Goal: Task Accomplishment & Management: Use online tool/utility

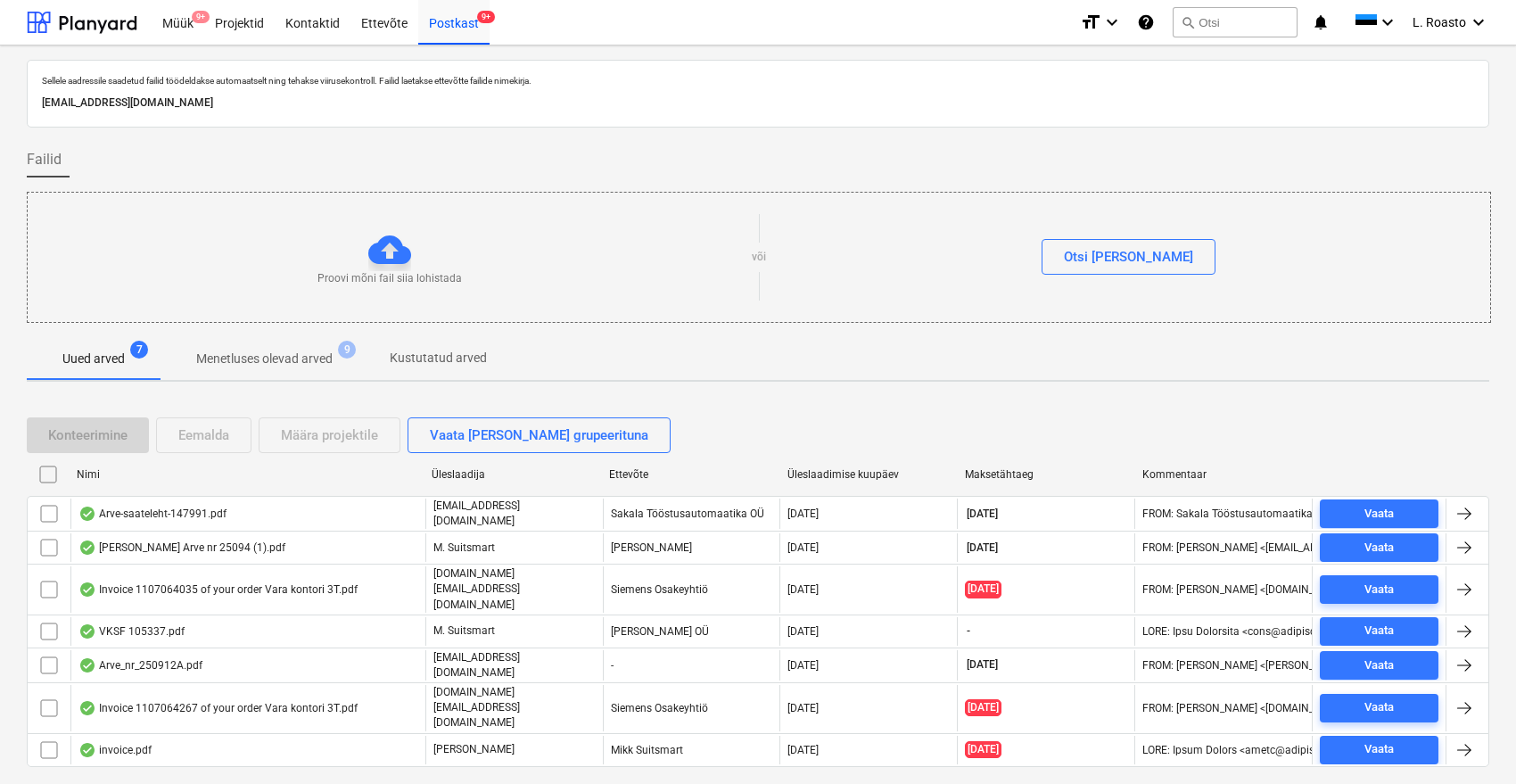
scroll to position [7, 0]
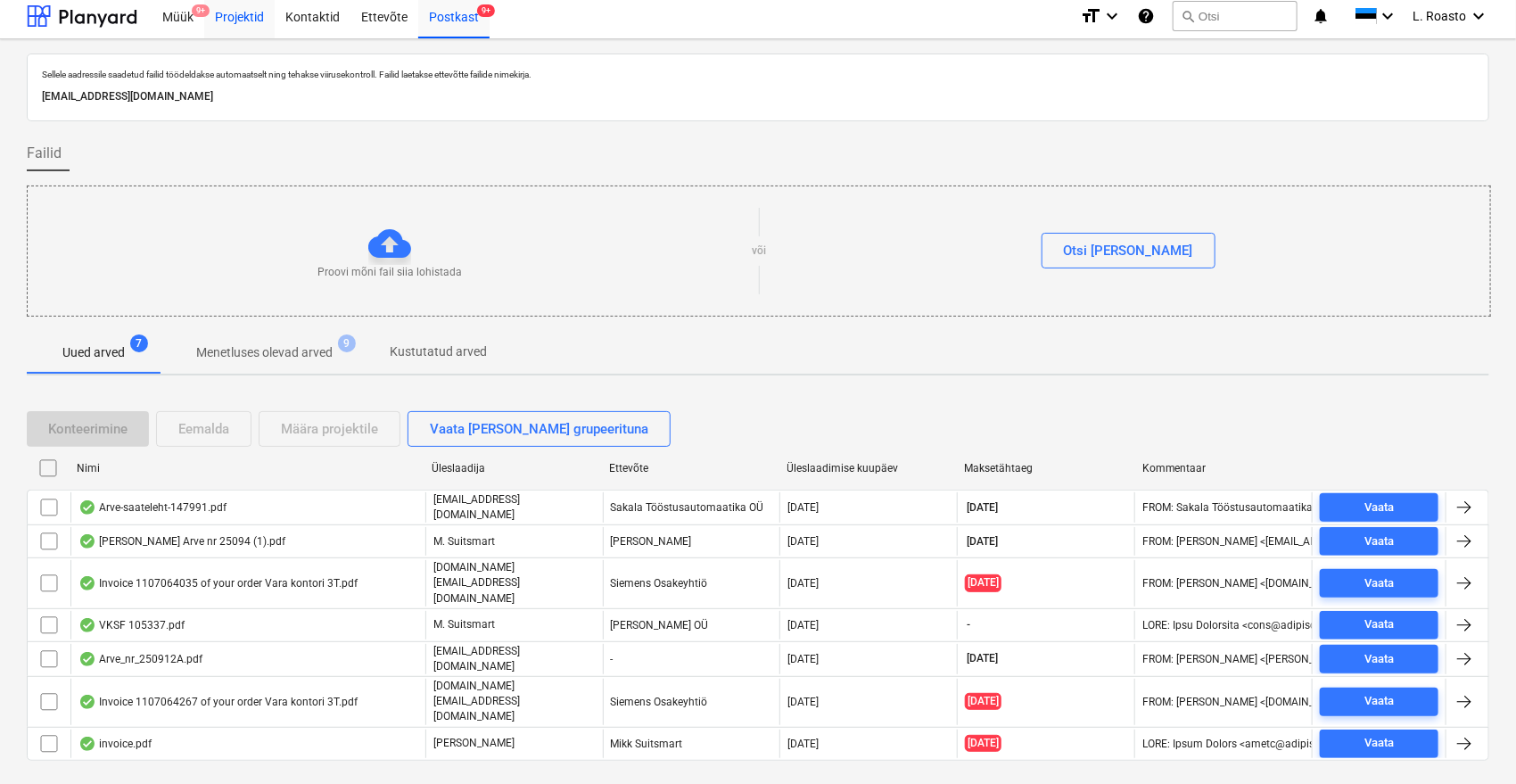
click at [211, 18] on div "Projektid" at bounding box center [239, 15] width 70 height 46
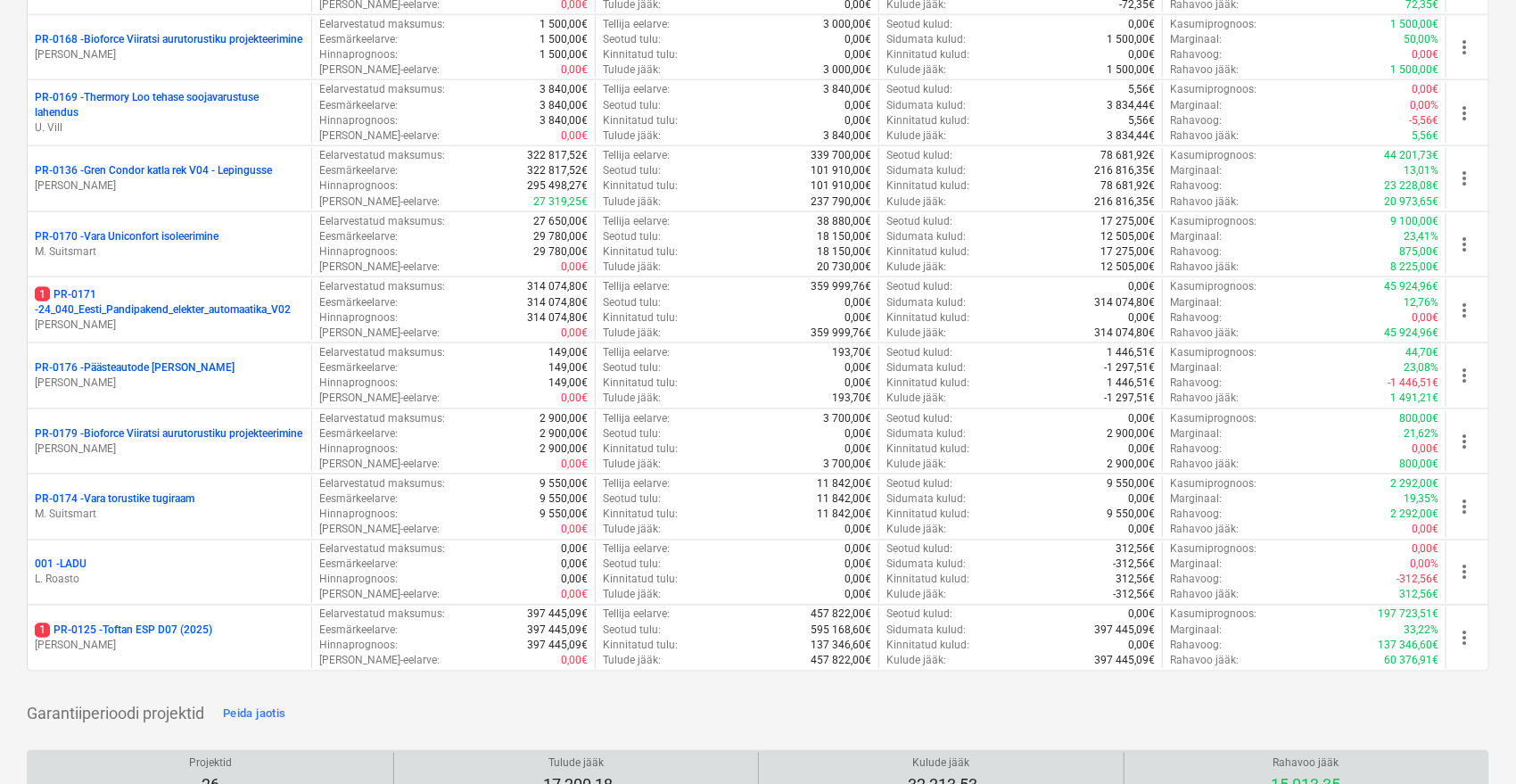
scroll to position [1591, 0]
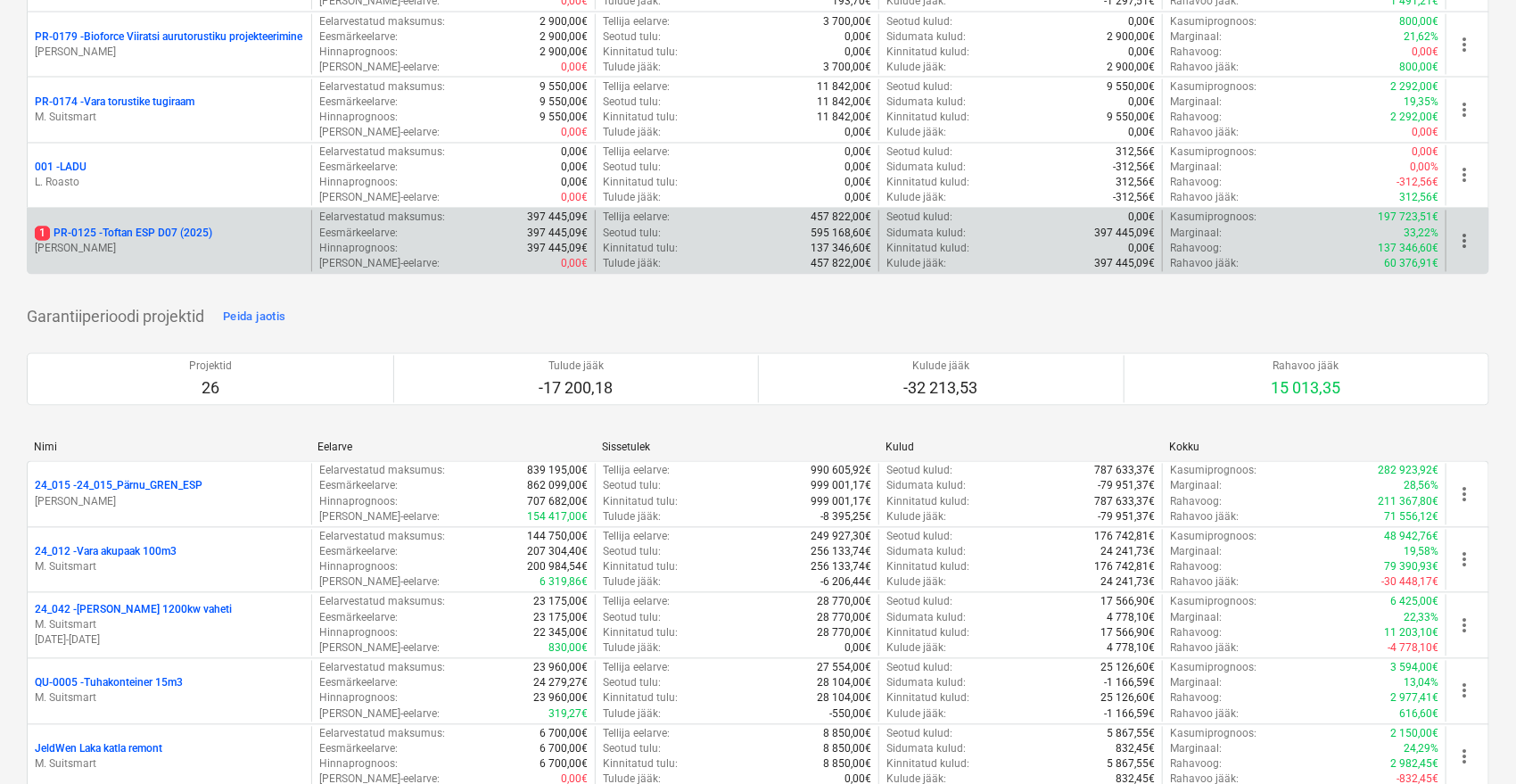
click at [187, 229] on p "1 PR-0125 - Toftan ESP D07 (2025)" at bounding box center [123, 234] width 178 height 15
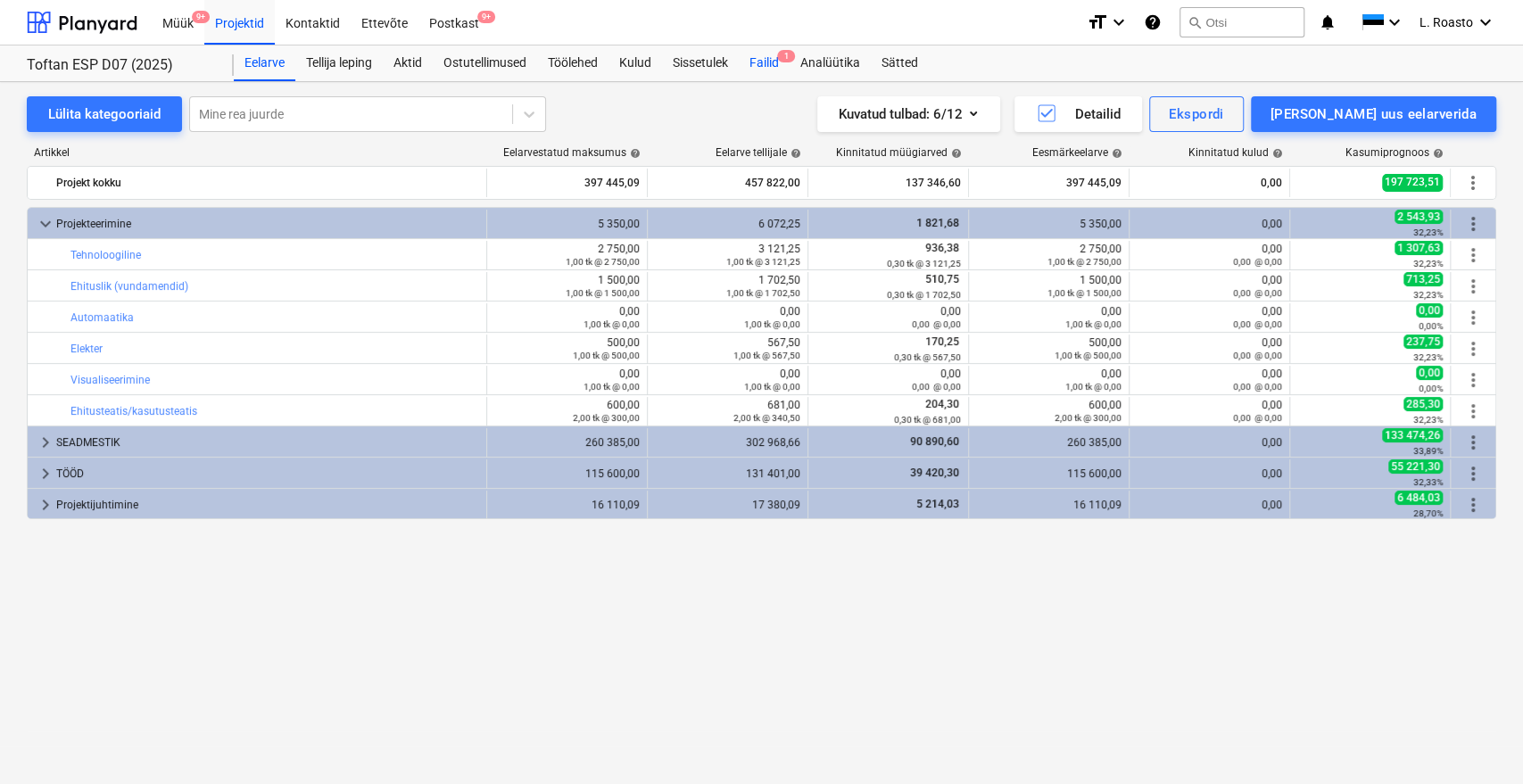
click at [772, 54] on div "Failid 1" at bounding box center [764, 64] width 51 height 36
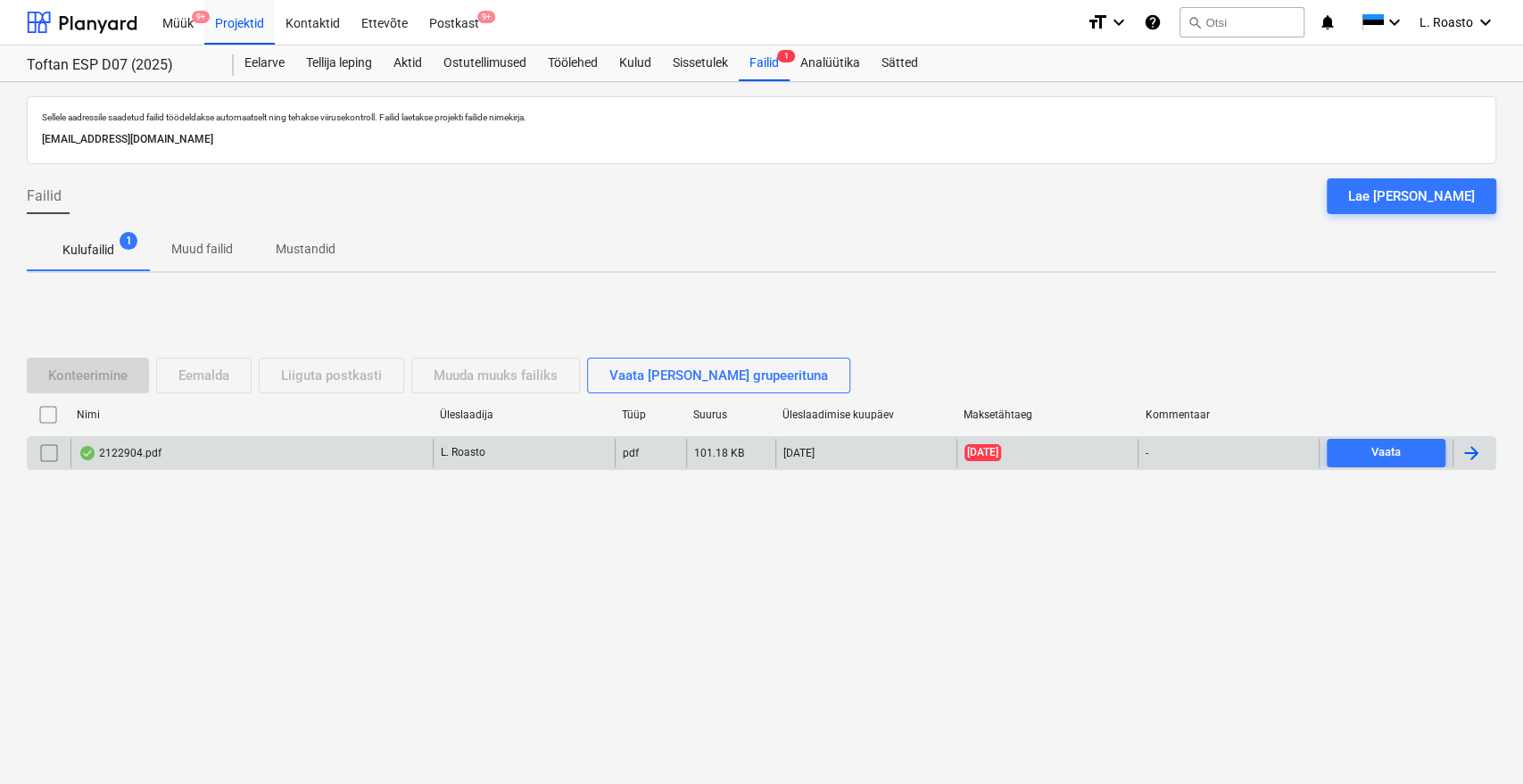
click at [1465, 455] on div at bounding box center [1471, 453] width 22 height 22
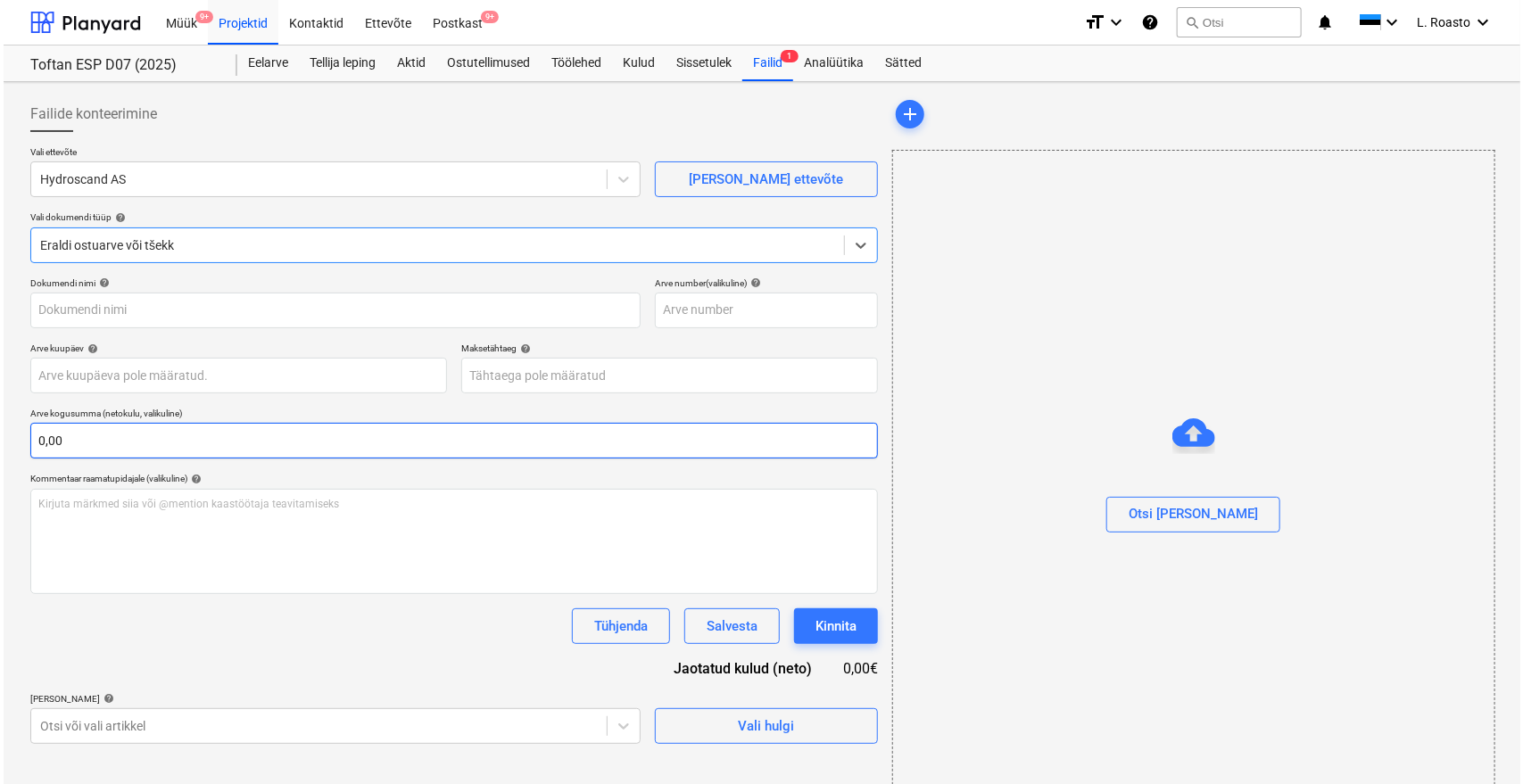
type input "2122904"
type input "[DATE]"
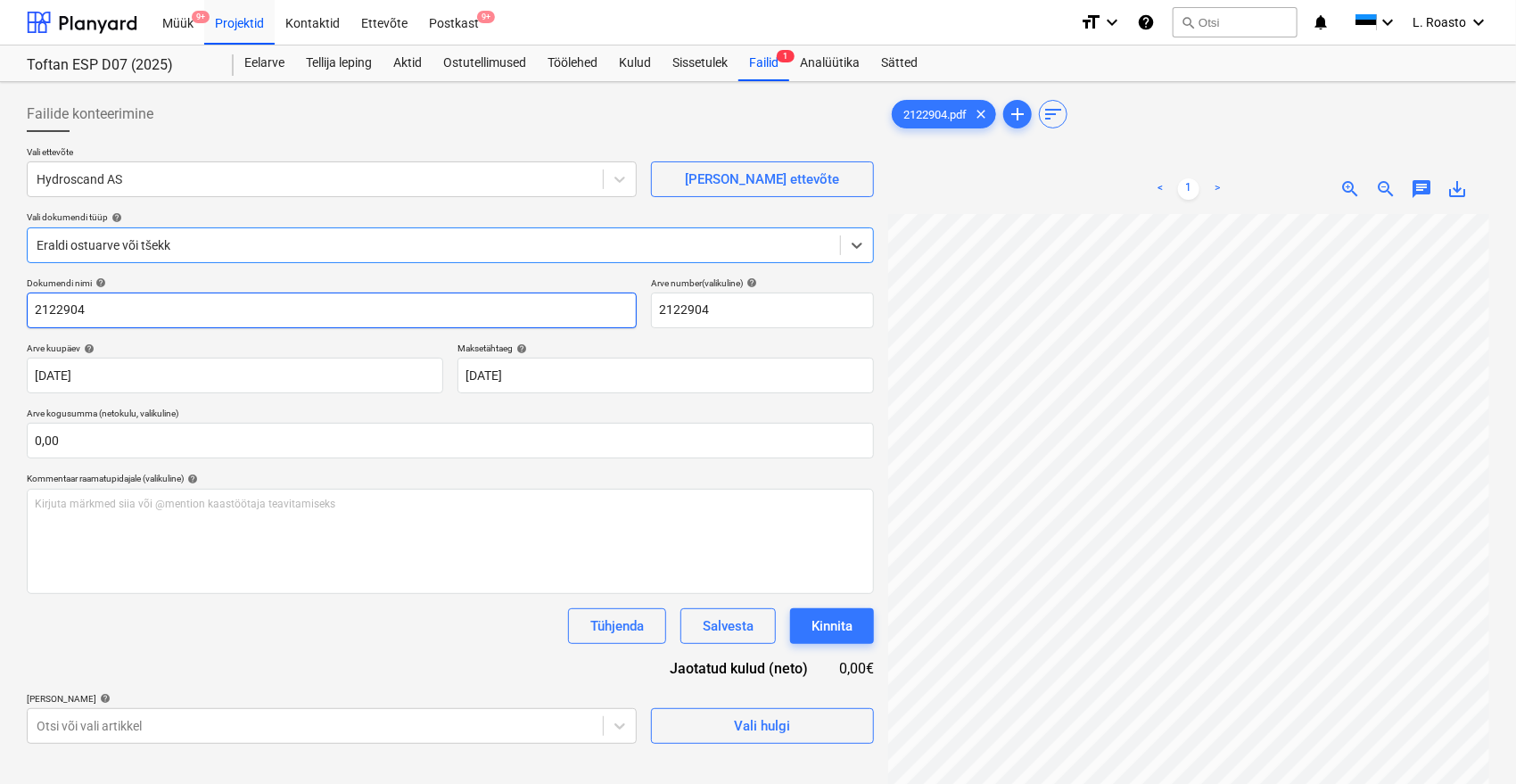
click at [32, 312] on input "2122904" at bounding box center [331, 310] width 610 height 36
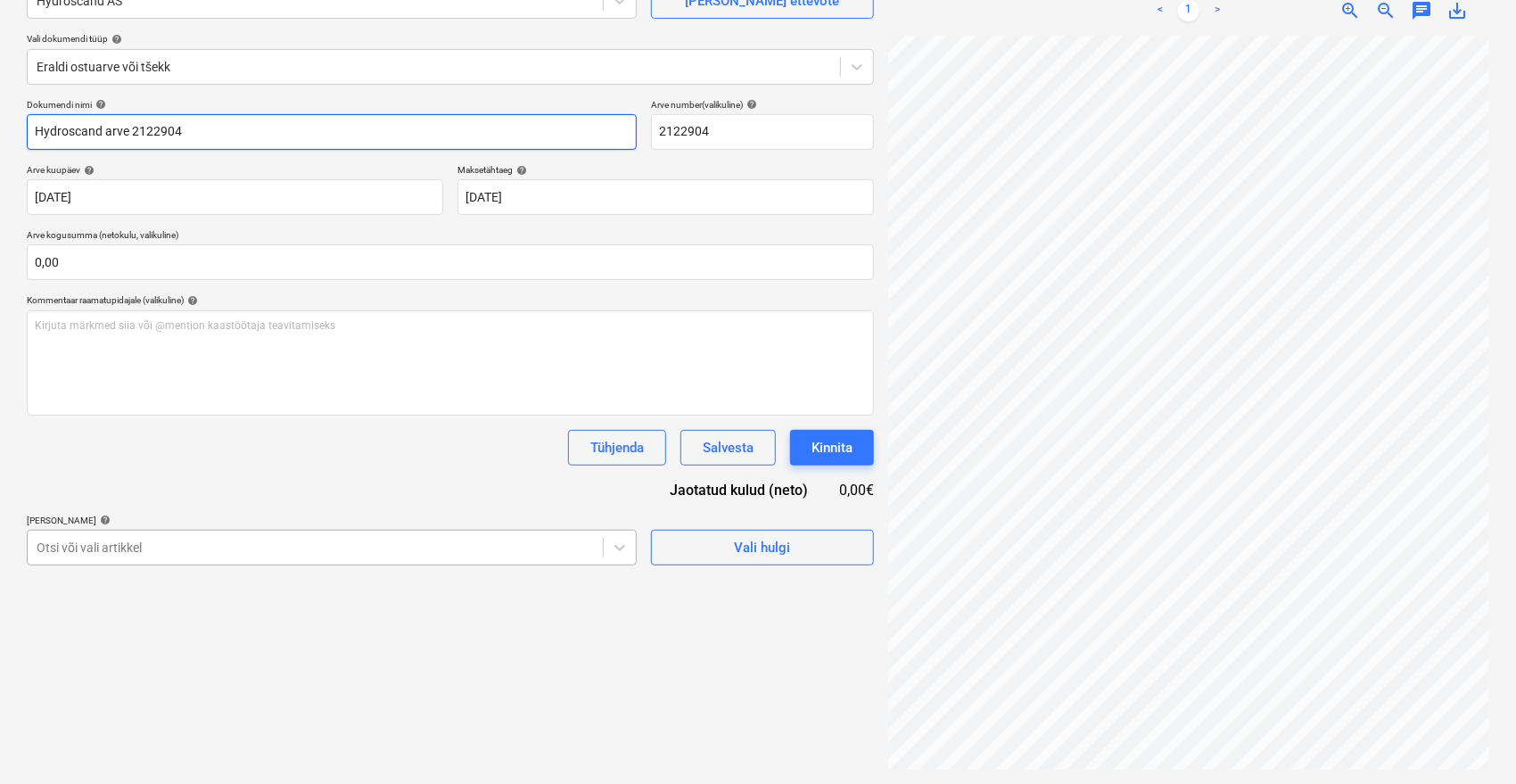
type input "Hydroscand arve 2122904"
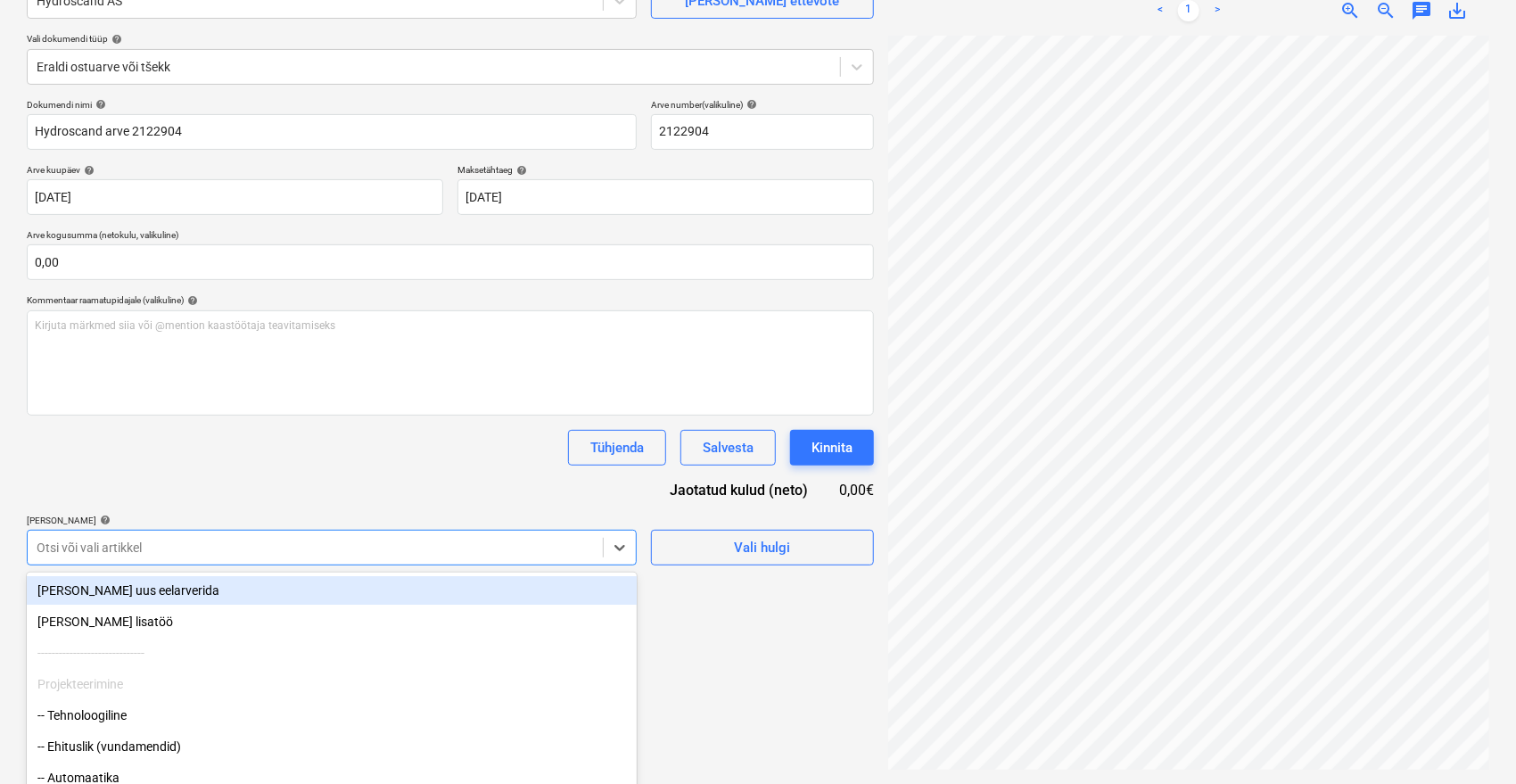
click at [178, 529] on body "Müük 9+ Projektid Kontaktid Ettevõte Postkast 9+ format_size keyboard_arrow_dow…" at bounding box center [758, 214] width 1516 height 784
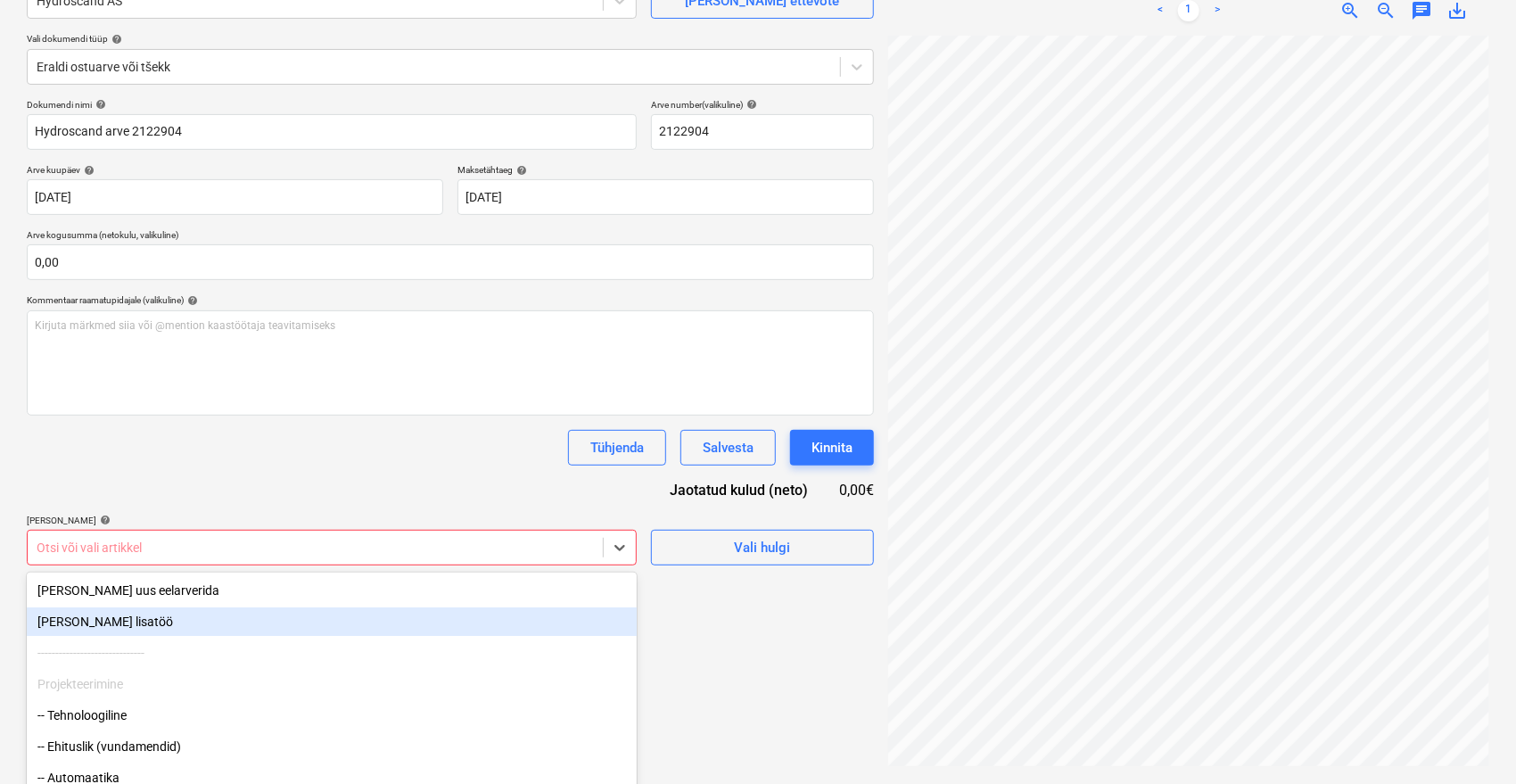
scroll to position [237, 0]
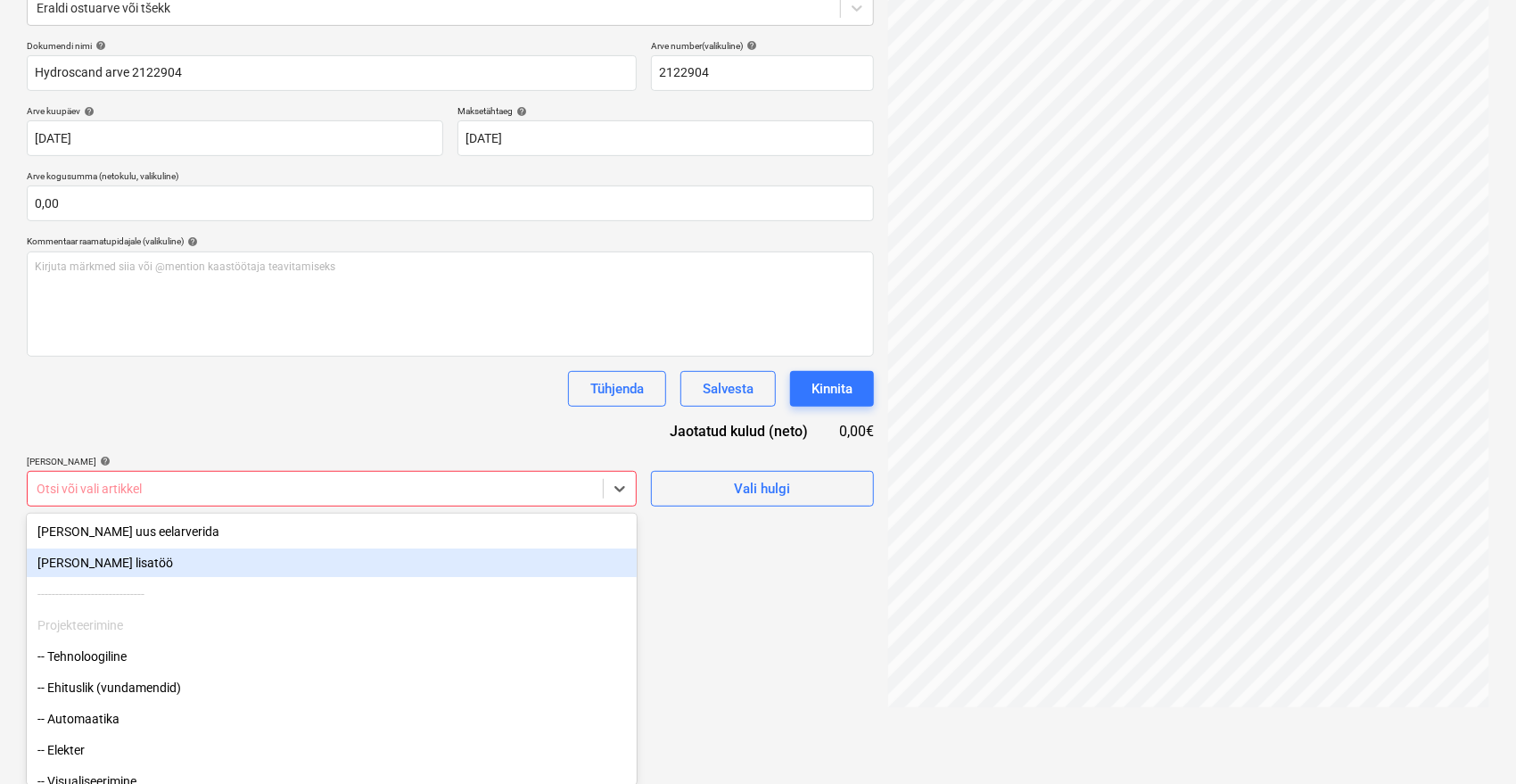
click at [241, 547] on body "Müük 9+ Projektid Kontaktid Ettevõte Postkast 9+ format_size keyboard_arrow_dow…" at bounding box center [758, 155] width 1516 height 784
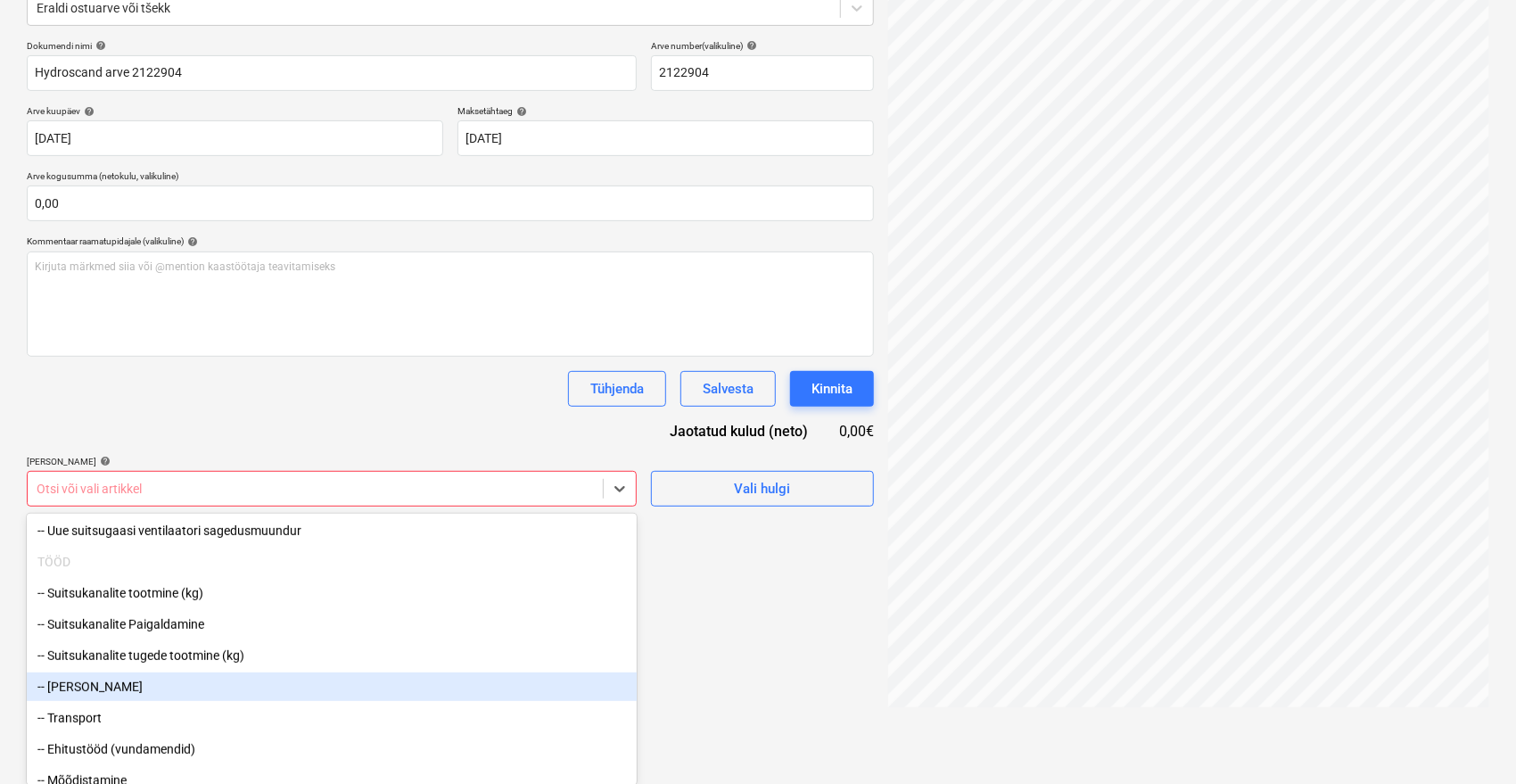
scroll to position [693, 0]
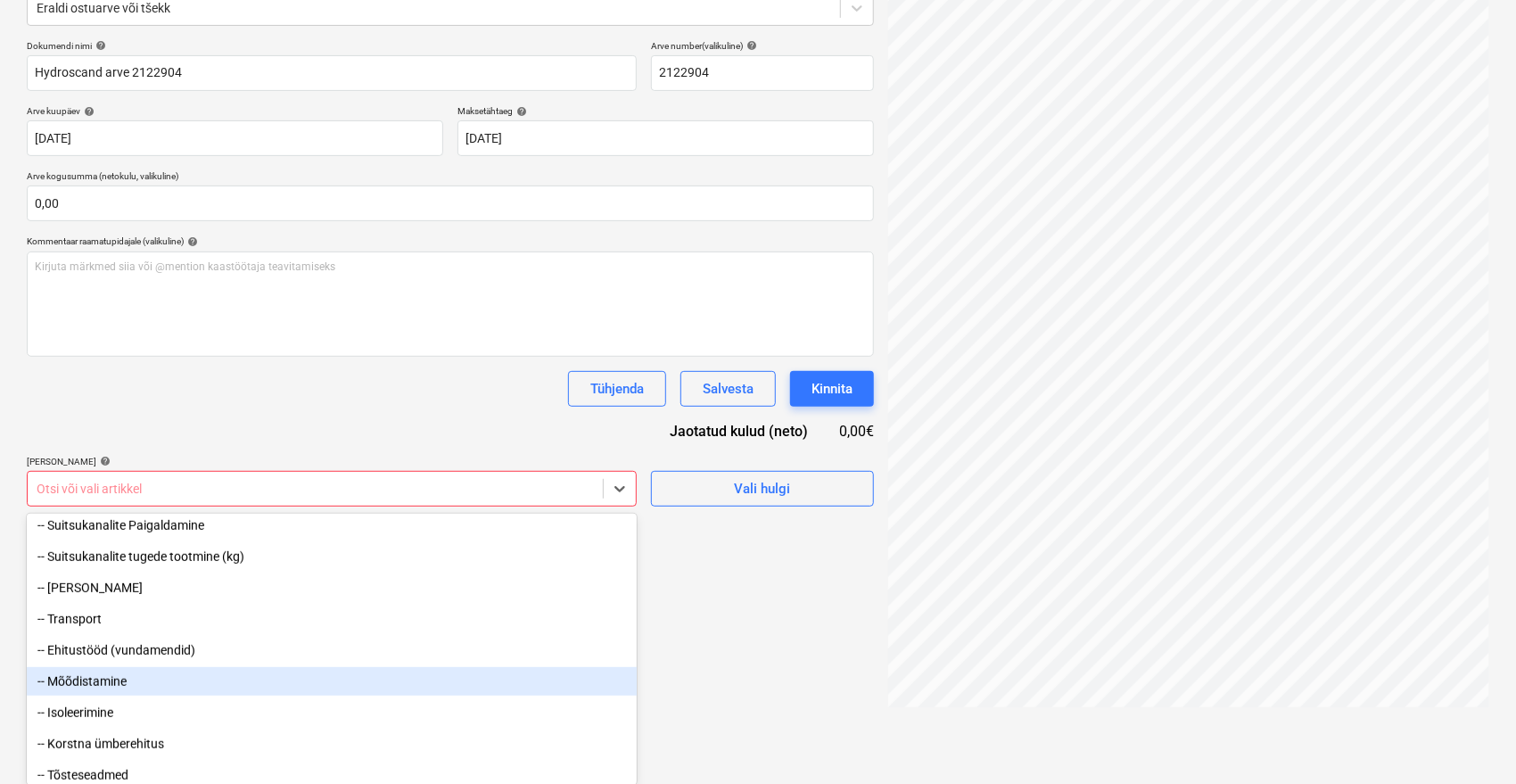
click at [138, 687] on div "-- Mõõdistamine" at bounding box center [331, 681] width 610 height 28
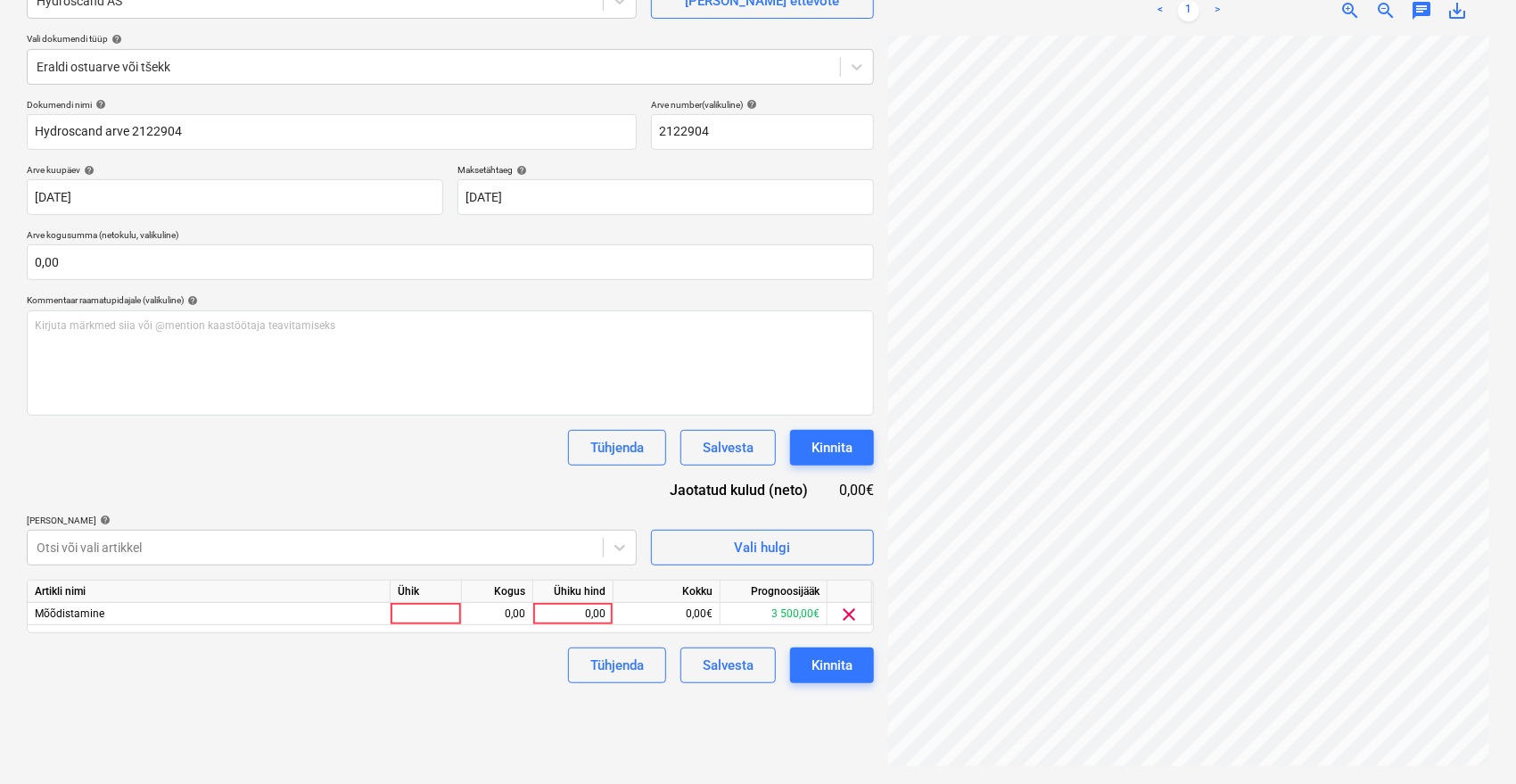
click at [373, 439] on div "Dokumendi nimi help Hydroscand arve 2122904 Arve number (valikuline) help 21229…" at bounding box center [450, 390] width 847 height 584
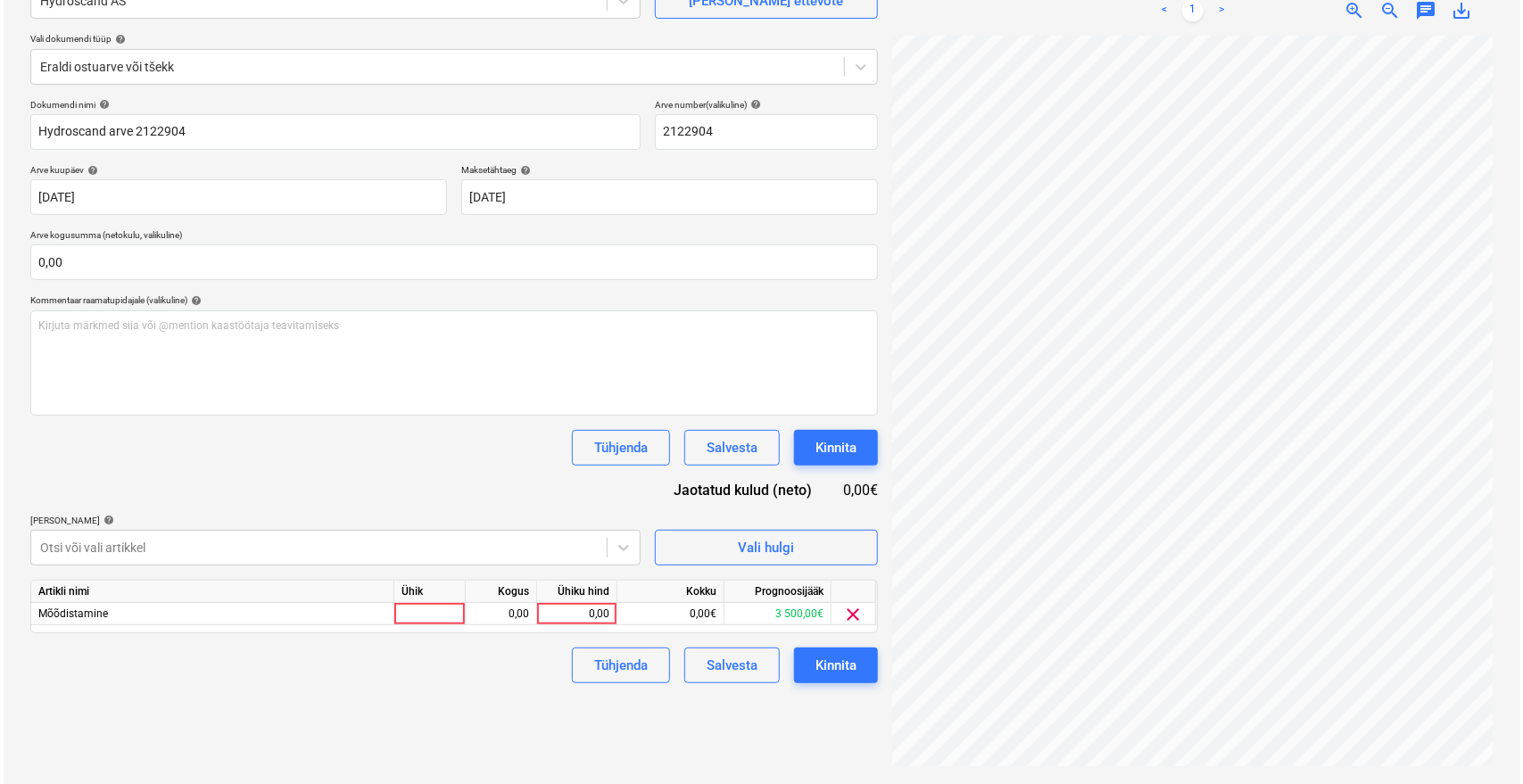
scroll to position [178, 0]
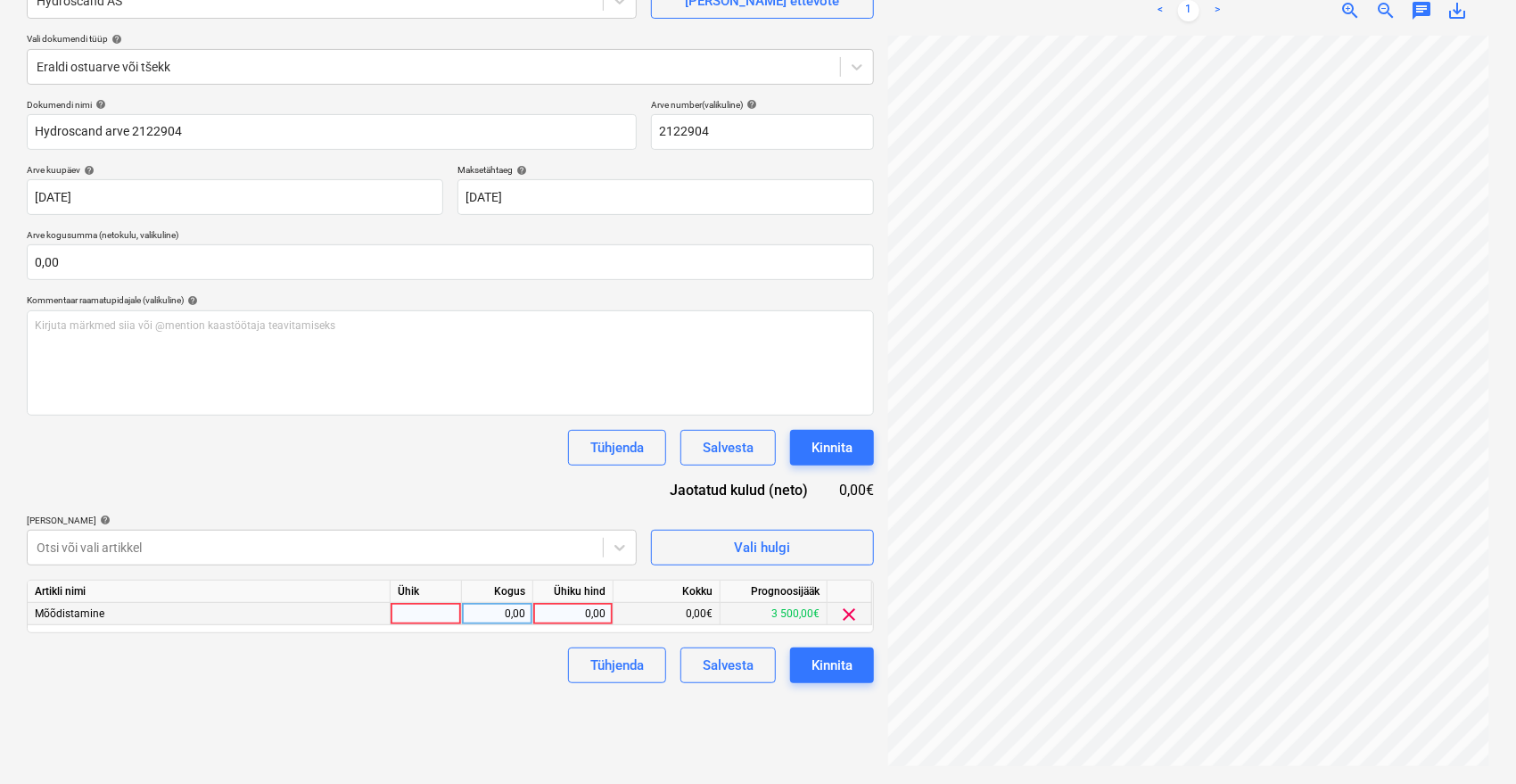
click at [560, 605] on div "0,00" at bounding box center [572, 613] width 66 height 22
type input "6,96"
click at [511, 476] on div "Dokumendi nimi help Hydroscand arve 2122904 Arve number (valikuline) help 21229…" at bounding box center [450, 390] width 847 height 584
click at [825, 667] on div "Kinnita" at bounding box center [832, 665] width 41 height 23
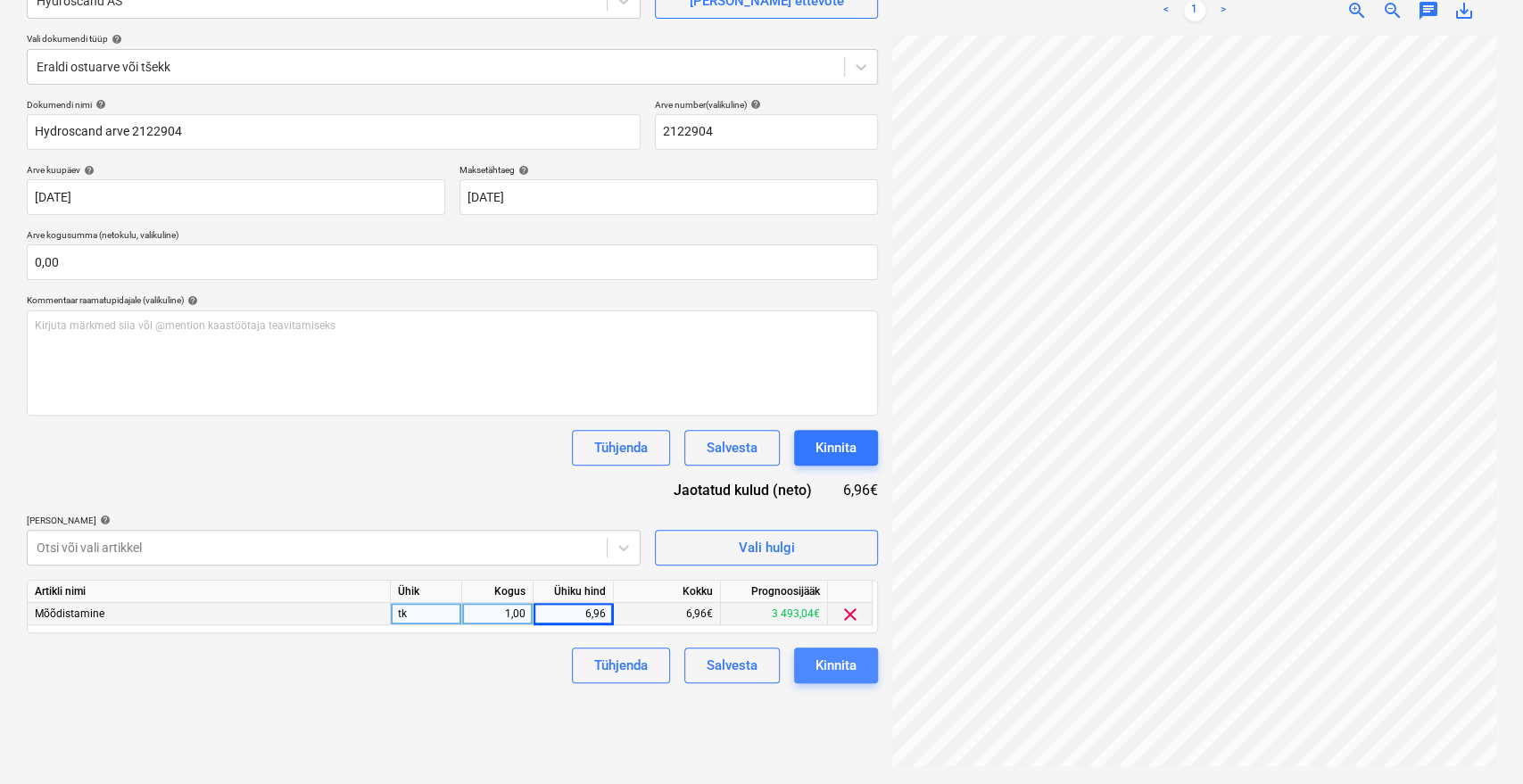
scroll to position [217, 71]
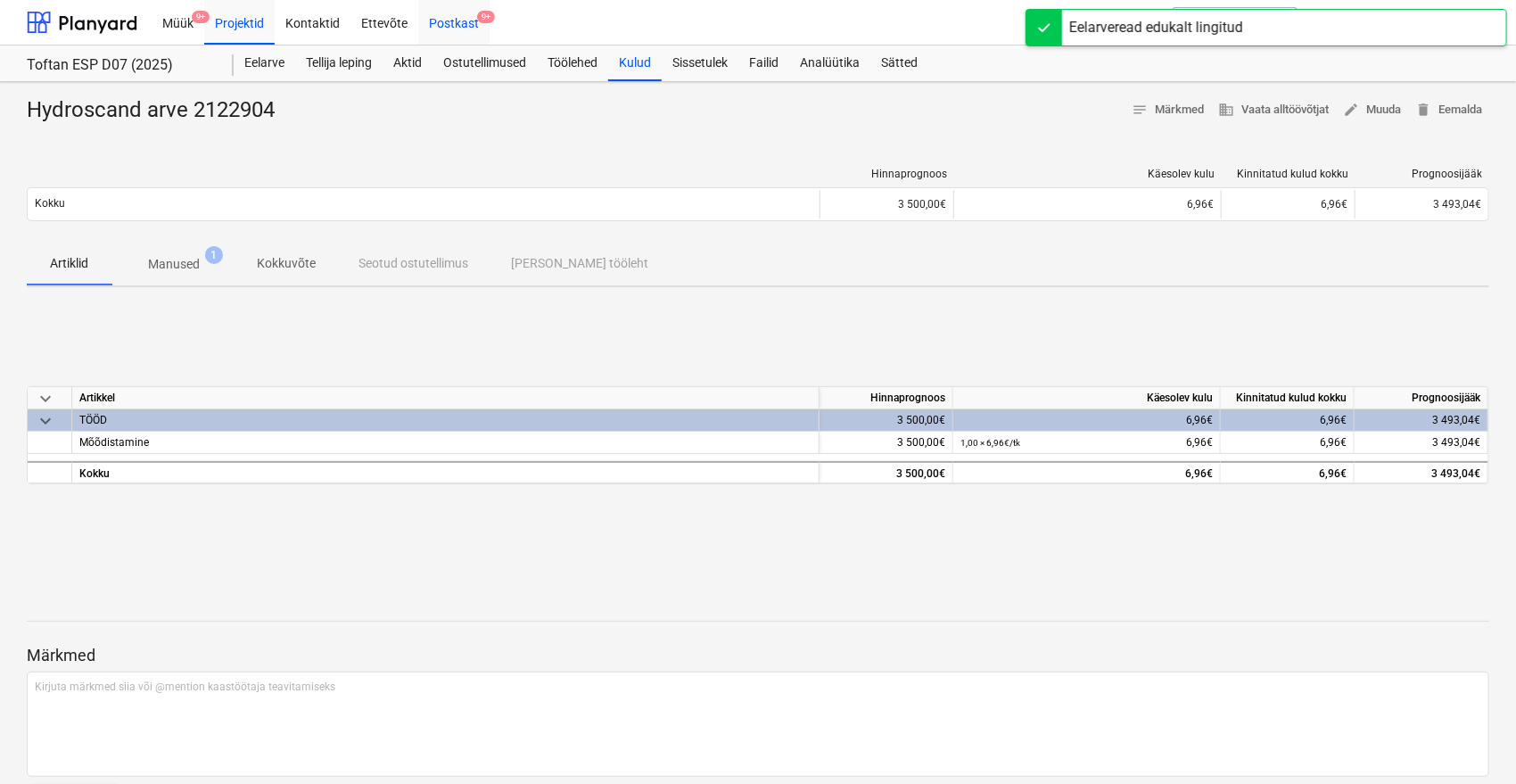
click at [467, 9] on div "Postkast 9+" at bounding box center [454, 22] width 71 height 46
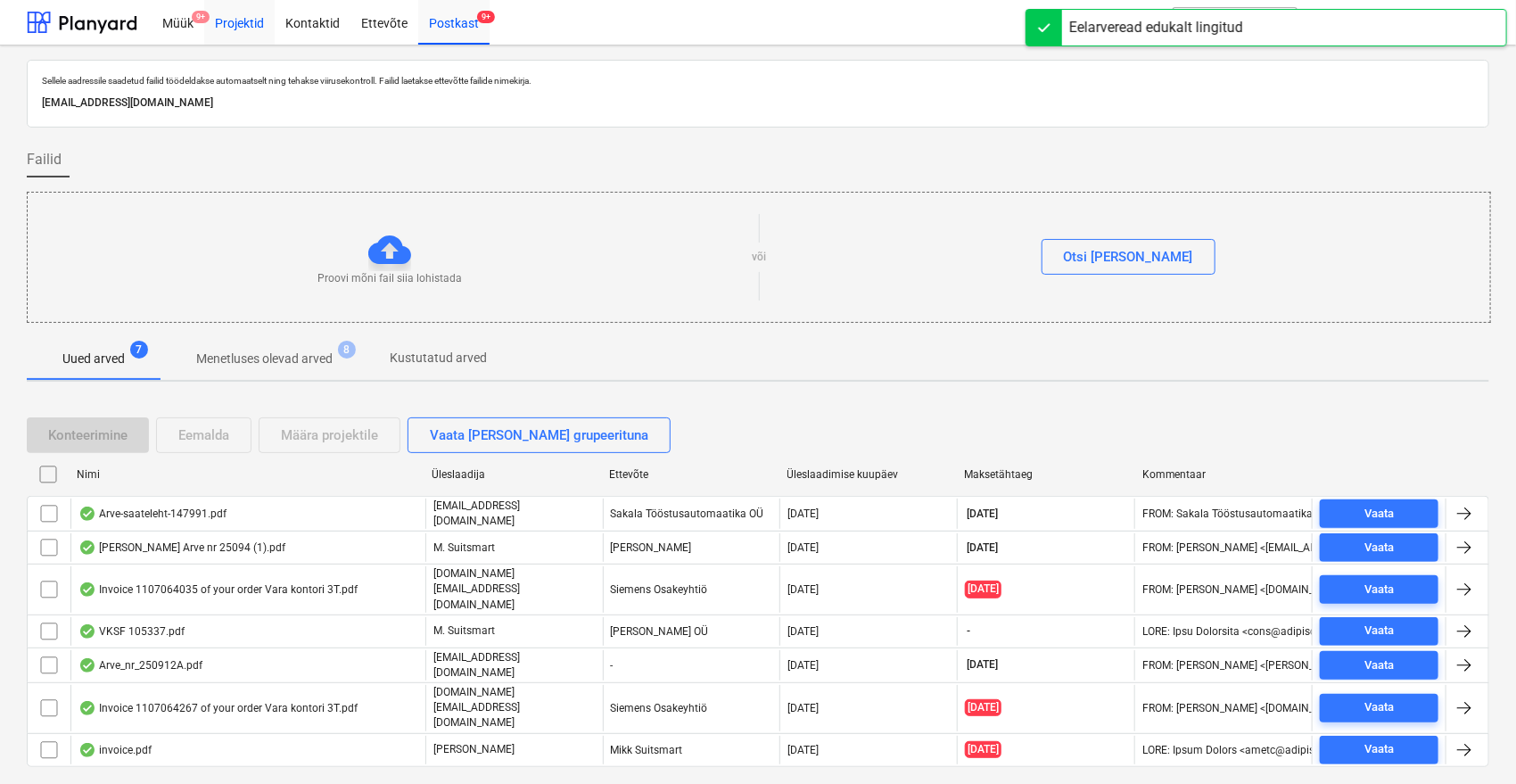
click at [247, 26] on div "Projektid" at bounding box center [239, 22] width 70 height 46
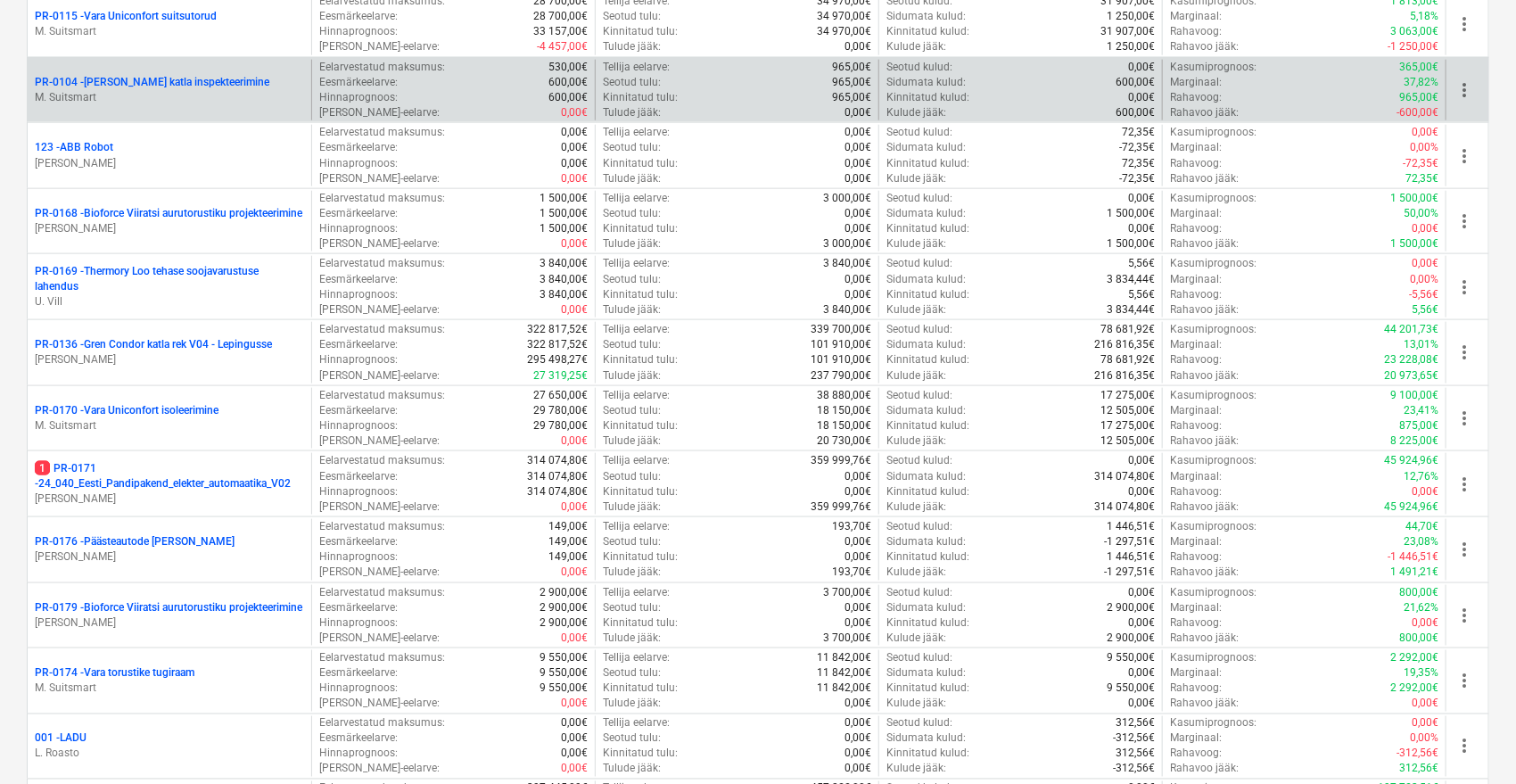
scroll to position [1188, 0]
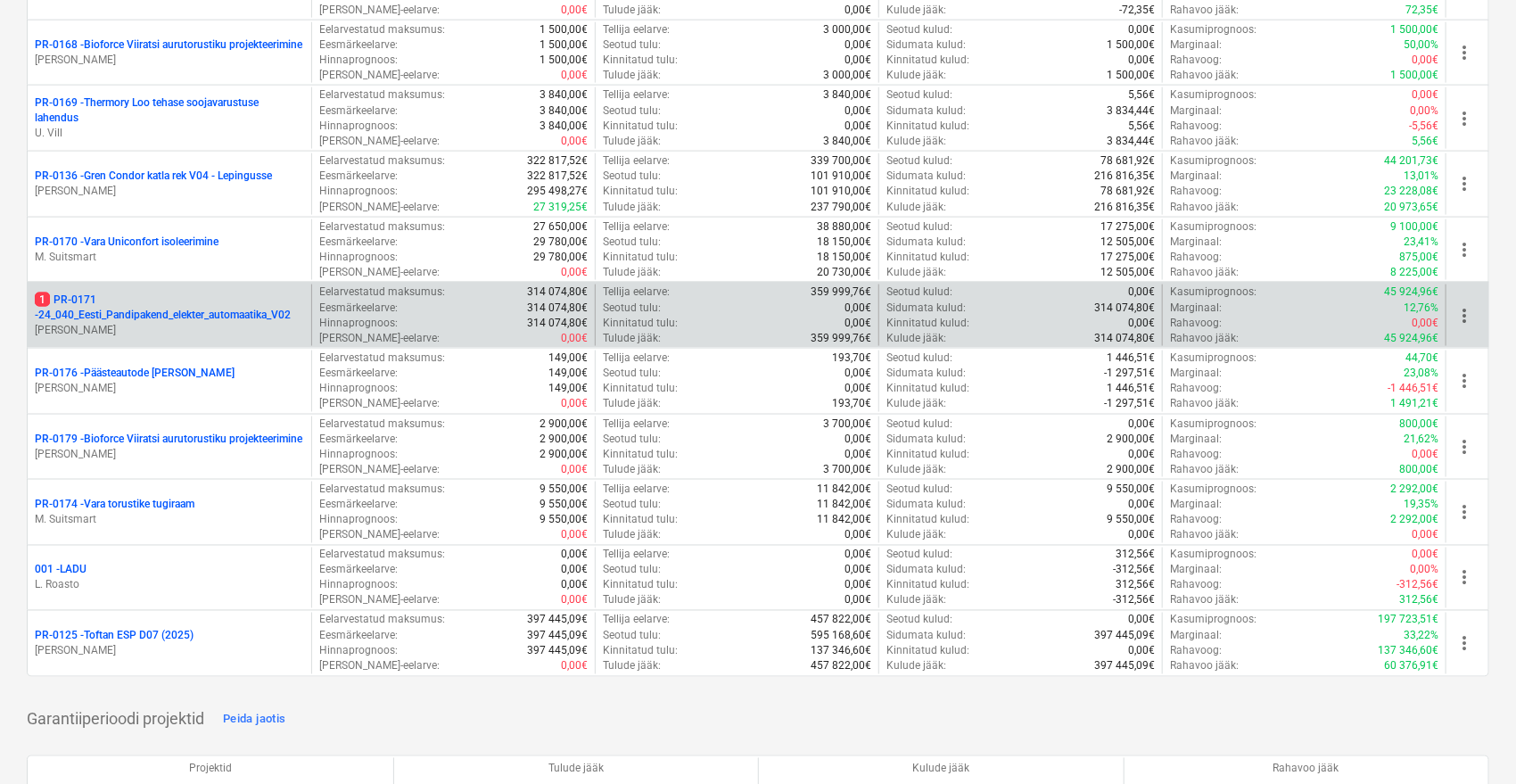
click at [218, 323] on p "[PERSON_NAME]" at bounding box center [170, 330] width 270 height 15
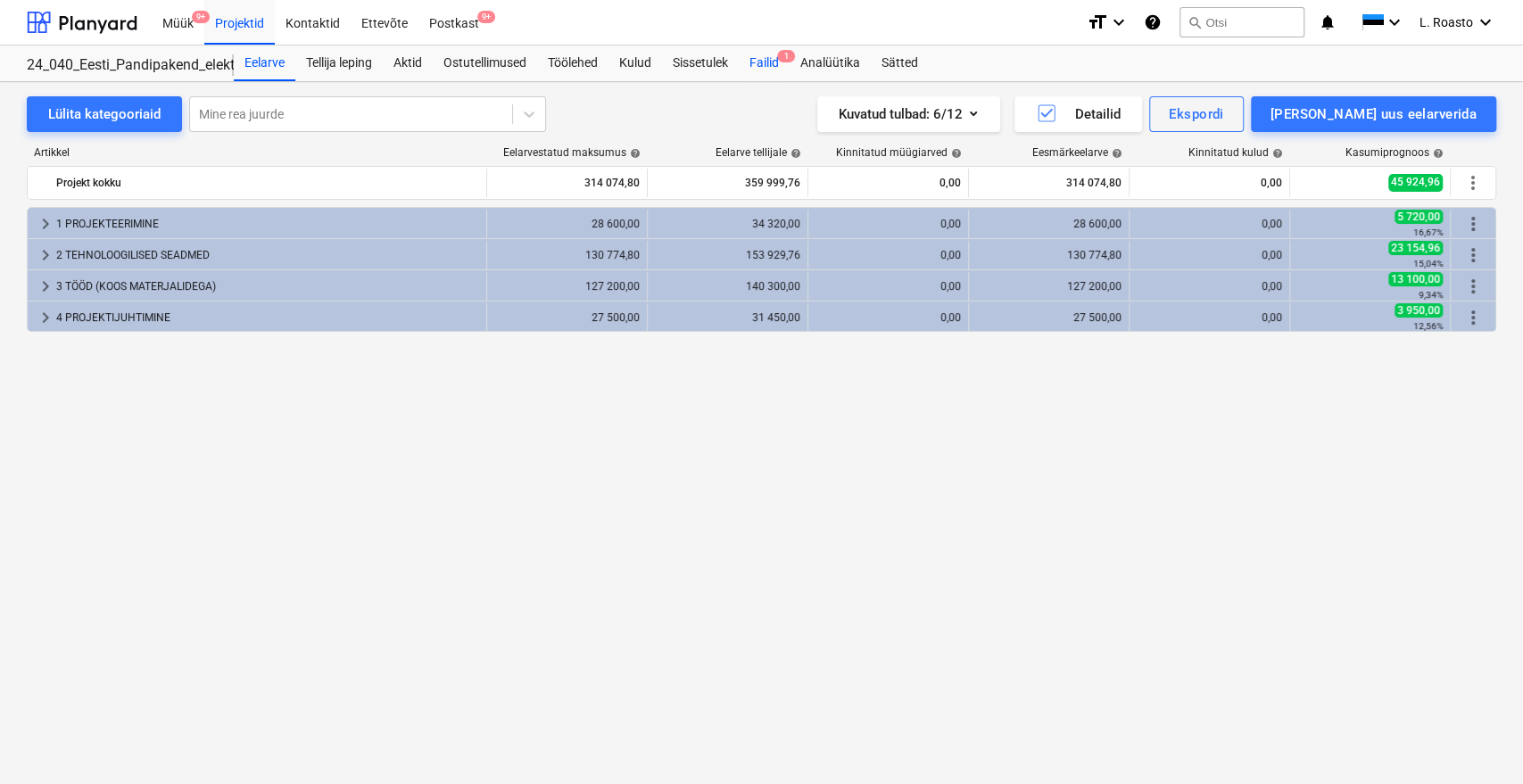
click at [763, 57] on div "Failid 1" at bounding box center [764, 64] width 51 height 36
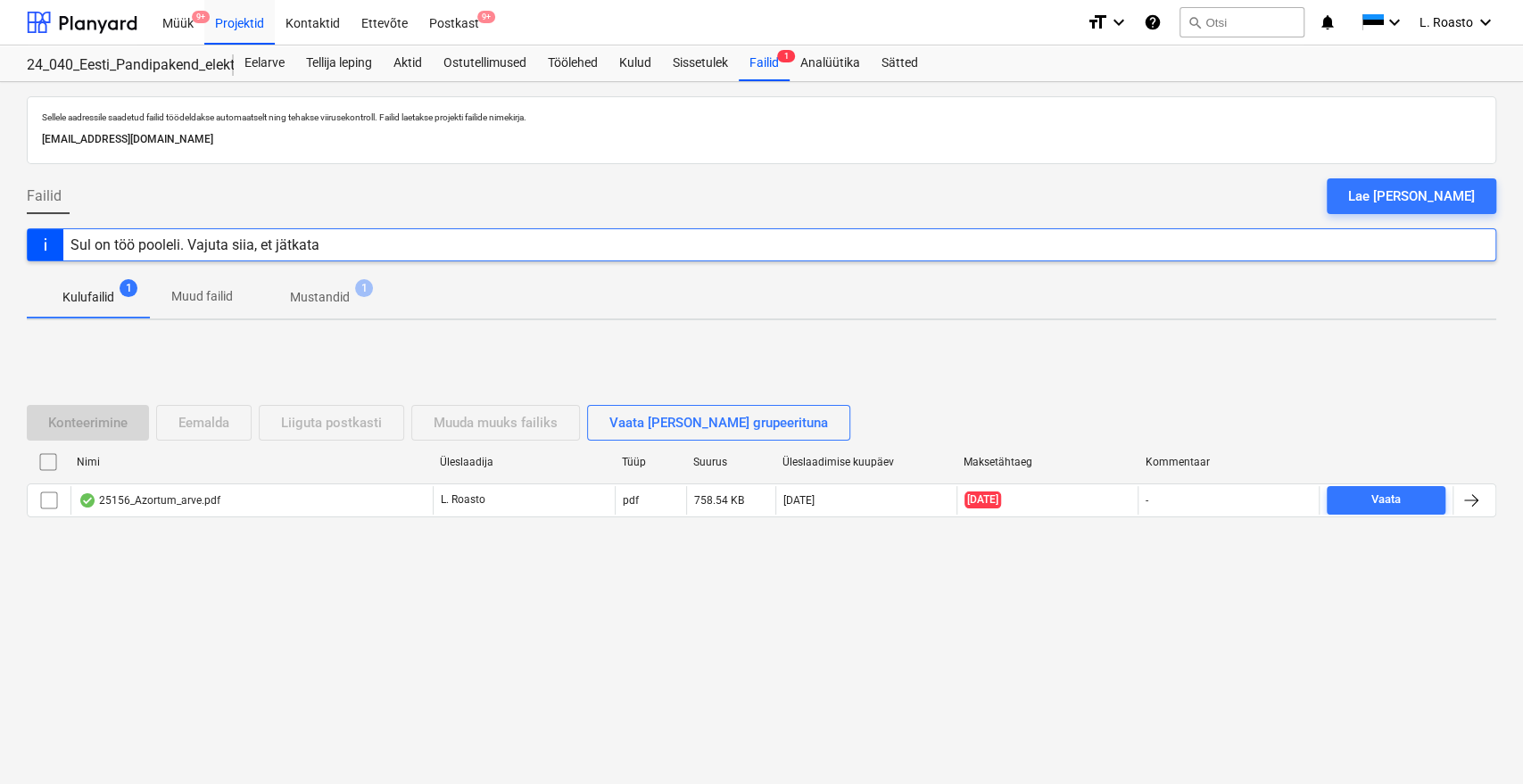
click at [344, 295] on p "Mustandid" at bounding box center [319, 297] width 60 height 19
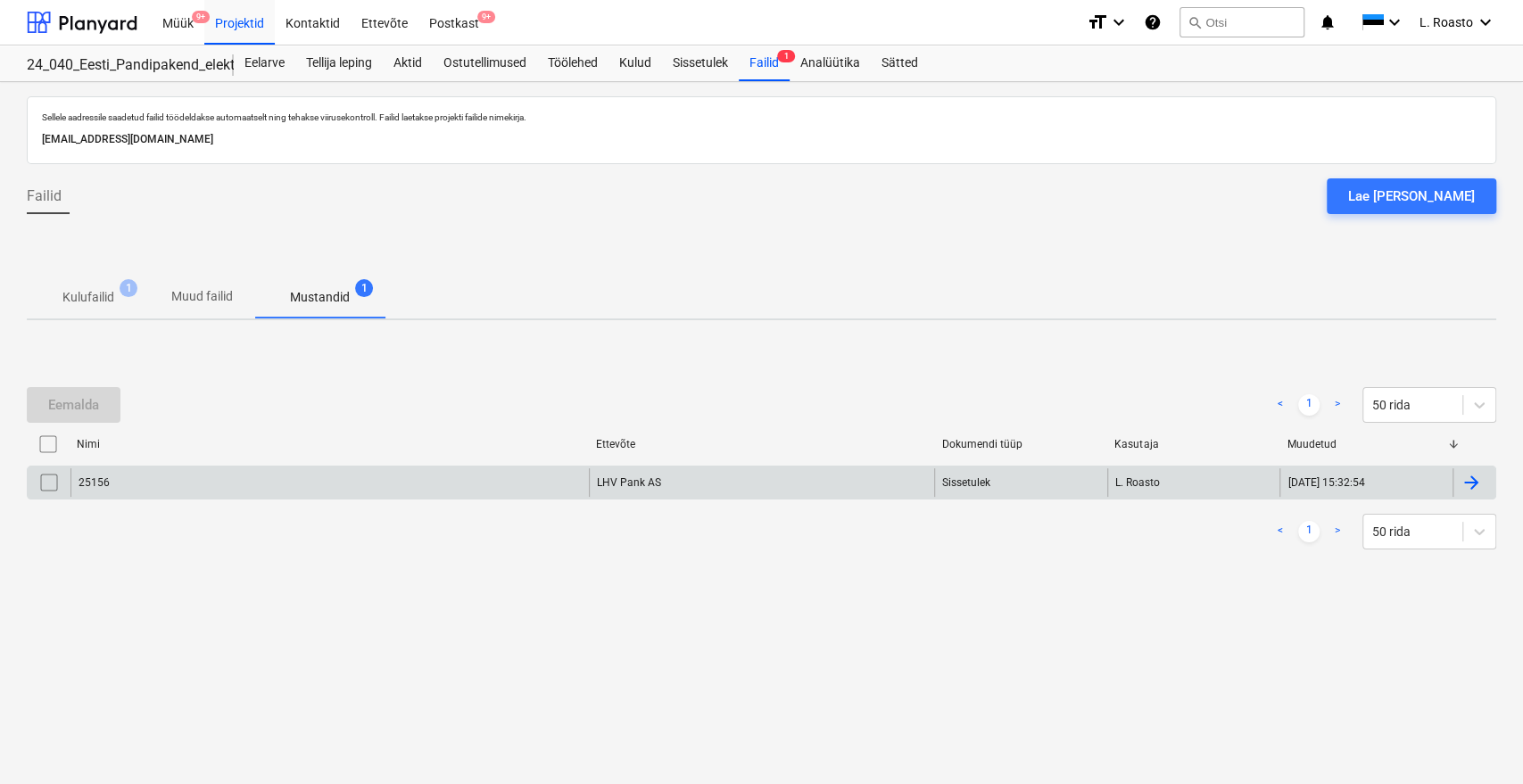
click at [300, 483] on div "25156" at bounding box center [329, 482] width 518 height 28
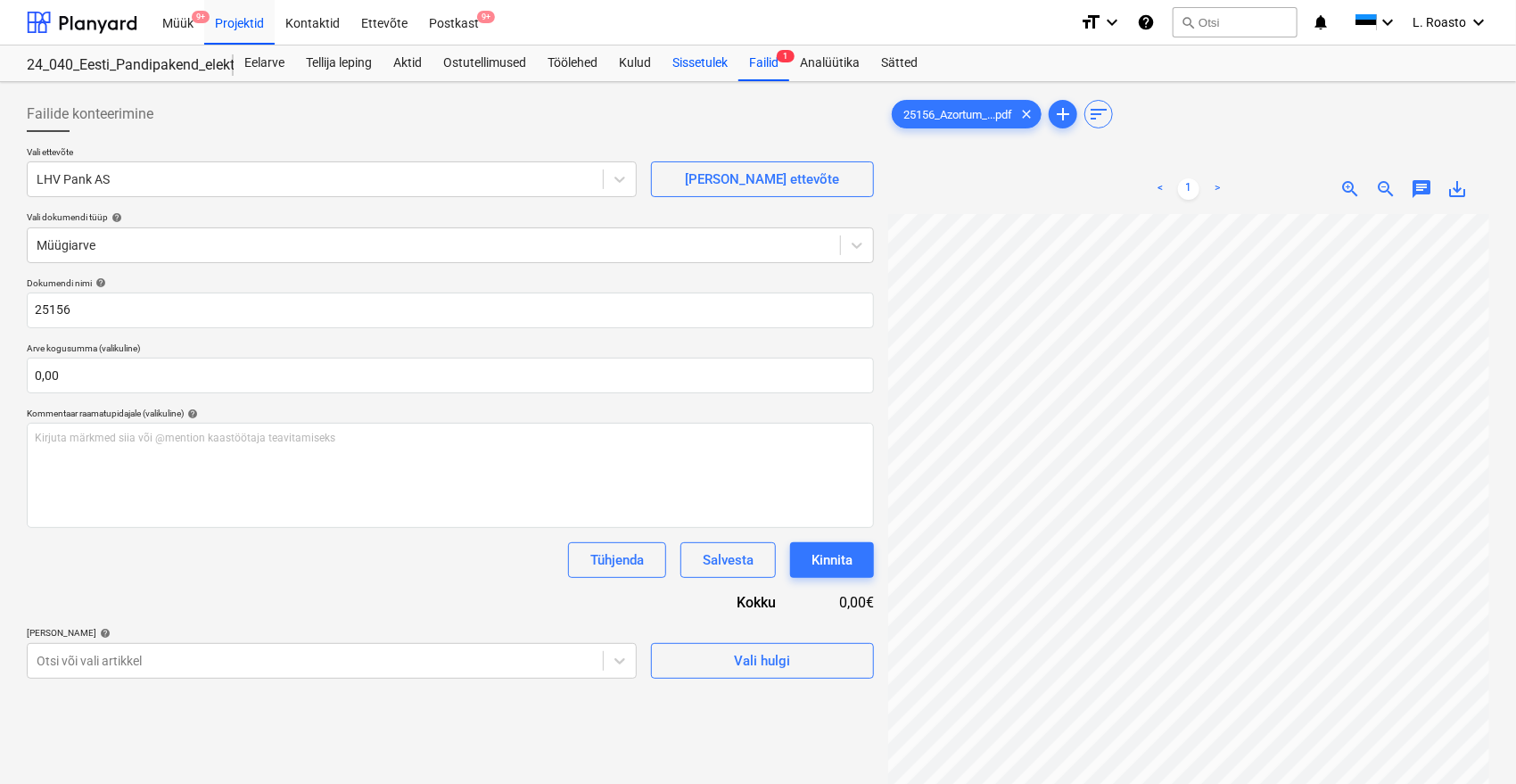
click at [716, 59] on div "Sissetulek" at bounding box center [700, 64] width 77 height 36
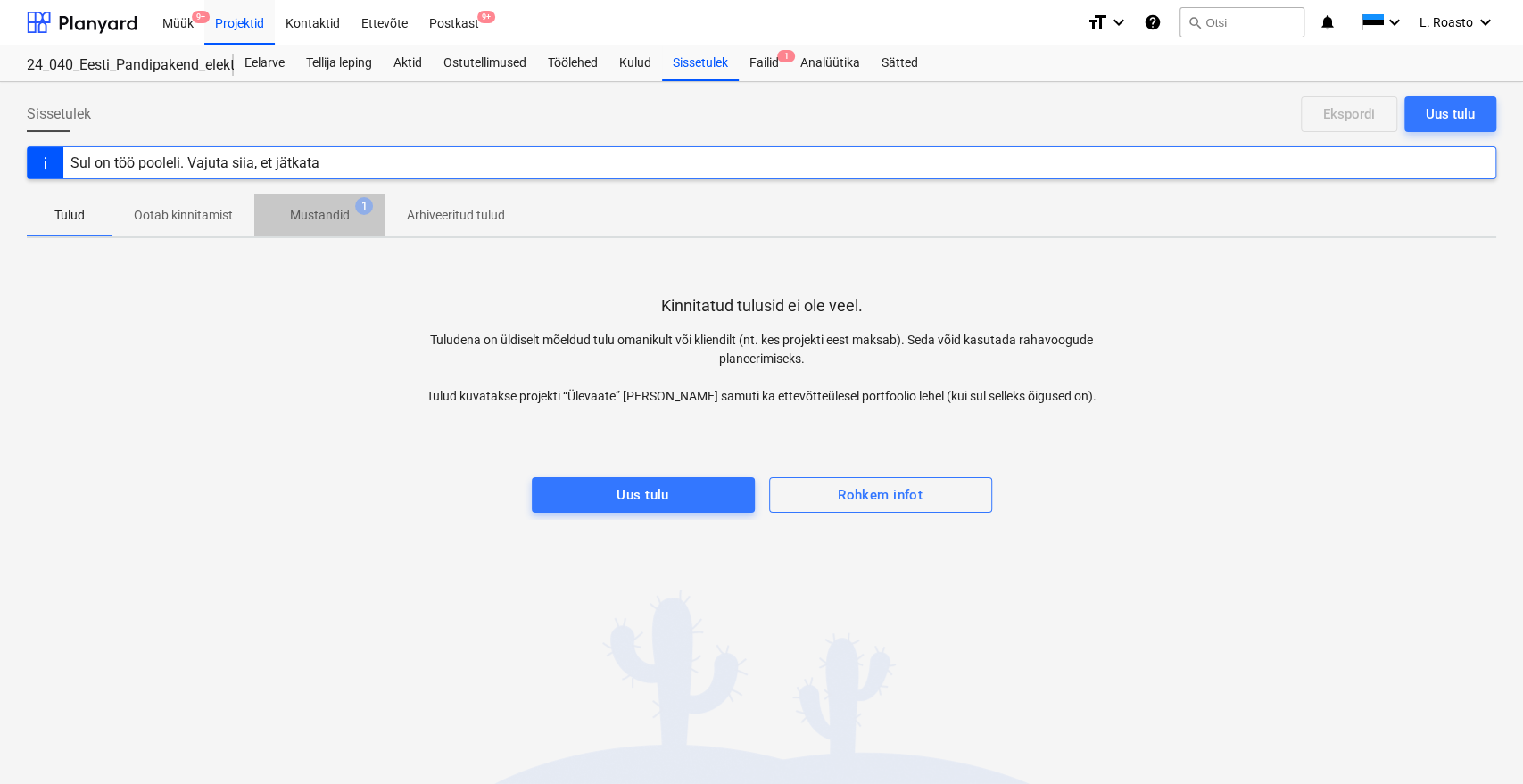
click at [331, 219] on p "Mustandid" at bounding box center [319, 215] width 60 height 19
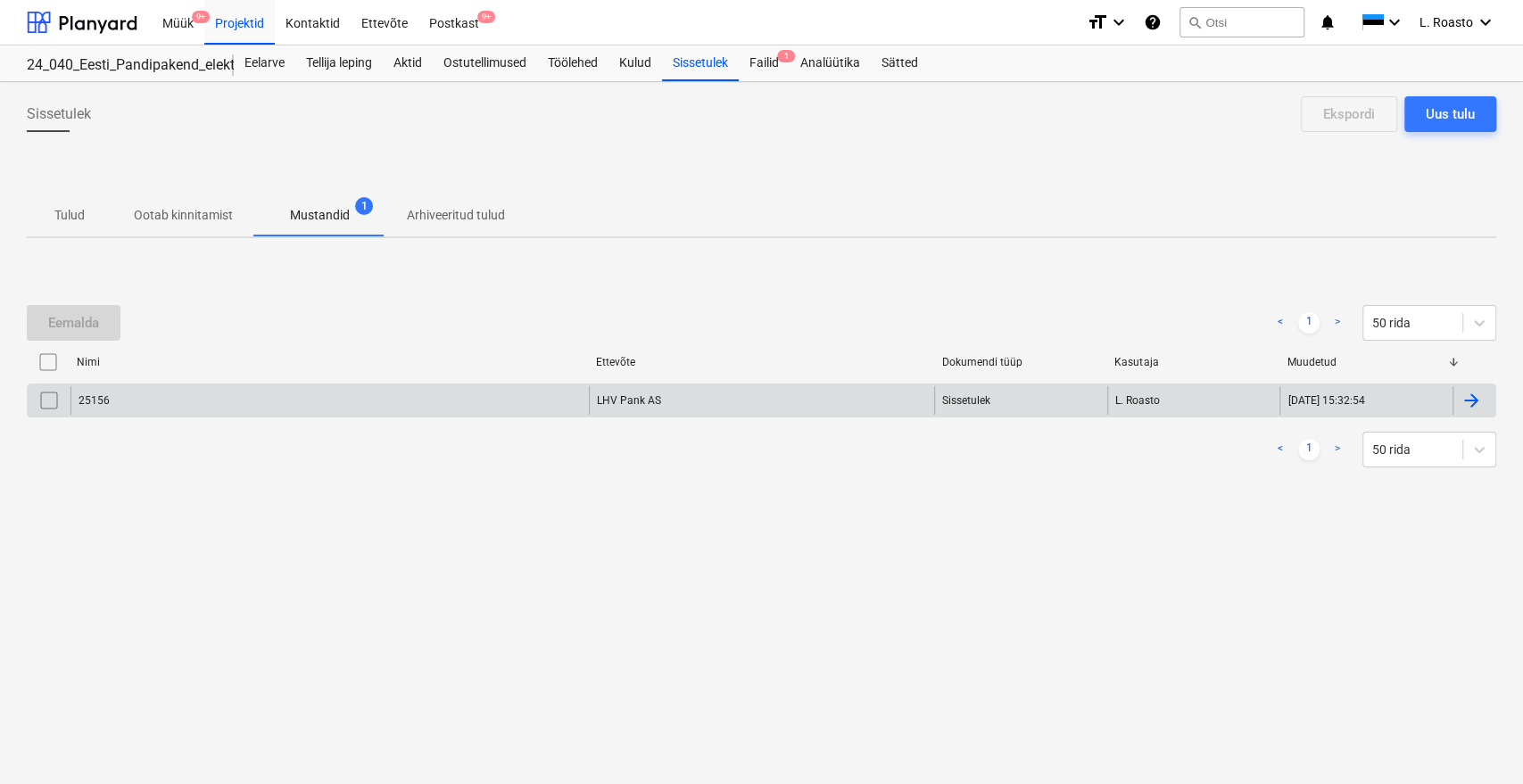
click at [1471, 404] on div at bounding box center [1471, 401] width 22 height 22
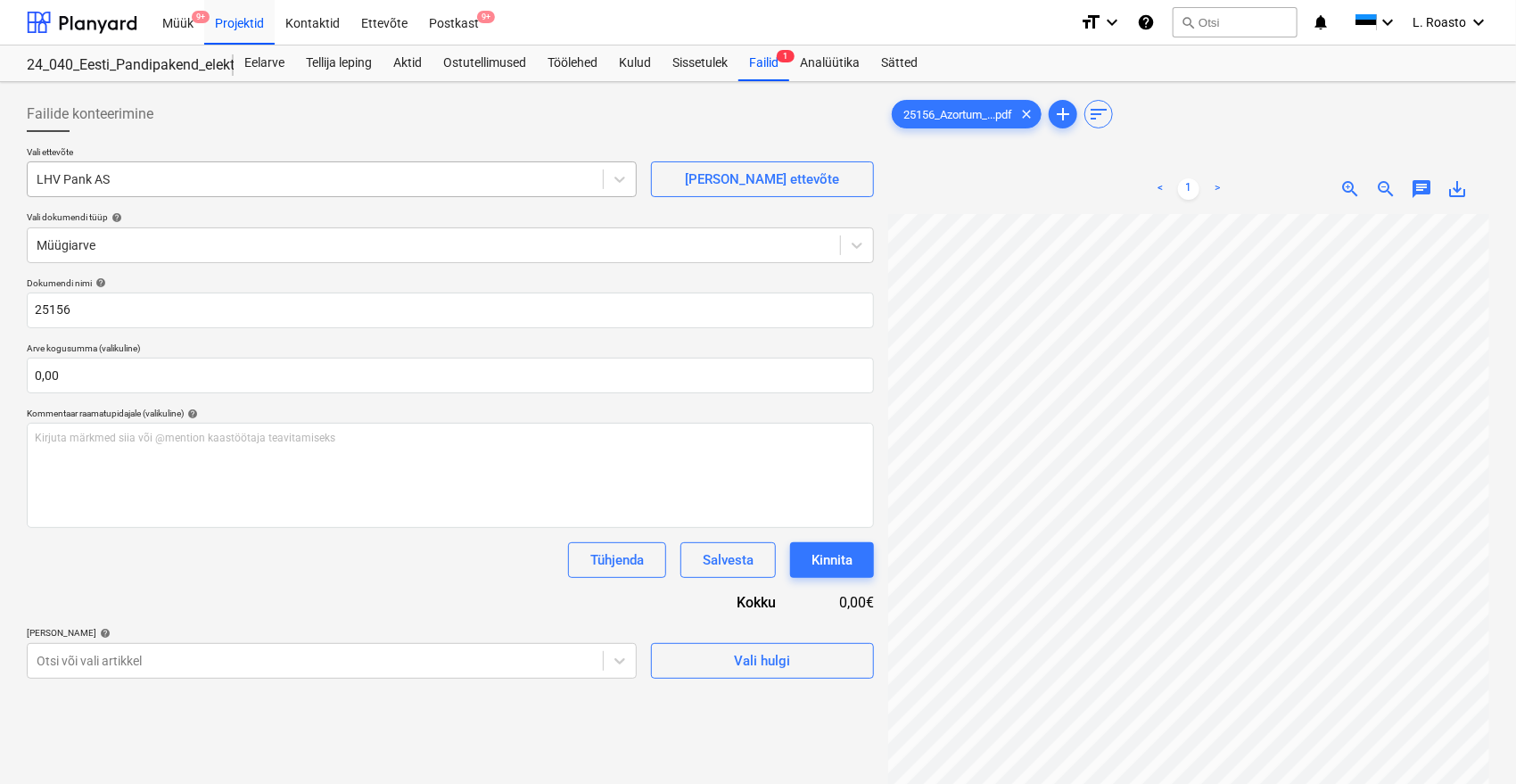
click at [195, 169] on div "LHV Pank AS" at bounding box center [315, 179] width 575 height 25
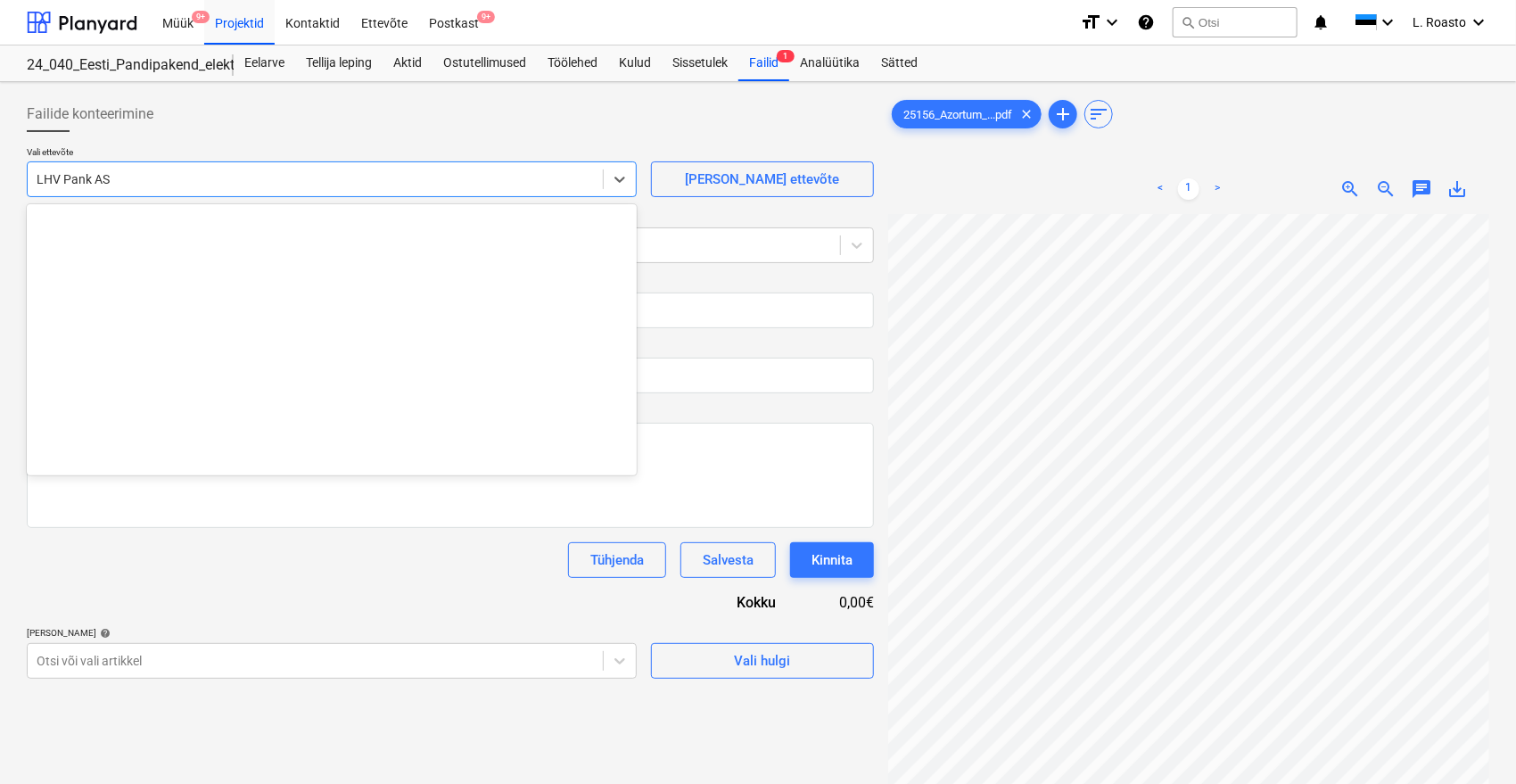
scroll to position [6741, 0]
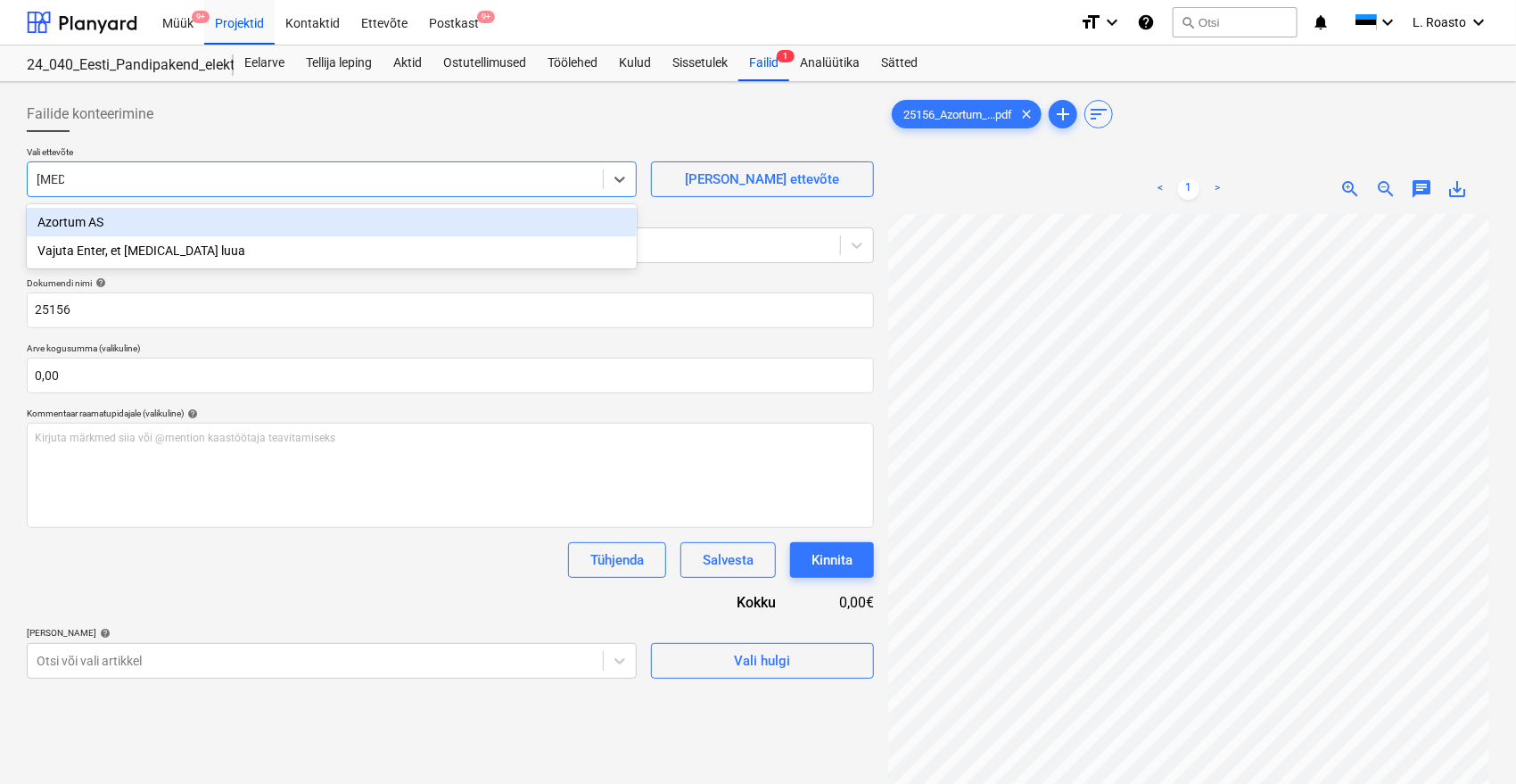
type input "azort"
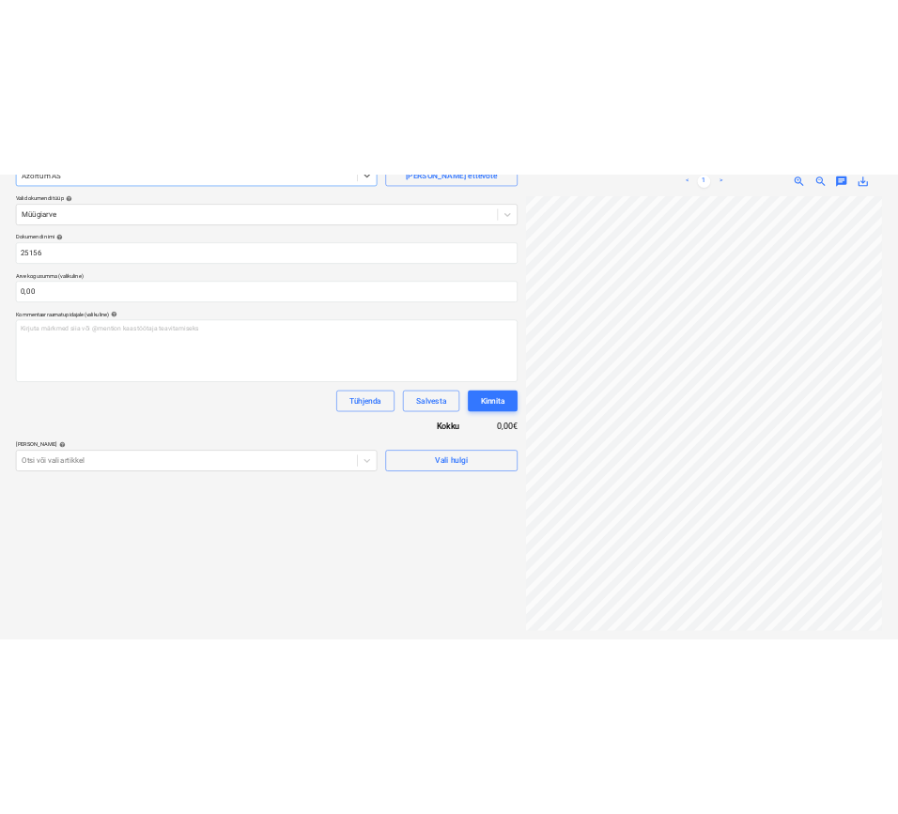
scroll to position [188, 0]
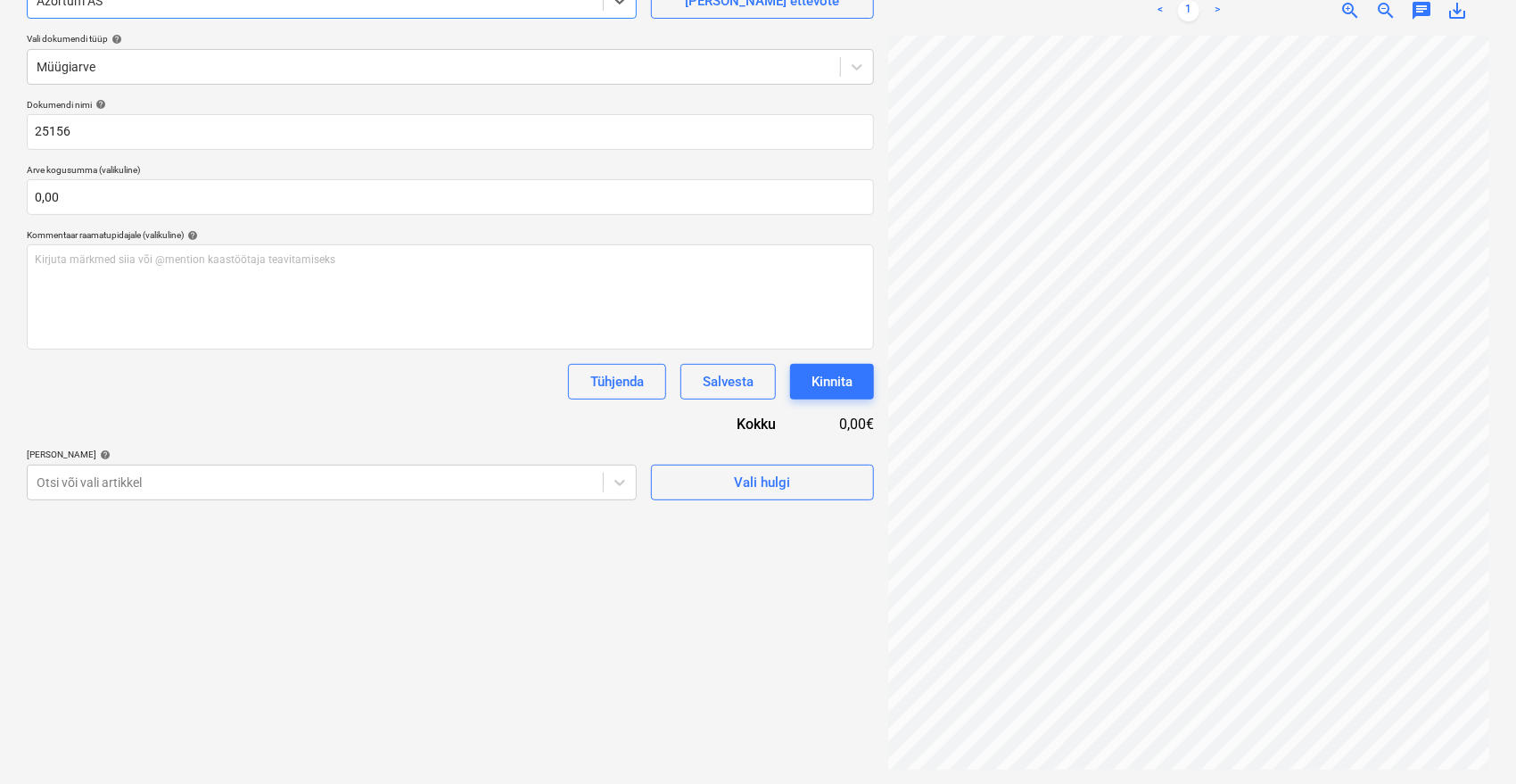
click at [121, 423] on div "Dokumendi nimi help 25156 Arve kogusumma (valikuline) 0,00 Kommentaar raamatupi…" at bounding box center [450, 299] width 847 height 401
click at [180, 475] on div at bounding box center [315, 482] width 557 height 18
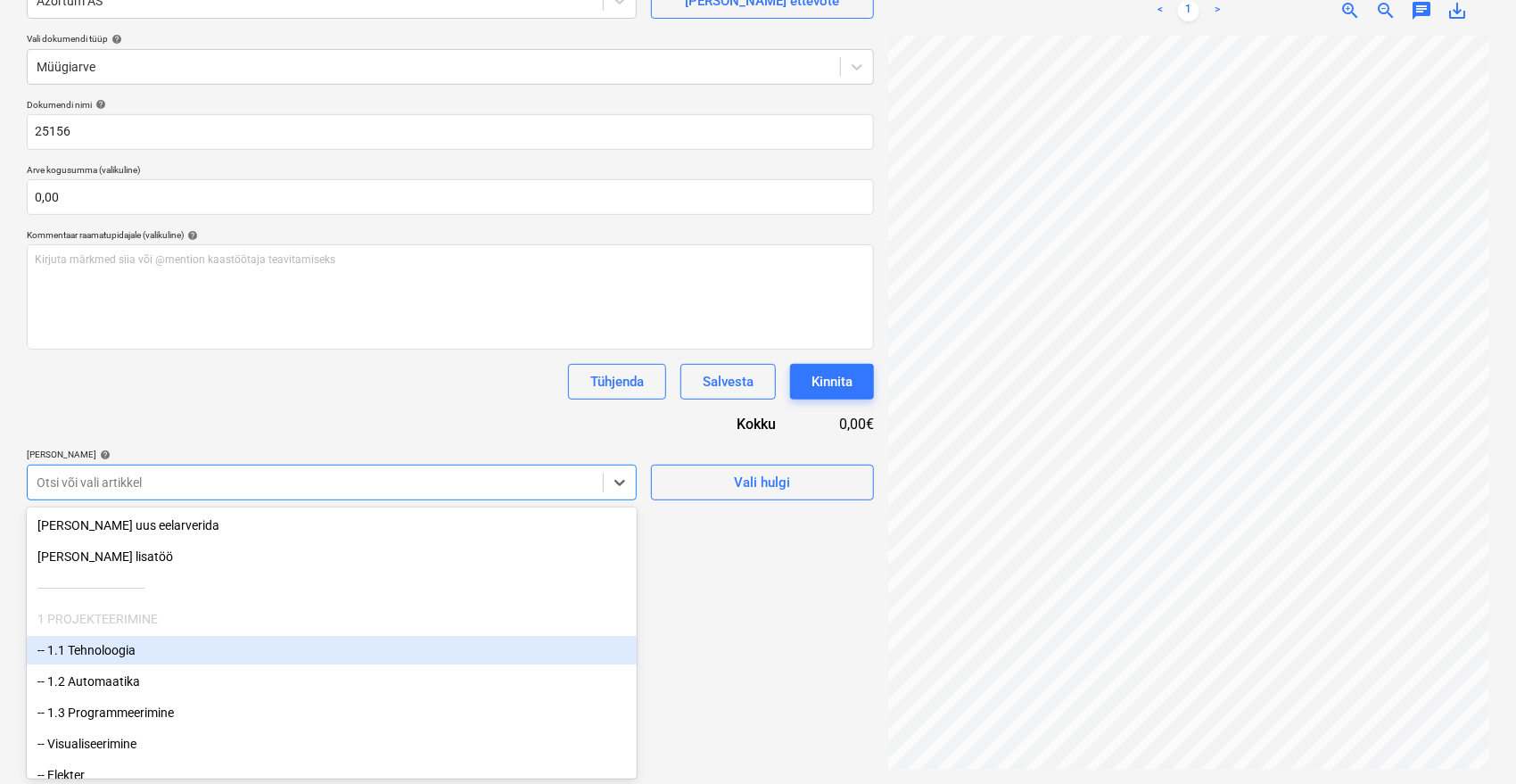
click at [100, 650] on div "-- 1.1 Tehnoloogia" at bounding box center [331, 650] width 610 height 28
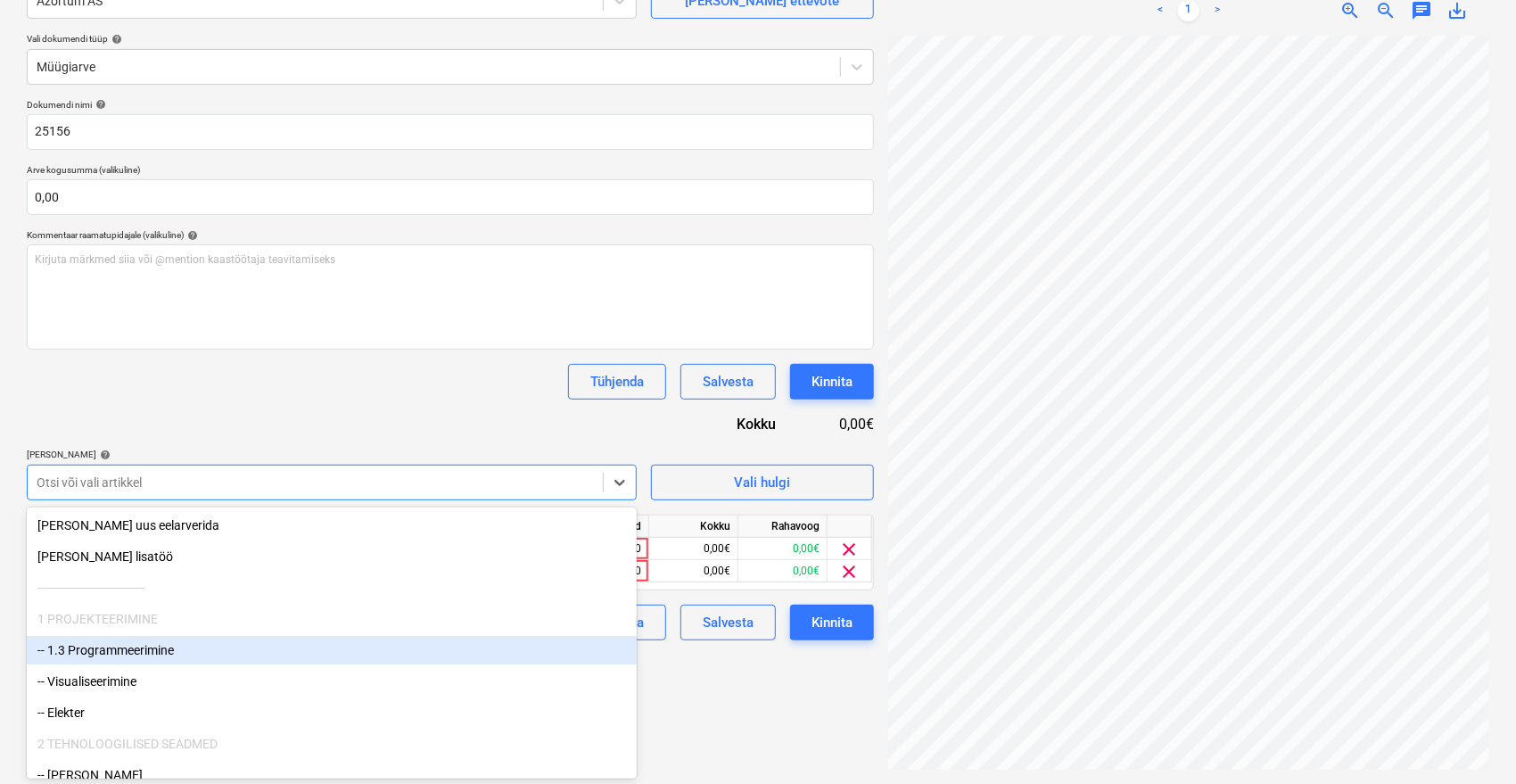
click at [100, 650] on div "-- 1.3 Programmeerimine" at bounding box center [331, 650] width 610 height 28
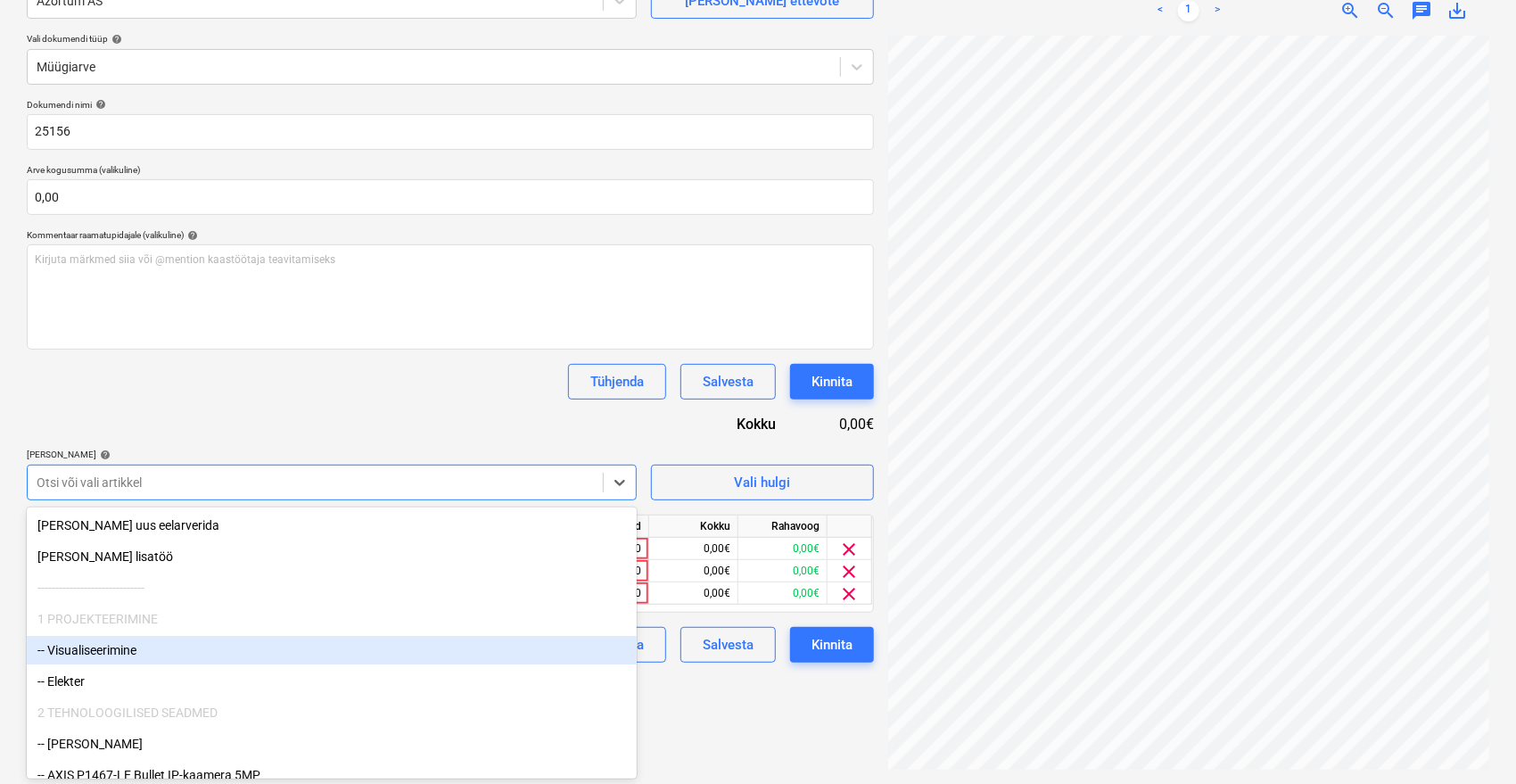
click at [100, 650] on div "-- Visualiseerimine" at bounding box center [331, 650] width 610 height 28
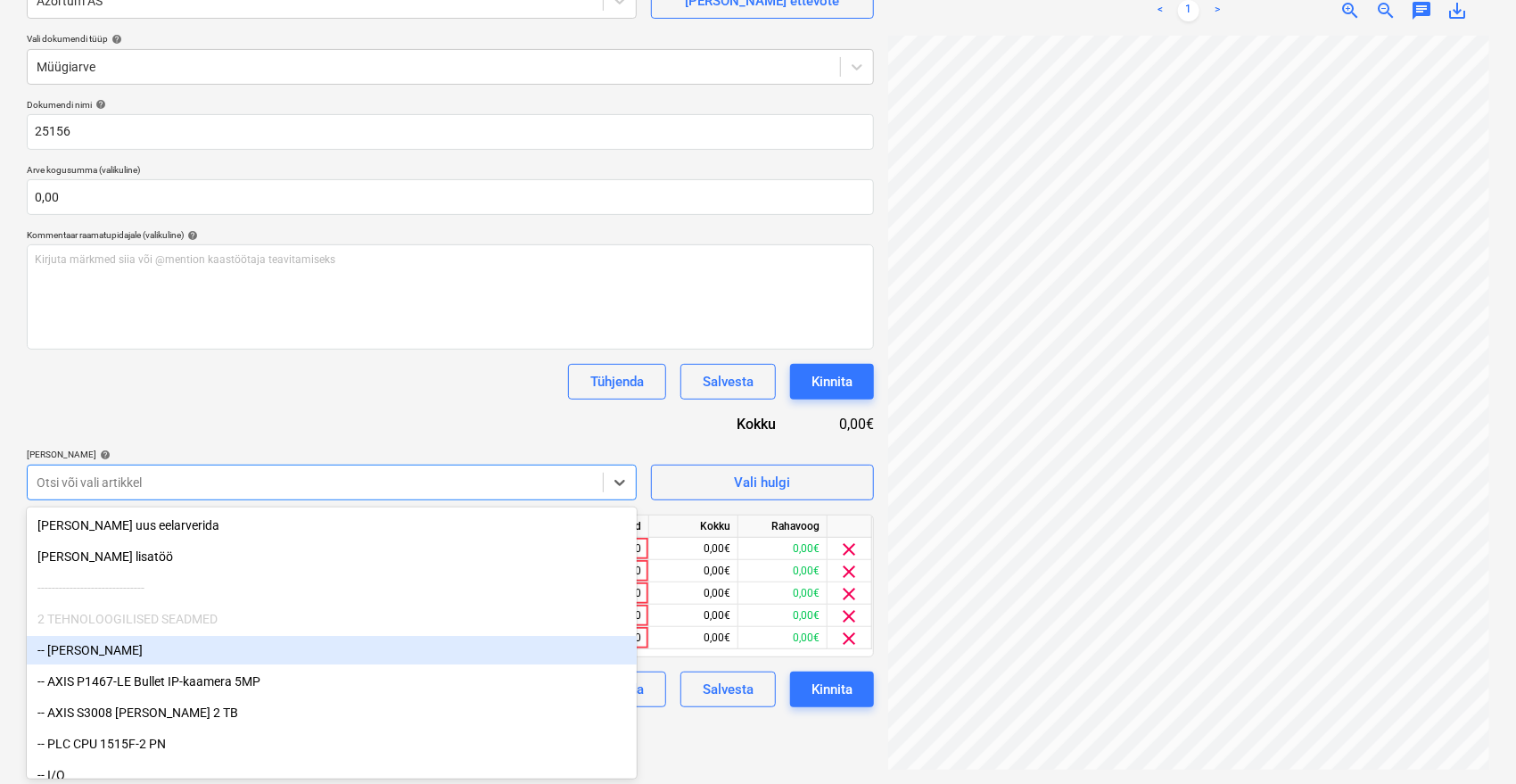
click at [100, 650] on div "-- [PERSON_NAME]" at bounding box center [331, 650] width 610 height 28
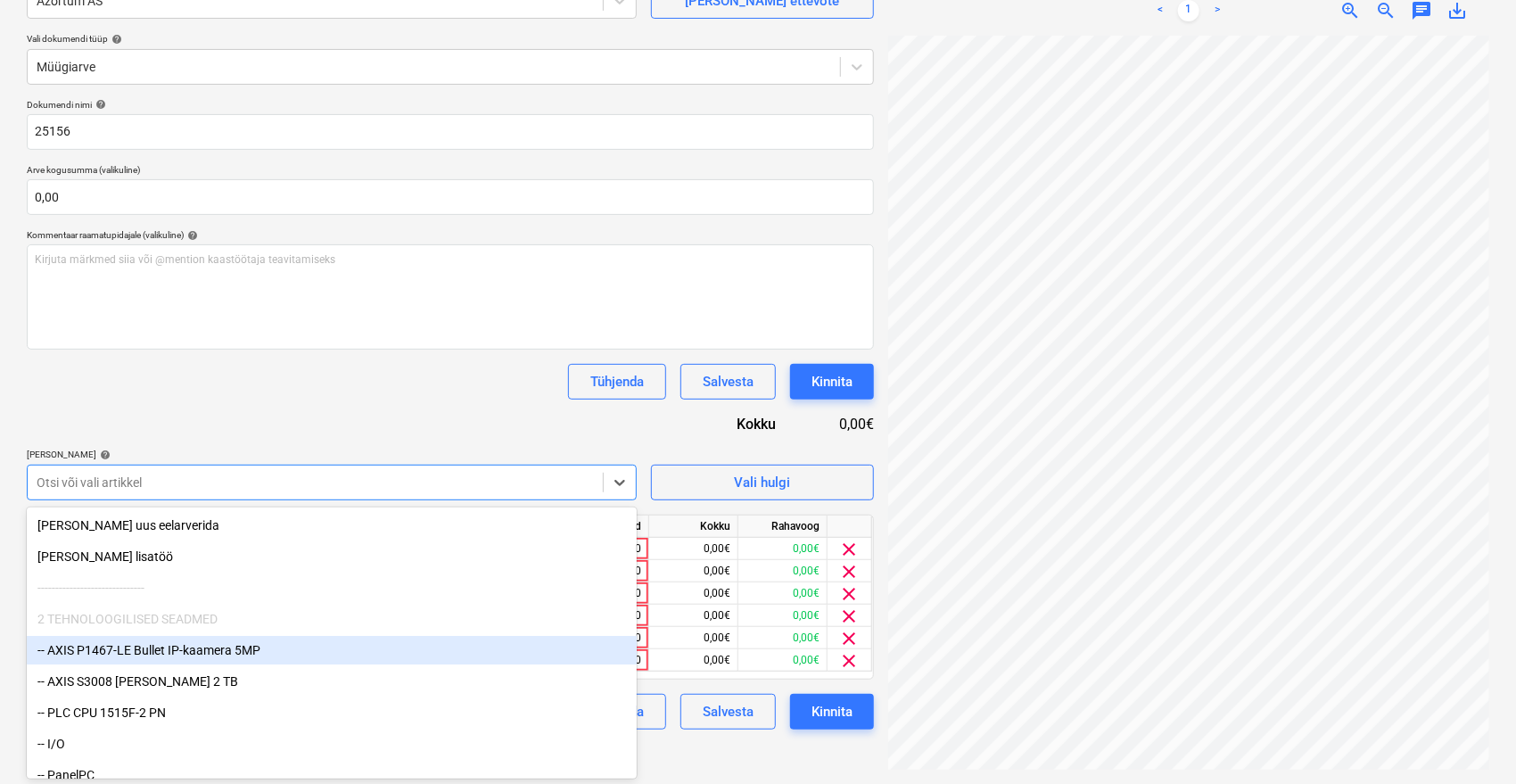
click at [100, 650] on div "-- AXIS P1467-LE Bullet IP-kaamera 5MP" at bounding box center [331, 650] width 610 height 28
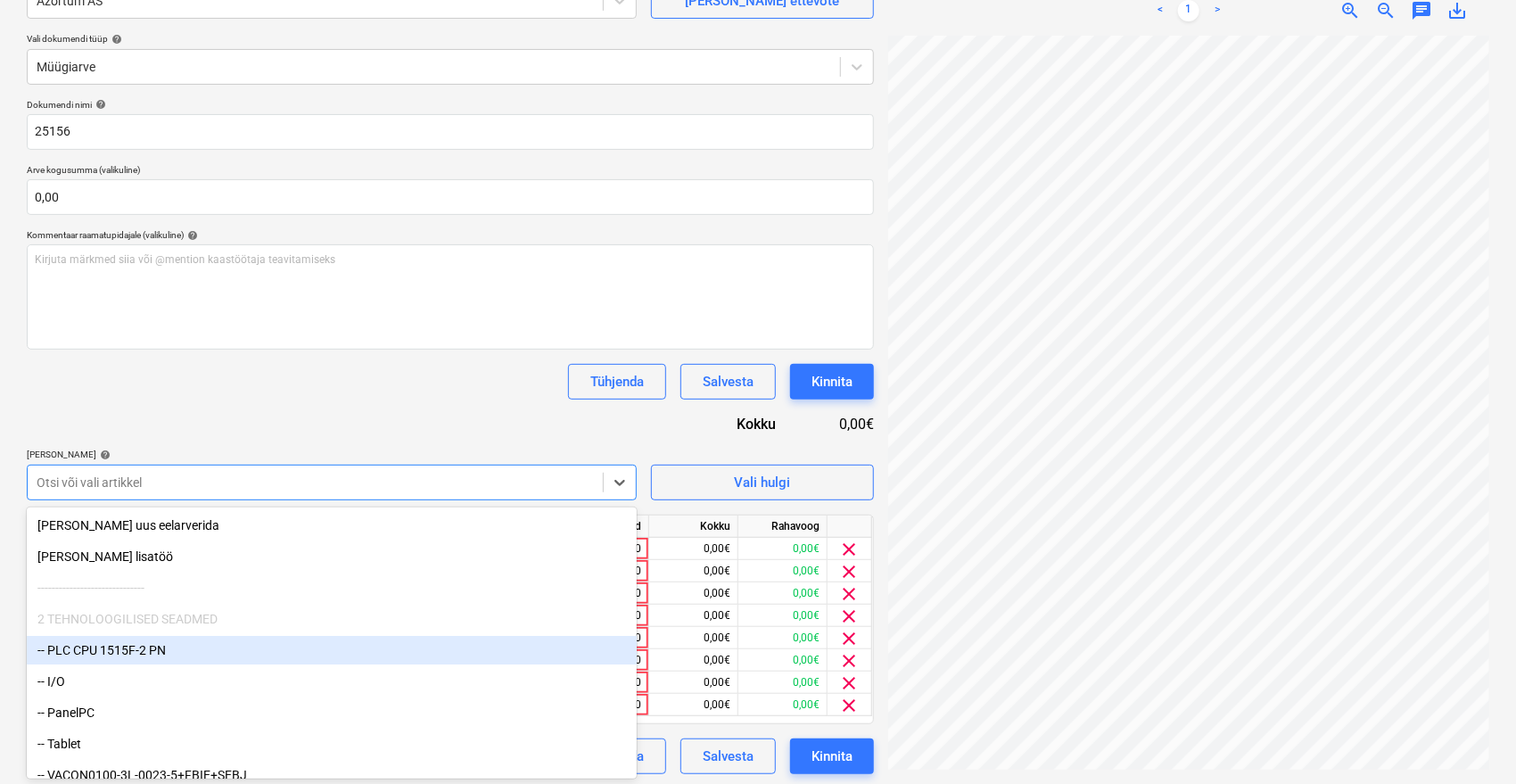
click at [100, 650] on div "-- PLC CPU 1515F-2 PN" at bounding box center [331, 650] width 610 height 28
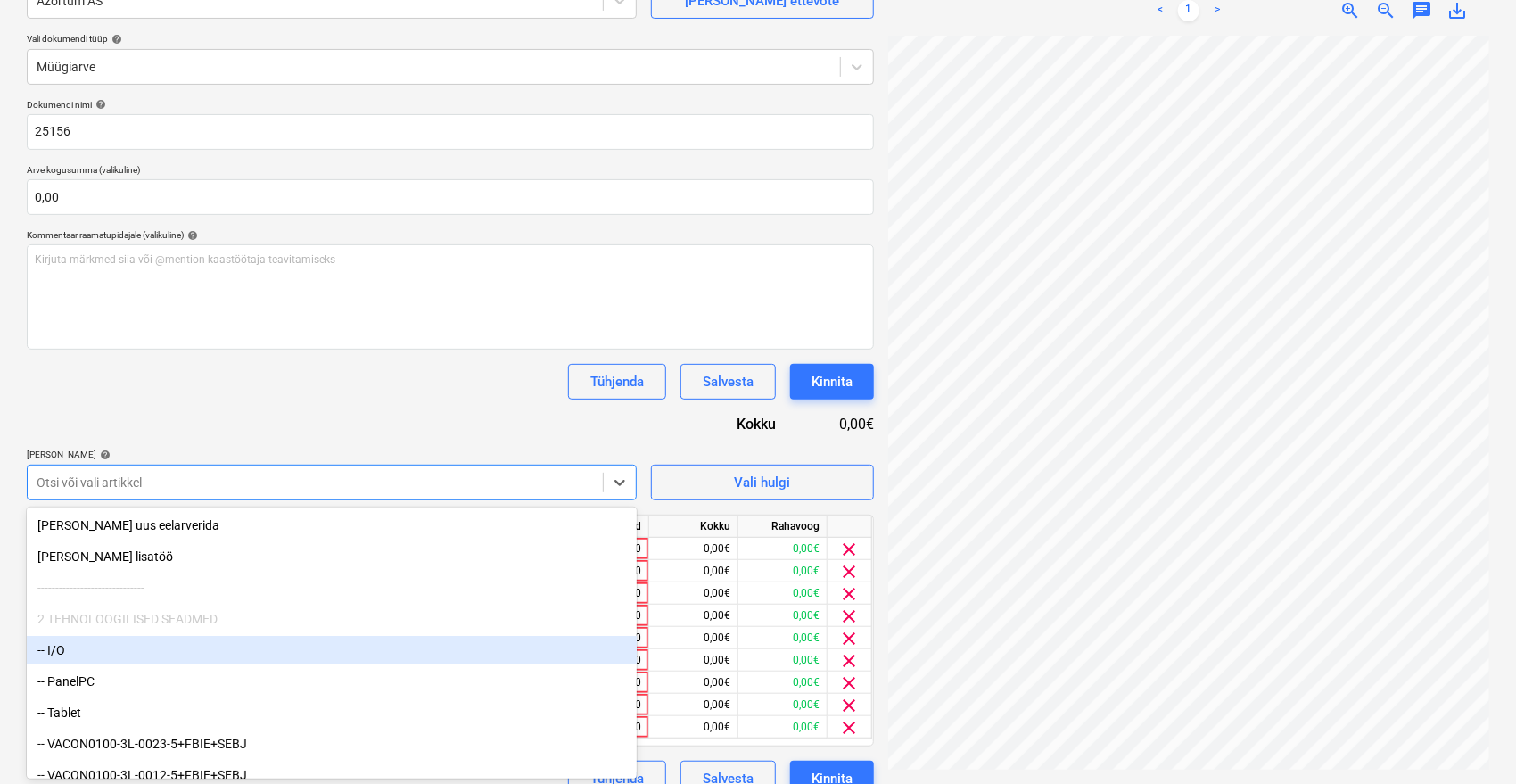
click at [100, 650] on div "-- I/O" at bounding box center [331, 650] width 610 height 28
click at [100, 650] on div "-- PanelPC" at bounding box center [331, 650] width 610 height 28
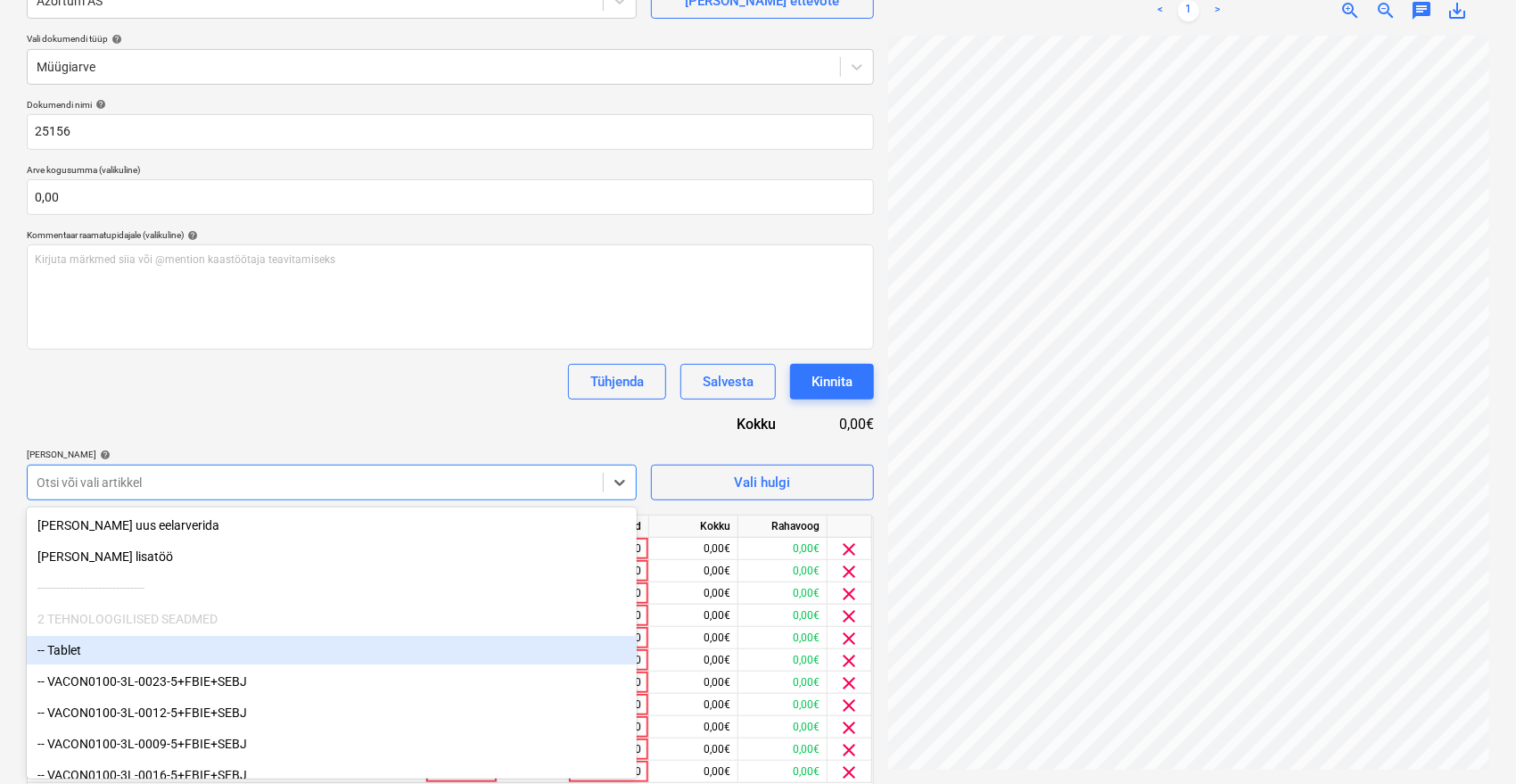
click at [100, 650] on div "-- Tablet" at bounding box center [331, 650] width 610 height 28
click at [100, 650] on div "-- VACON0100-3L-0012-5+FBIE+SEBJ" at bounding box center [331, 650] width 610 height 28
click at [100, 650] on div "-- VACON0100-3L-0009-5+FBIE+SEBJ" at bounding box center [331, 650] width 610 height 28
click at [100, 650] on div "-- VACON0100-3L-0005-5+FBIE" at bounding box center [331, 650] width 610 height 28
click at [100, 650] on div "-- VACON0100-3L-0008-5+FBIE+SEBJ" at bounding box center [331, 650] width 610 height 28
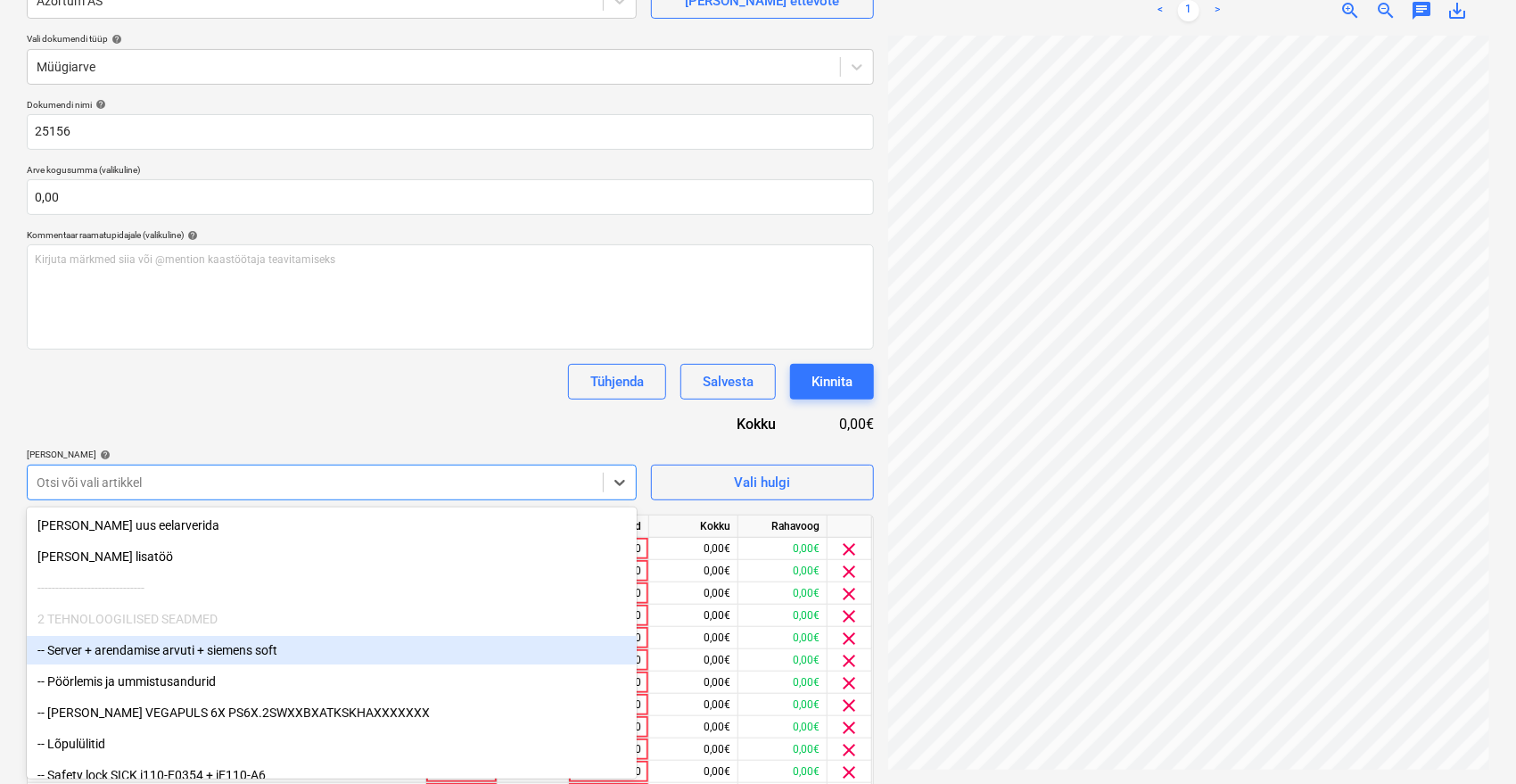
click at [100, 650] on div "-- Server + arendamise arvuti + siemens soft" at bounding box center [331, 650] width 610 height 28
click at [100, 650] on div "-- Pöörlemis ja ummistusandurid" at bounding box center [331, 650] width 610 height 28
click at [100, 650] on div "-- Lõpulülitid" at bounding box center [331, 650] width 610 height 28
click at [100, 650] on div "-- Flow sensor SFAM" at bounding box center [331, 650] width 610 height 28
click at [100, 650] on div "-- Servo valve Serie 04F - 2/2 NC - 1/4"-1"" at bounding box center [331, 650] width 610 height 28
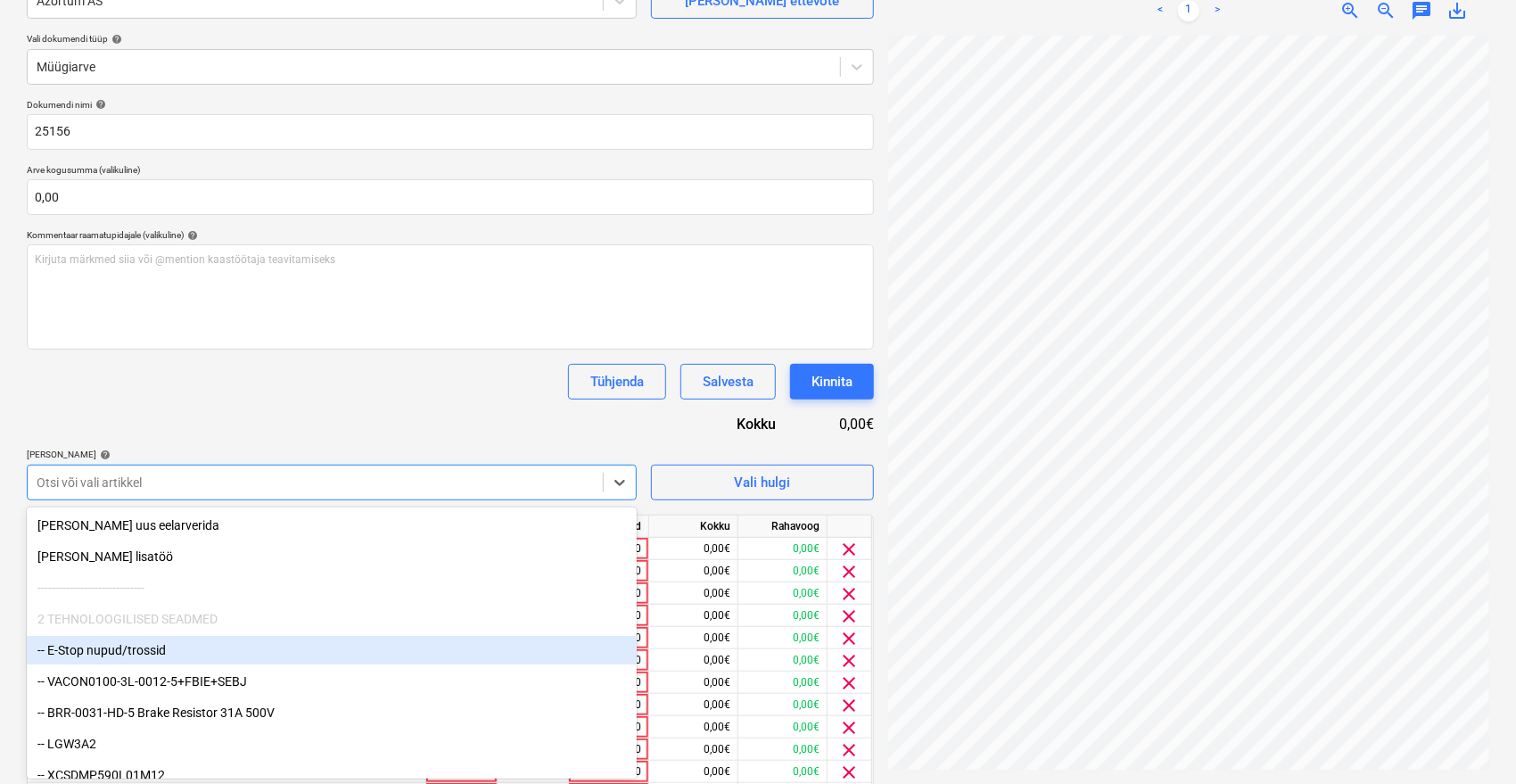
click at [100, 650] on div "-- E-Stop nupud/trossid" at bounding box center [331, 650] width 610 height 28
click at [100, 650] on div "-- VACON0100-3L-0012-5+FBIE+SEBJ" at bounding box center [331, 650] width 610 height 28
click at [100, 650] on div "-- BRR-0031-HD-5 Brake Resistor 31A 500V" at bounding box center [331, 650] width 610 height 28
click at [100, 650] on div "-- XCSDMP590L01M12" at bounding box center [331, 650] width 610 height 28
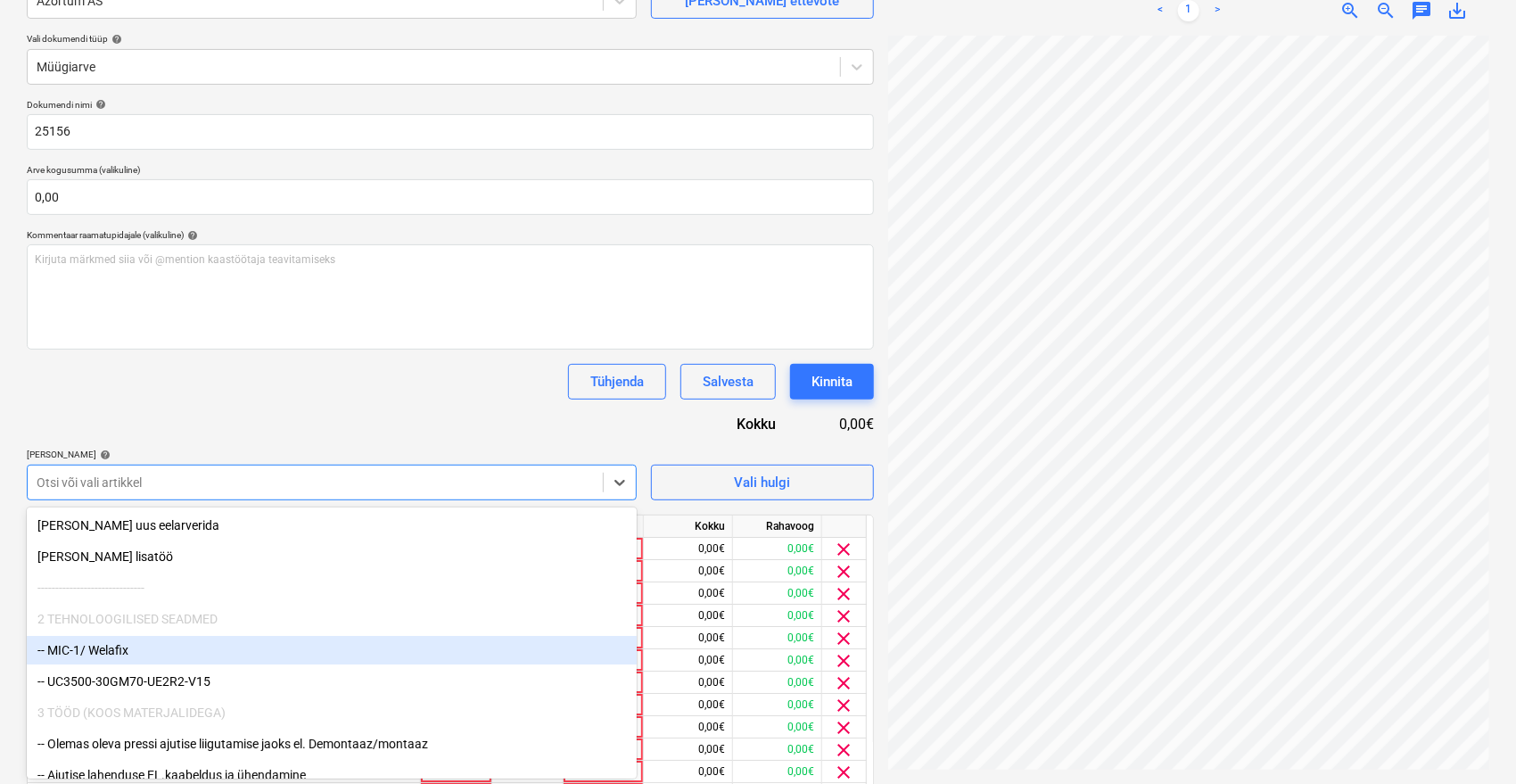
click at [100, 650] on div "-- MIC-1/ Welafix" at bounding box center [331, 650] width 610 height 28
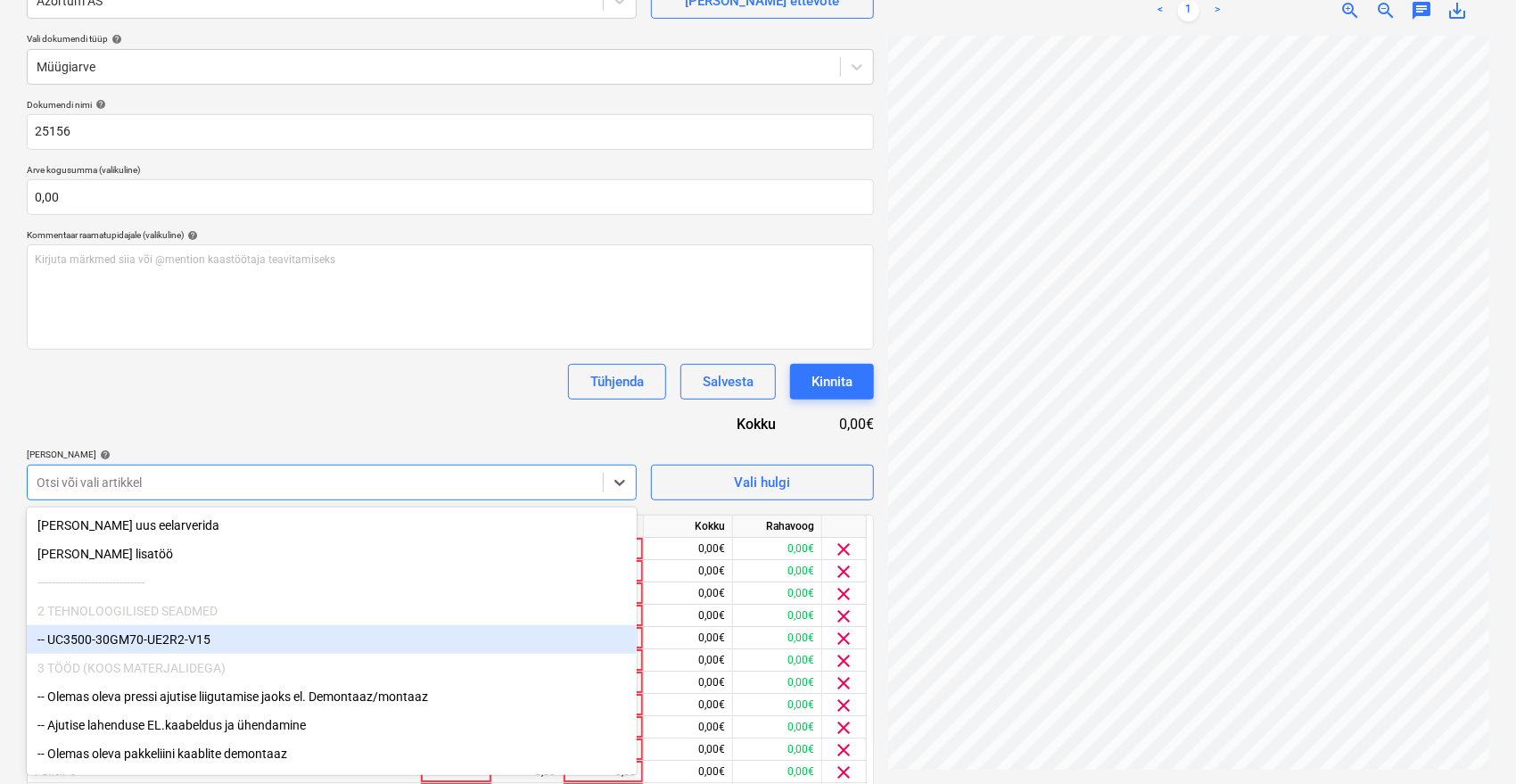
click at [100, 650] on div "-- UC3500-30GM70-UE2R2-V15" at bounding box center [331, 640] width 610 height 28
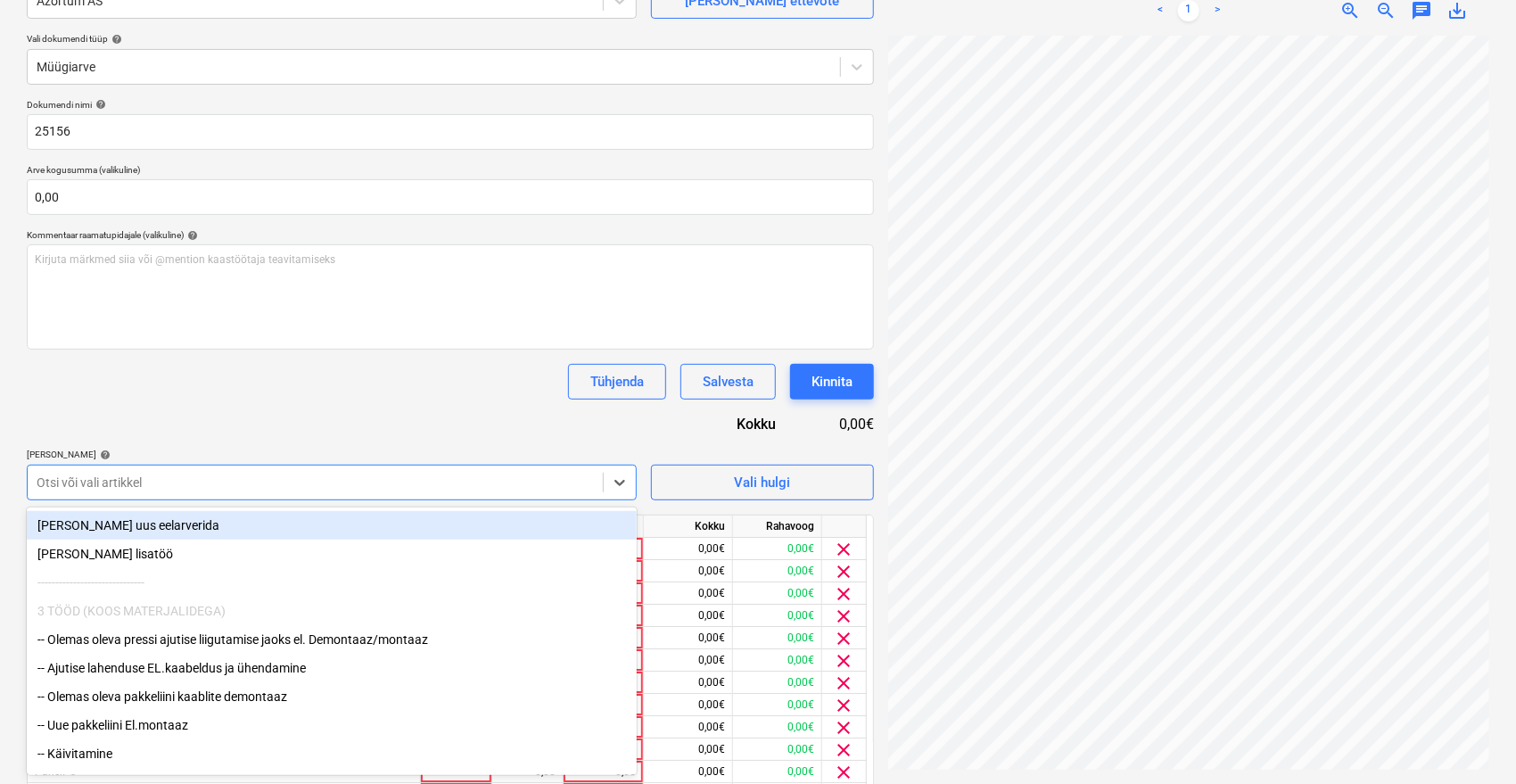
click at [100, 650] on div "-- Olemas oleva pressi ajutise liigutamise jaoks el. Demontaaz/montaaz" at bounding box center [331, 640] width 610 height 28
click at [100, 650] on div "-- Ajutise lahenduse EL.kaabeldus ja ühendamine" at bounding box center [331, 640] width 610 height 28
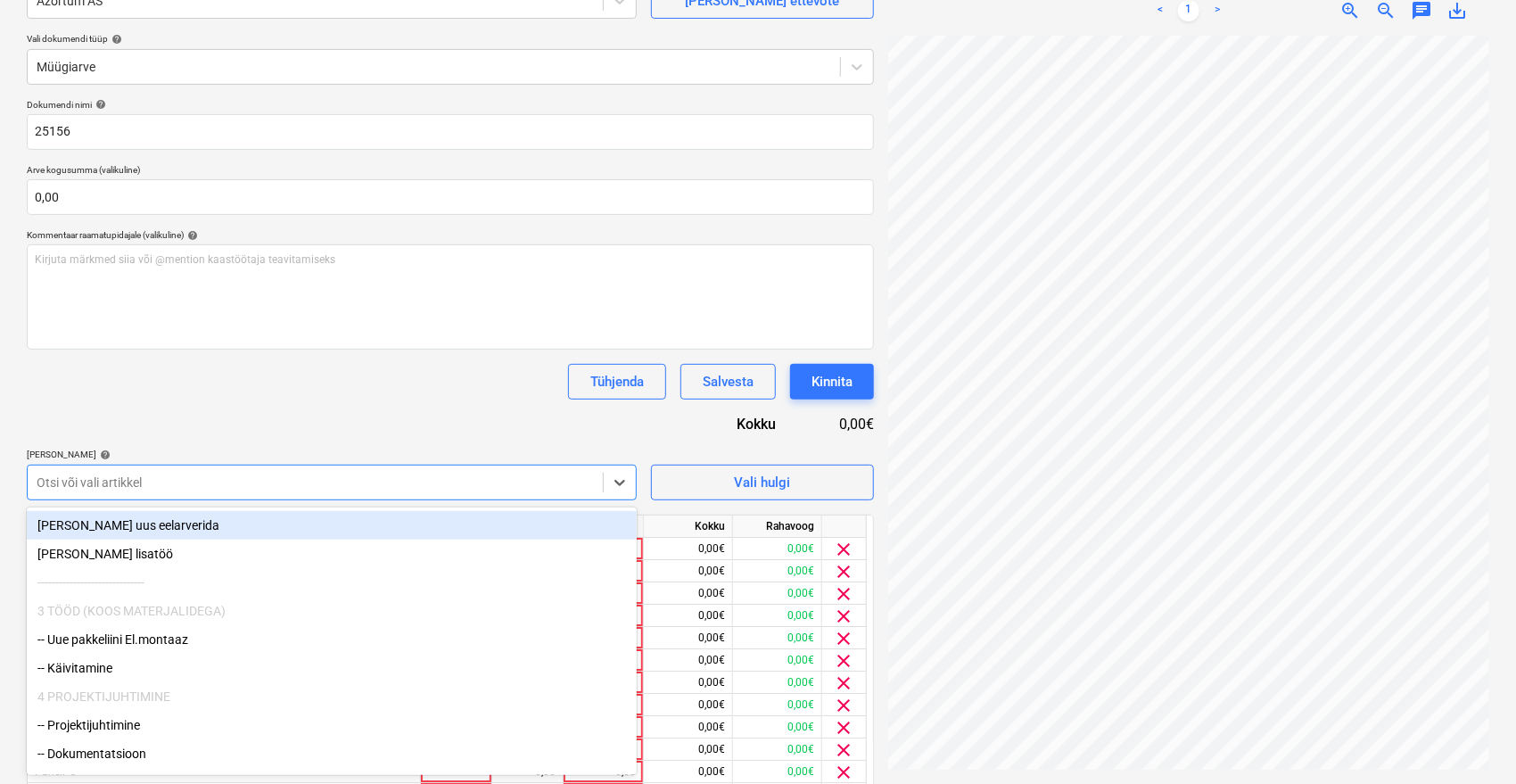
click at [100, 650] on div "-- Uue pakkeliini El.montaaz" at bounding box center [331, 640] width 610 height 28
click at [100, 650] on div "-- Käivitamine" at bounding box center [331, 640] width 610 height 28
click at [100, 650] on div "-- Projektijuhtimine" at bounding box center [331, 640] width 610 height 28
click at [100, 650] on div "-- Dokumentatsioon" at bounding box center [331, 640] width 610 height 28
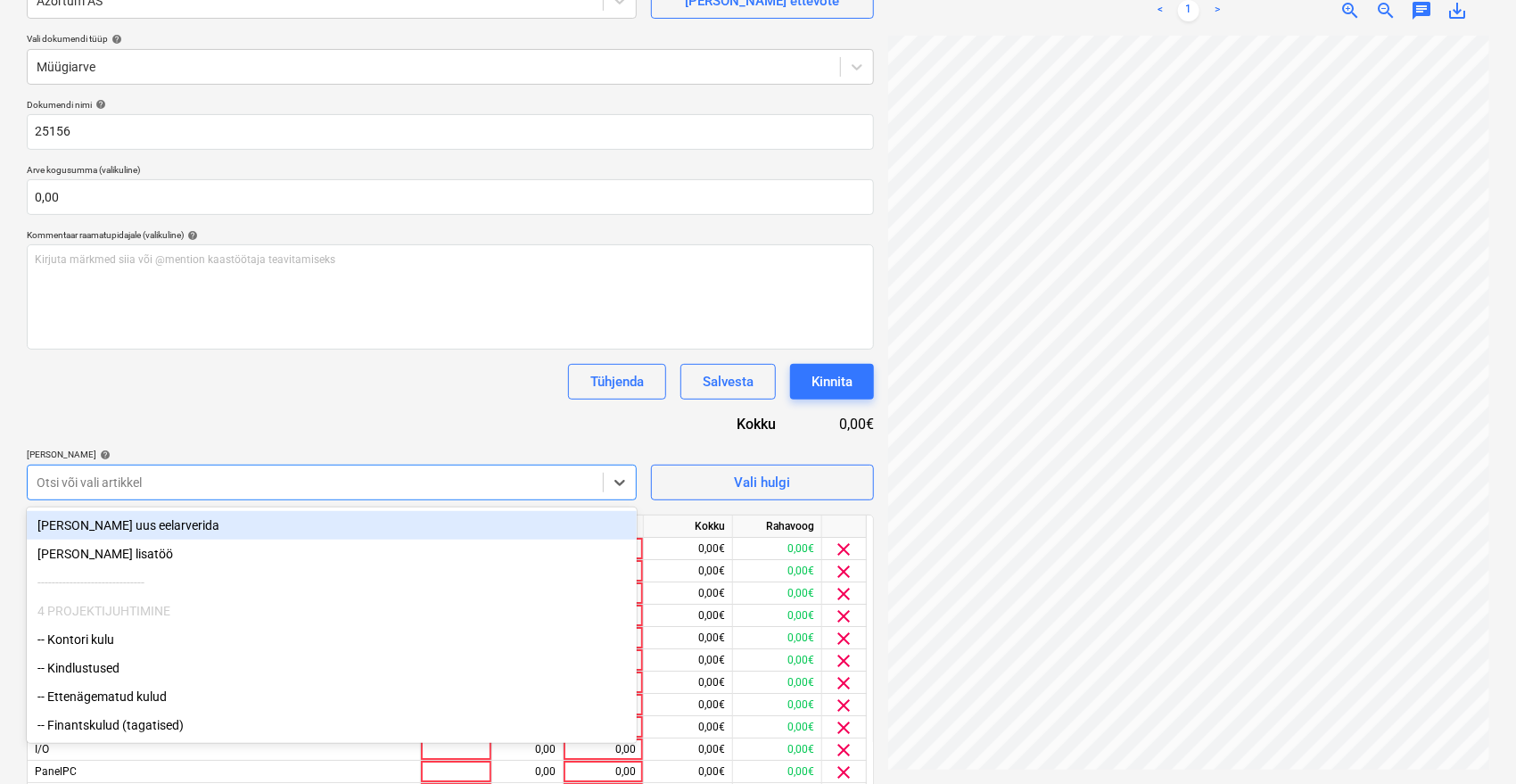
click at [100, 650] on div "-- Kontori kulu" at bounding box center [331, 640] width 610 height 28
click at [100, 650] on div "-- Kindlustused" at bounding box center [331, 640] width 610 height 28
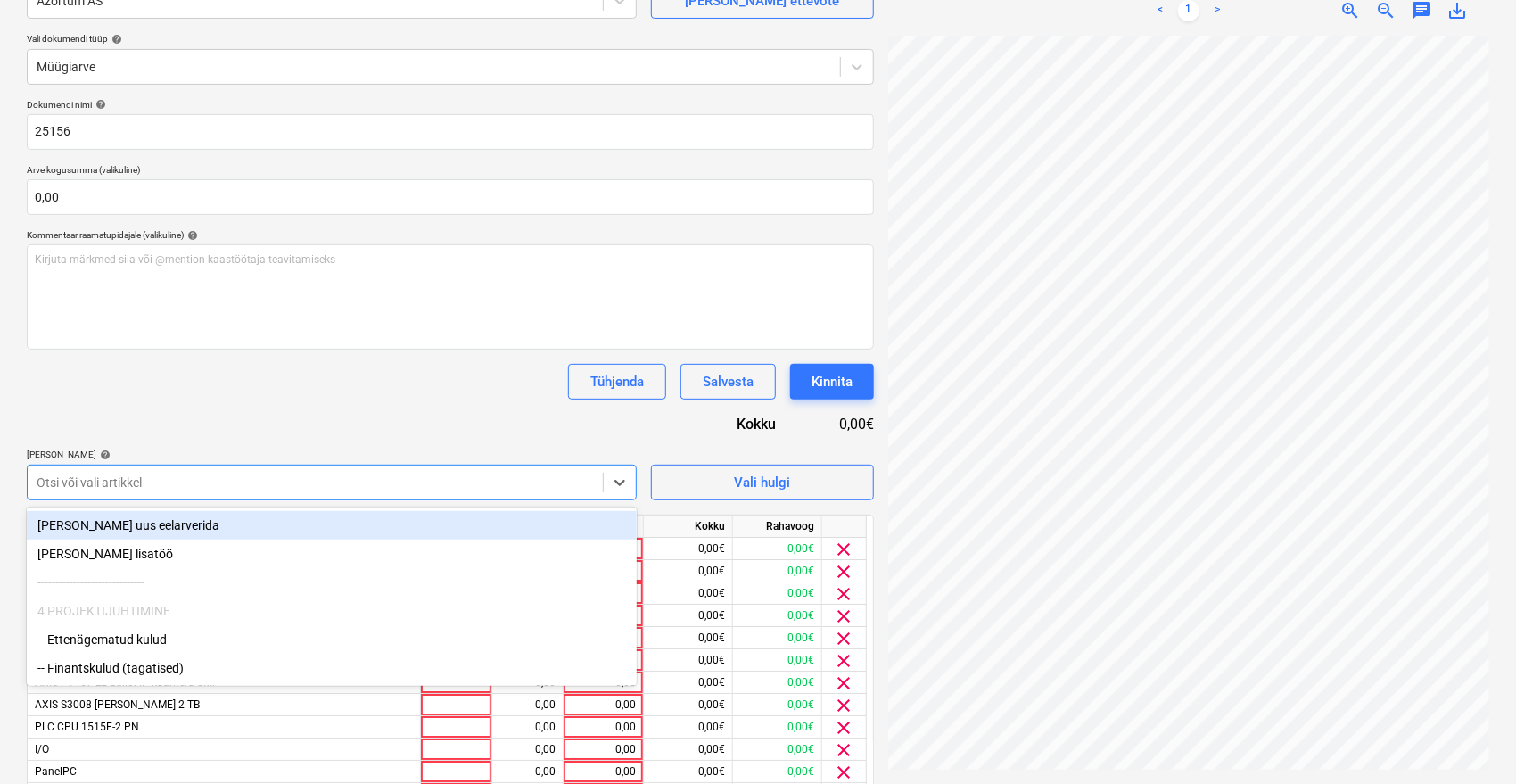
click at [100, 650] on div "-- Ettenägematud kulud" at bounding box center [331, 640] width 610 height 28
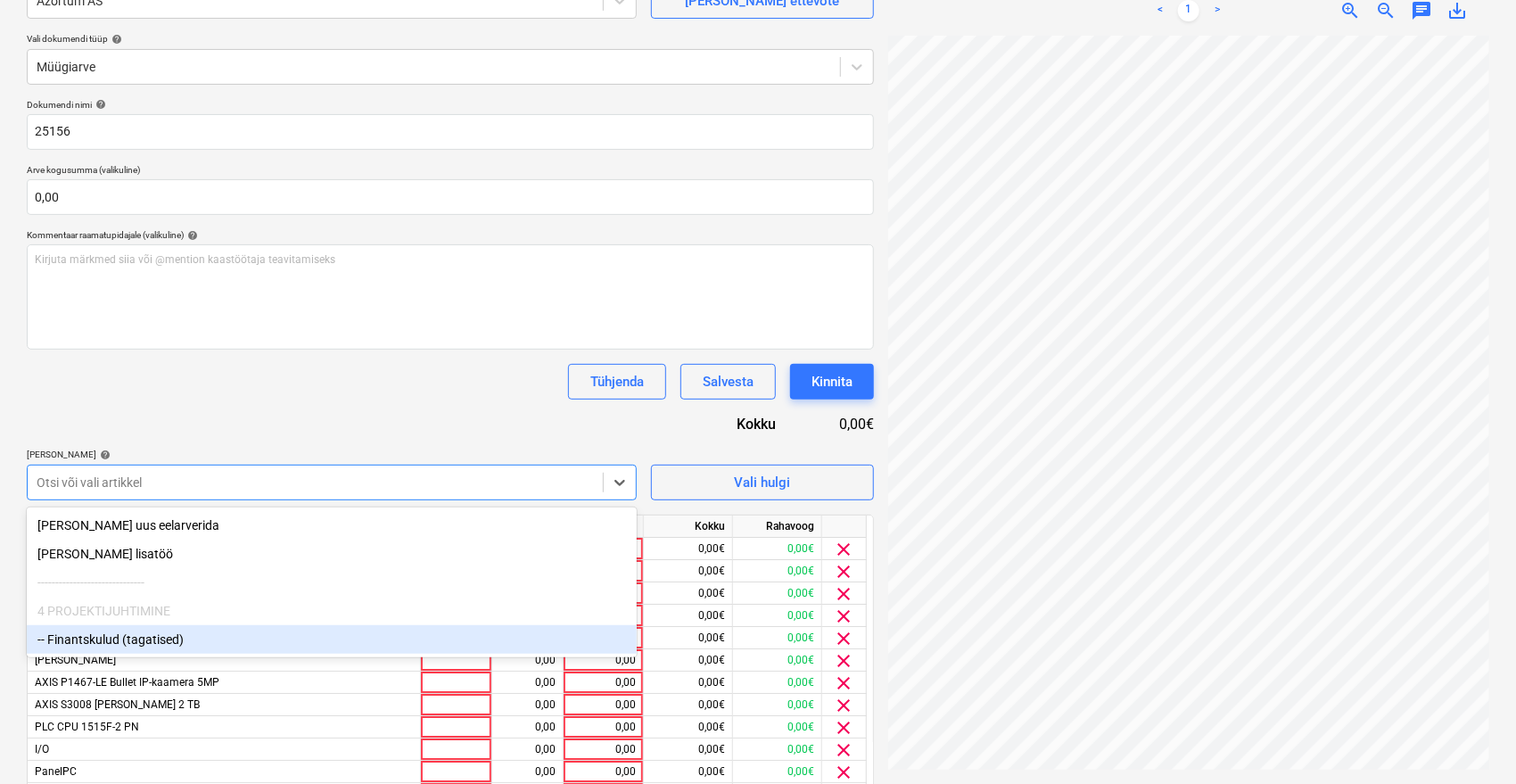
click at [117, 643] on div "-- Finantskulud (tagatised)" at bounding box center [331, 640] width 610 height 28
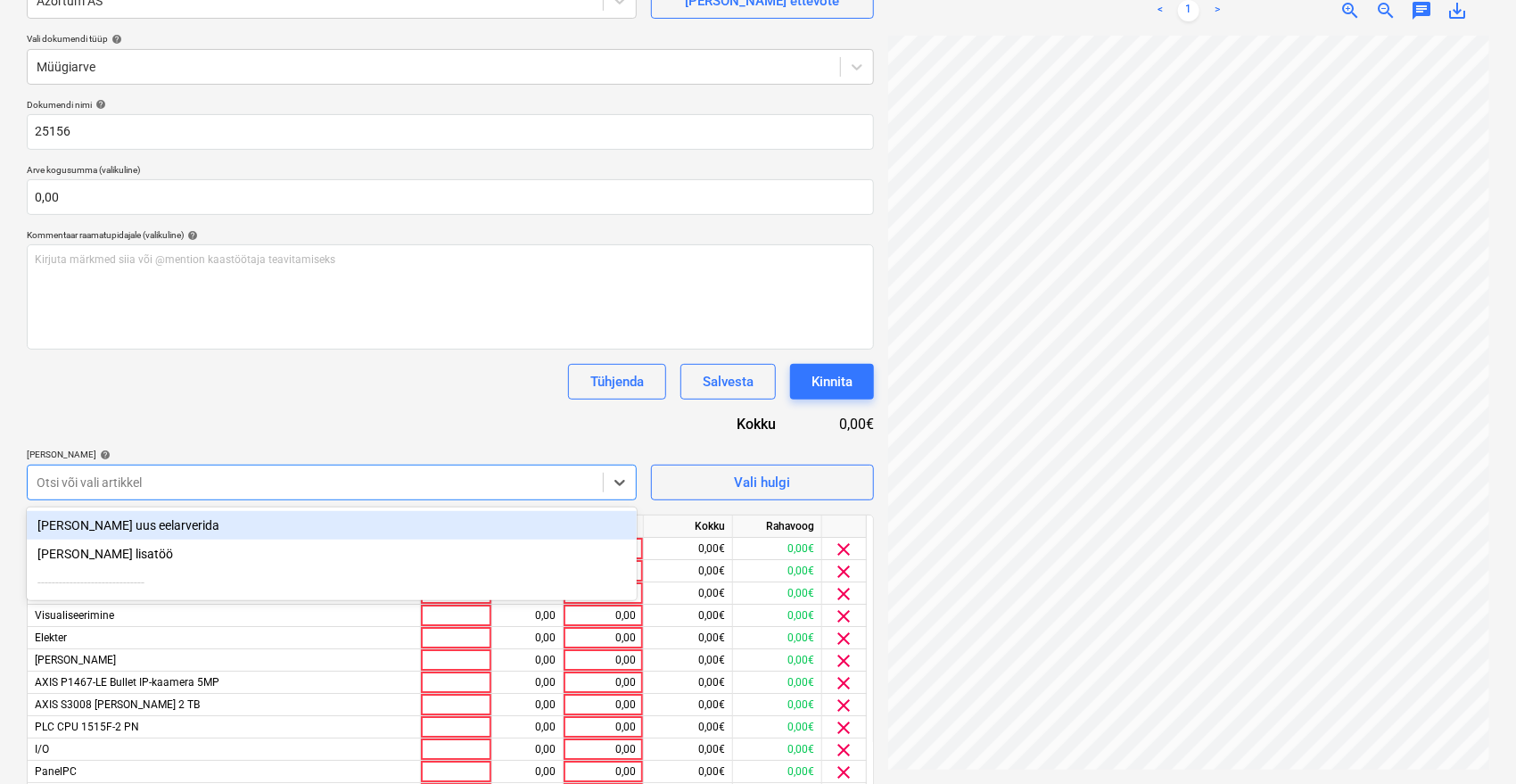
click at [335, 386] on div "Tühjenda Salvesta Kinnita" at bounding box center [450, 382] width 847 height 36
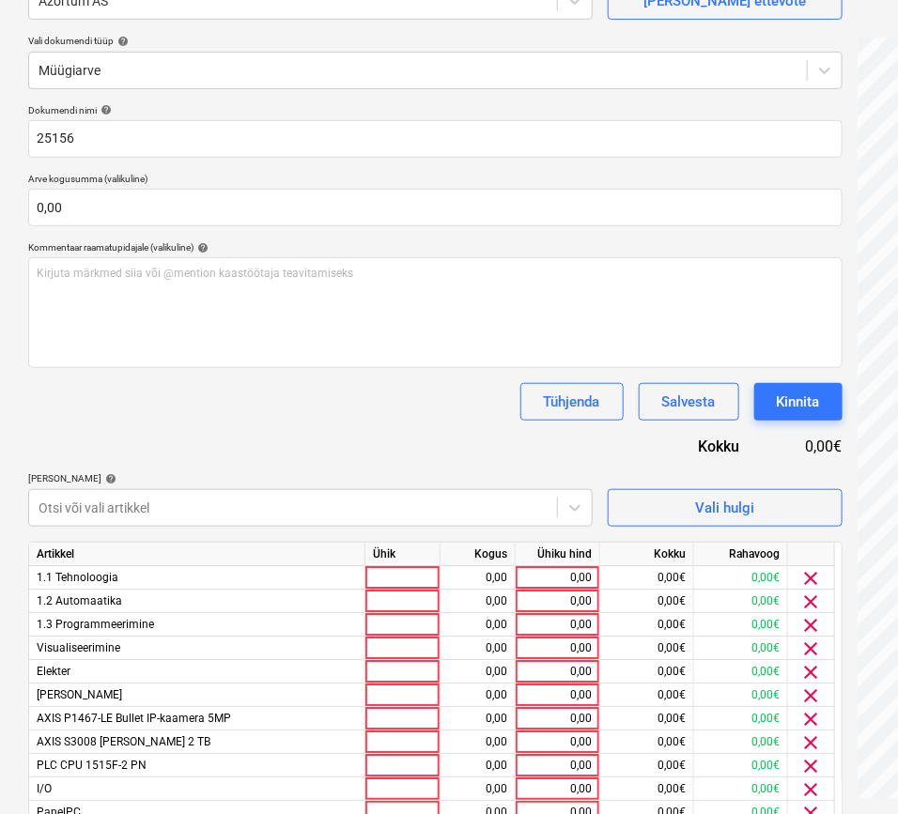
click at [470, 381] on div "Dokumendi nimi help 25156 Arve kogusumma (valikuline) 0,00 Kommentaar raamatupi…" at bounding box center [435, 675] width 814 height 1142
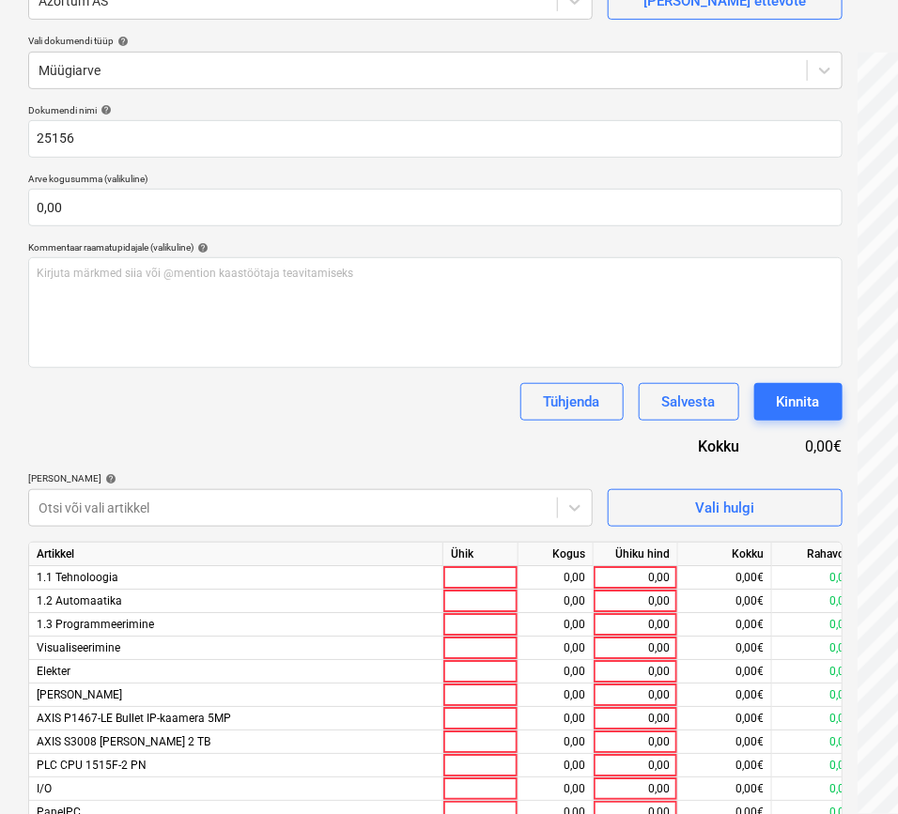
click at [315, 396] on div "Tühjenda Salvesta Kinnita" at bounding box center [435, 402] width 814 height 38
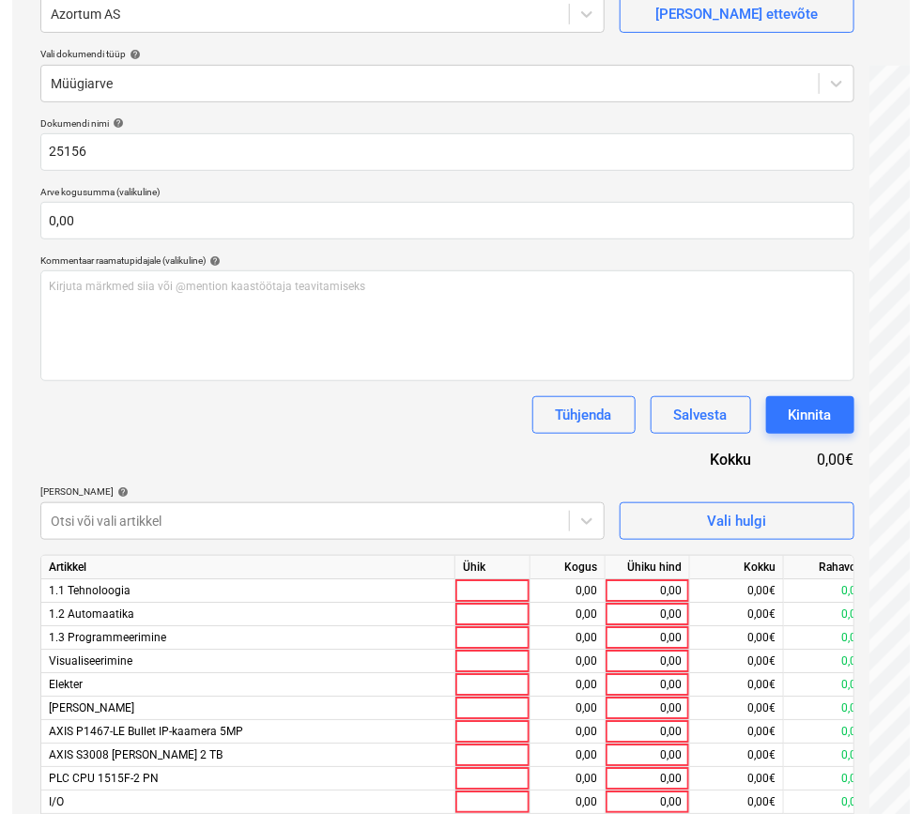
scroll to position [173, 0]
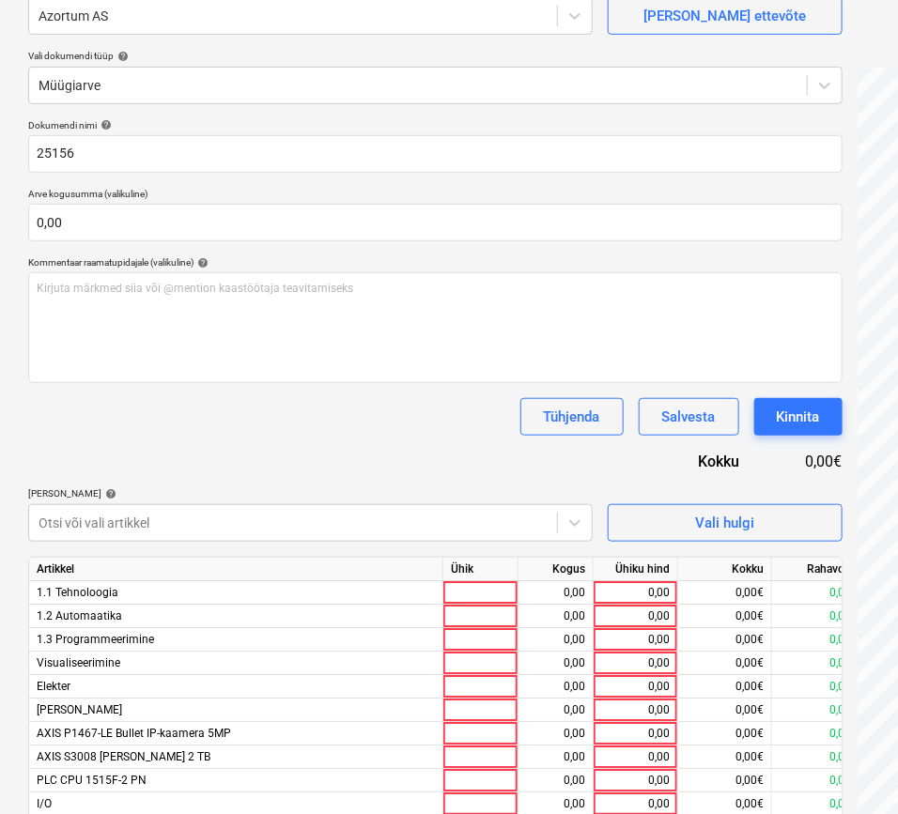
click at [511, 440] on div "Dokumendi nimi help 25156 Arve kogusumma (valikuline) 0,00 Kommentaar raamatupi…" at bounding box center [435, 690] width 814 height 1142
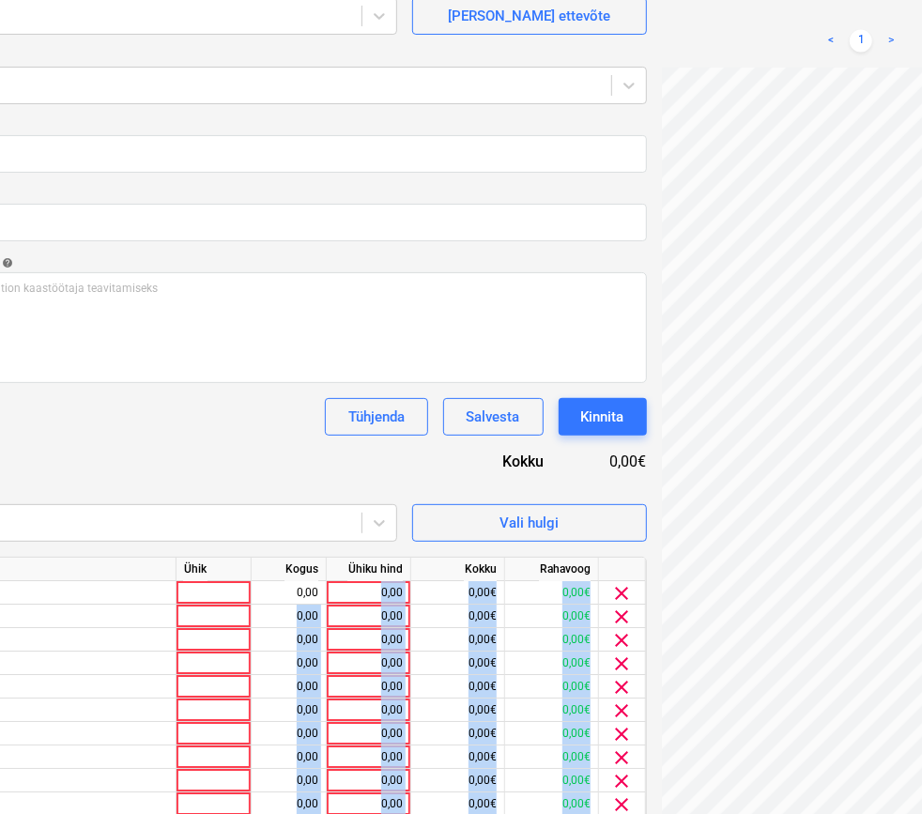
scroll to position [173, 362]
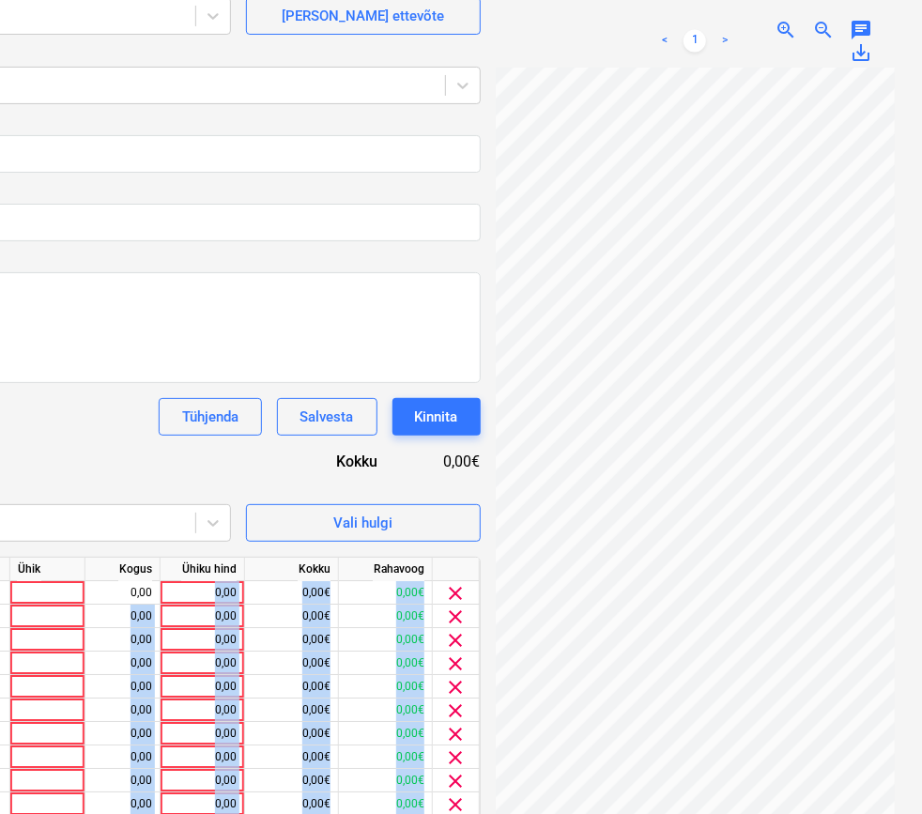
drag, startPoint x: 623, startPoint y: 593, endPoint x: 966, endPoint y: 650, distance: 347.6
click at [561, 642] on html "Müük 9+ Projektid Kontaktid Ettevõte Postkast 9+ format_size keyboard_arrow_dow…" at bounding box center [99, 234] width 922 height 814
click at [452, 592] on span "clear" at bounding box center [456, 593] width 23 height 23
click at [448, 597] on span "clear" at bounding box center [456, 593] width 23 height 23
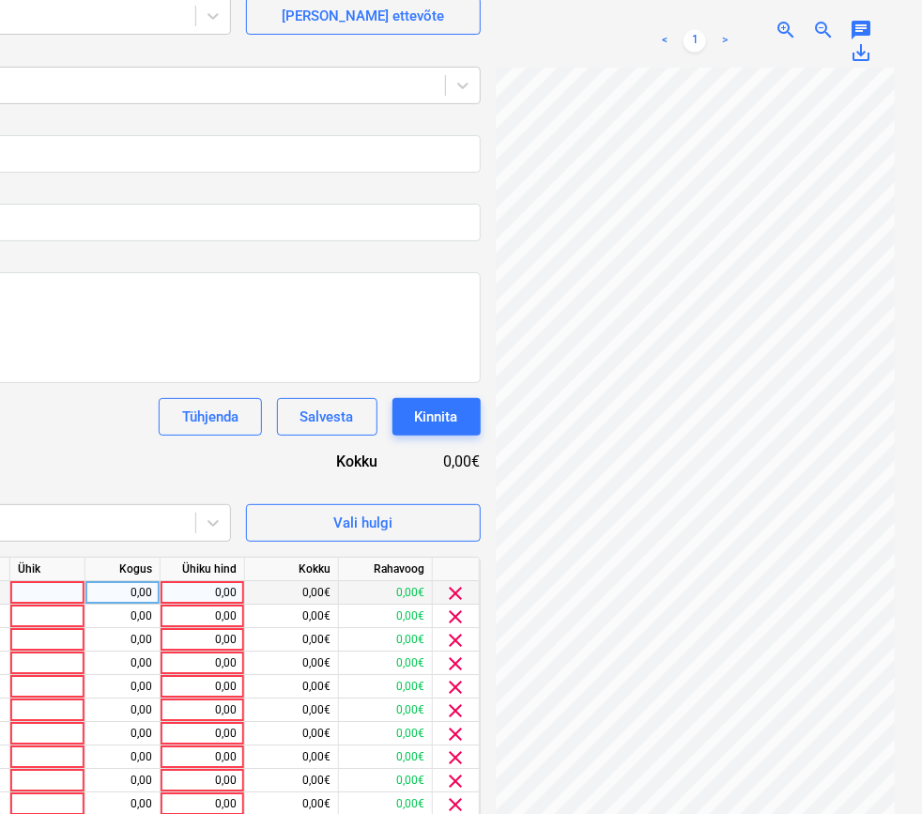
click at [38, 430] on div "Tühjenda Salvesta Kinnita" at bounding box center [74, 417] width 814 height 38
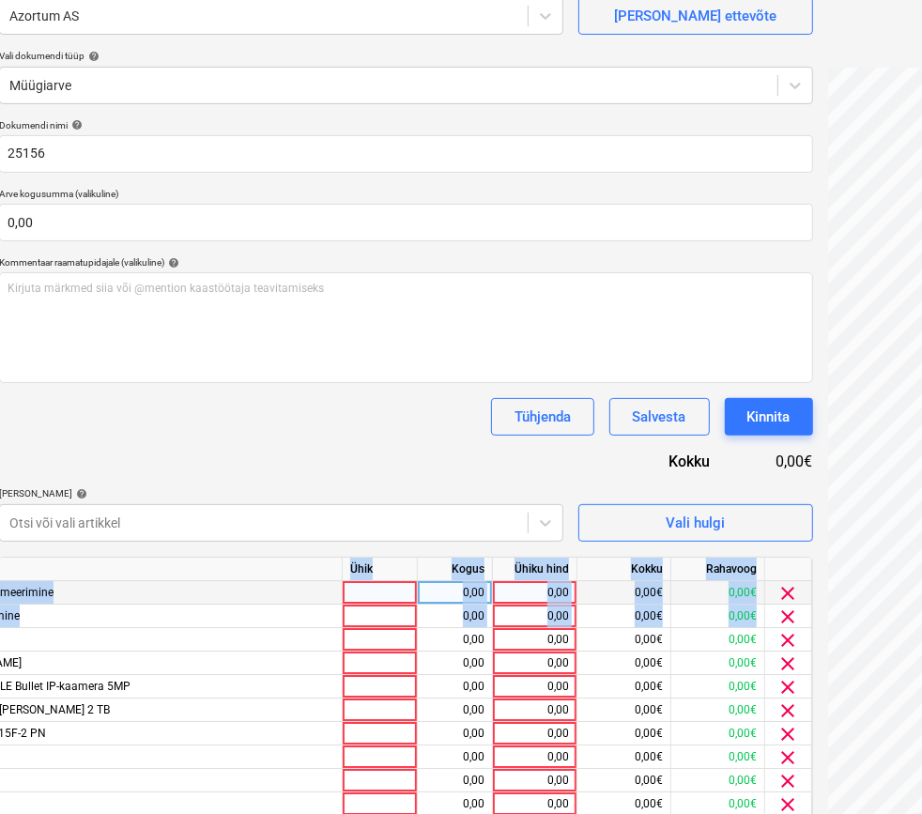
scroll to position [0, 0]
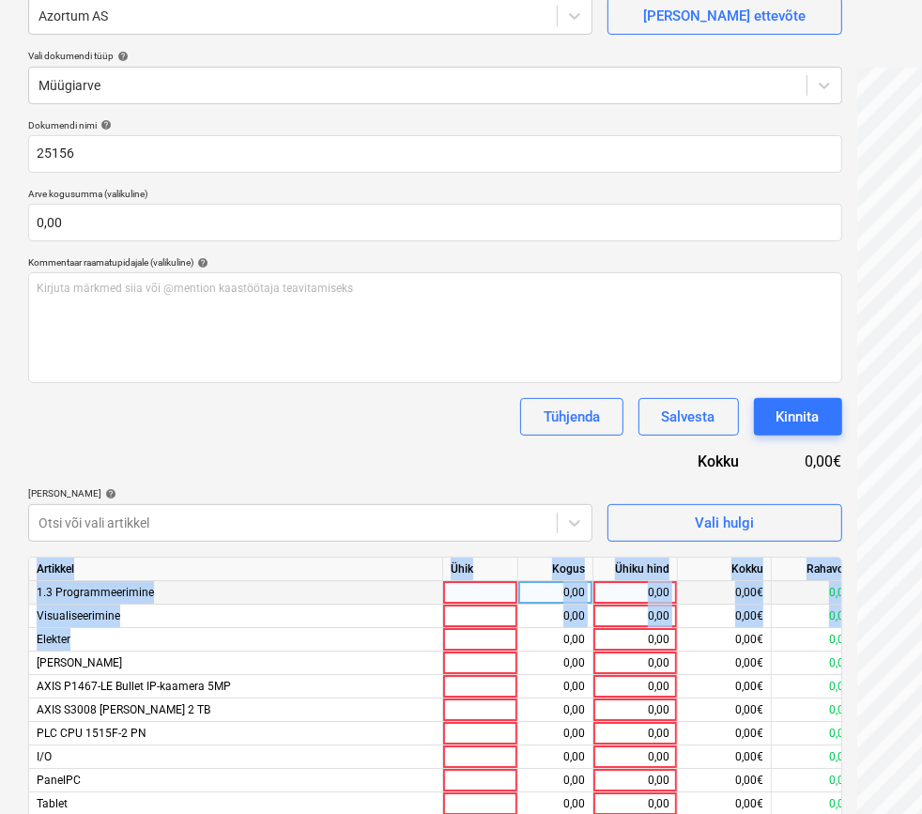
drag, startPoint x: 100, startPoint y: 639, endPoint x: -7, endPoint y: 605, distance: 111.4
click at [0, 605] on html "Müük 9+ Projektid Kontaktid Ettevõte Postkast 9+ format_size keyboard_arrow_dow…" at bounding box center [461, 234] width 922 height 814
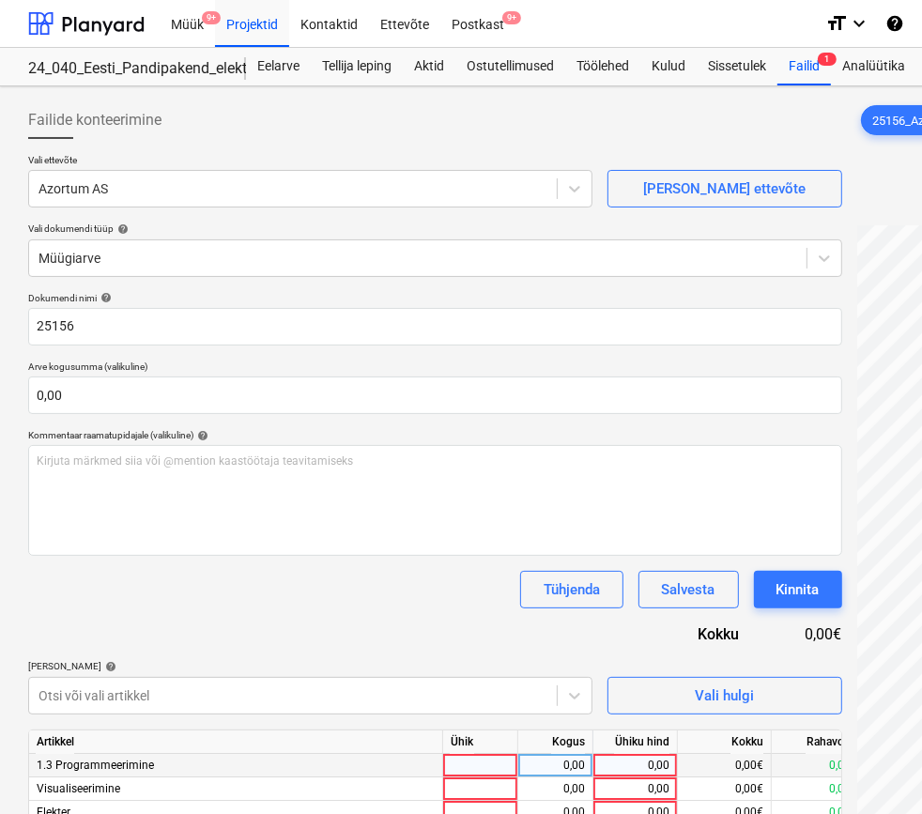
click at [603, 598] on button "Tühjenda" at bounding box center [571, 590] width 103 height 38
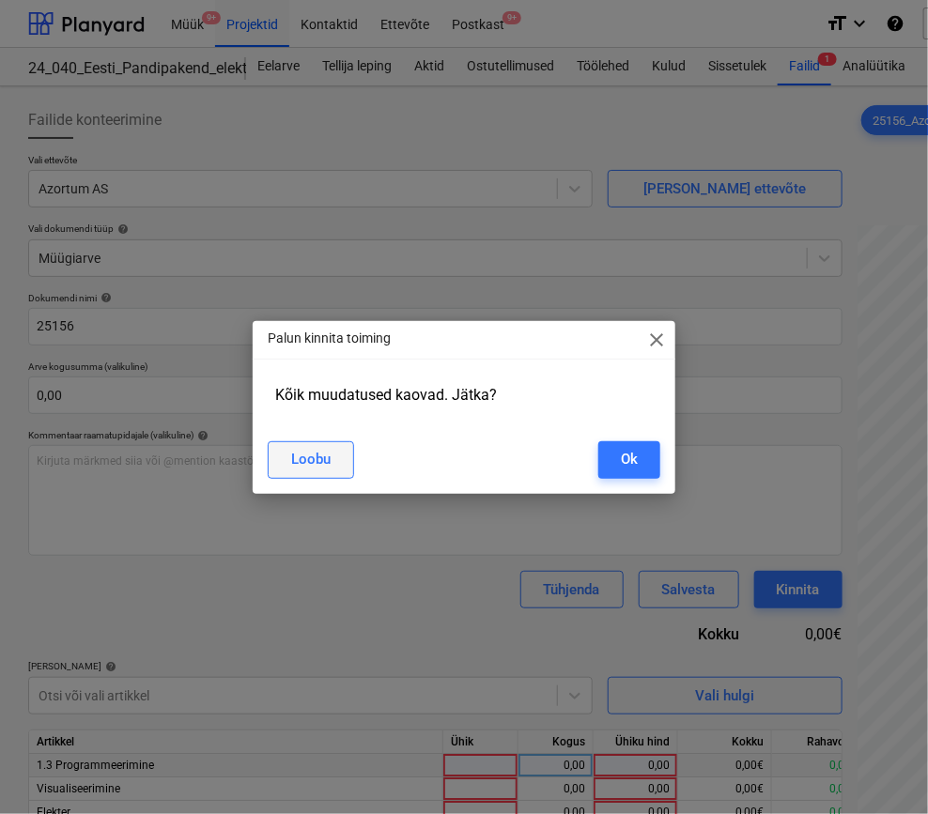
click at [318, 469] on div "Loobu" at bounding box center [310, 459] width 39 height 24
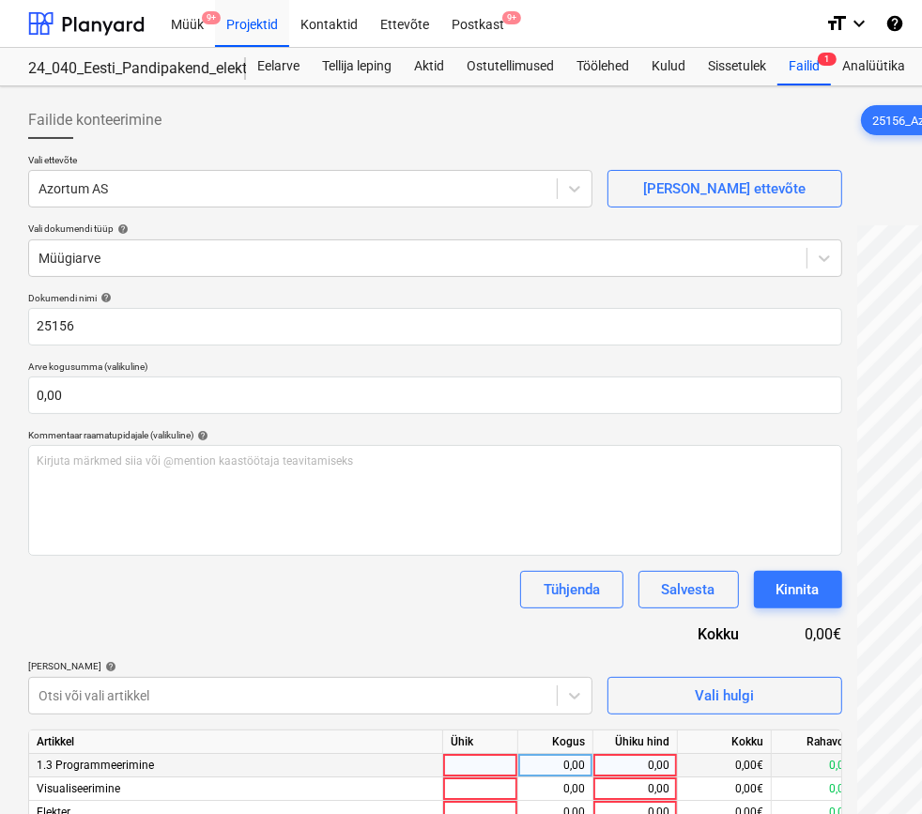
click at [411, 603] on div "Tühjenda Salvesta Kinnita" at bounding box center [435, 590] width 814 height 38
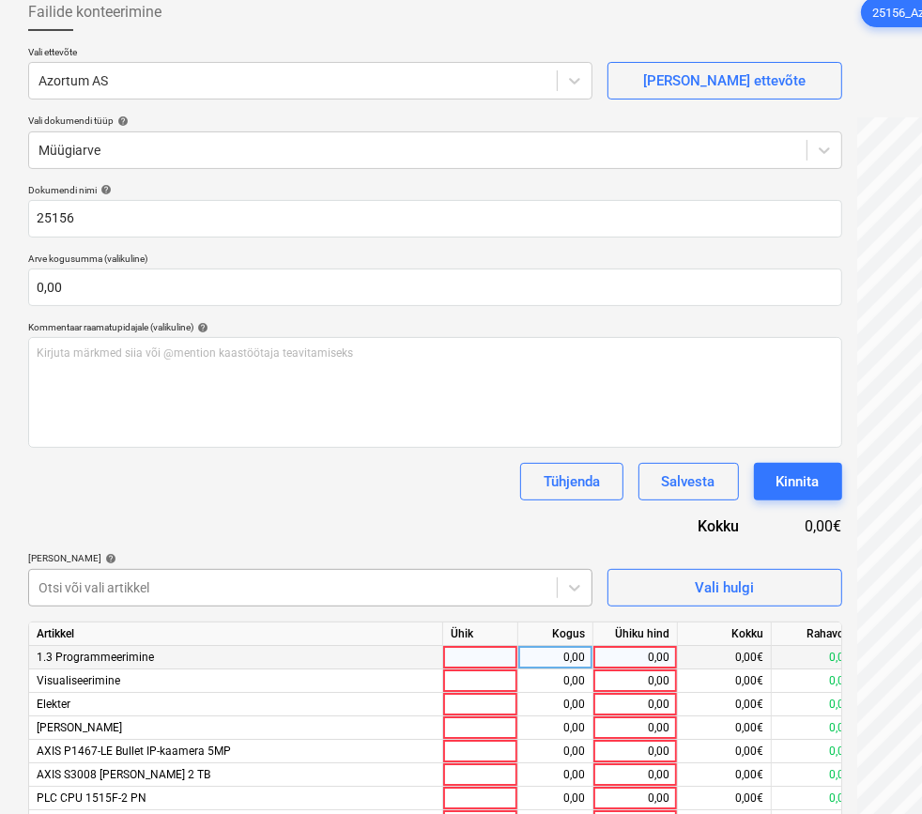
click at [125, 699] on body "Müük 9+ Projektid Kontaktid Ettevõte Postkast 9+ format_size keyboard_arrow_dow…" at bounding box center [461, 299] width 922 height 814
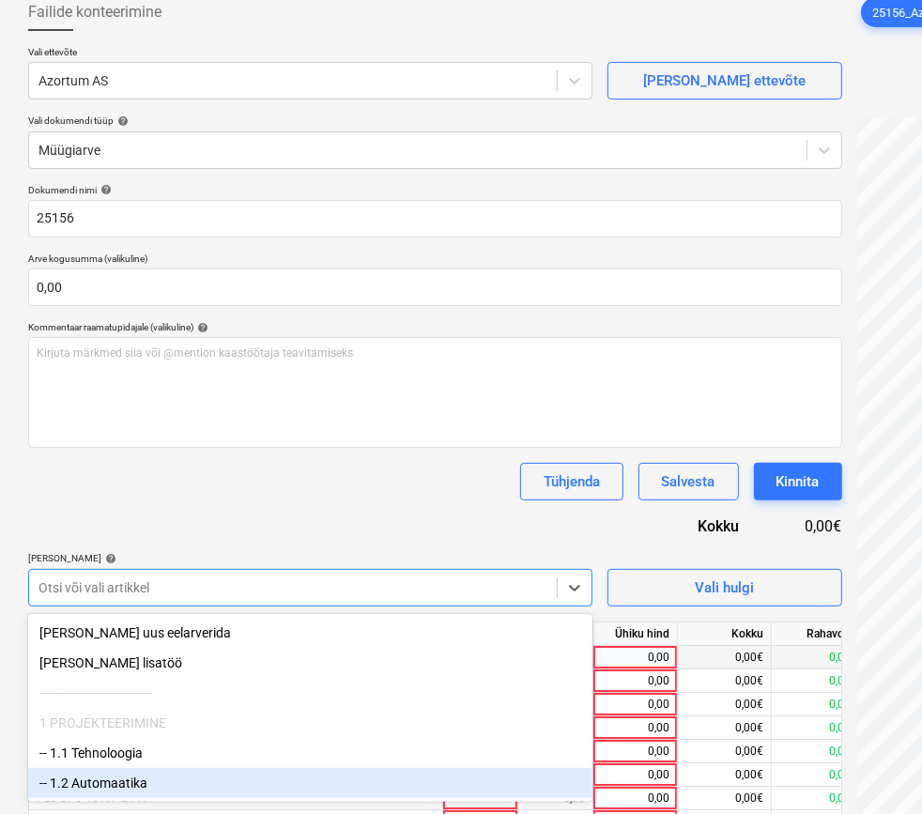
click at [109, 780] on div "-- 1.2 Automaatika" at bounding box center [310, 783] width 565 height 30
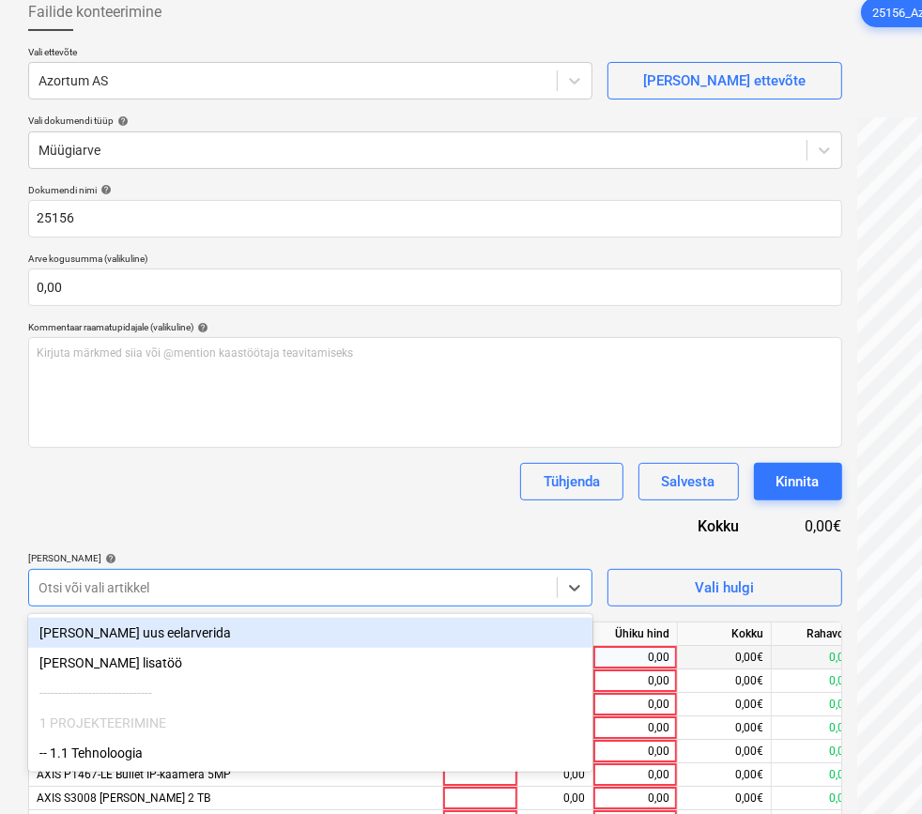
click at [294, 506] on div "Dokumendi nimi help 25156 Arve kogusumma (valikuline) 0,00 Kommentaar raamatupi…" at bounding box center [435, 755] width 814 height 1142
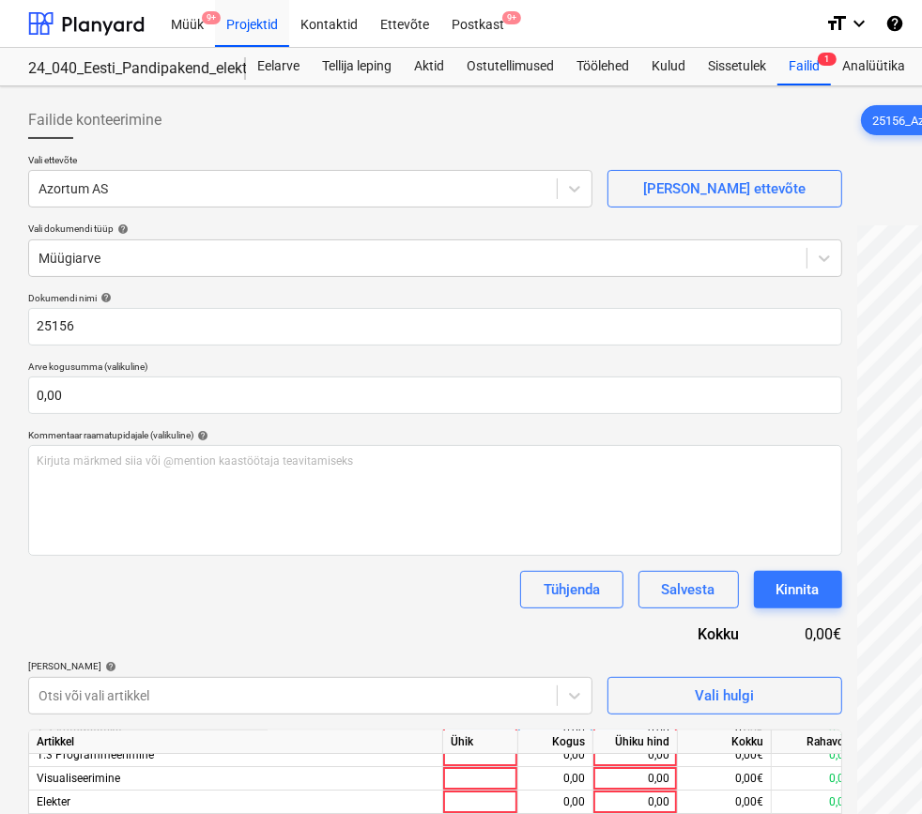
scroll to position [0, 0]
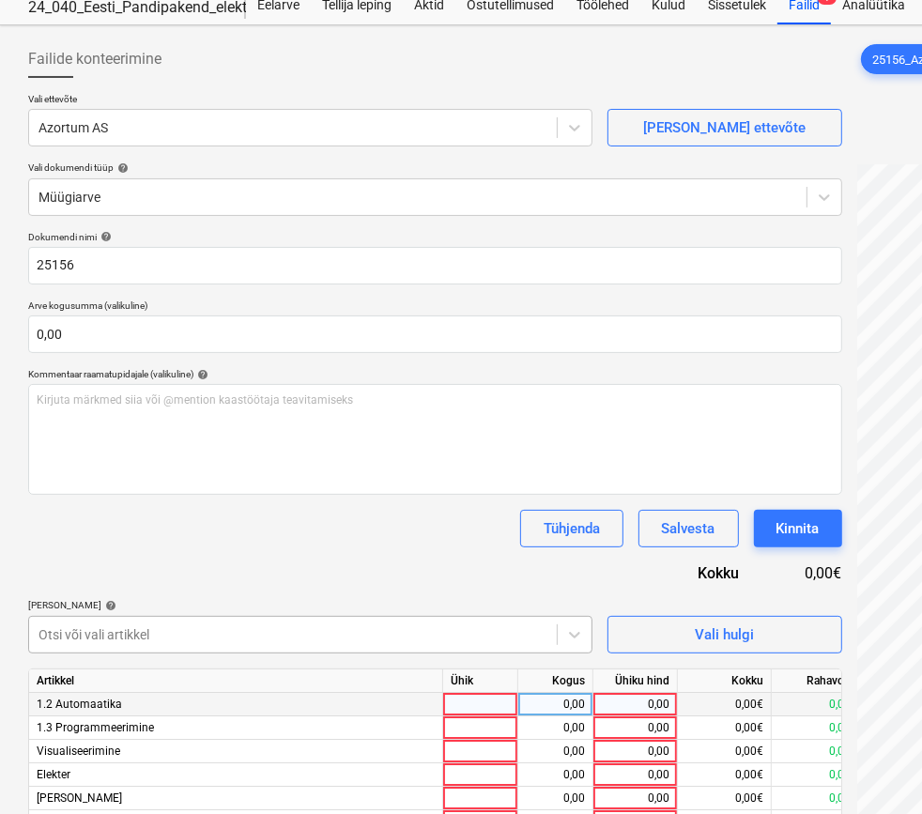
scroll to position [104, 0]
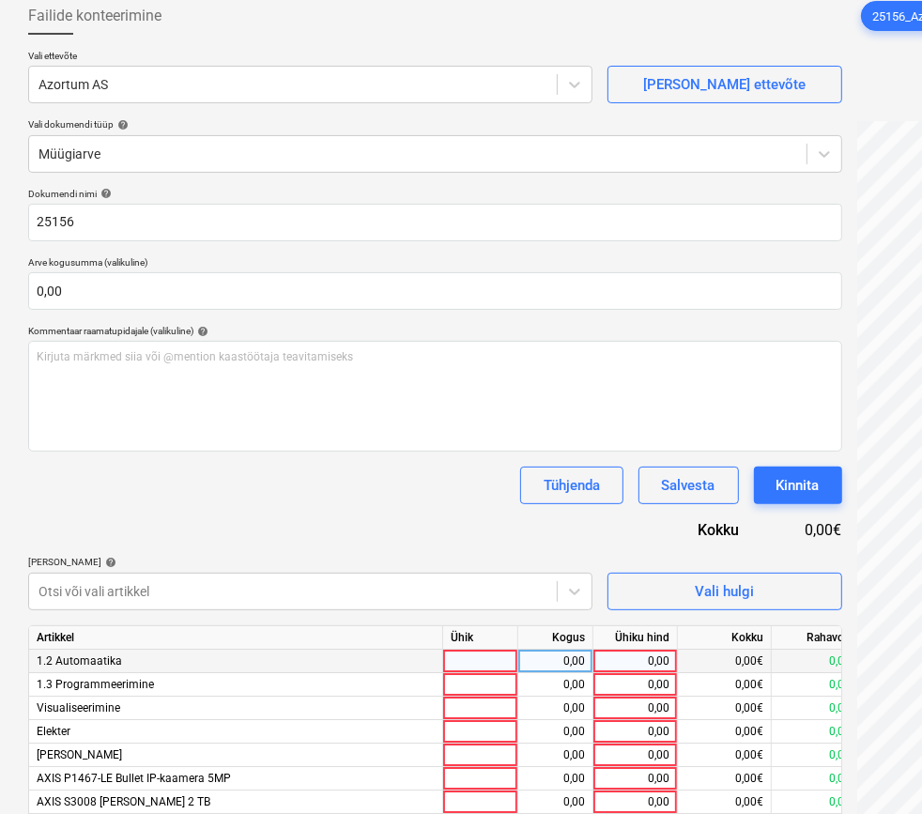
click at [650, 656] on div "0,00" at bounding box center [635, 661] width 69 height 23
type input "6720"
click at [657, 689] on div "0,00" at bounding box center [635, 685] width 69 height 23
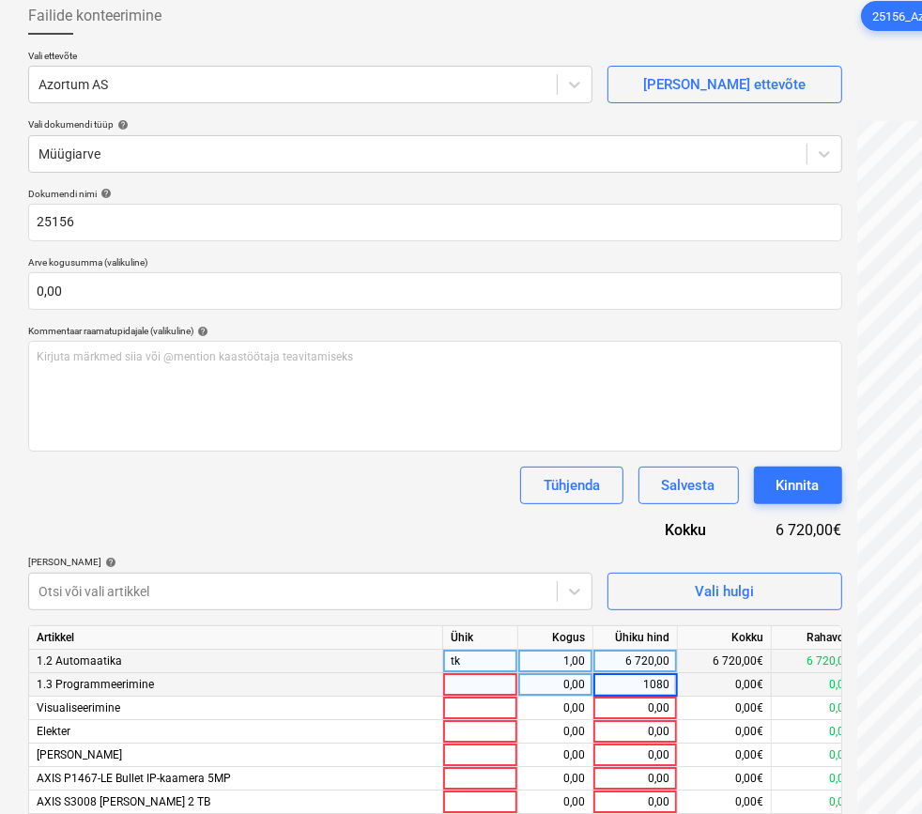
type input "10800"
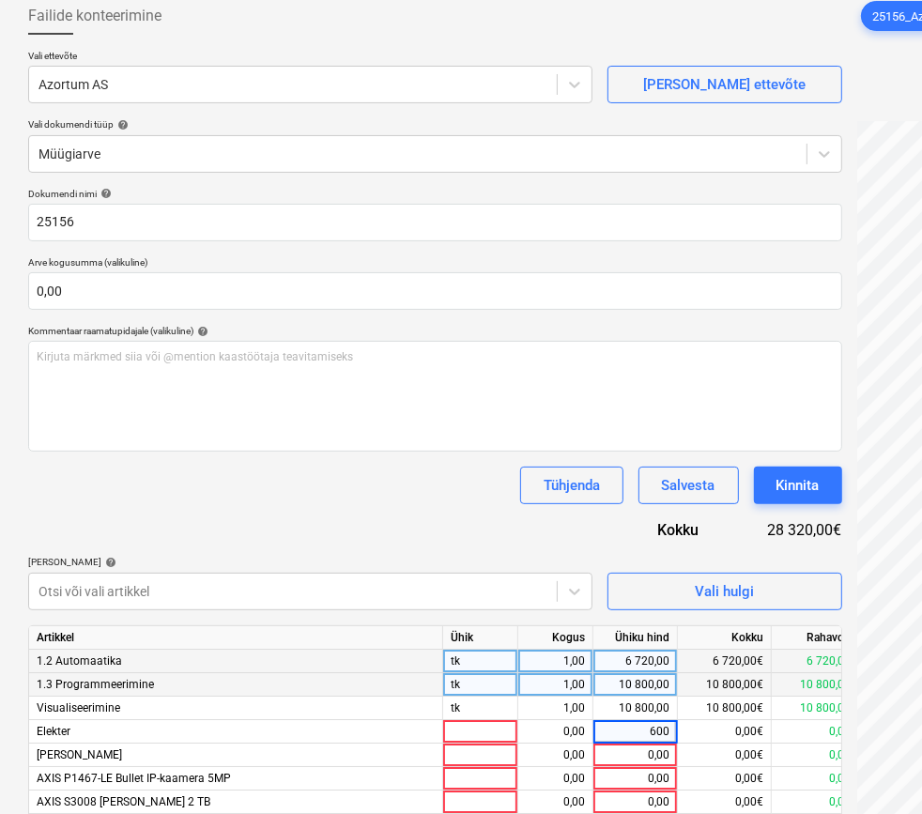
type input "6000"
click at [447, 526] on div "Dokumendi nimi help 25156 Arve kogusumma (valikuline) 0,00 Kommentaar raamatupi…" at bounding box center [435, 759] width 814 height 1142
click at [540, 658] on div "1,00" at bounding box center [555, 661] width 59 height 23
type input "0,3"
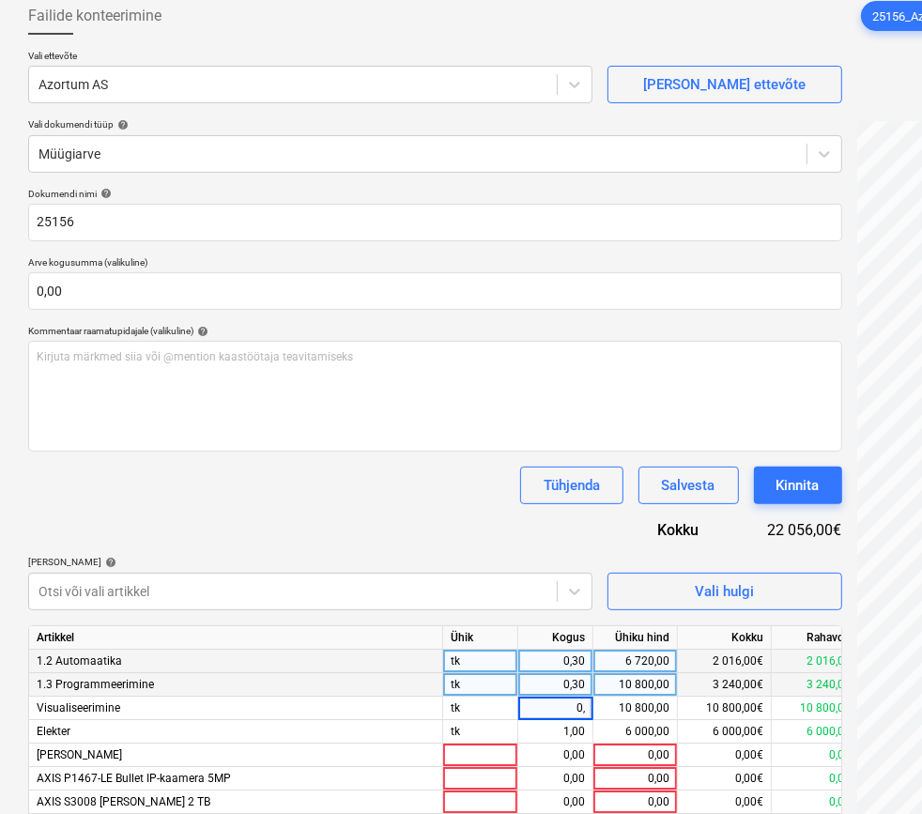
type input "0,3"
type input "03,"
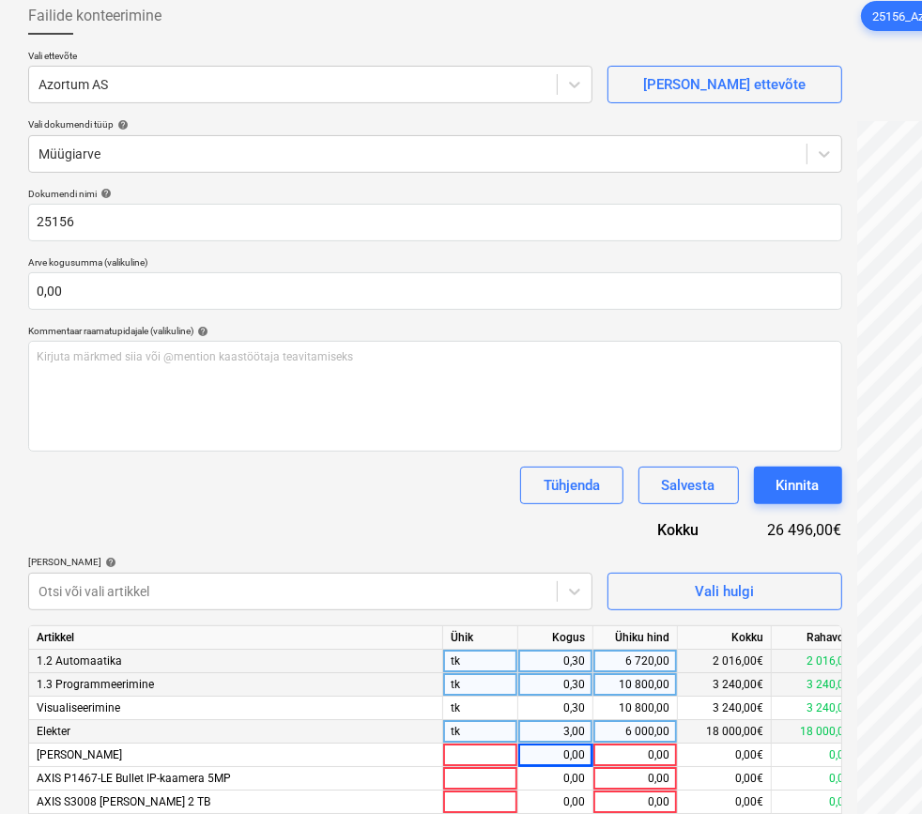
click at [561, 731] on div "3,00" at bounding box center [555, 732] width 59 height 23
type input "0,3"
click at [443, 518] on div "Dokumendi nimi help 25156 Arve kogusumma (valikuline) 0,00 Kommentaar raamatupi…" at bounding box center [435, 759] width 814 height 1142
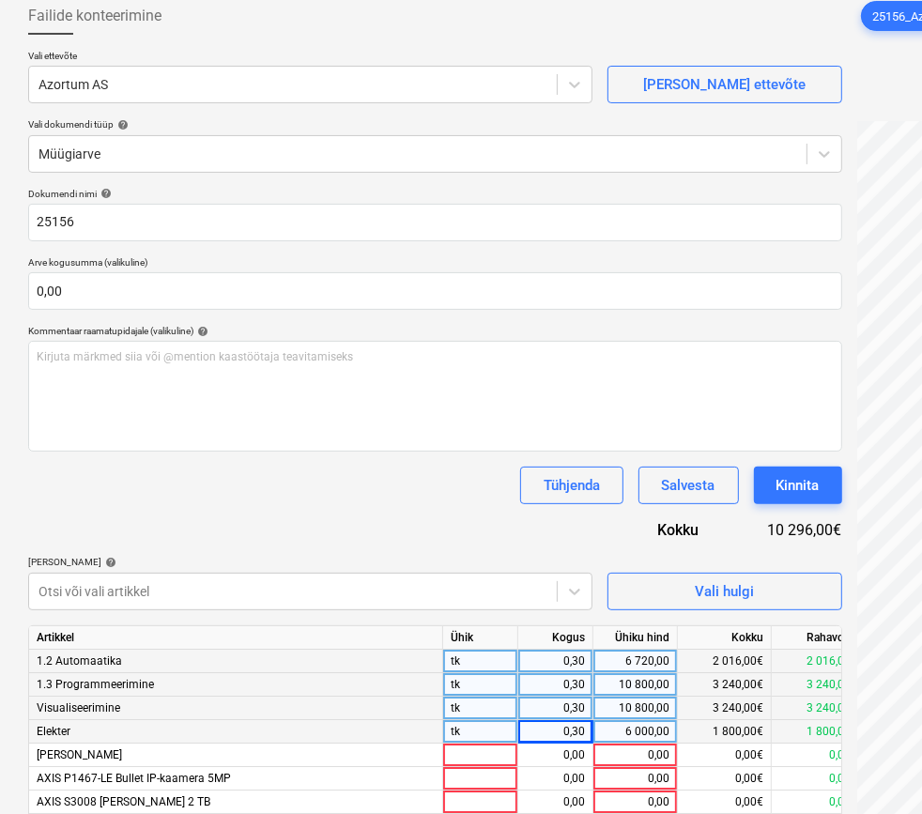
scroll to position [0, 0]
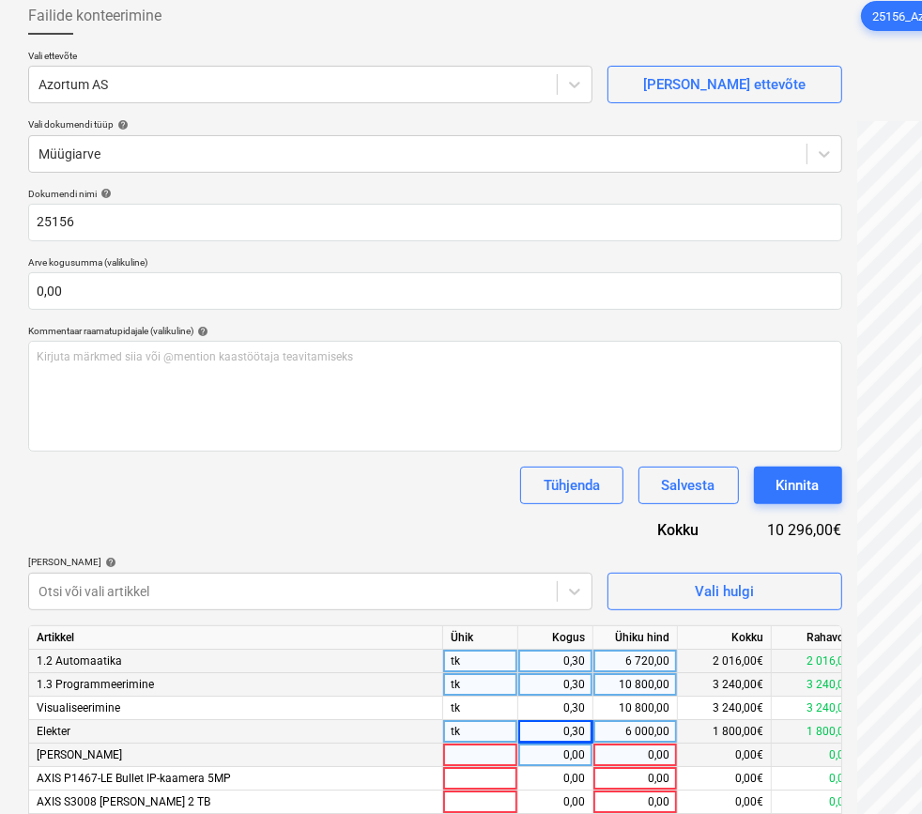
click at [646, 761] on div "0,00" at bounding box center [635, 755] width 69 height 23
click at [643, 764] on div "0,00" at bounding box center [635, 755] width 69 height 23
type input "33000"
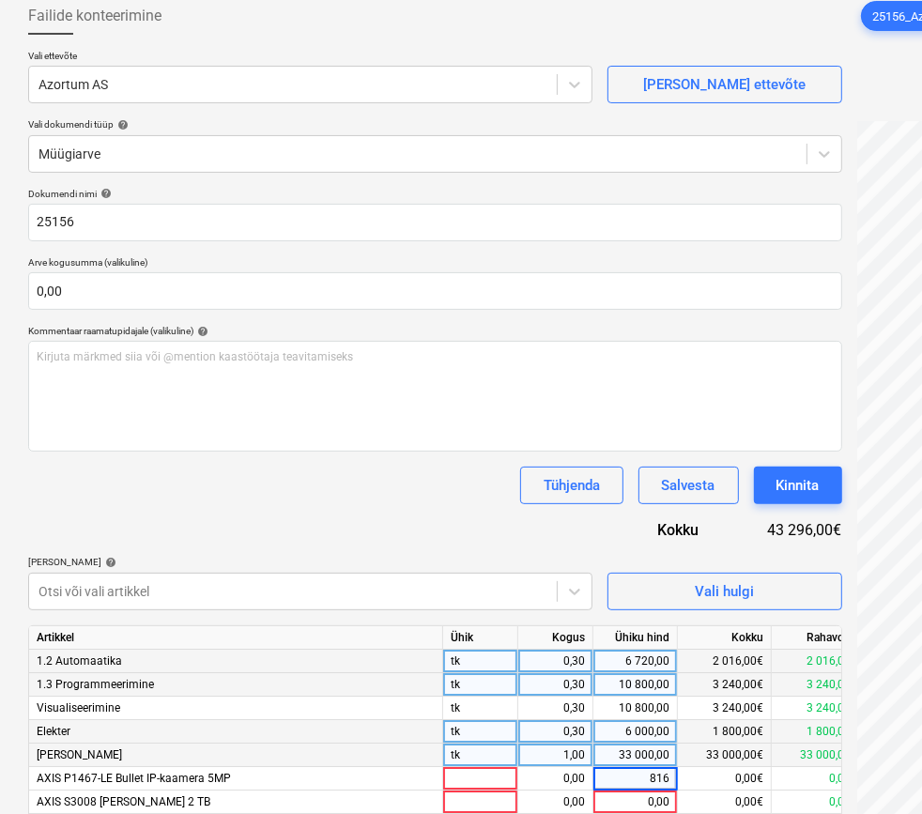
type input "8160"
type input "1116"
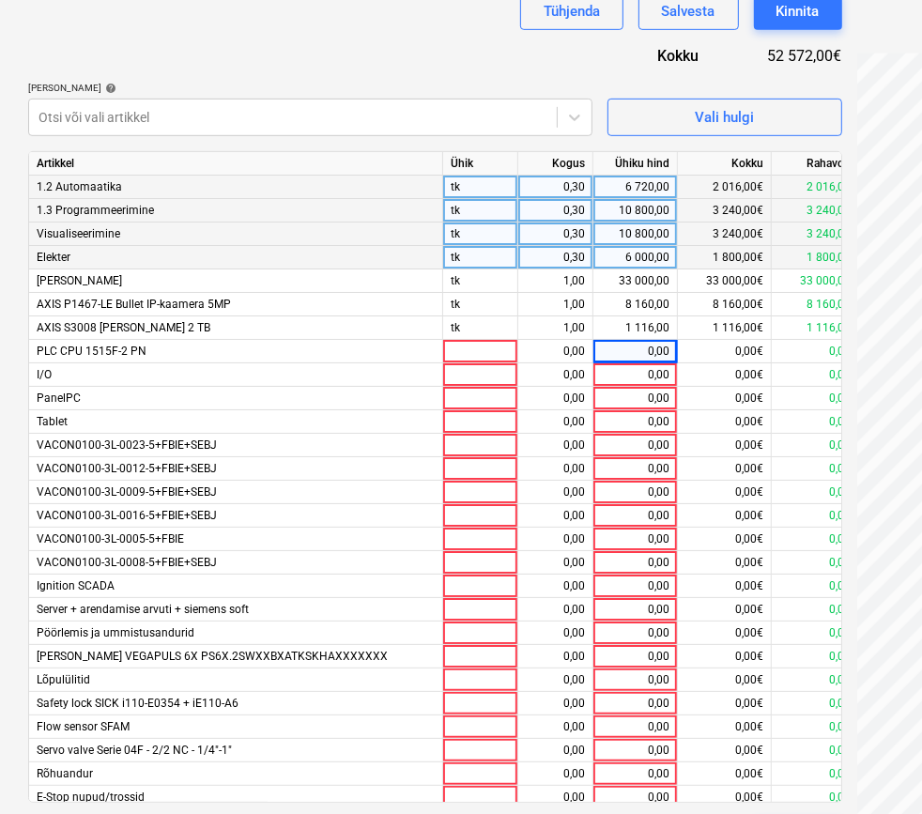
scroll to position [626, 0]
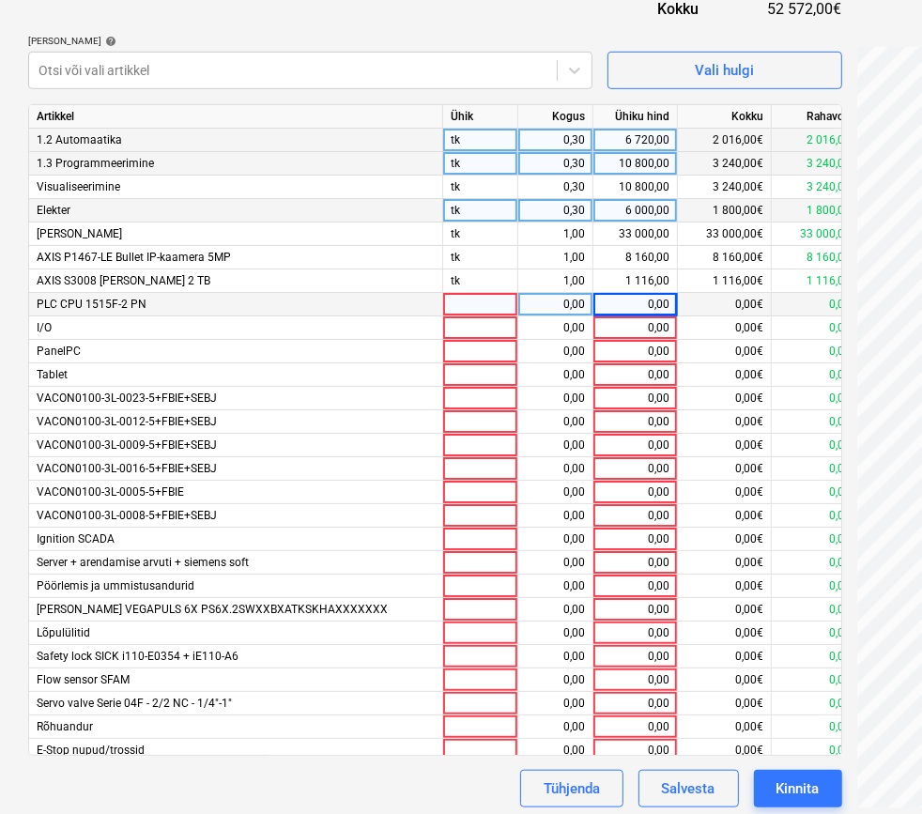
click at [628, 308] on div "0,00" at bounding box center [635, 304] width 69 height 23
type input "3576"
type input "7200"
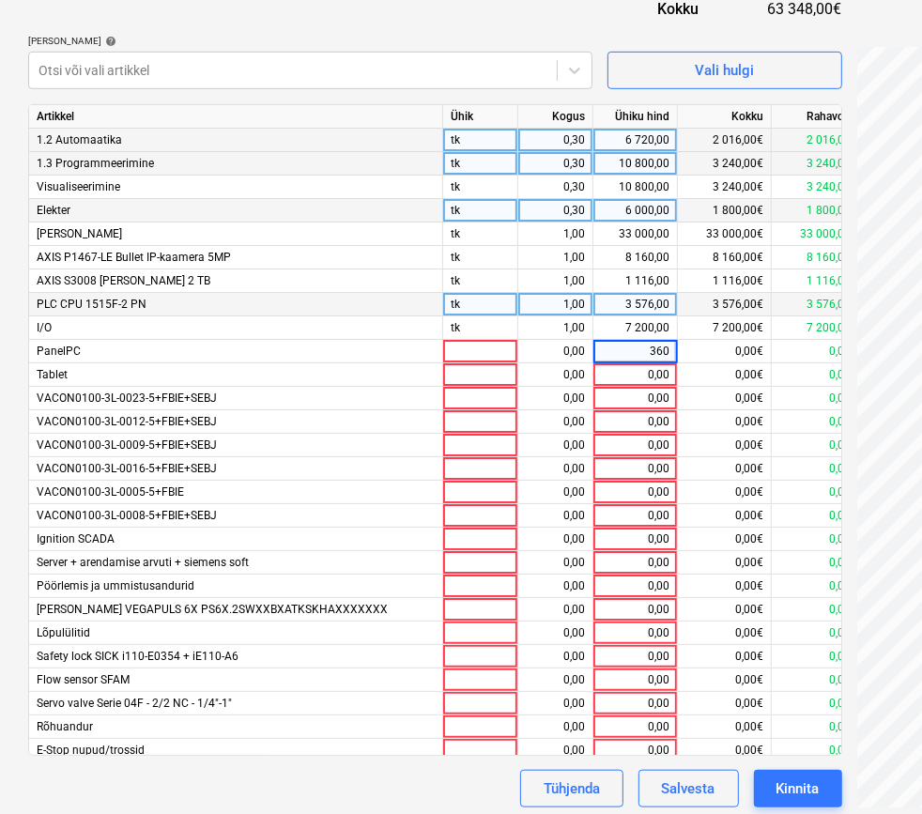
type input "3600"
type input "3000"
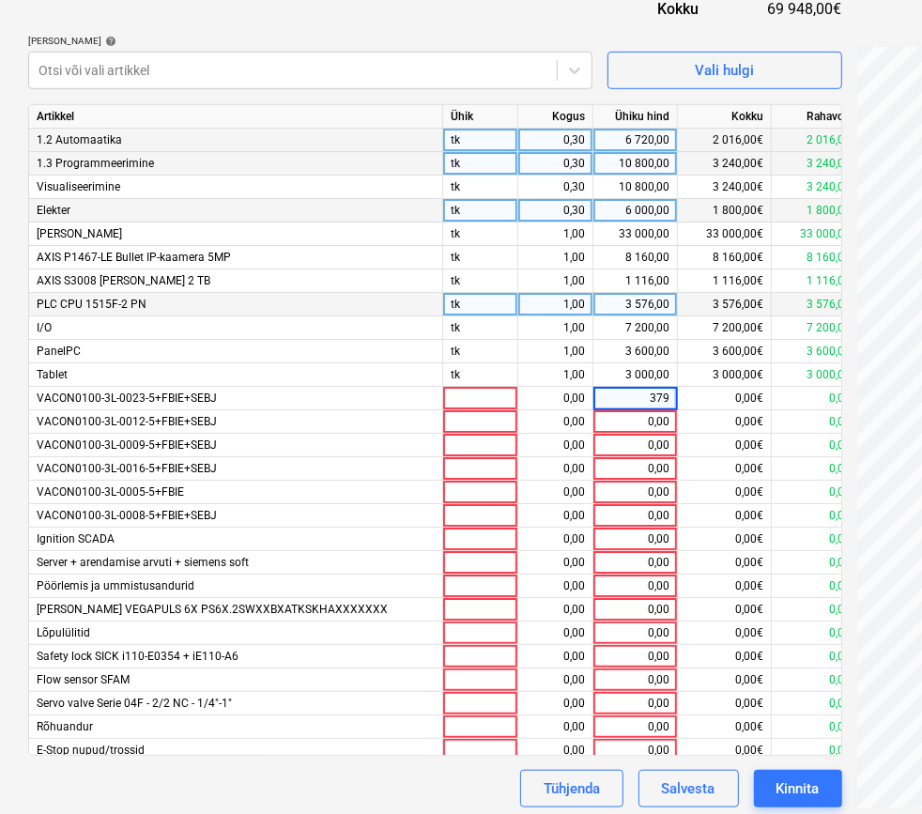
type input "3792"
type input "6480"
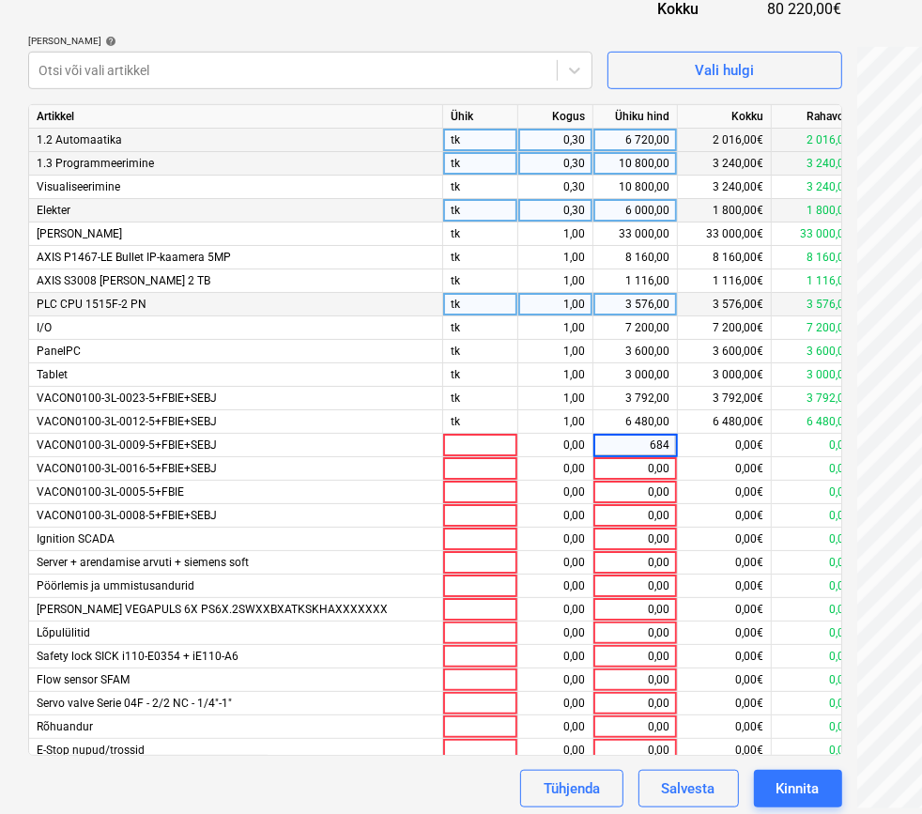
type input "6840"
type input "3747,60"
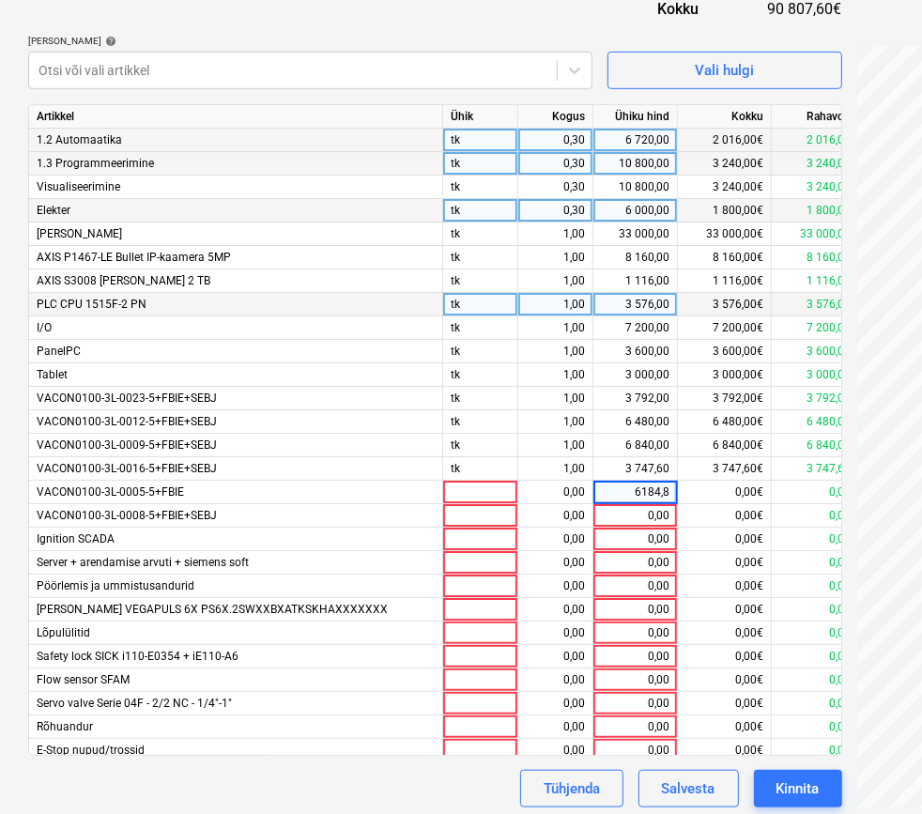
type input "6184,80"
type input "1030,80"
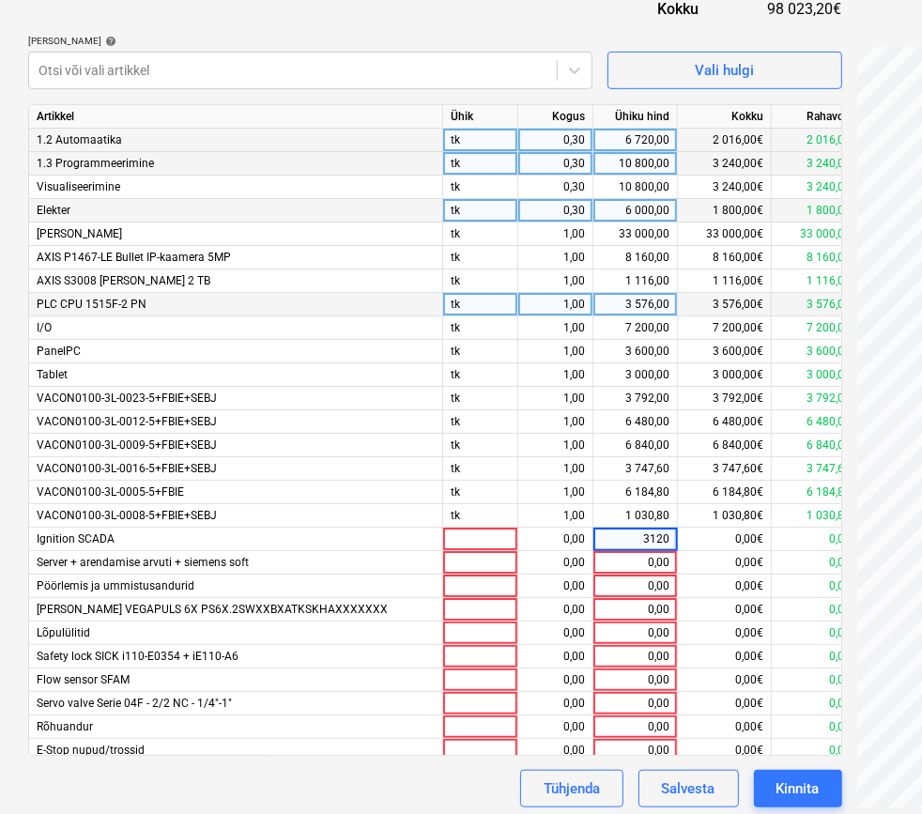
type input "31200"
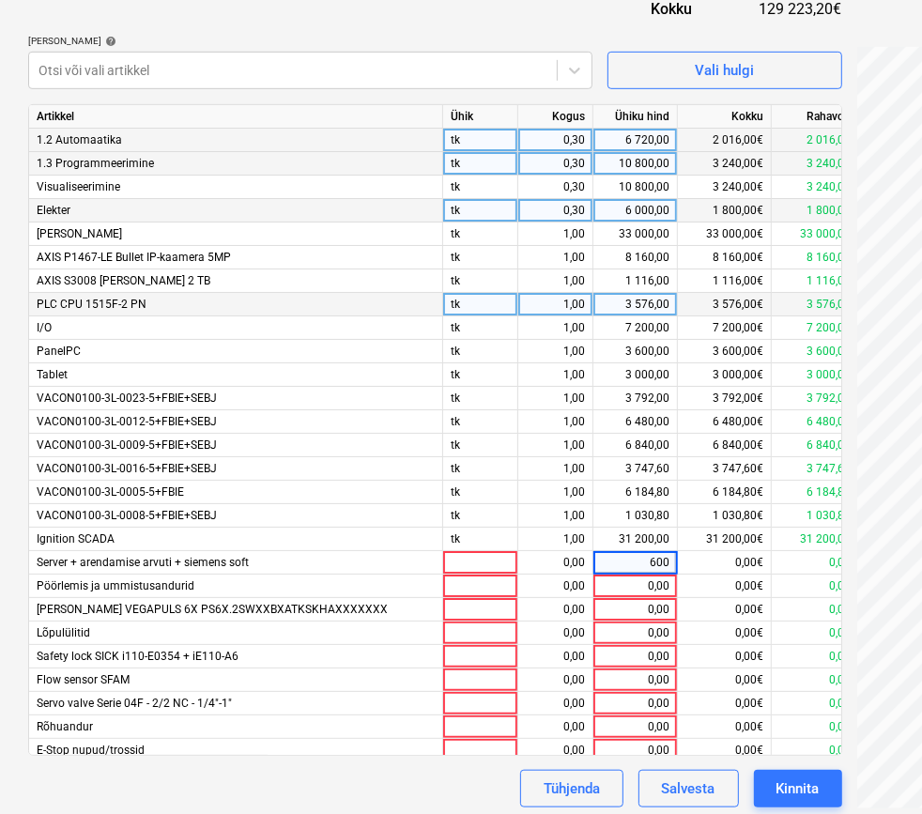
type input "6000"
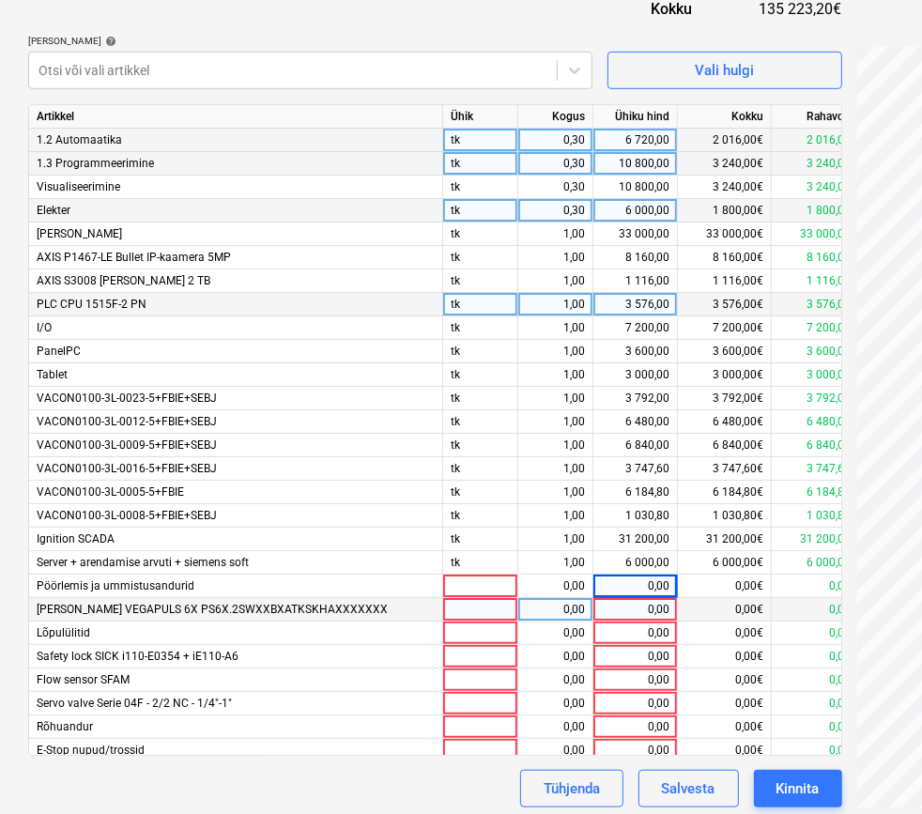
click at [649, 601] on div "0,00" at bounding box center [635, 609] width 69 height 23
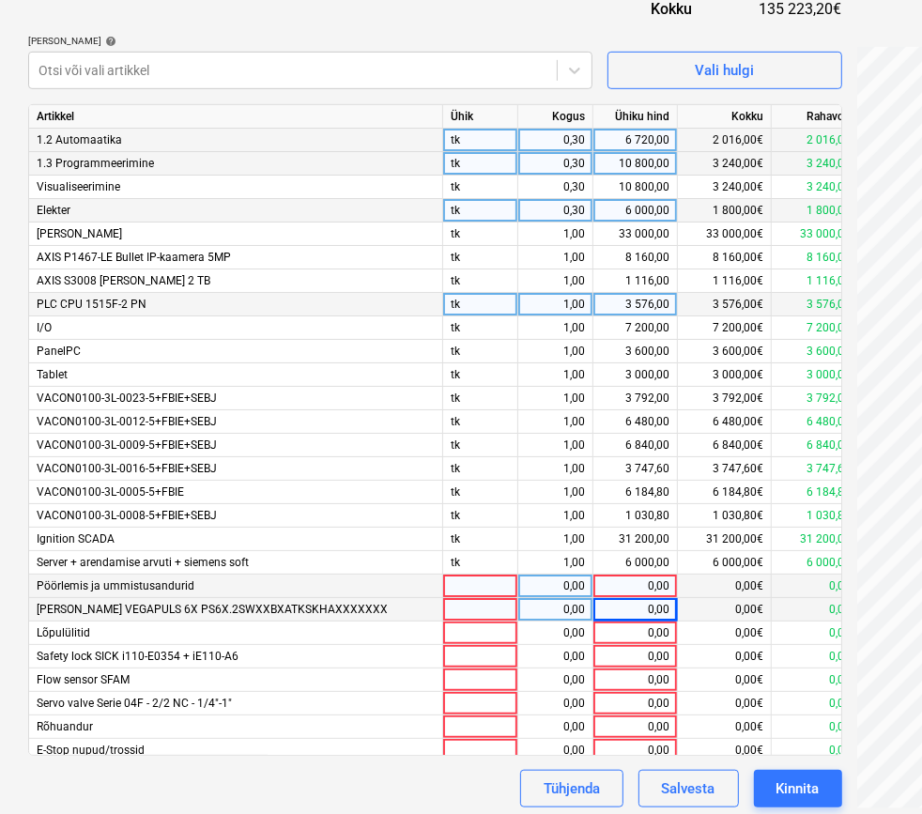
click at [651, 589] on div "0,00" at bounding box center [635, 586] width 69 height 23
type input "6720"
type input "6392,16"
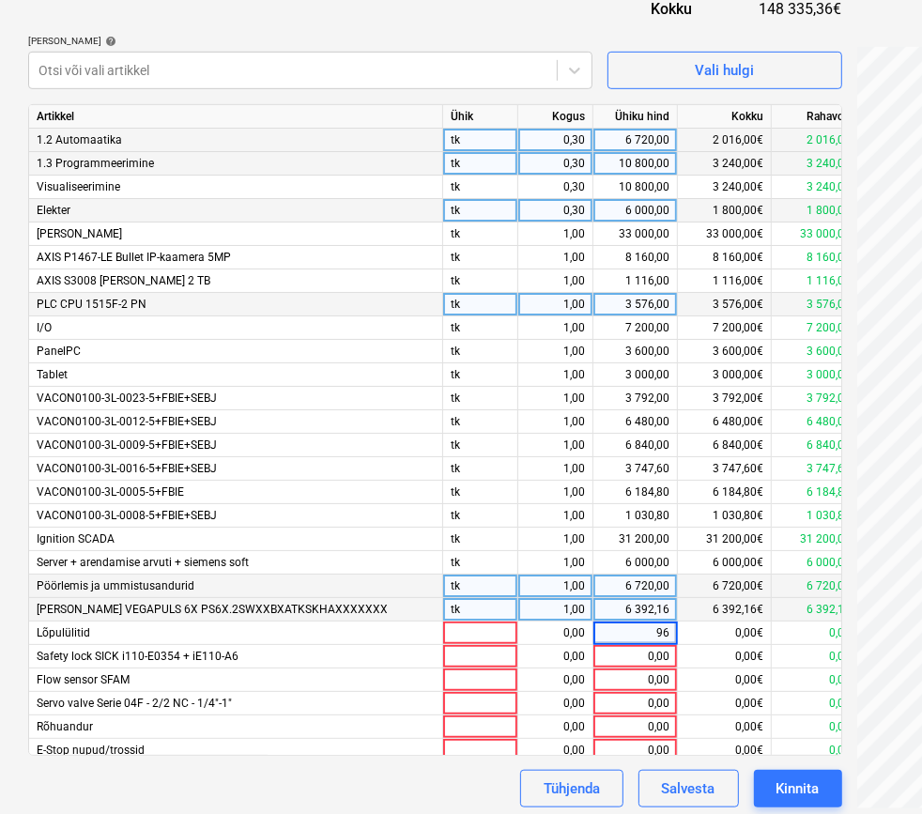
type input "960"
type input "2520"
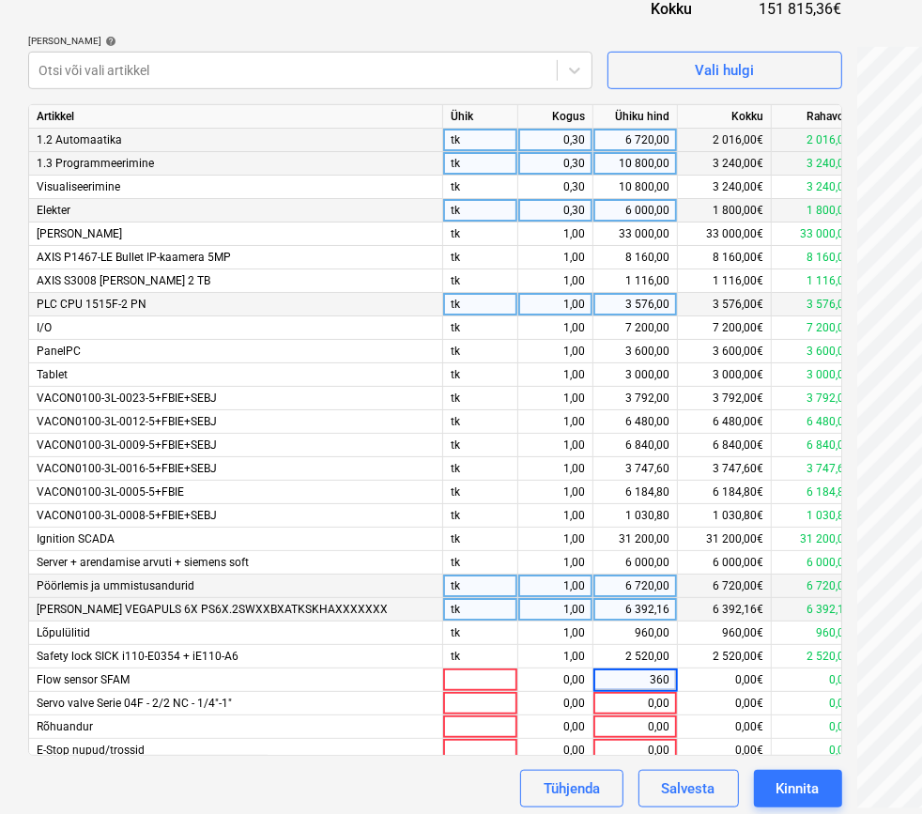
type input "3600"
type input "240"
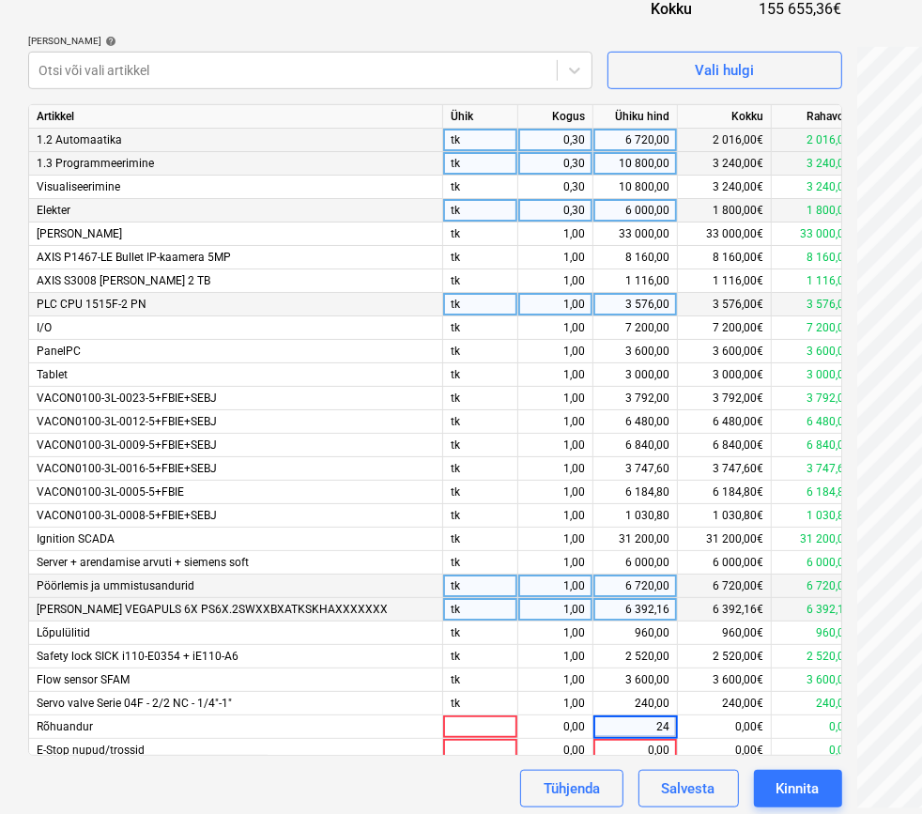
type input "240"
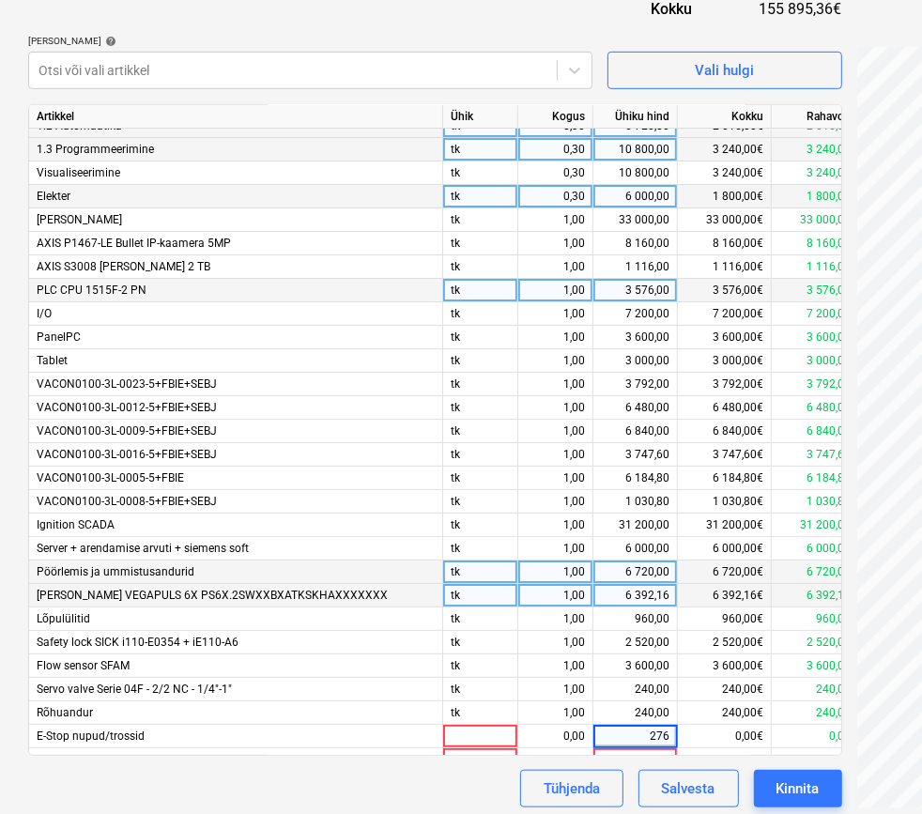
type input "2760"
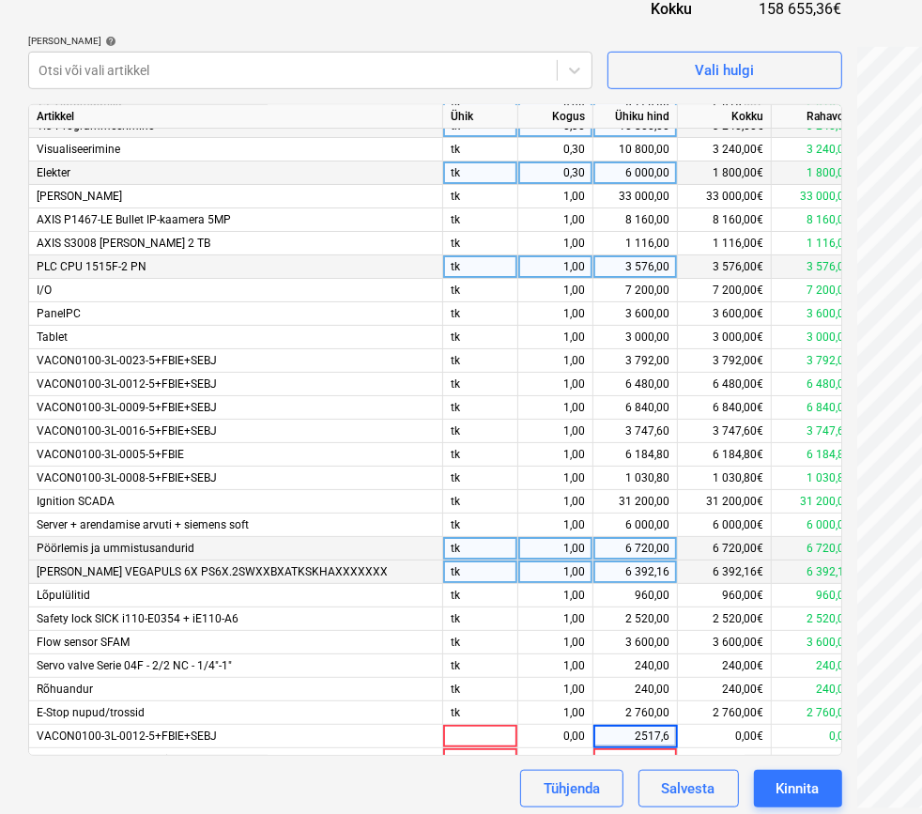
type input "2517,60"
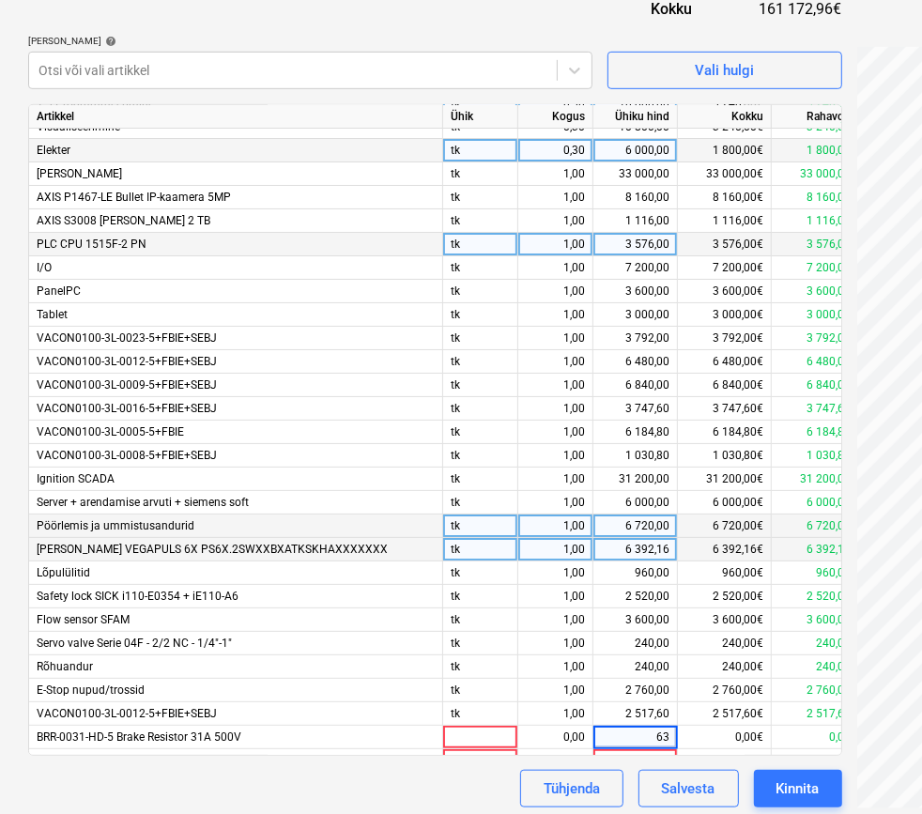
type input "636"
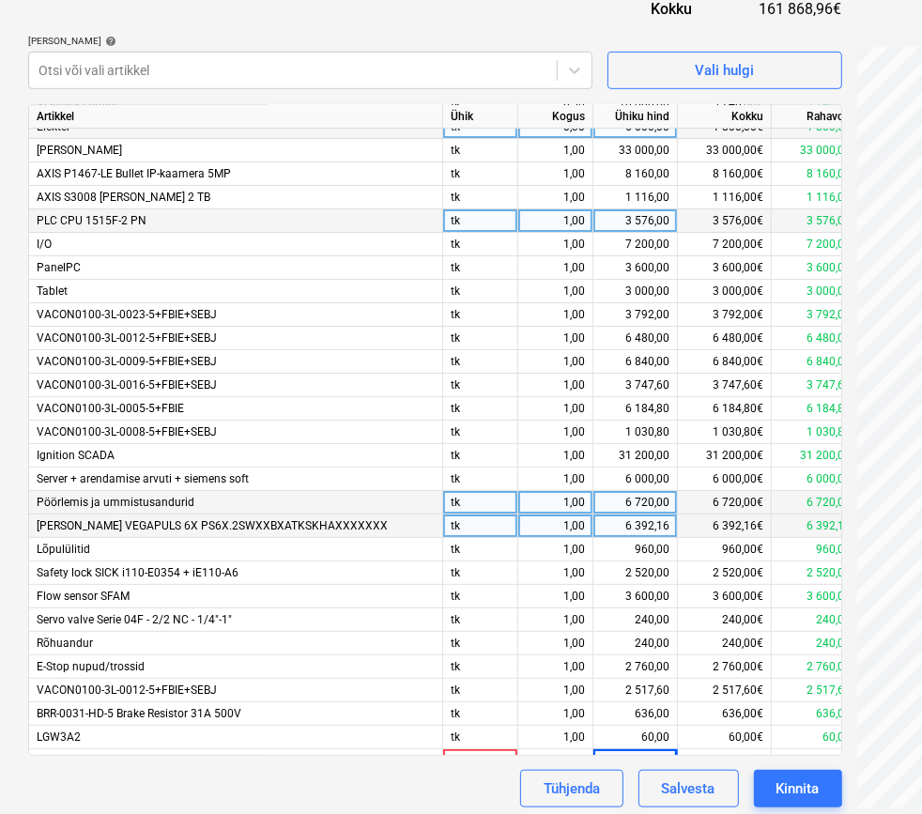
scroll to position [107, 0]
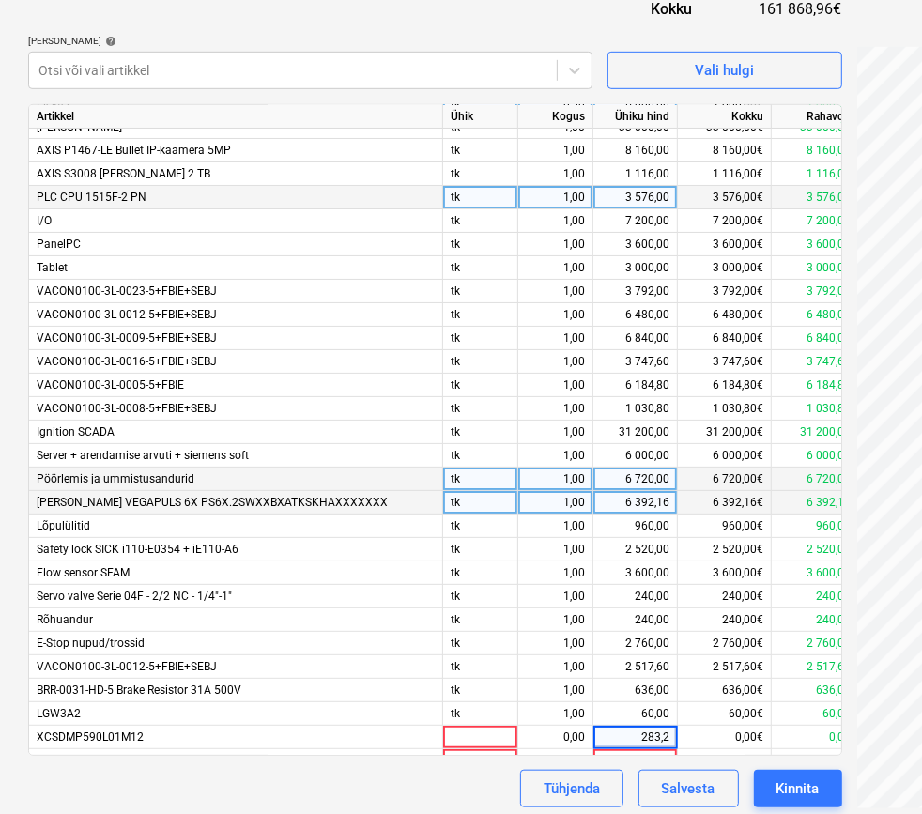
type input "283,20"
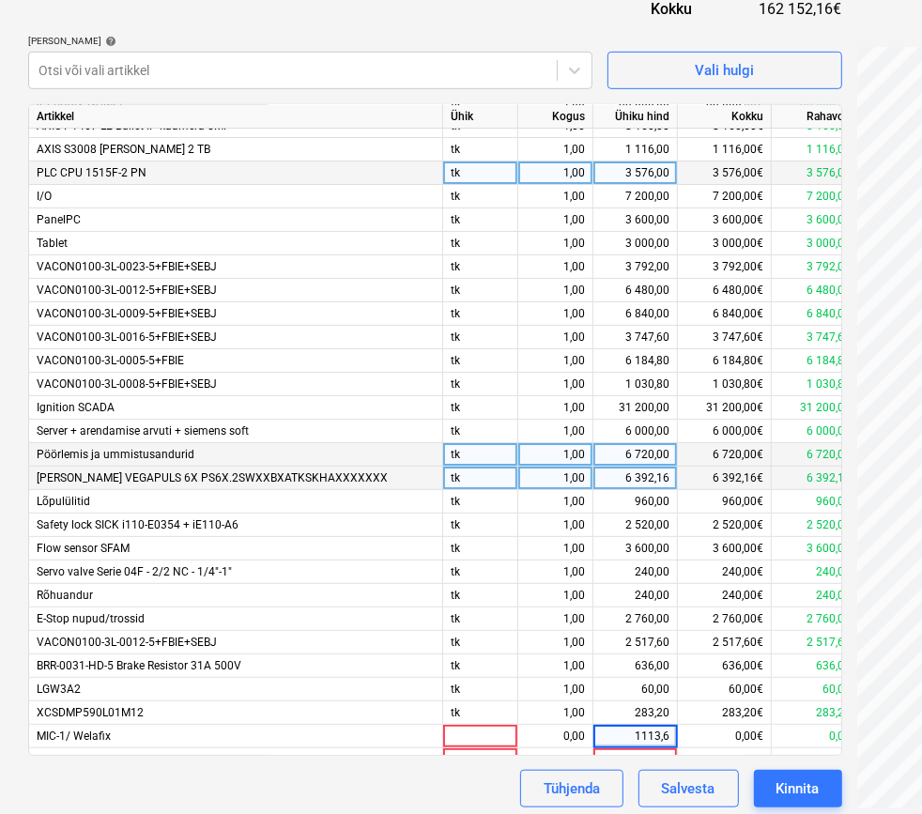
type input "1113,60"
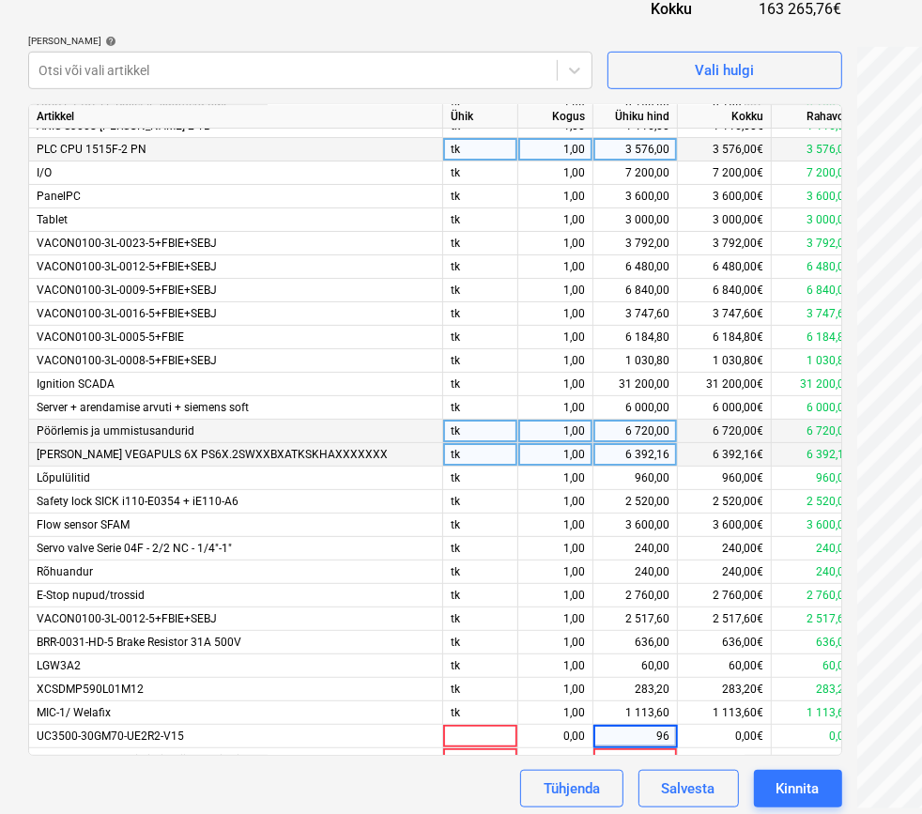
type input "960"
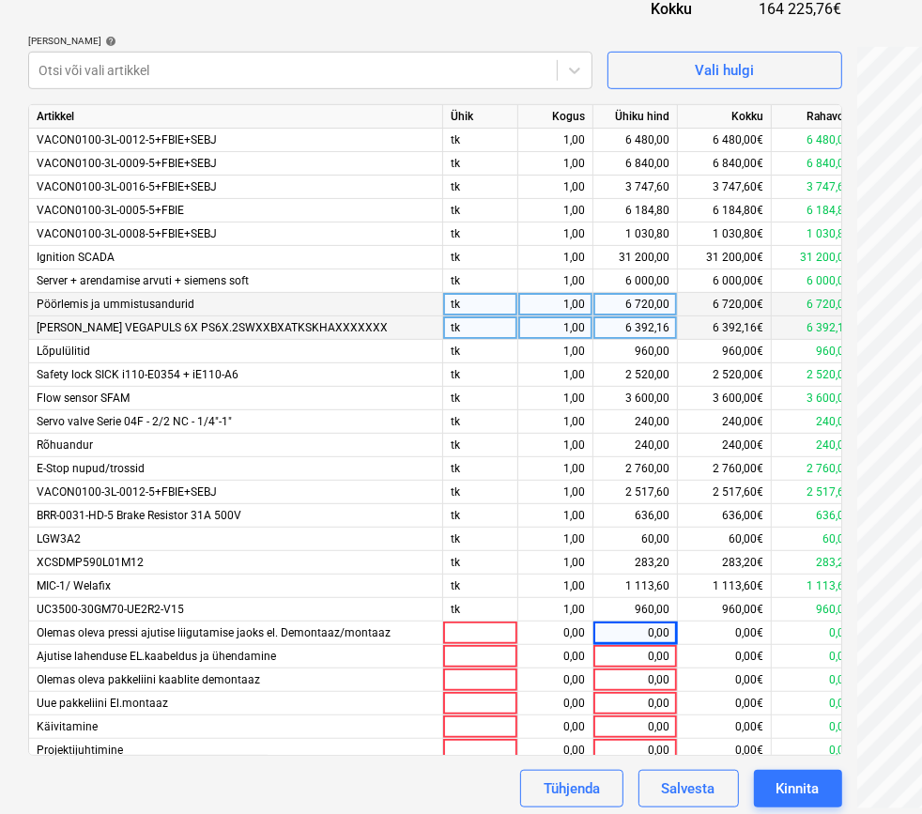
scroll to position [283, 0]
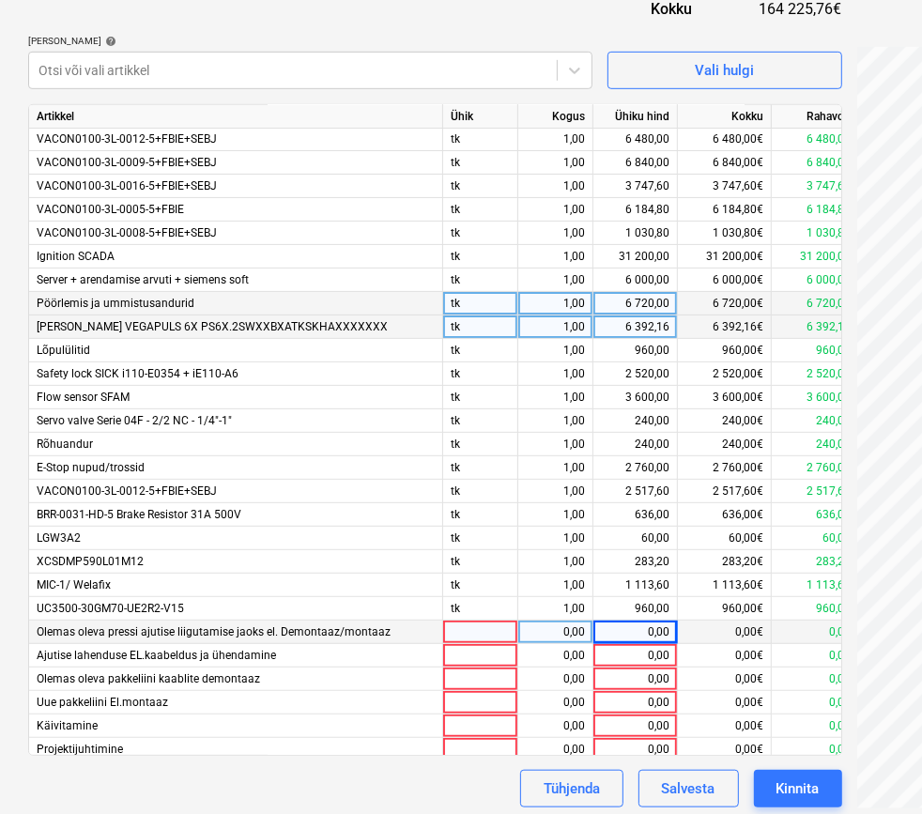
click at [646, 629] on div "0,00" at bounding box center [635, 632] width 69 height 23
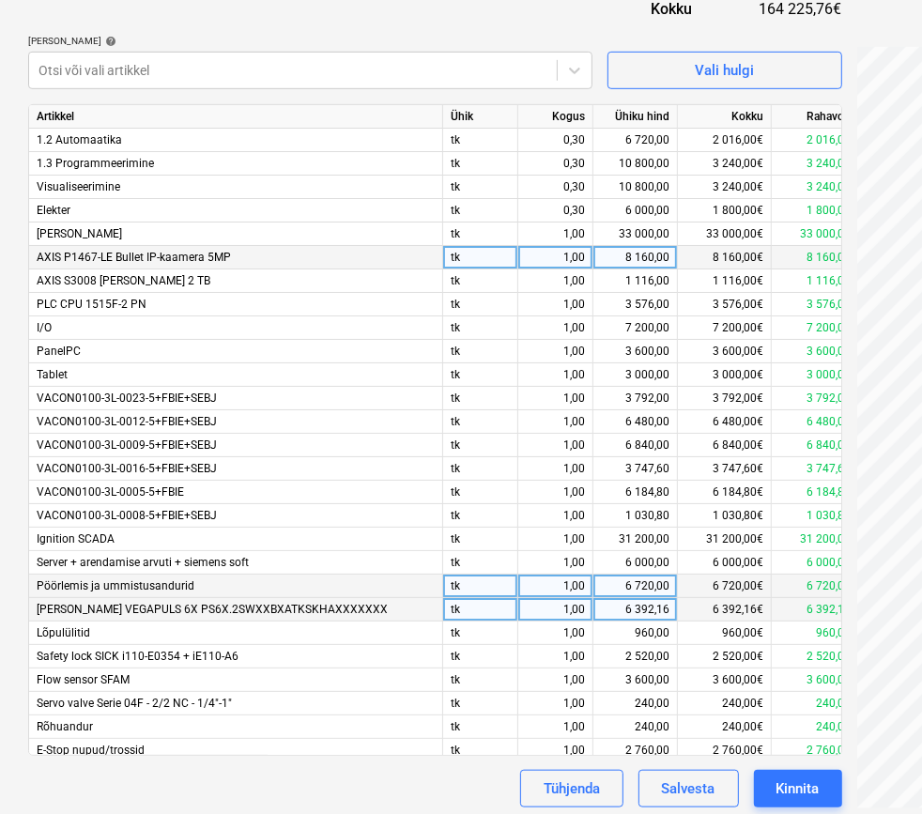
scroll to position [0, 0]
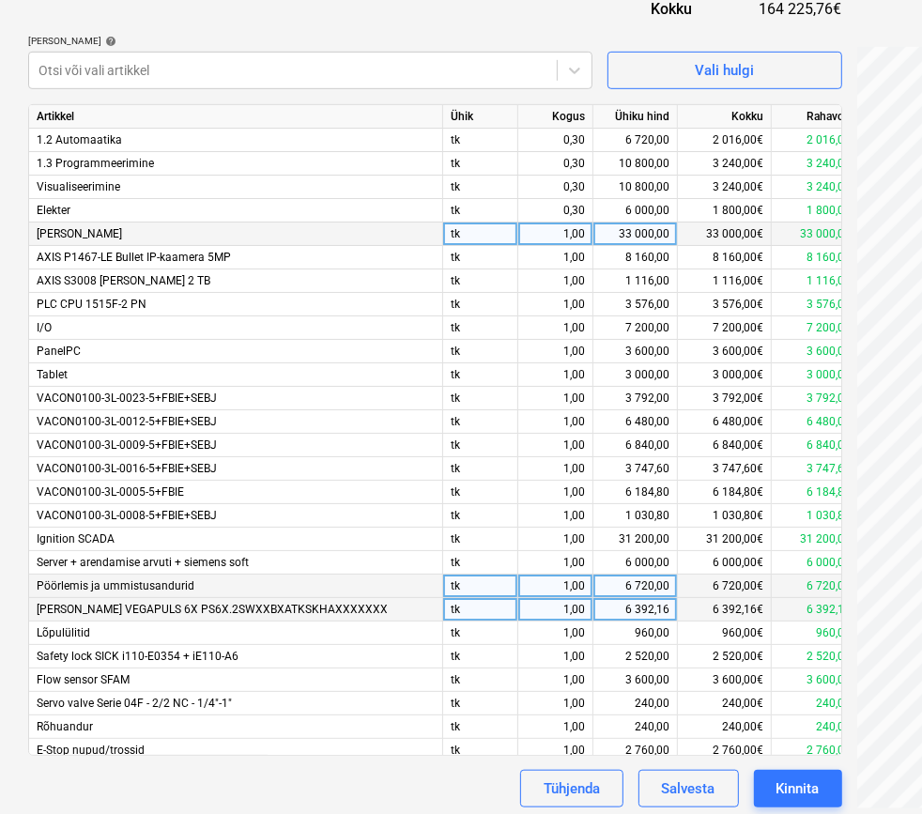
click at [566, 235] on div "1,00" at bounding box center [555, 234] width 59 height 23
type input "0,3"
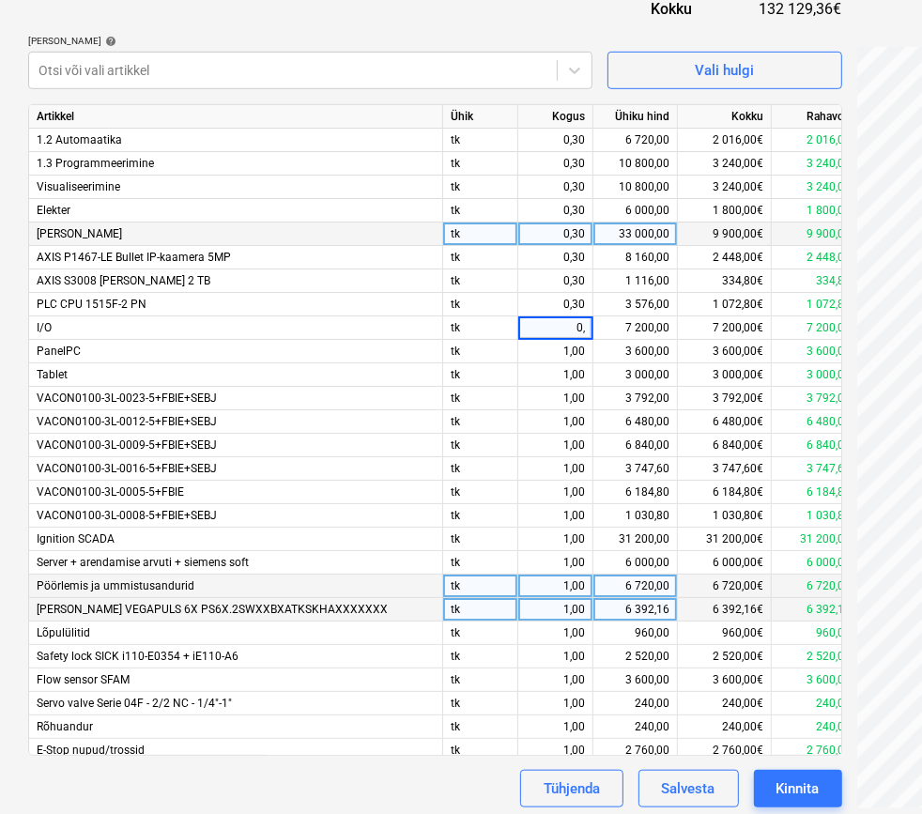
type input "0,3"
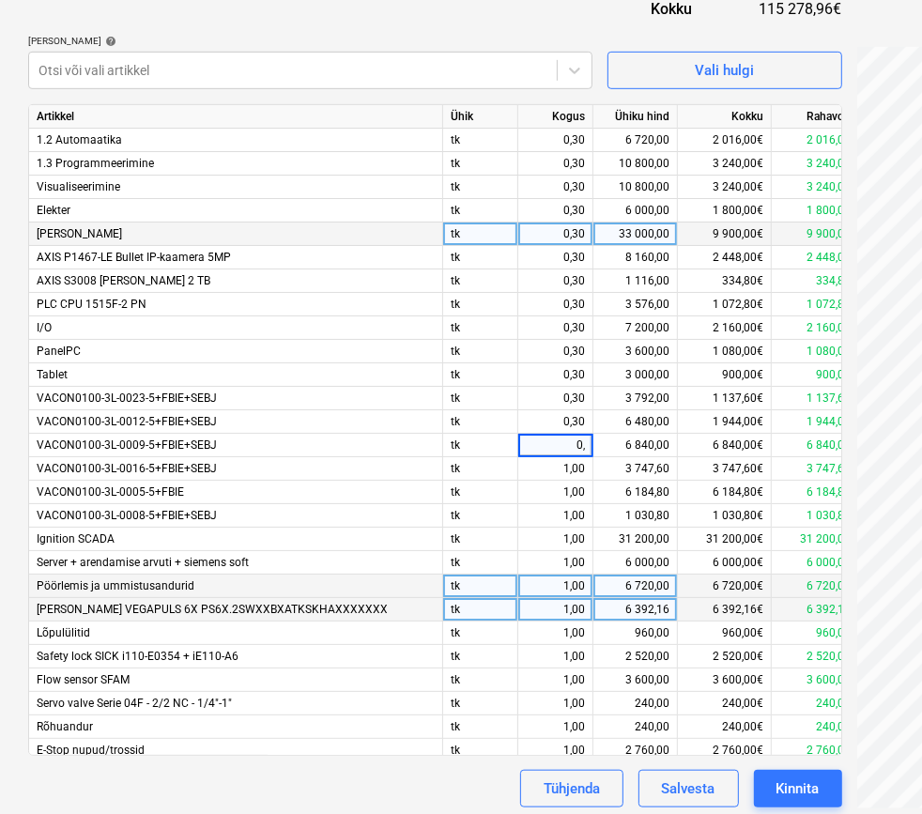
type input "0,3"
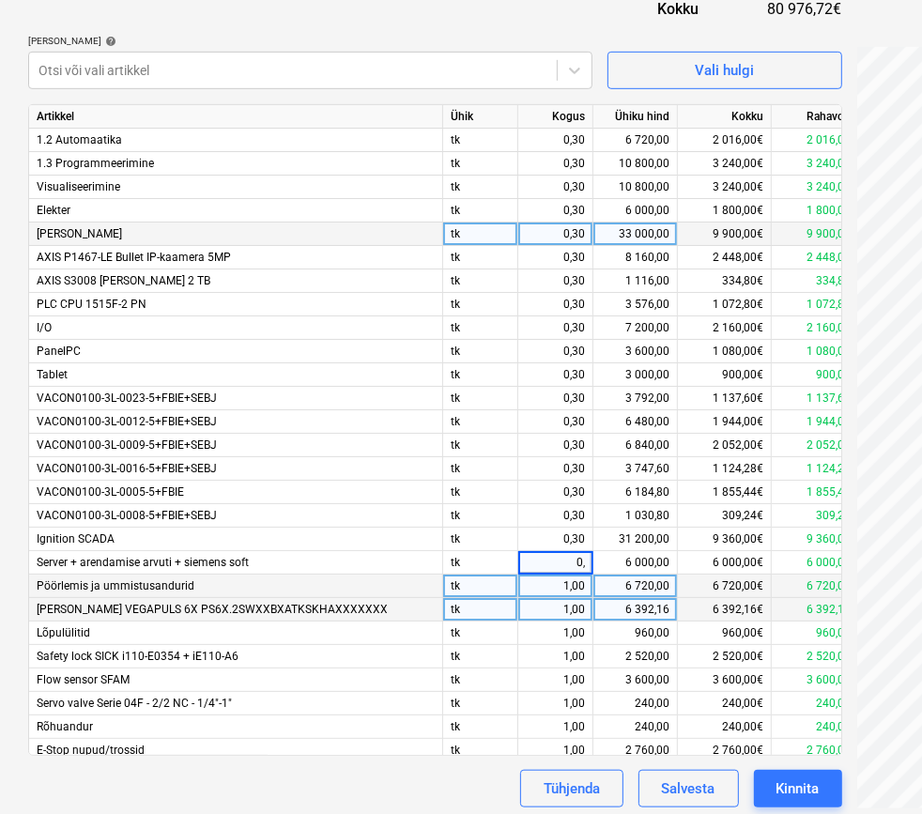
type input "0,3"
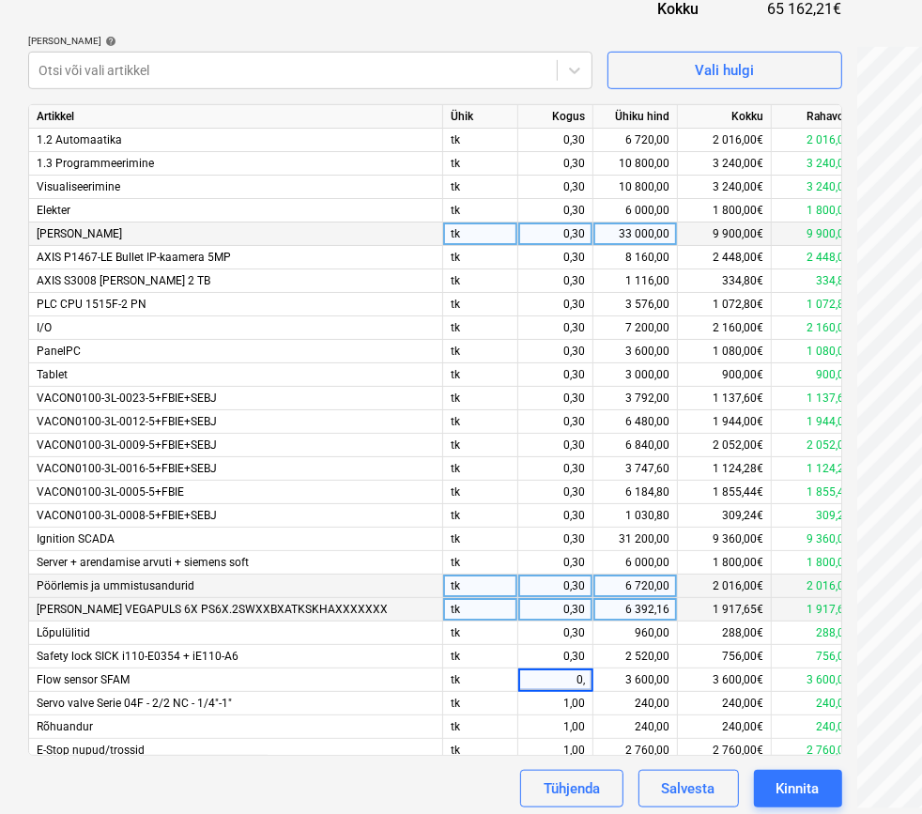
type input "0,3"
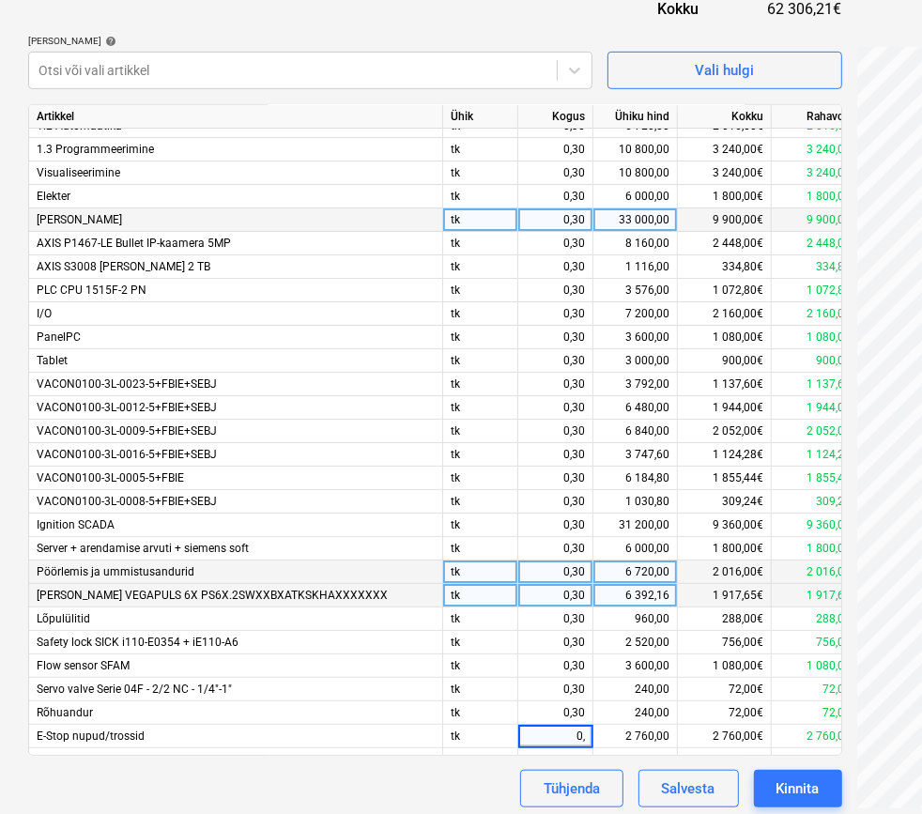
type input "0,3"
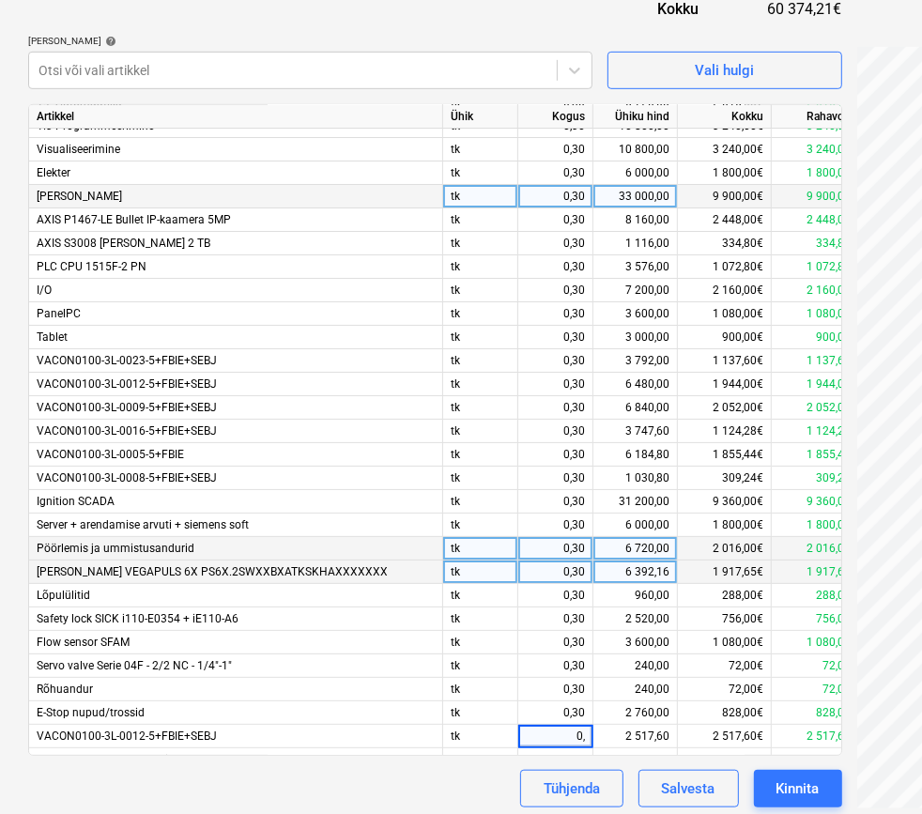
type input "0,3"
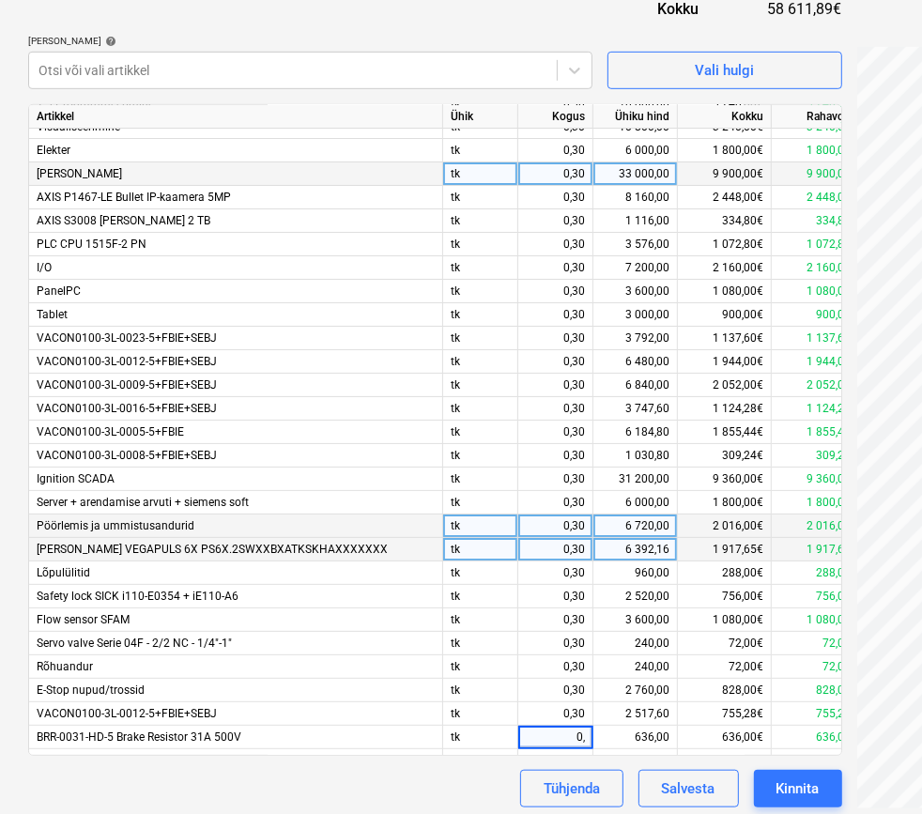
type input "0,3"
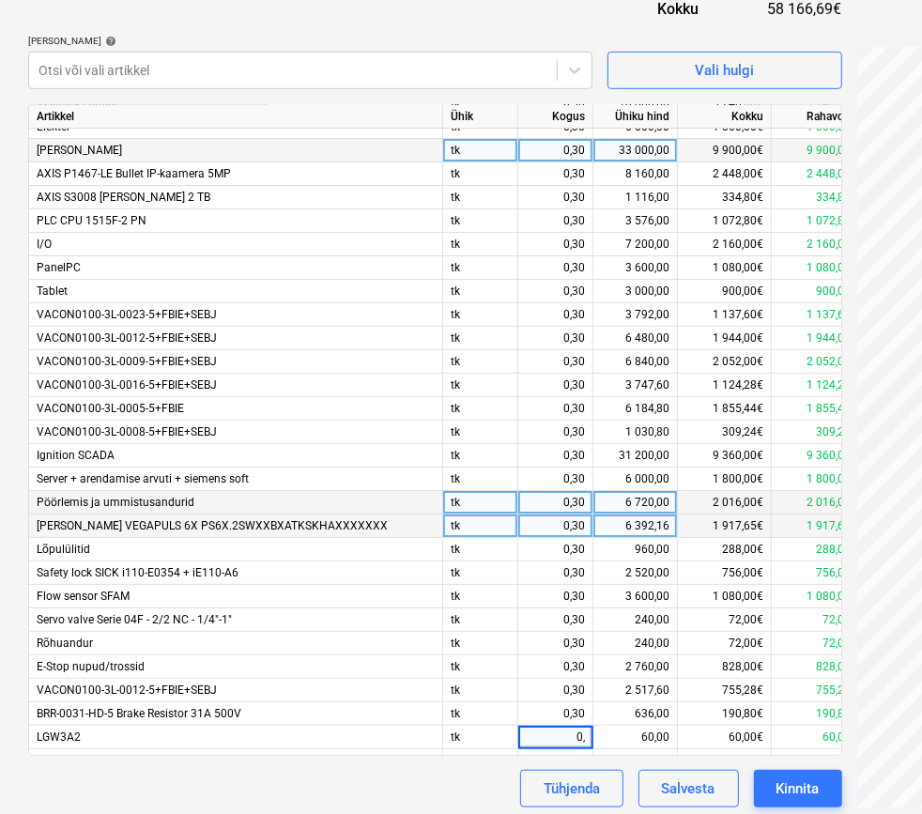
type input "0,3"
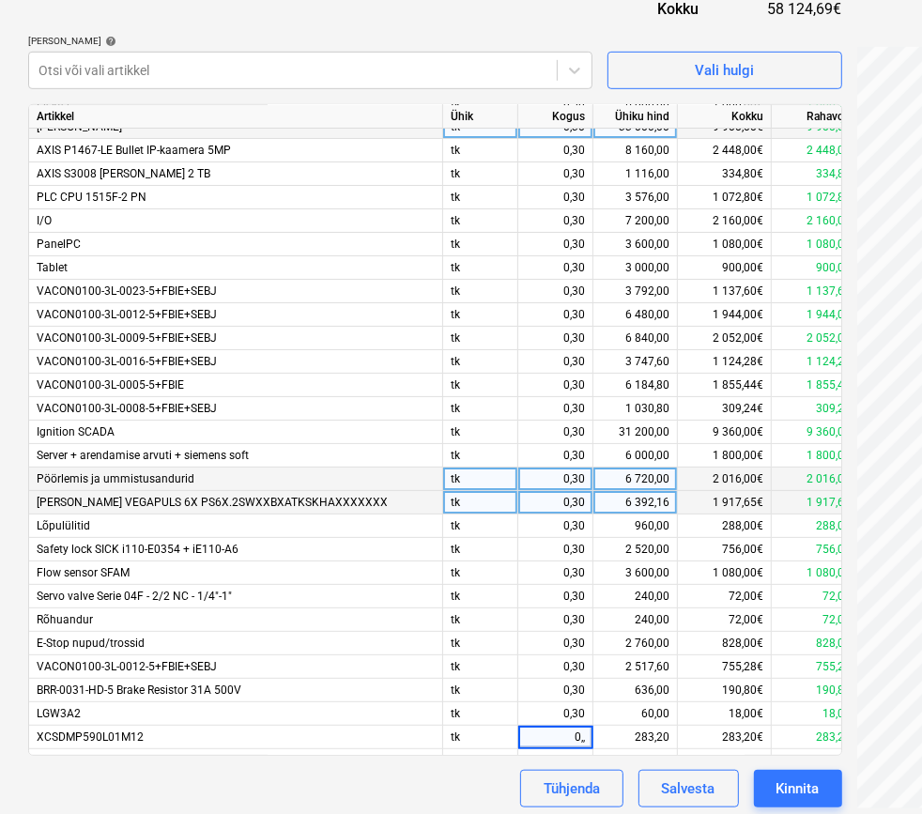
type input "0,,3"
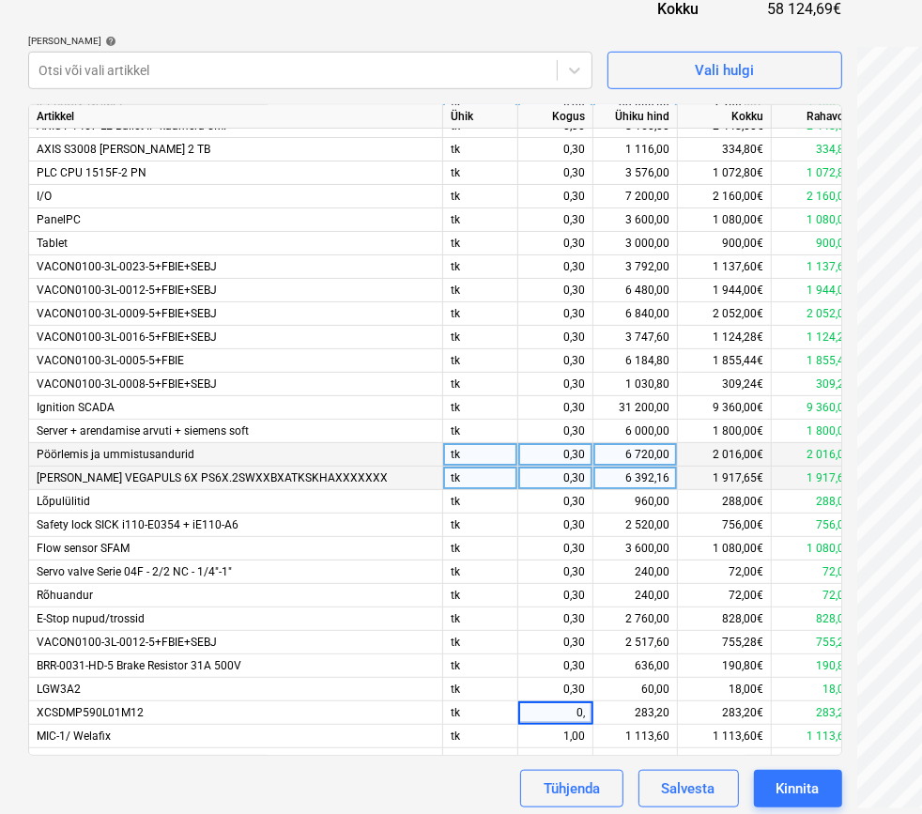
type input "0,3"
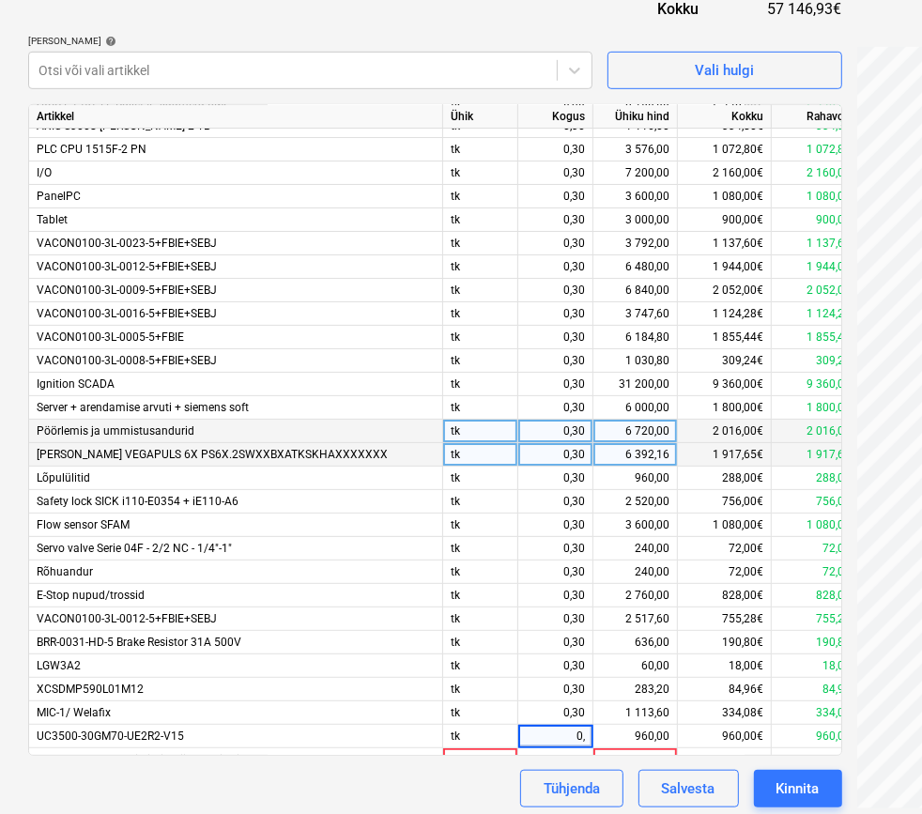
type input "0,3"
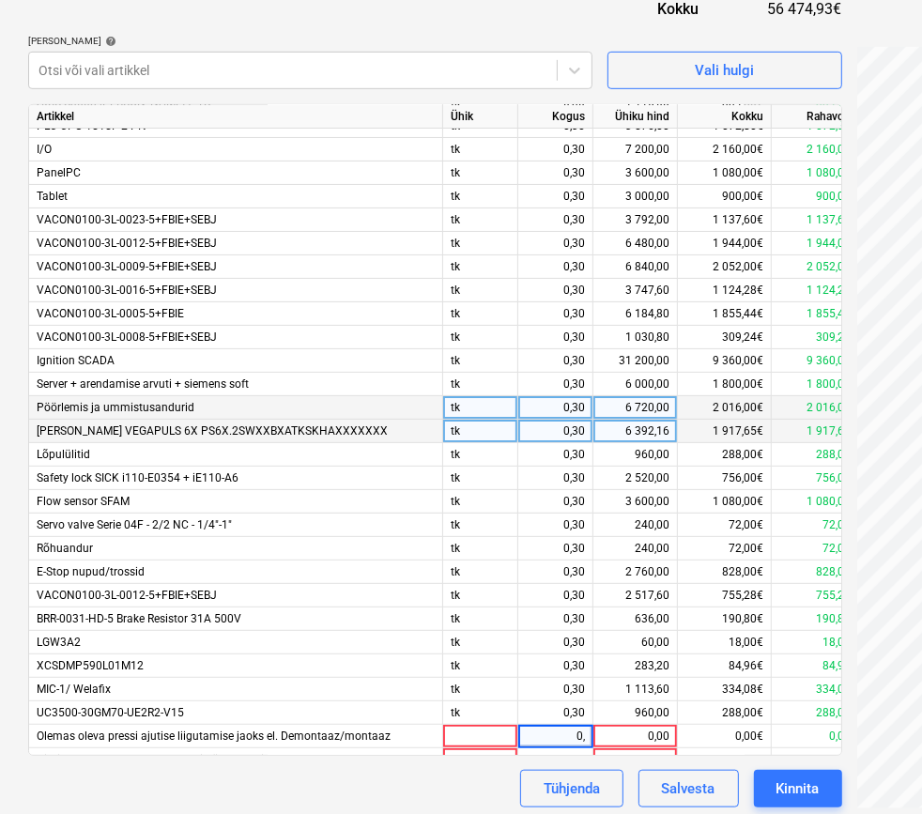
type input "0,3"
click at [644, 735] on div "0,00" at bounding box center [635, 736] width 69 height 23
type input "4560"
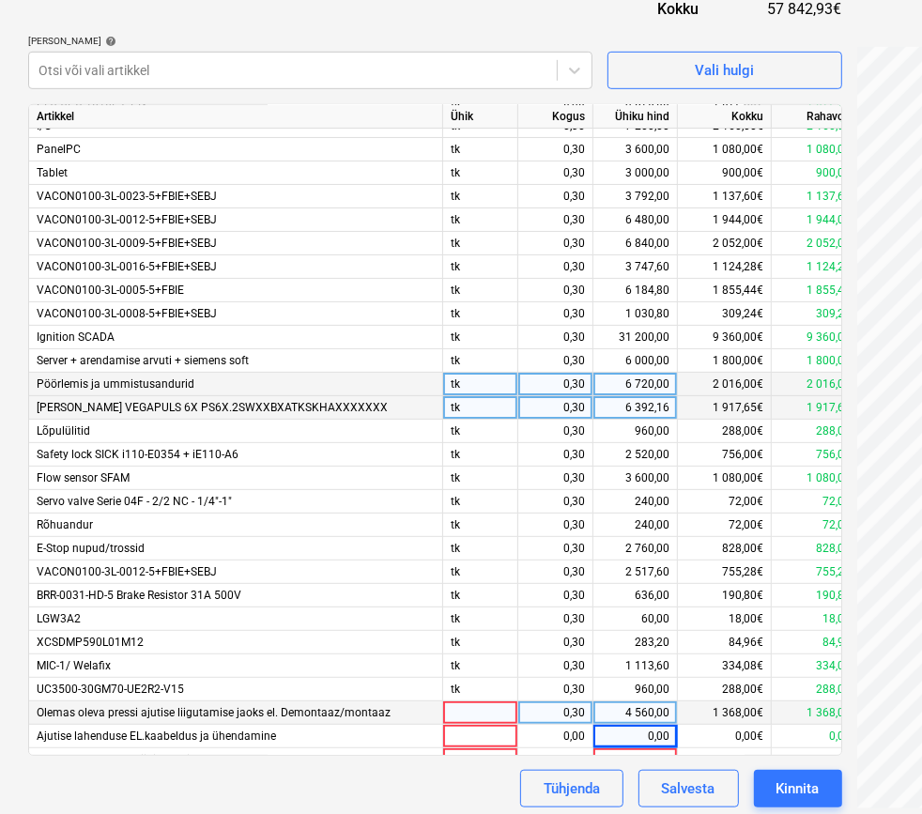
click at [473, 715] on div at bounding box center [480, 713] width 75 height 23
type input "tk"
click at [628, 718] on div "4 560,00" at bounding box center [635, 713] width 69 height 23
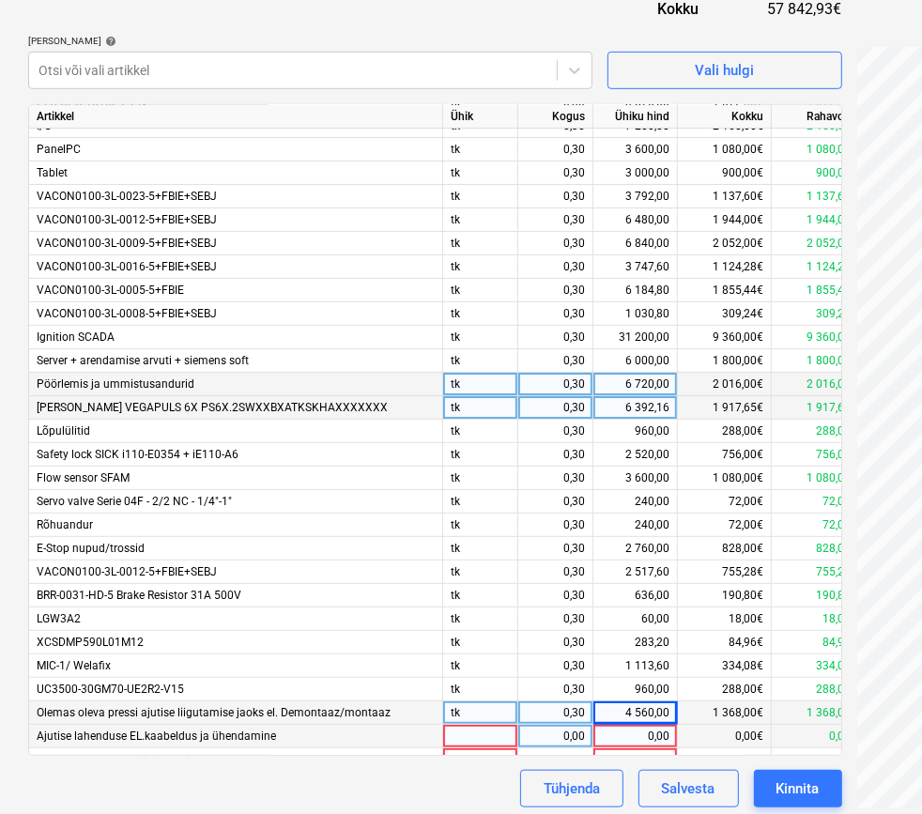
click at [635, 742] on div "0,00" at bounding box center [635, 736] width 69 height 23
type input "16830"
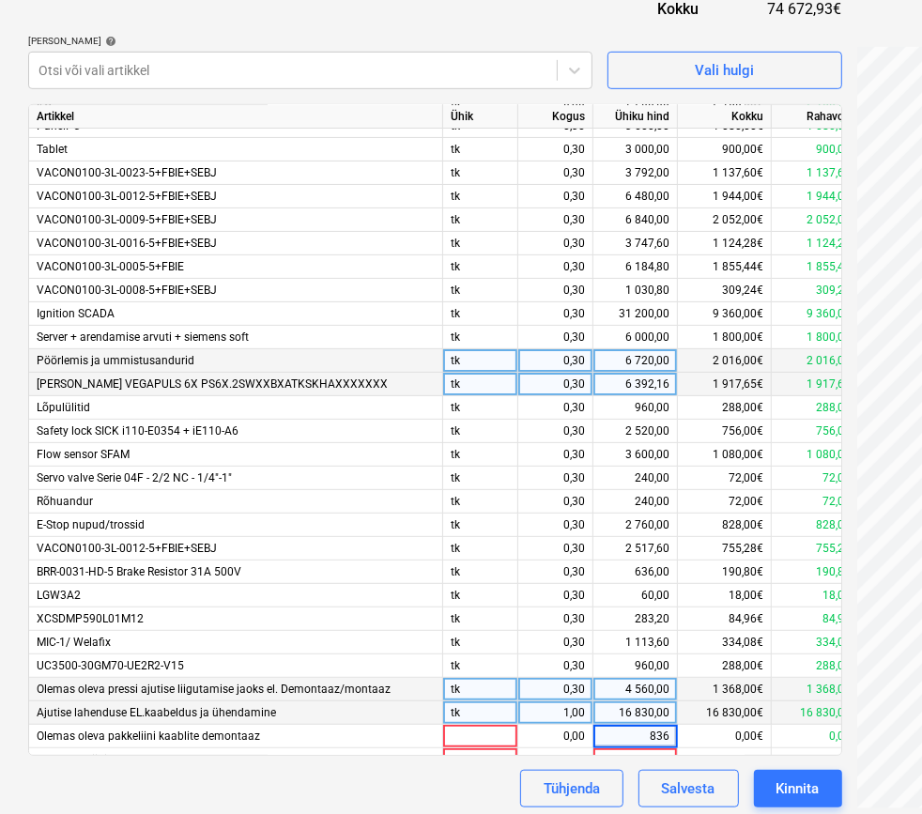
type input "8360"
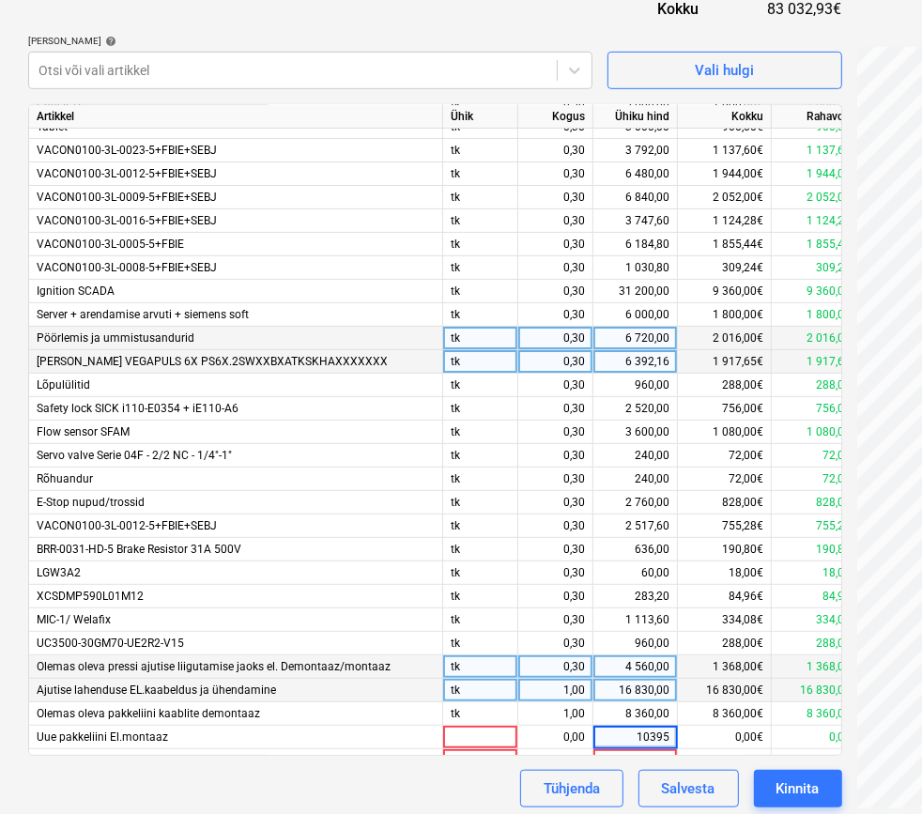
type input "103950"
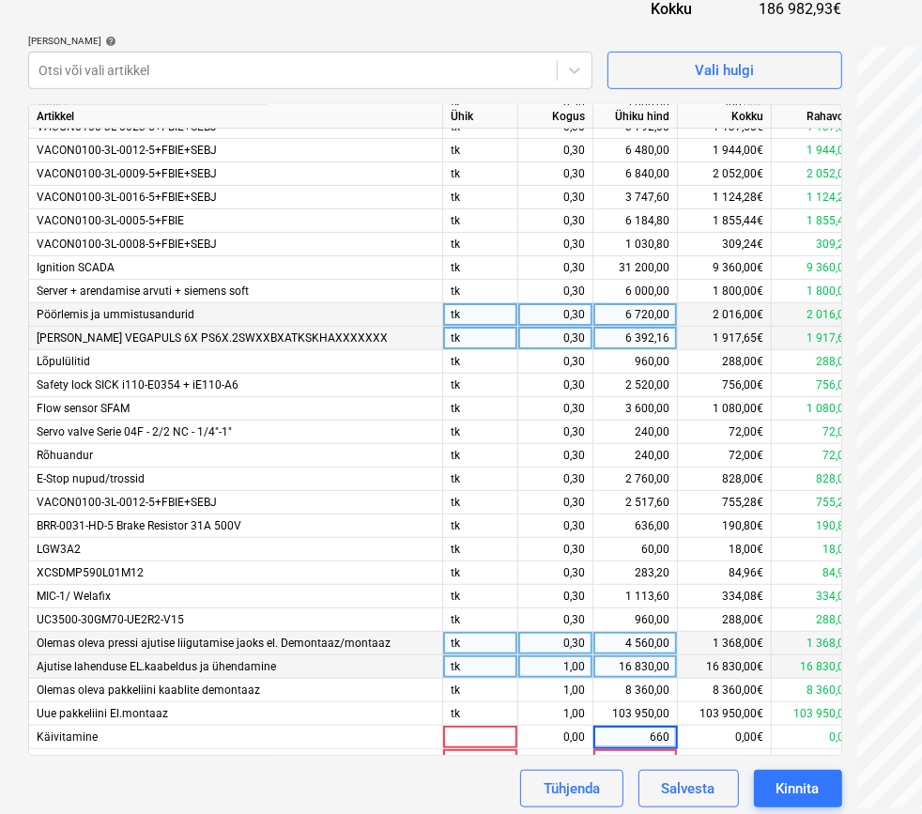
type input "6600"
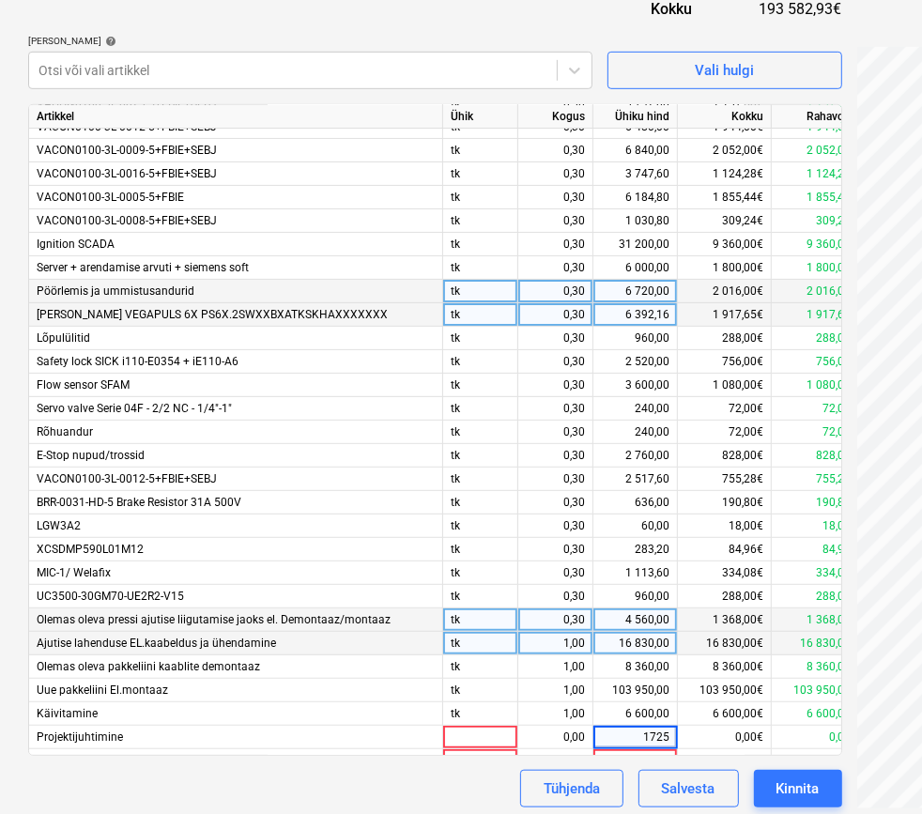
type input "17250"
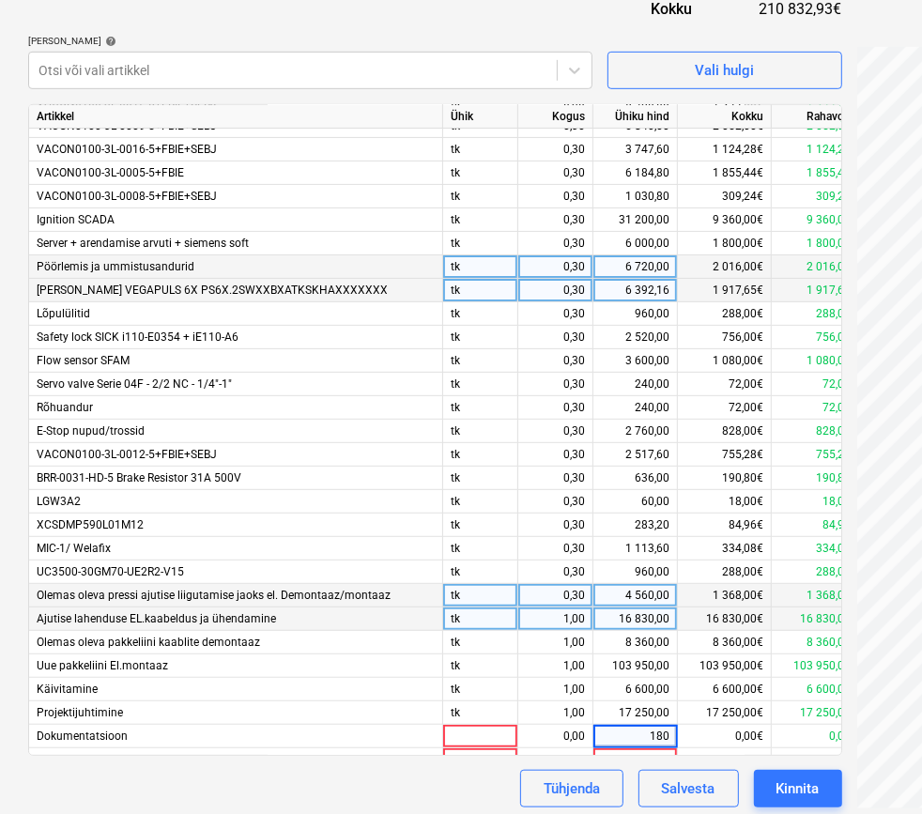
type input "1800"
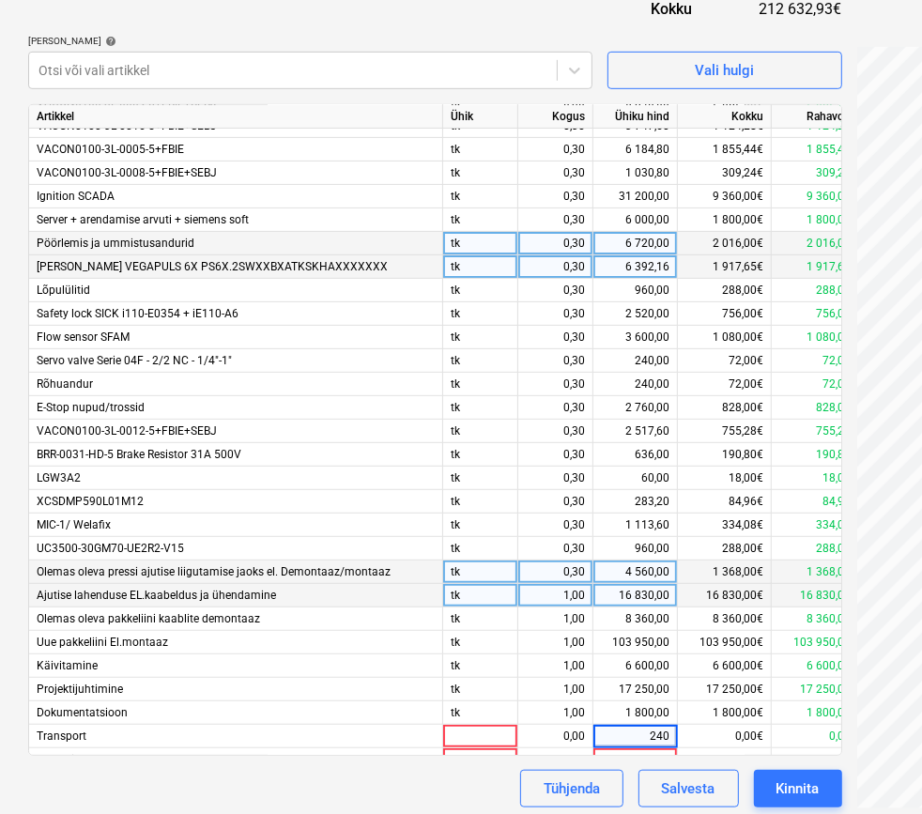
type input "2400"
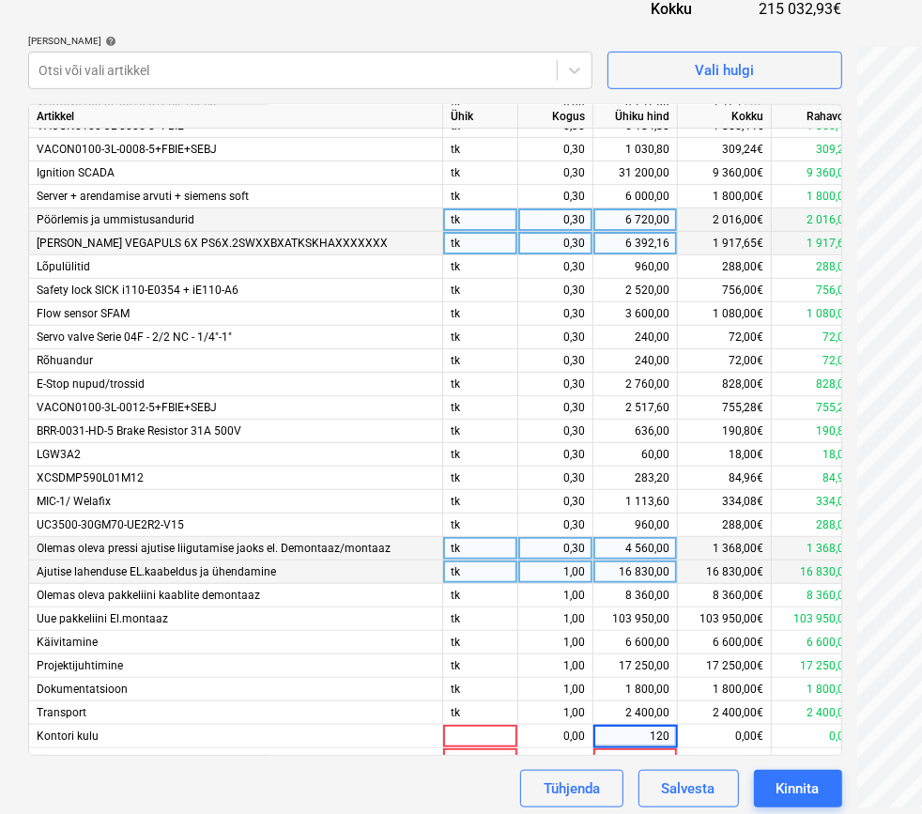
type input "1200"
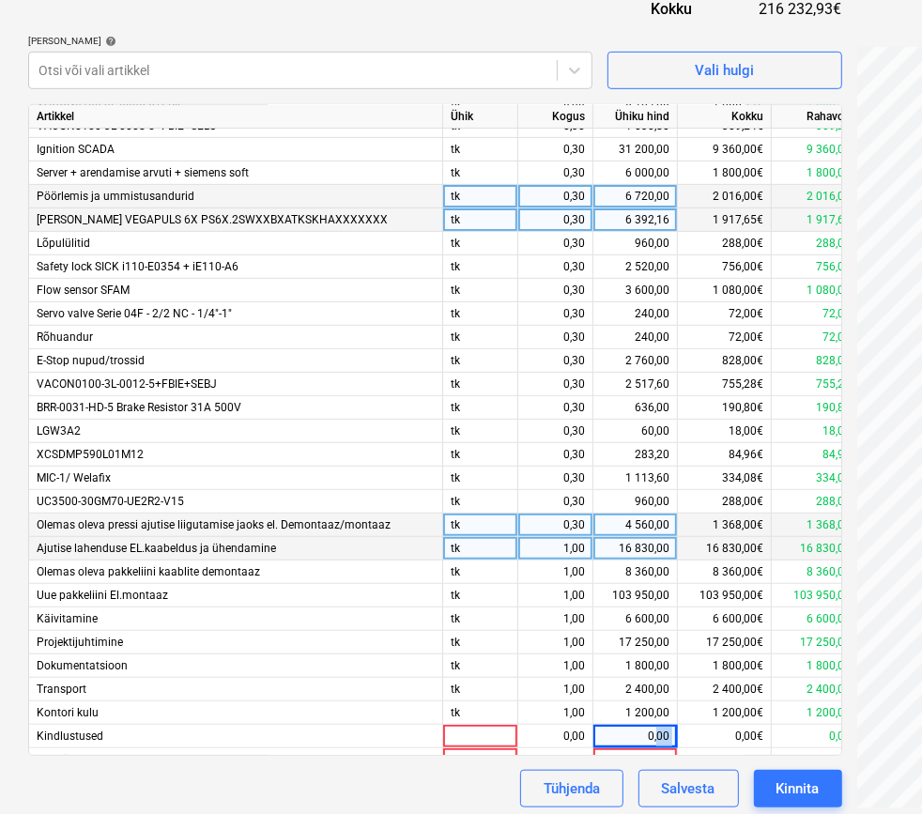
scroll to position [436, 0]
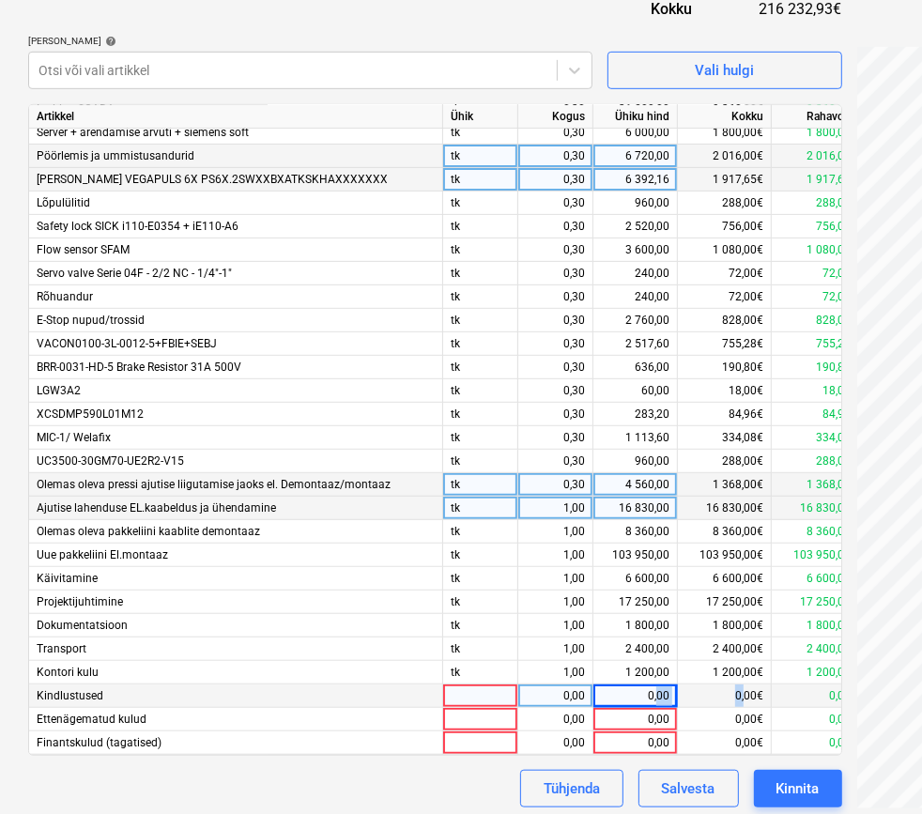
drag, startPoint x: 658, startPoint y: 732, endPoint x: 744, endPoint y: 689, distance: 96.6
click at [0, 0] on div "Kindlustused 0,00 0,00 0,00€ 0,00€ clear" at bounding box center [0, 0] width 0 height 0
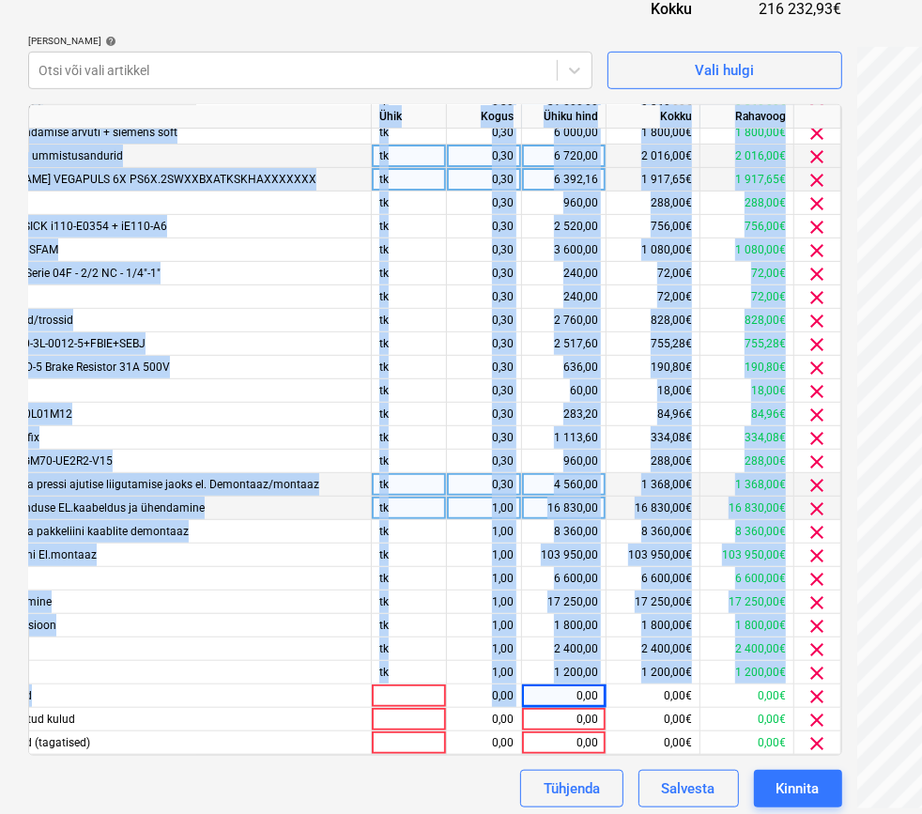
scroll to position [436, 77]
drag, startPoint x: 627, startPoint y: 680, endPoint x: 842, endPoint y: 690, distance: 215.3
click at [842, 690] on div "Failide konteerimine Vali ettevõte Azortum AS [PERSON_NAME] uus ettevõte Vali d…" at bounding box center [435, 141] width 829 height 1347
click at [813, 688] on span "clear" at bounding box center [818, 697] width 23 height 23
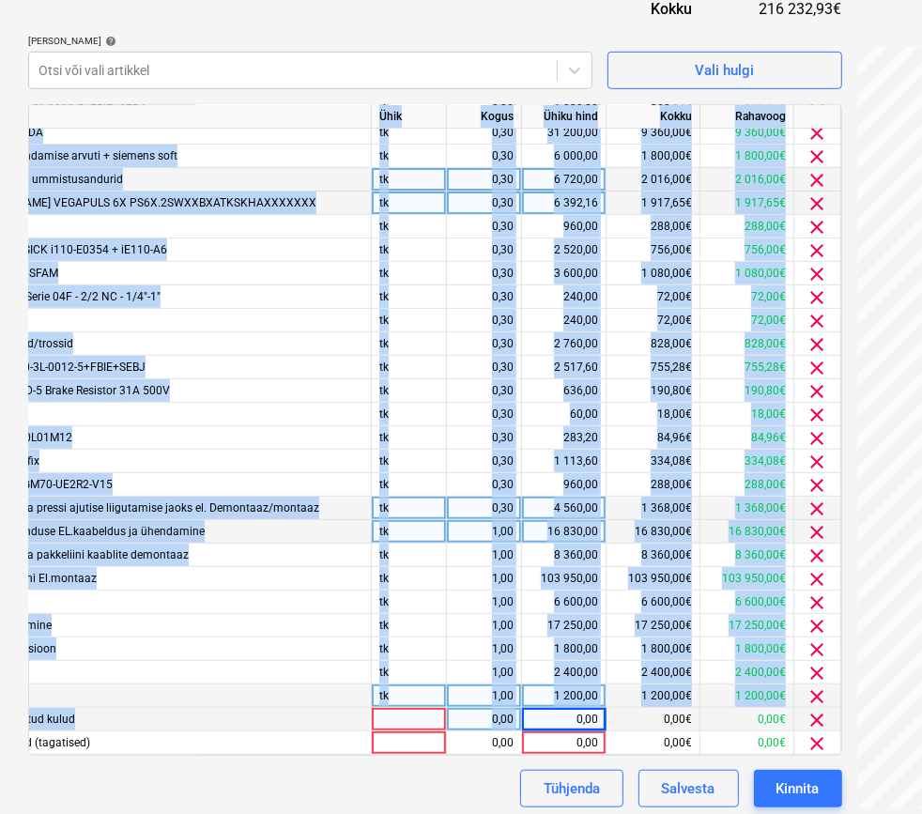
scroll to position [413, 77]
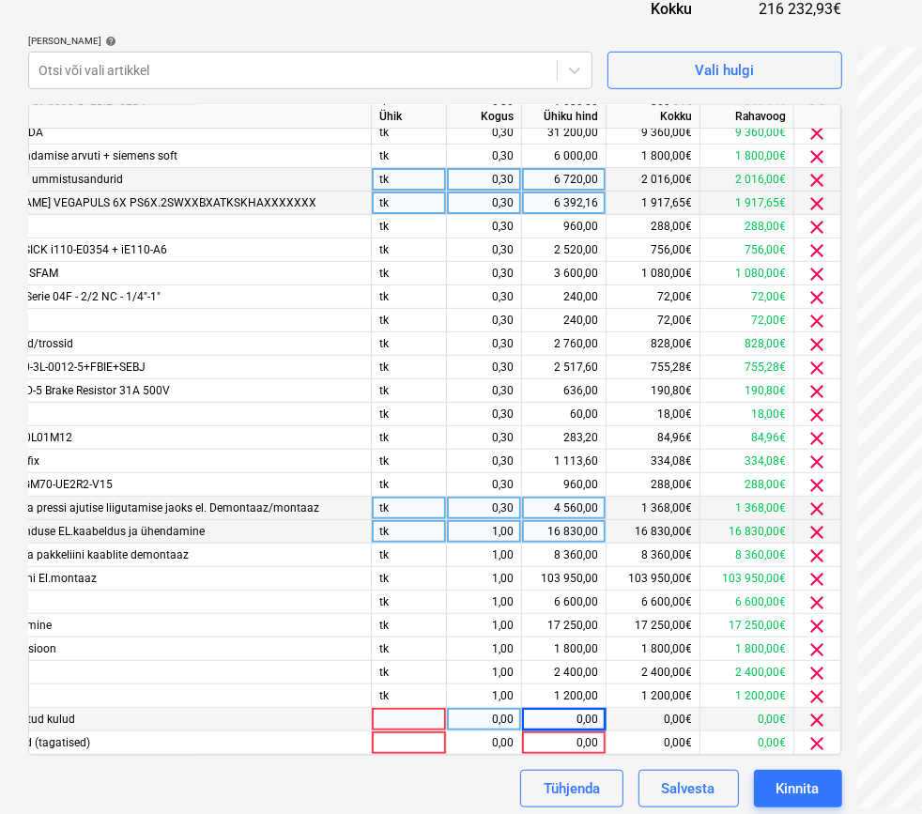
click at [759, 727] on div "Failide konteerimine Vali ettevõte Azortum AS [PERSON_NAME] uus ettevõte Vali d…" at bounding box center [643, 141] width 1244 height 1347
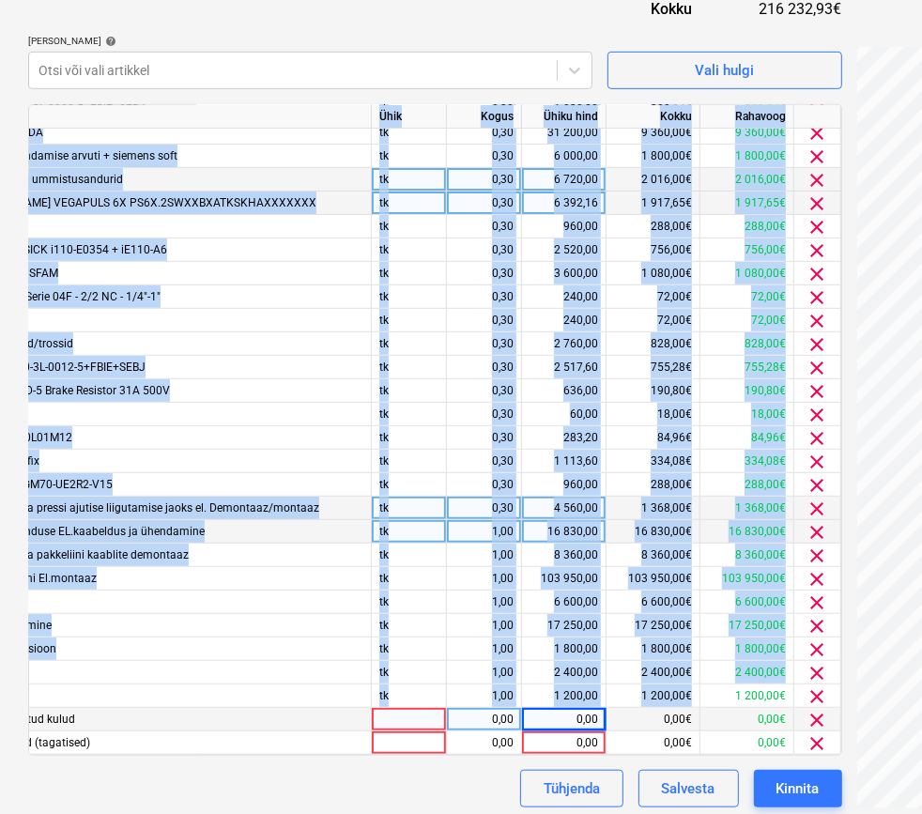
scroll to position [413, 0]
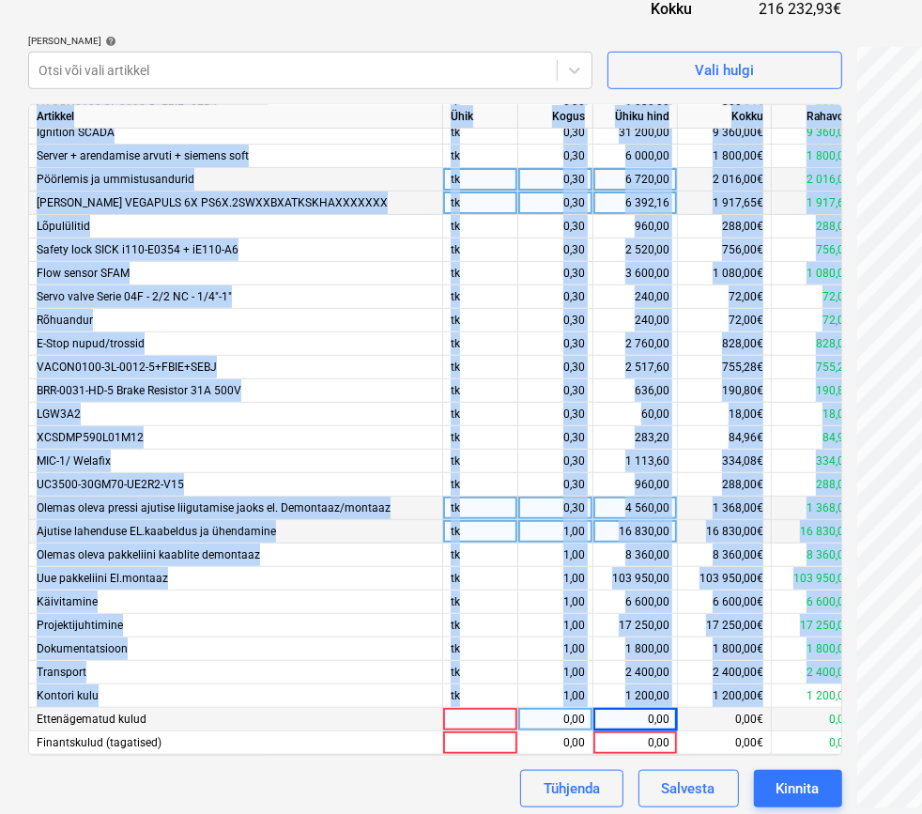
drag, startPoint x: 707, startPoint y: 692, endPoint x: -7, endPoint y: 539, distance: 730.2
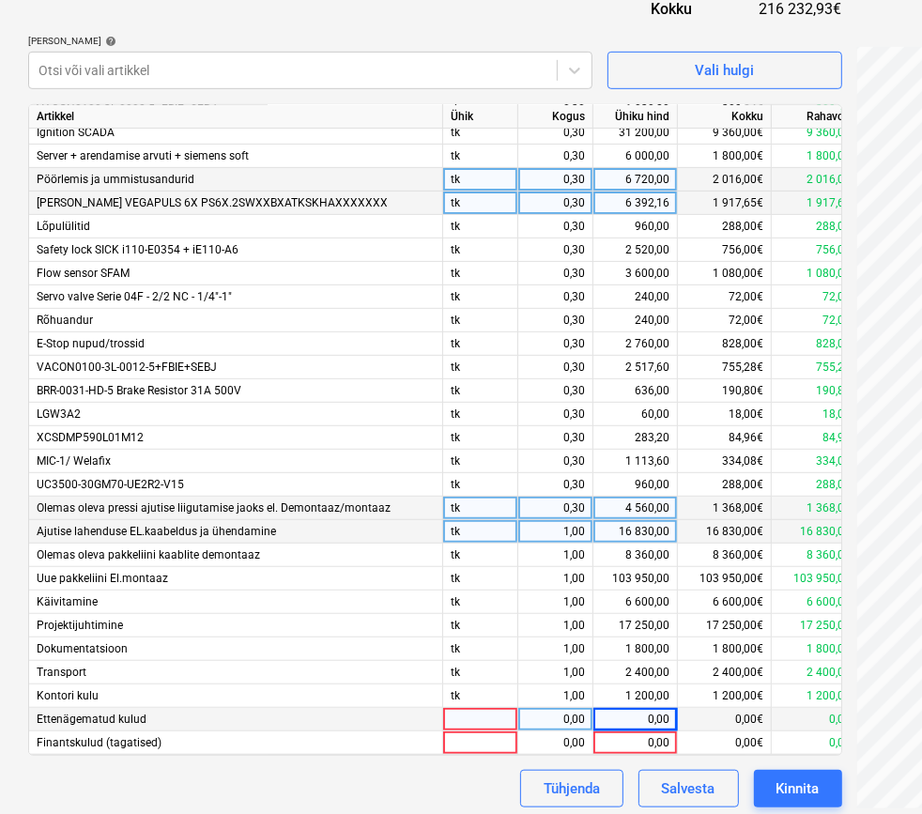
click at [699, 708] on div "0,00€" at bounding box center [725, 719] width 94 height 23
click at [653, 708] on div "0,00" at bounding box center [635, 719] width 69 height 23
type input "5500"
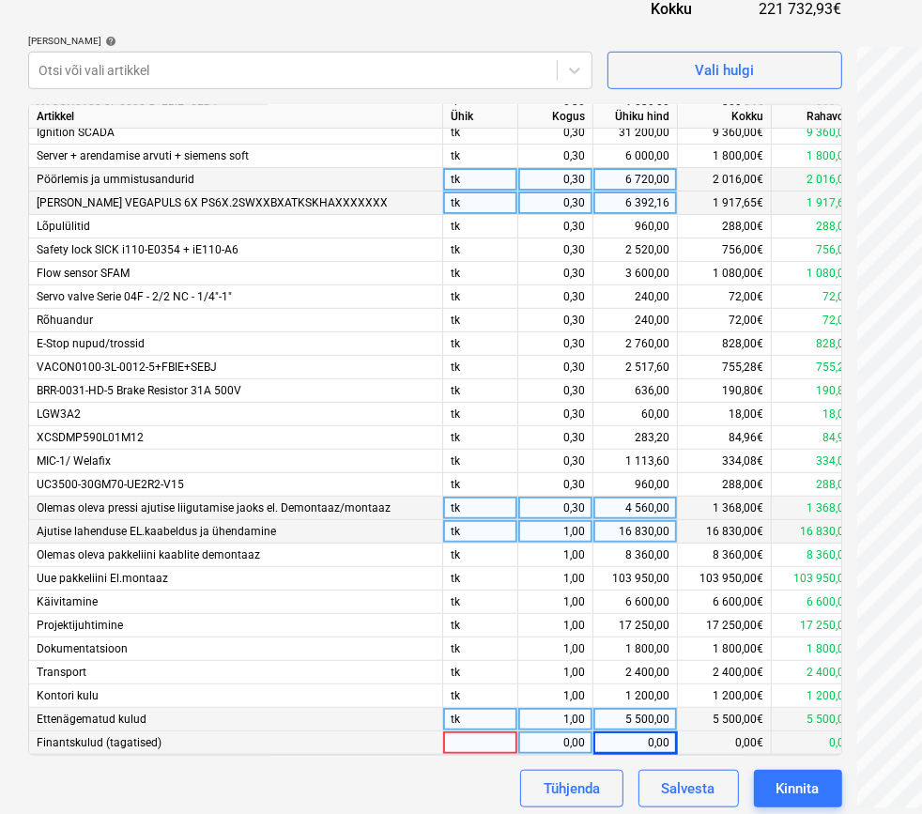
click at [654, 732] on div "0,00" at bounding box center [635, 743] width 69 height 23
type input "3300"
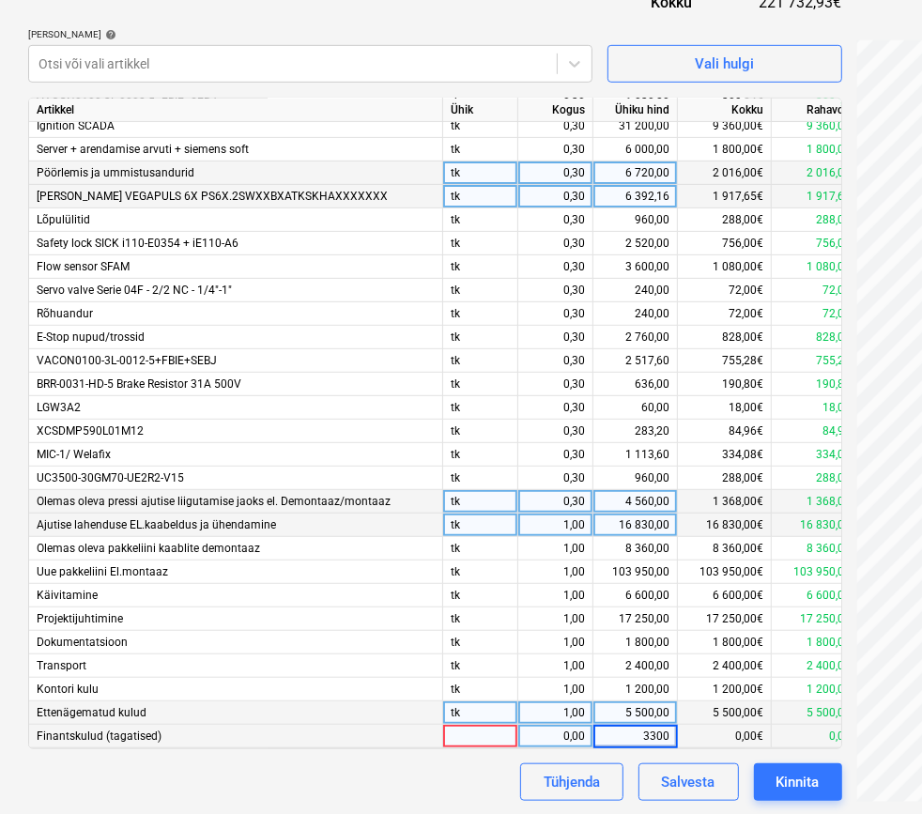
scroll to position [634, 0]
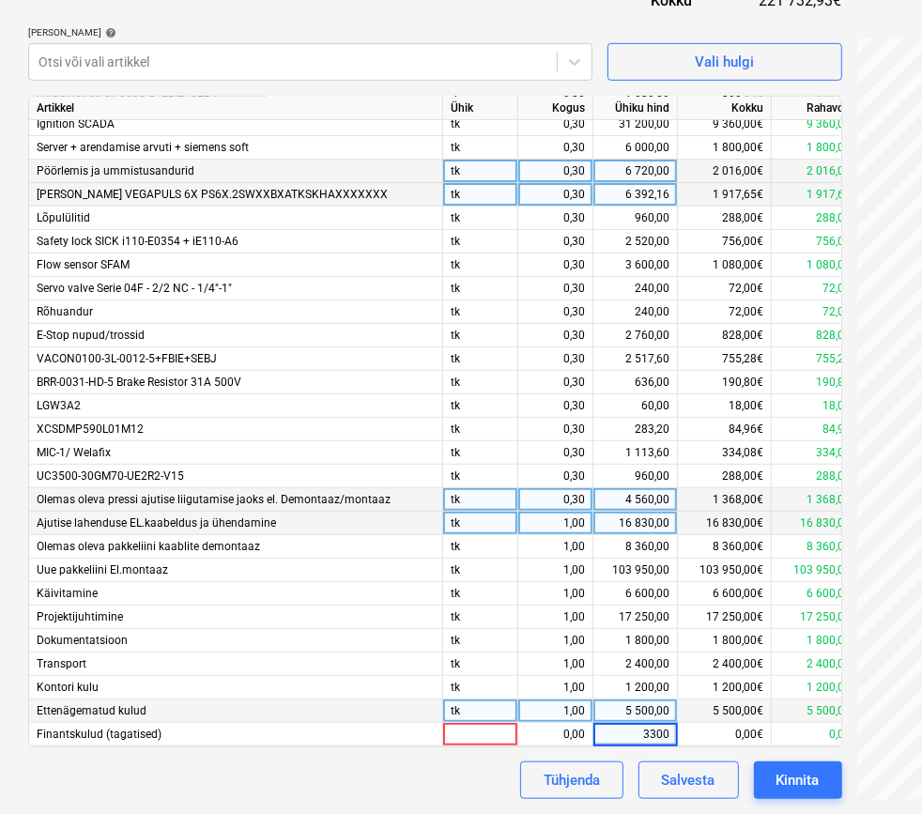
click at [565, 512] on div "1,00" at bounding box center [555, 523] width 59 height 23
type input "0,3"
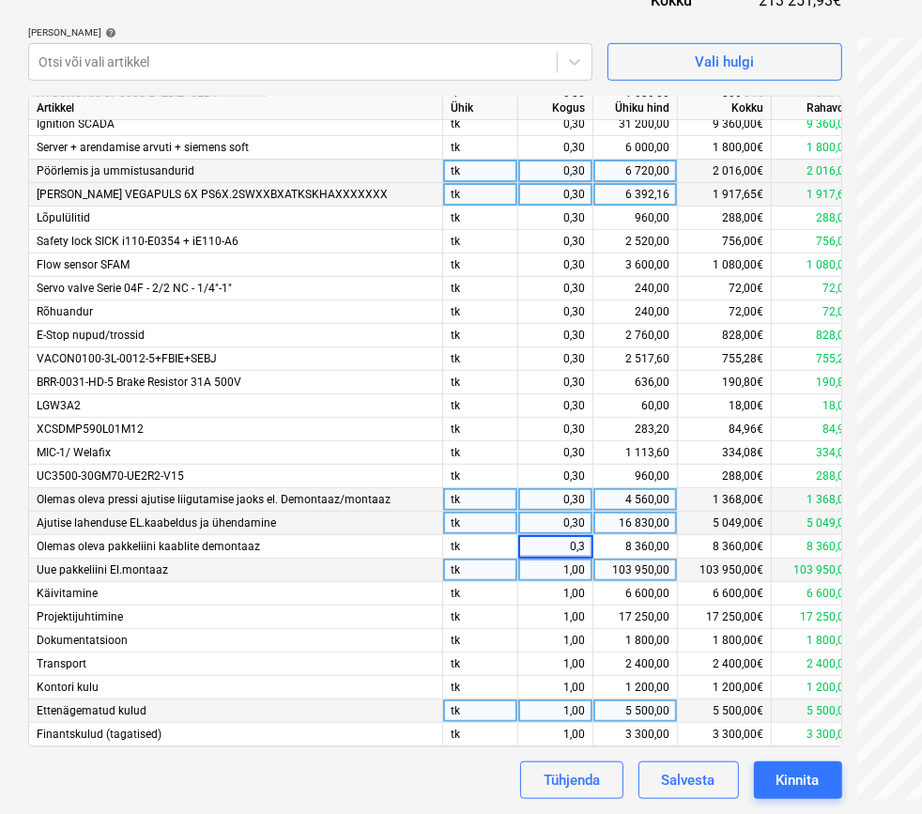
click at [556, 559] on div "1,00" at bounding box center [555, 570] width 59 height 23
type input "0,3"
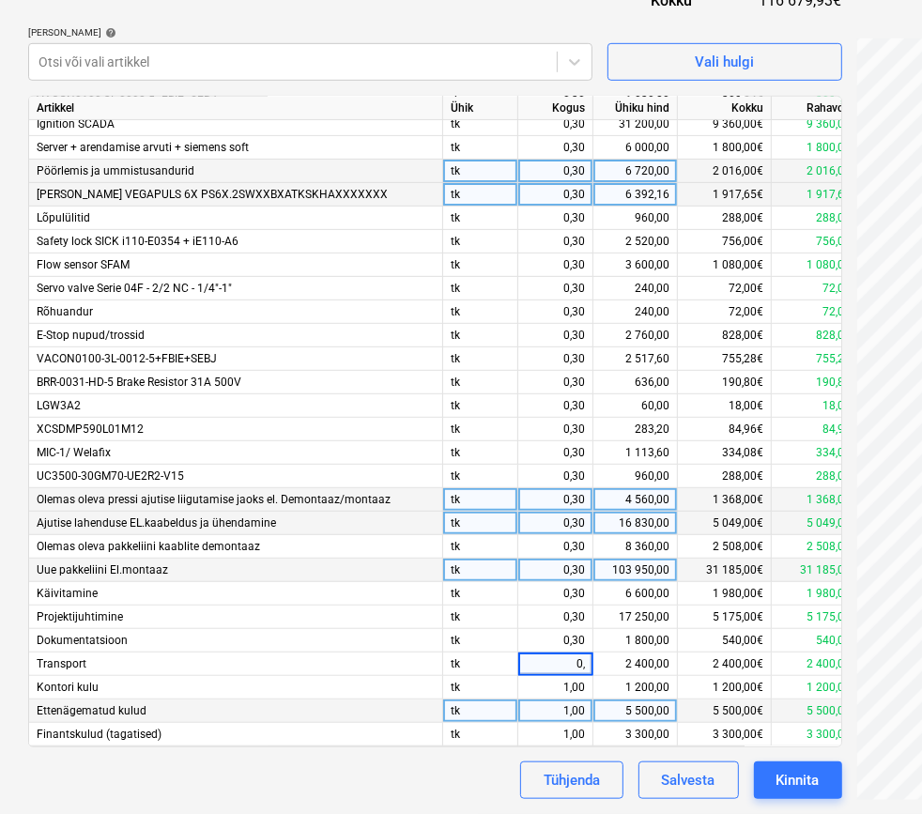
type input "0,3"
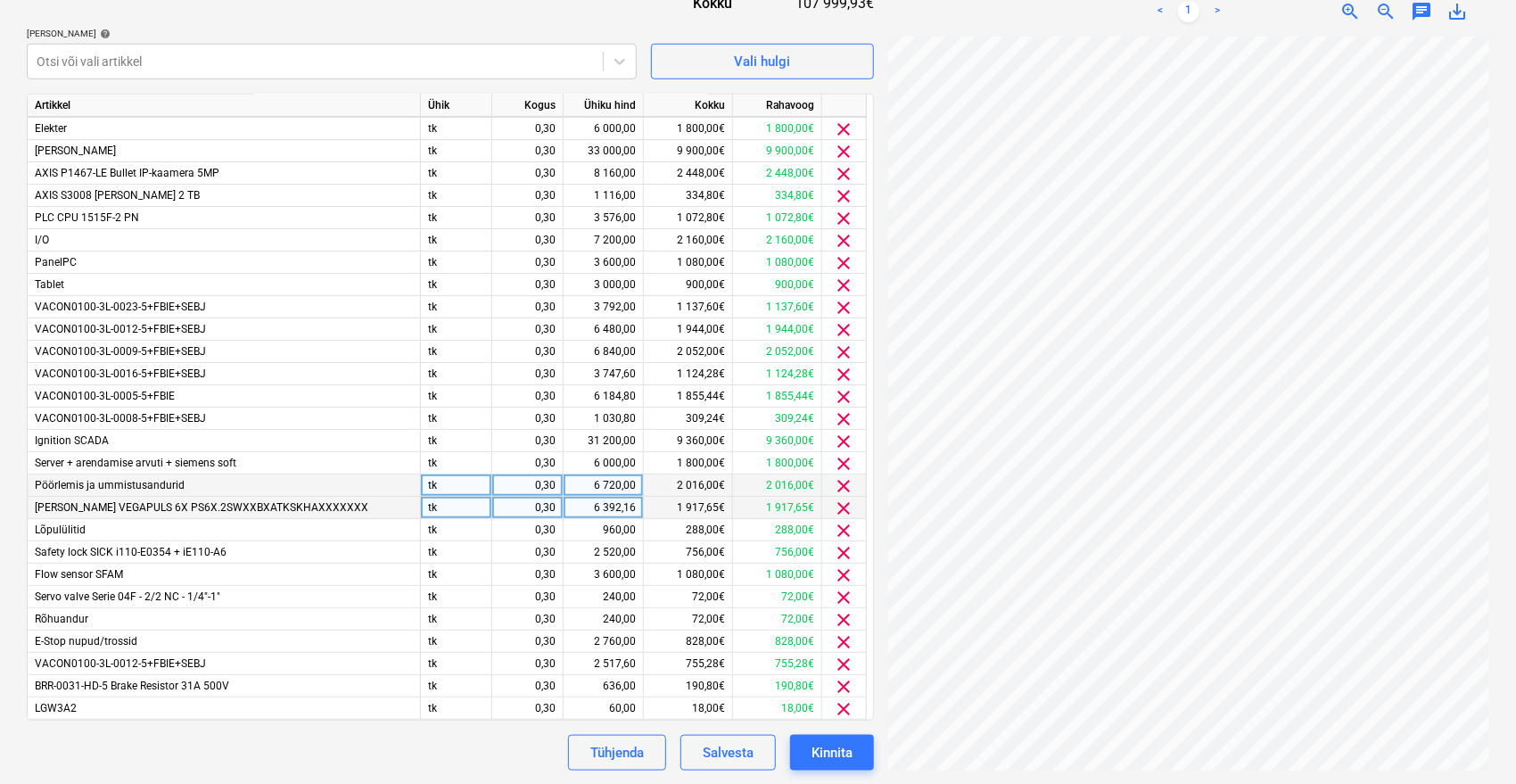
scroll to position [0, 0]
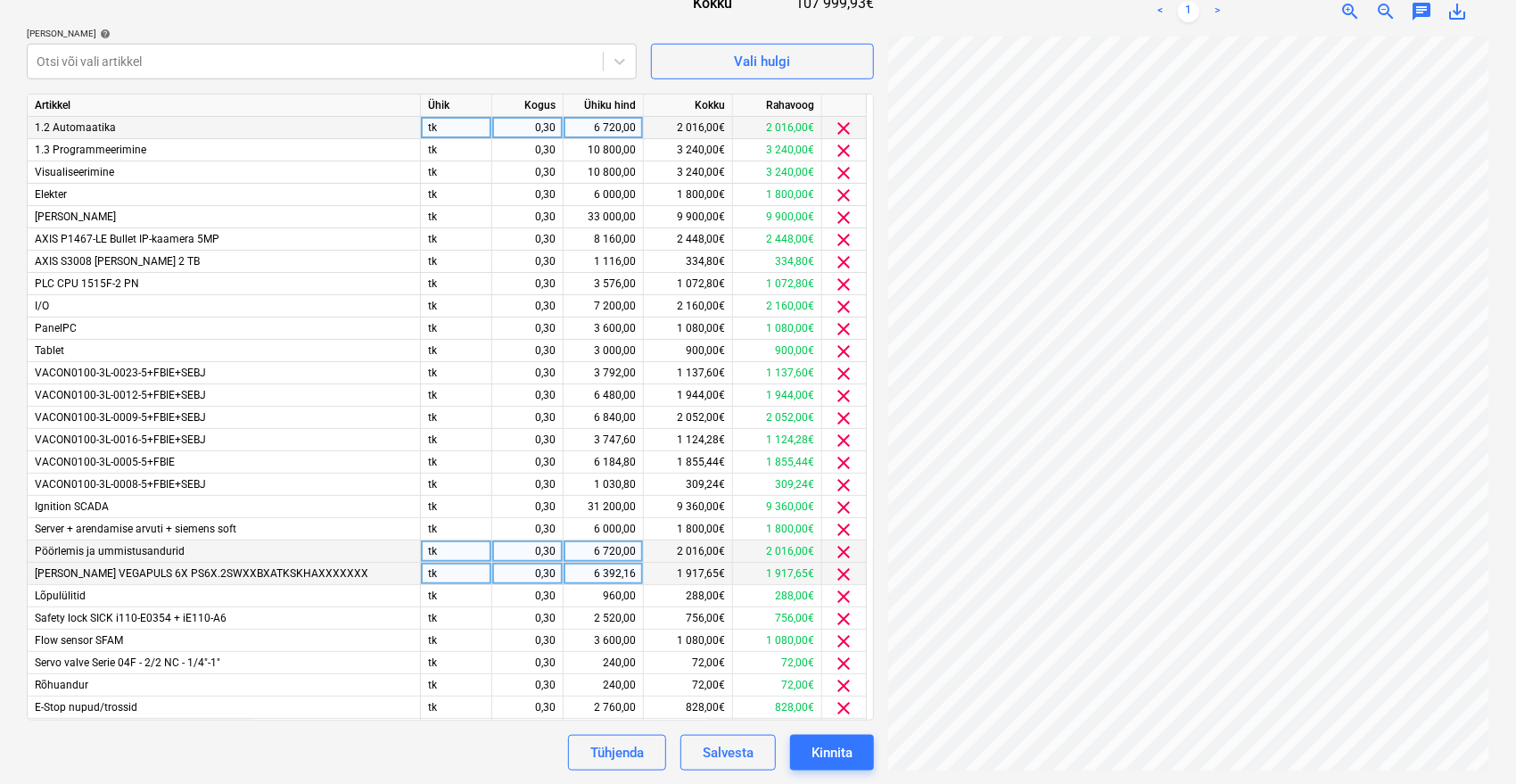
click at [613, 128] on div "6 720,00" at bounding box center [603, 127] width 66 height 22
click at [635, 125] on input "6720" at bounding box center [604, 127] width 80 height 22
click at [635, 126] on input "6720" at bounding box center [604, 127] width 80 height 22
type input "6720,07"
click at [529, 15] on div "Dokumendi nimi help 25156 Arve kogusumma (valikuline) 0,00 Kommentaar raamatupi…" at bounding box center [450, 224] width 847 height 1092
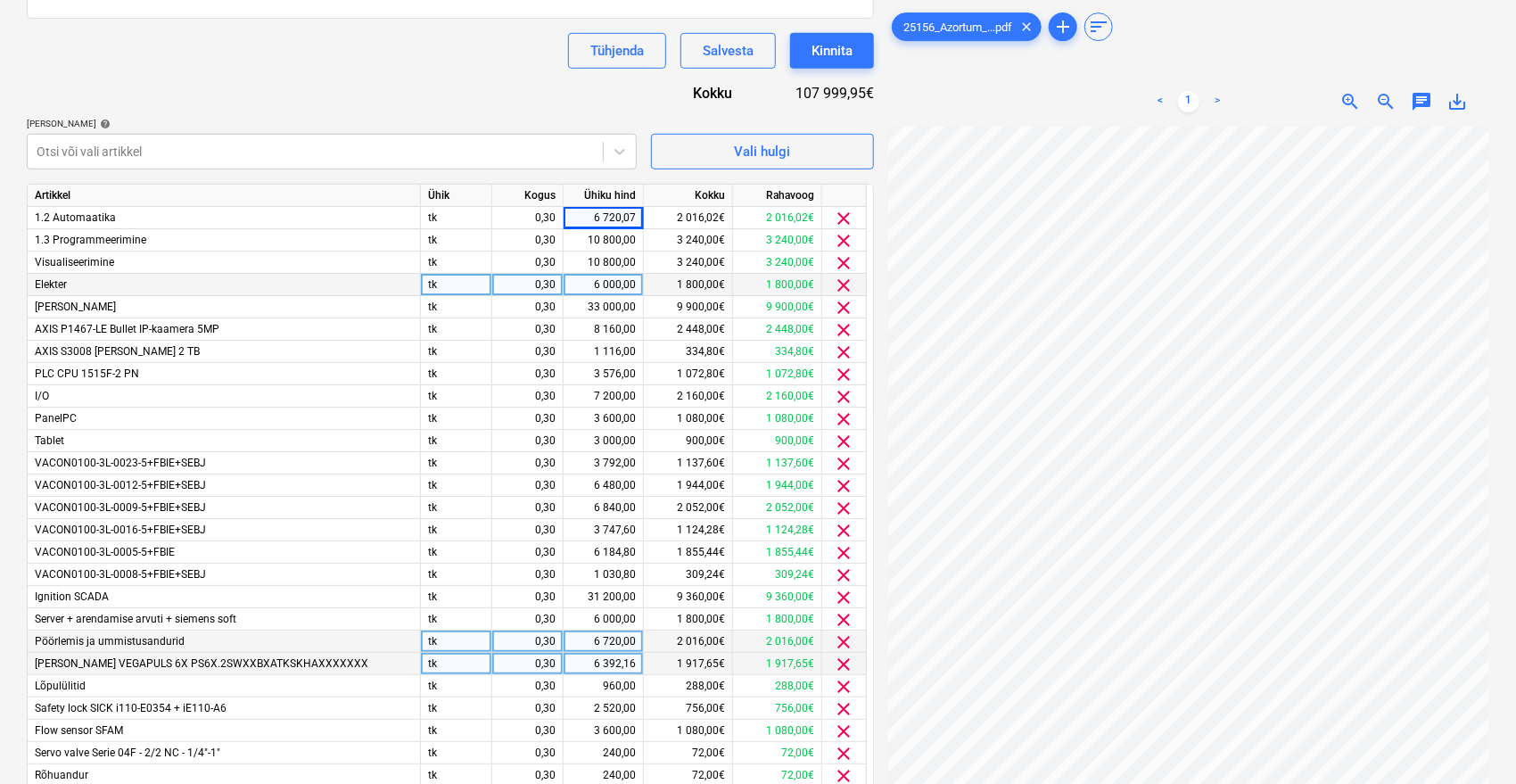
scroll to position [401, 0]
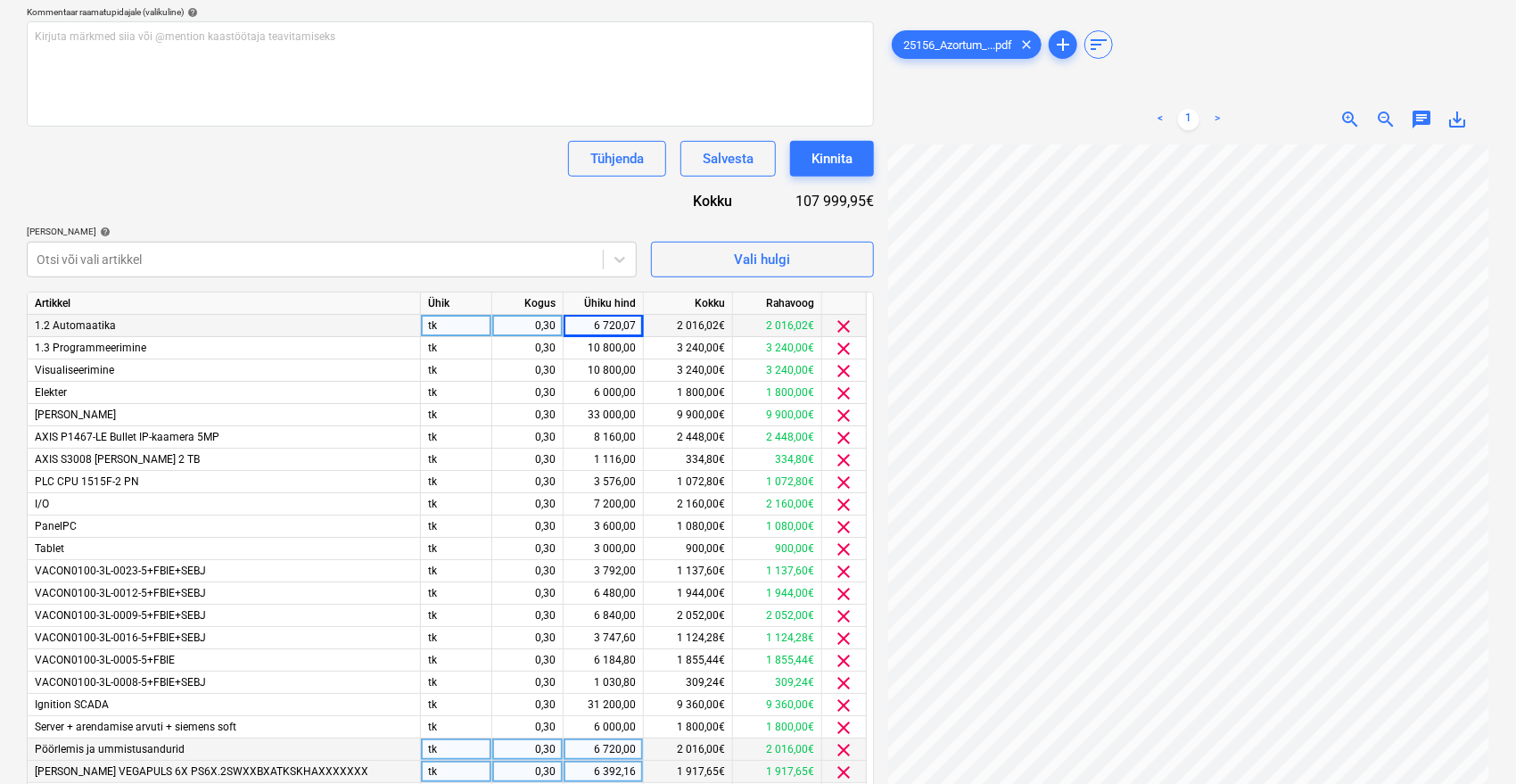
click at [627, 327] on div "6 720,07" at bounding box center [603, 326] width 66 height 22
click at [629, 325] on input "6720,07" at bounding box center [604, 326] width 80 height 22
click at [636, 322] on input "6720,07" at bounding box center [604, 326] width 80 height 22
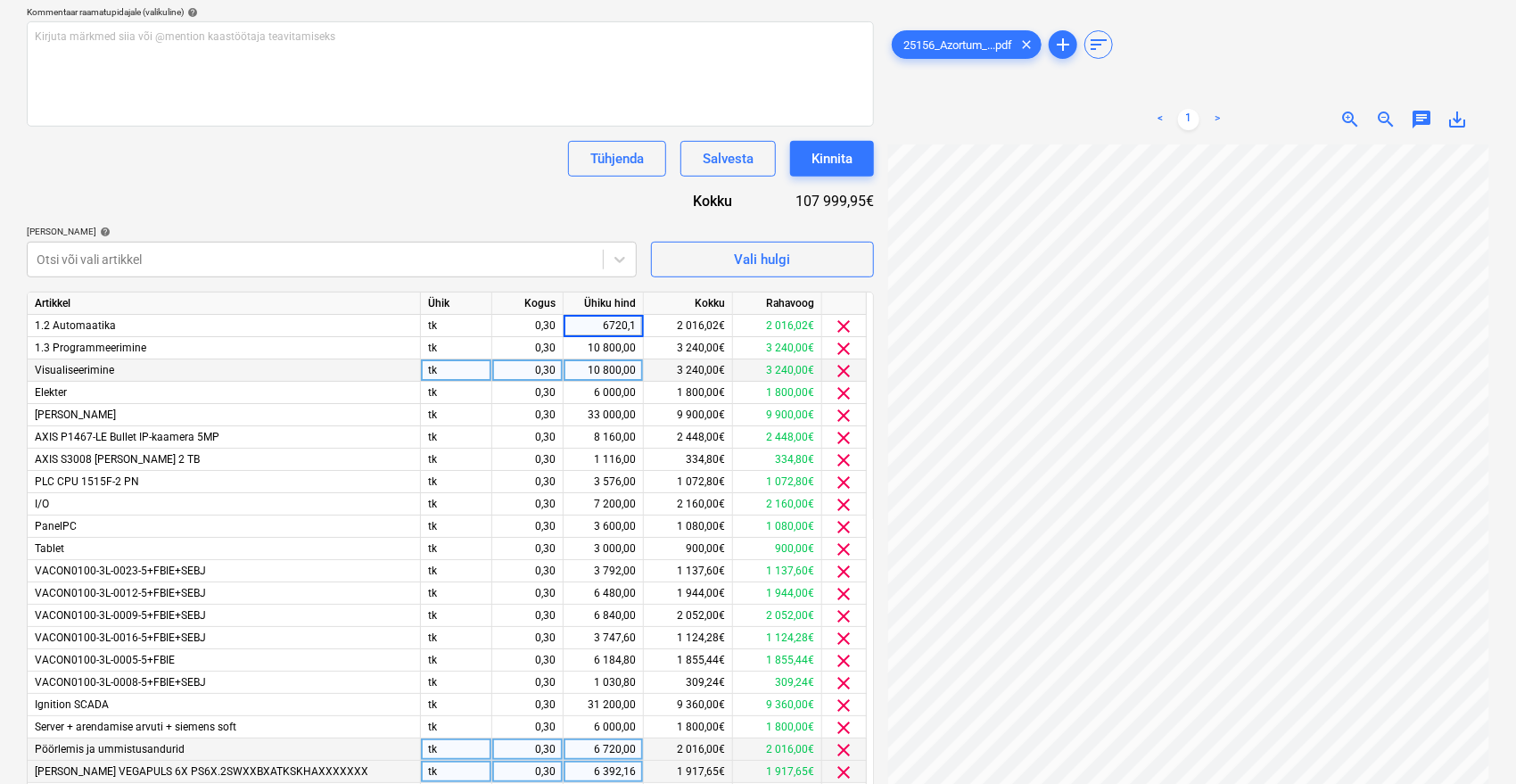
type input "6720,12"
click at [543, 216] on div "Dokumendi nimi help 25156 Arve kogusumma (valikuline) 0,00 Kommentaar raamatupi…" at bounding box center [450, 421] width 847 height 1092
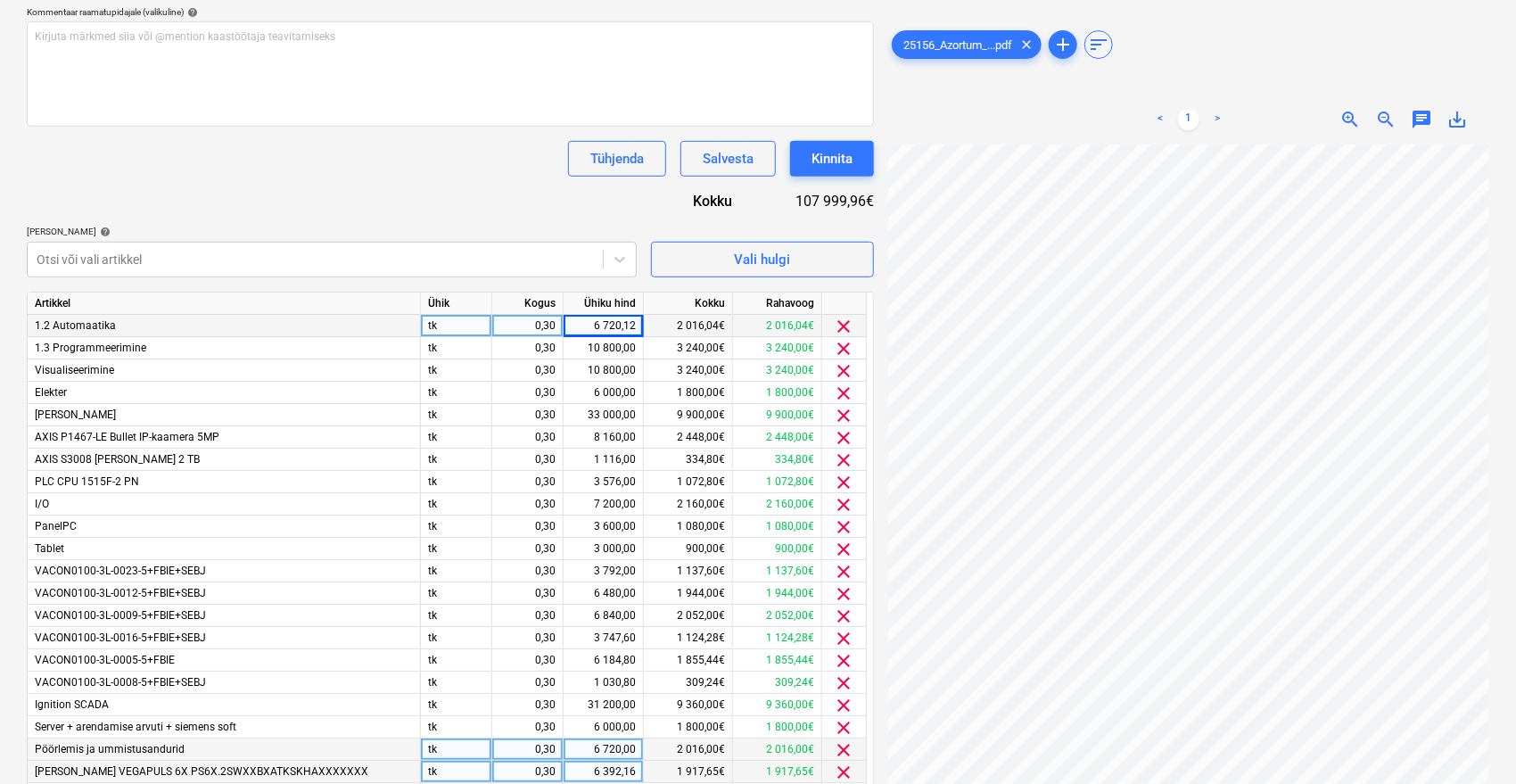
click at [616, 327] on div "6 720,12" at bounding box center [603, 326] width 66 height 22
click at [633, 323] on input "6720,12" at bounding box center [604, 326] width 80 height 22
type input "6720,16"
click at [569, 191] on div "Dokumendi nimi help 25156 Arve kogusumma (valikuline) 0,00 Kommentaar raamatupi…" at bounding box center [450, 421] width 847 height 1092
click at [635, 321] on div "6 720,16" at bounding box center [603, 326] width 66 height 22
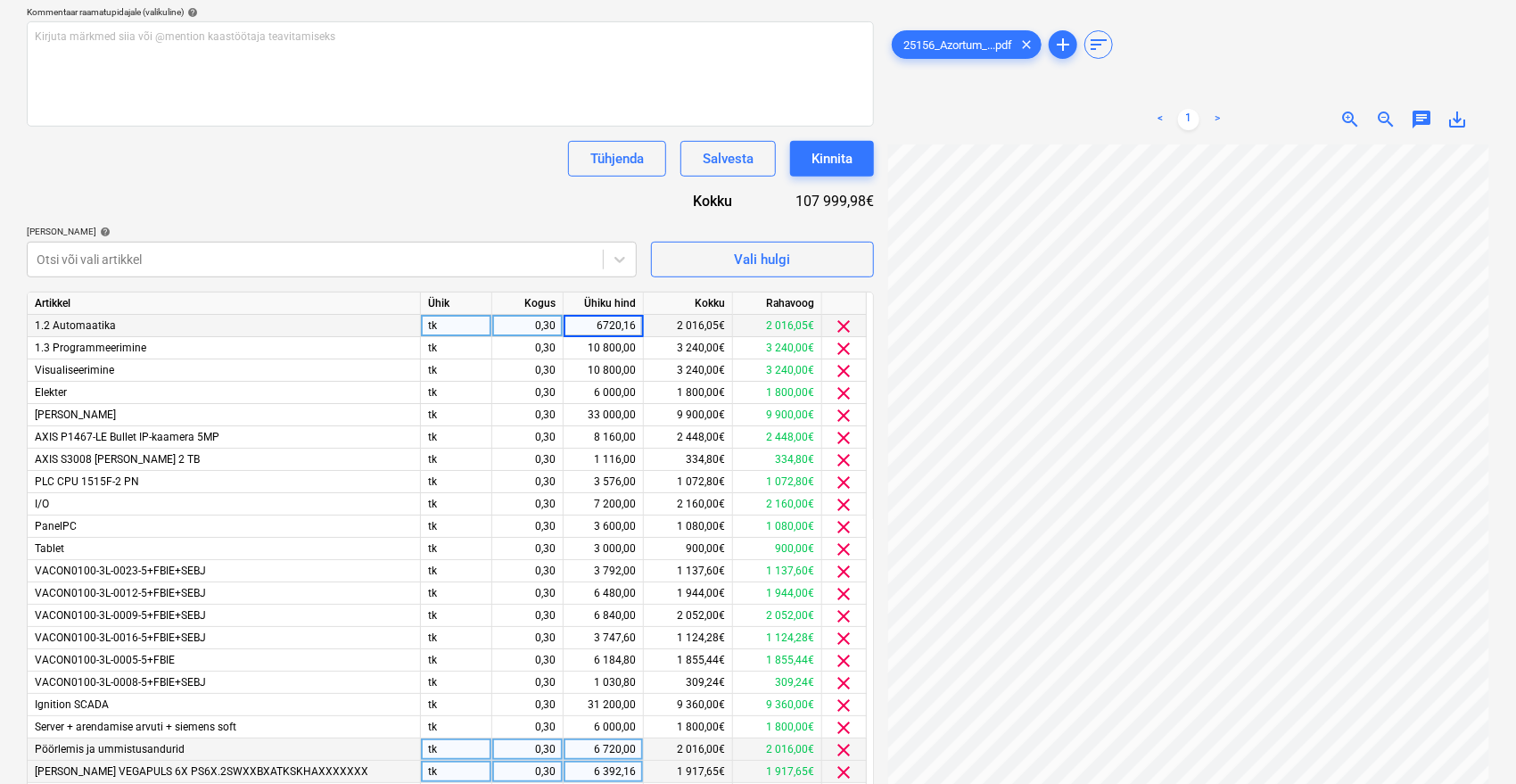
click at [635, 329] on input "6720,16" at bounding box center [604, 326] width 80 height 22
type input "6720,25"
click at [565, 190] on div "Dokumendi nimi help 25156 Arve kogusumma (valikuline) 0,00 Kommentaar raamatupi…" at bounding box center [450, 421] width 847 height 1092
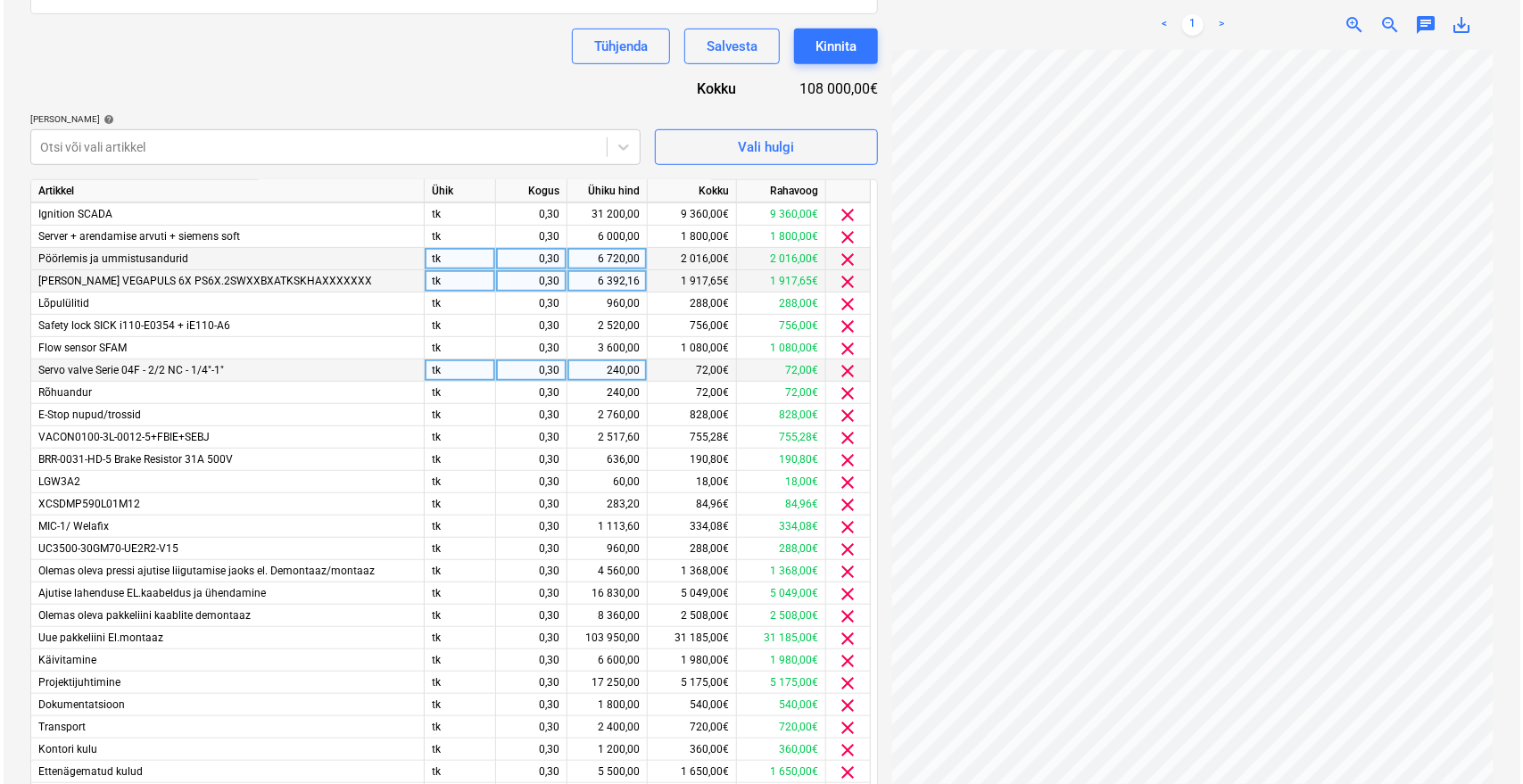
scroll to position [599, 0]
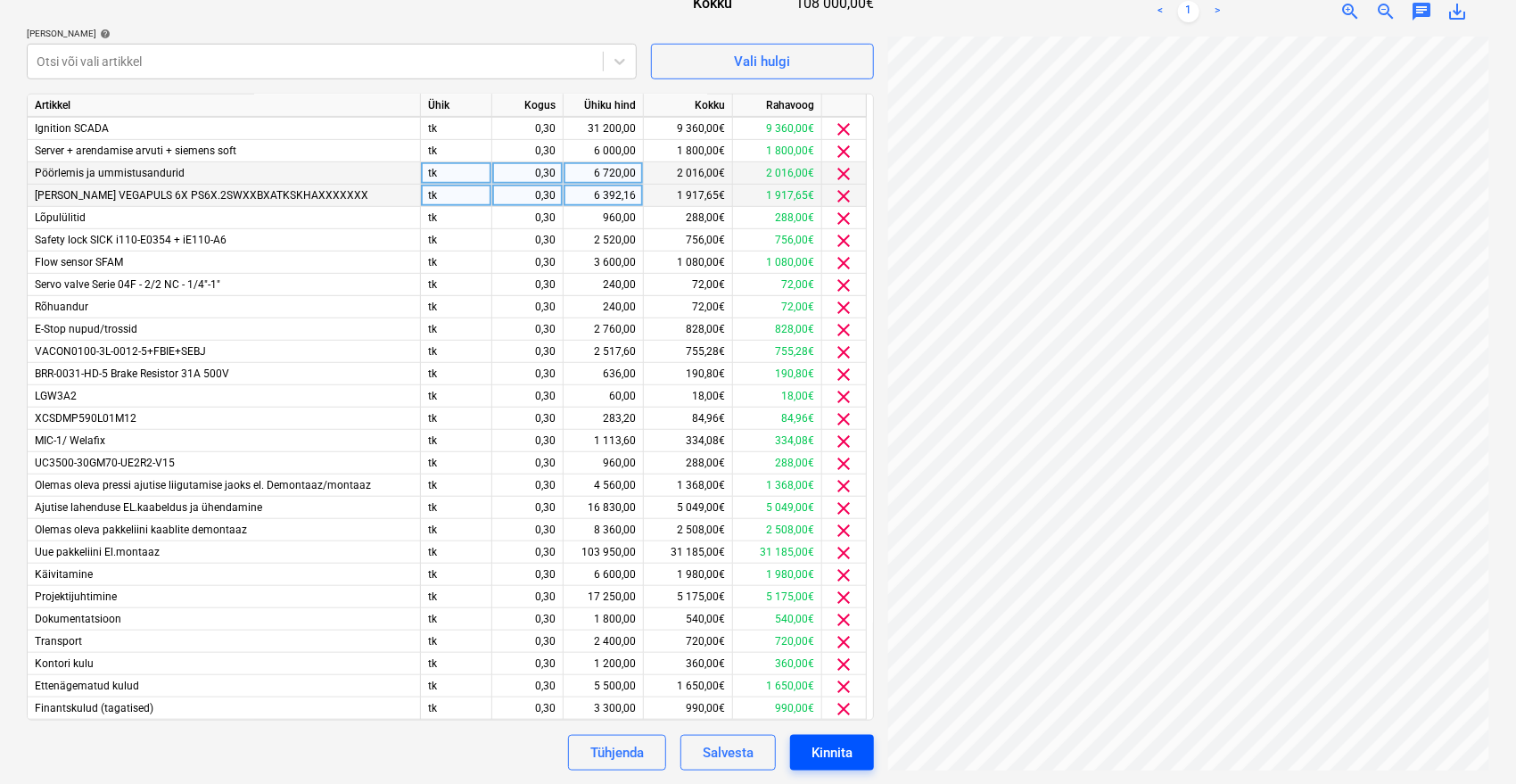
click at [840, 756] on div "Kinnita" at bounding box center [832, 753] width 41 height 23
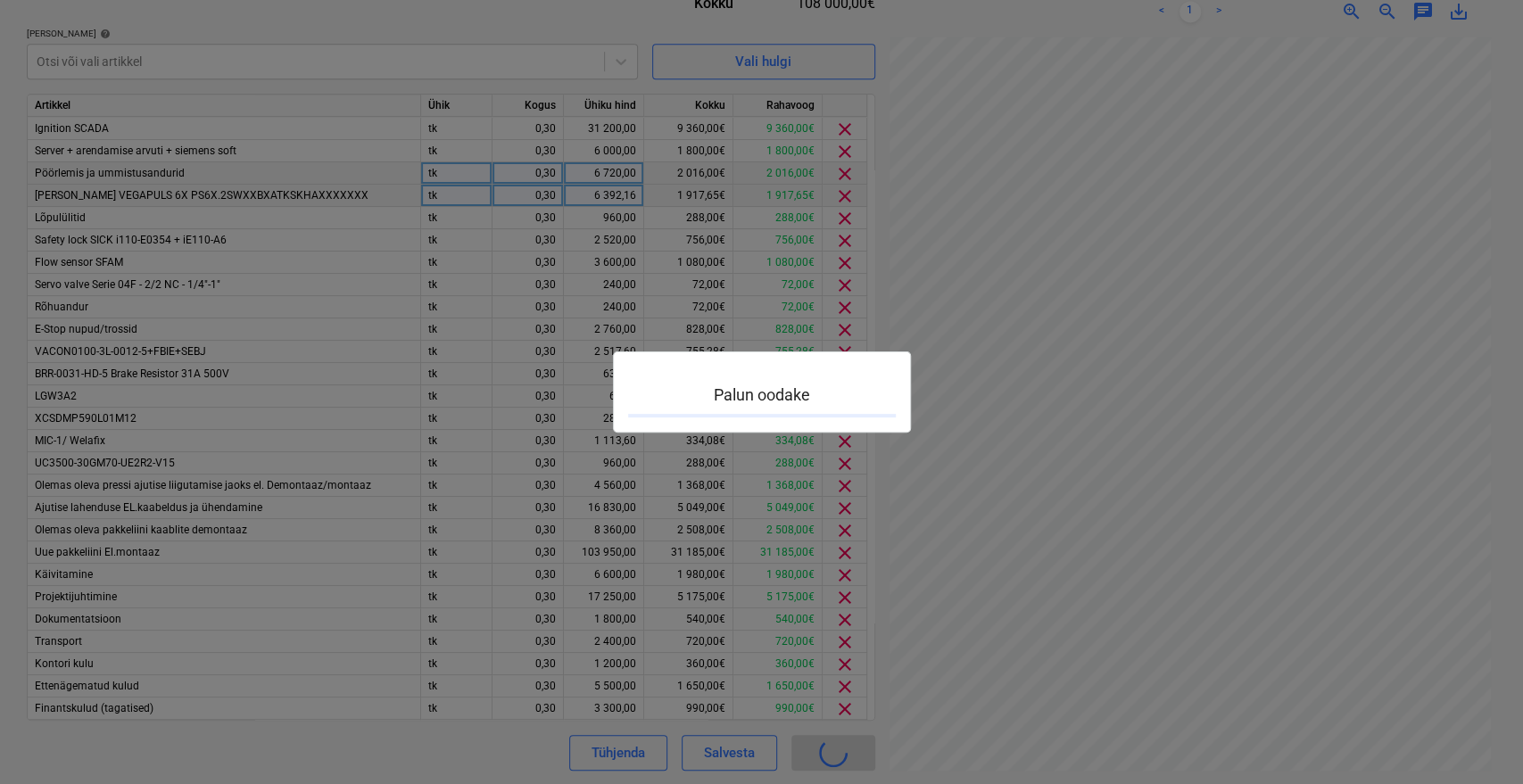
scroll to position [28, 71]
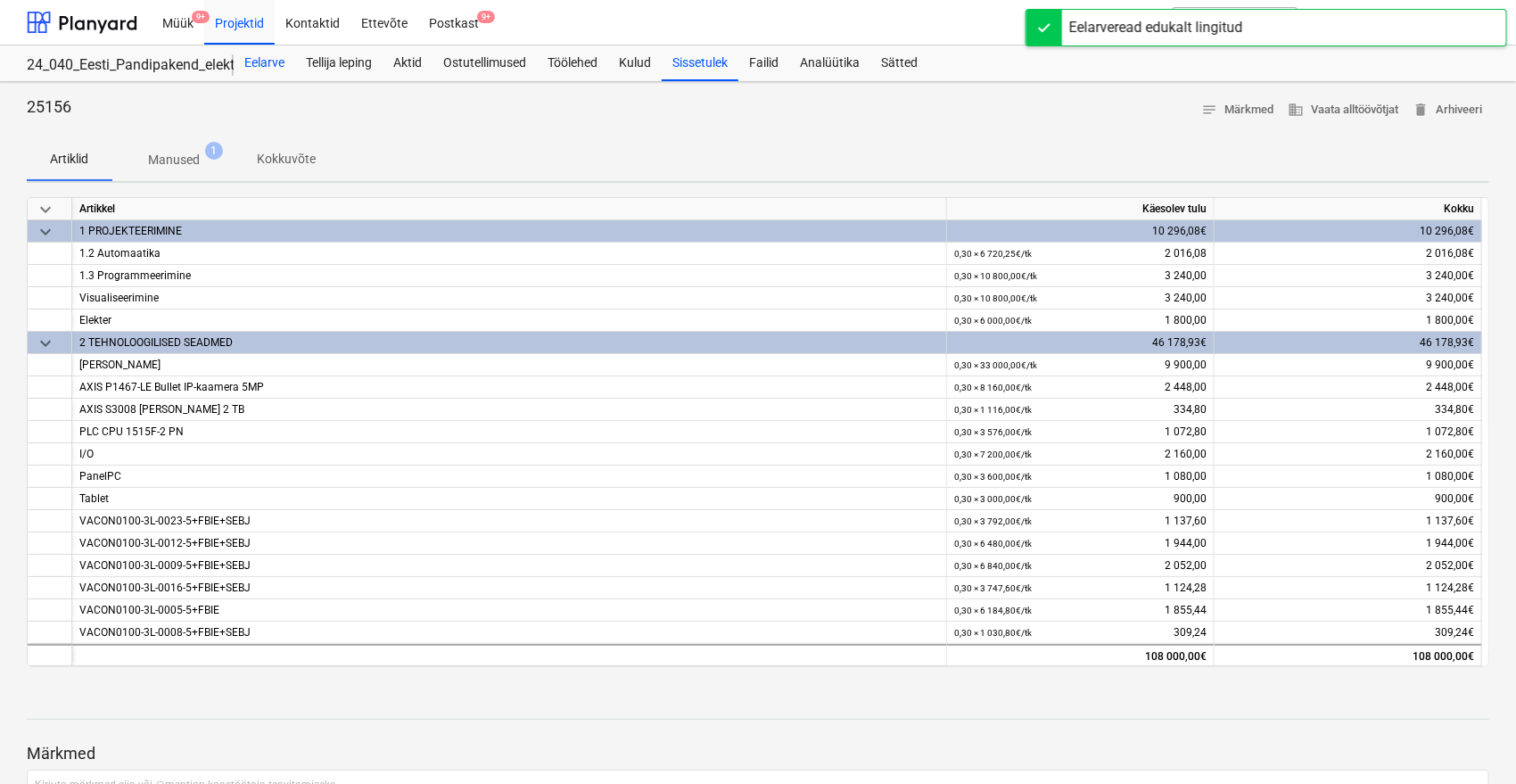
click at [250, 55] on div "Eelarve" at bounding box center [264, 64] width 62 height 36
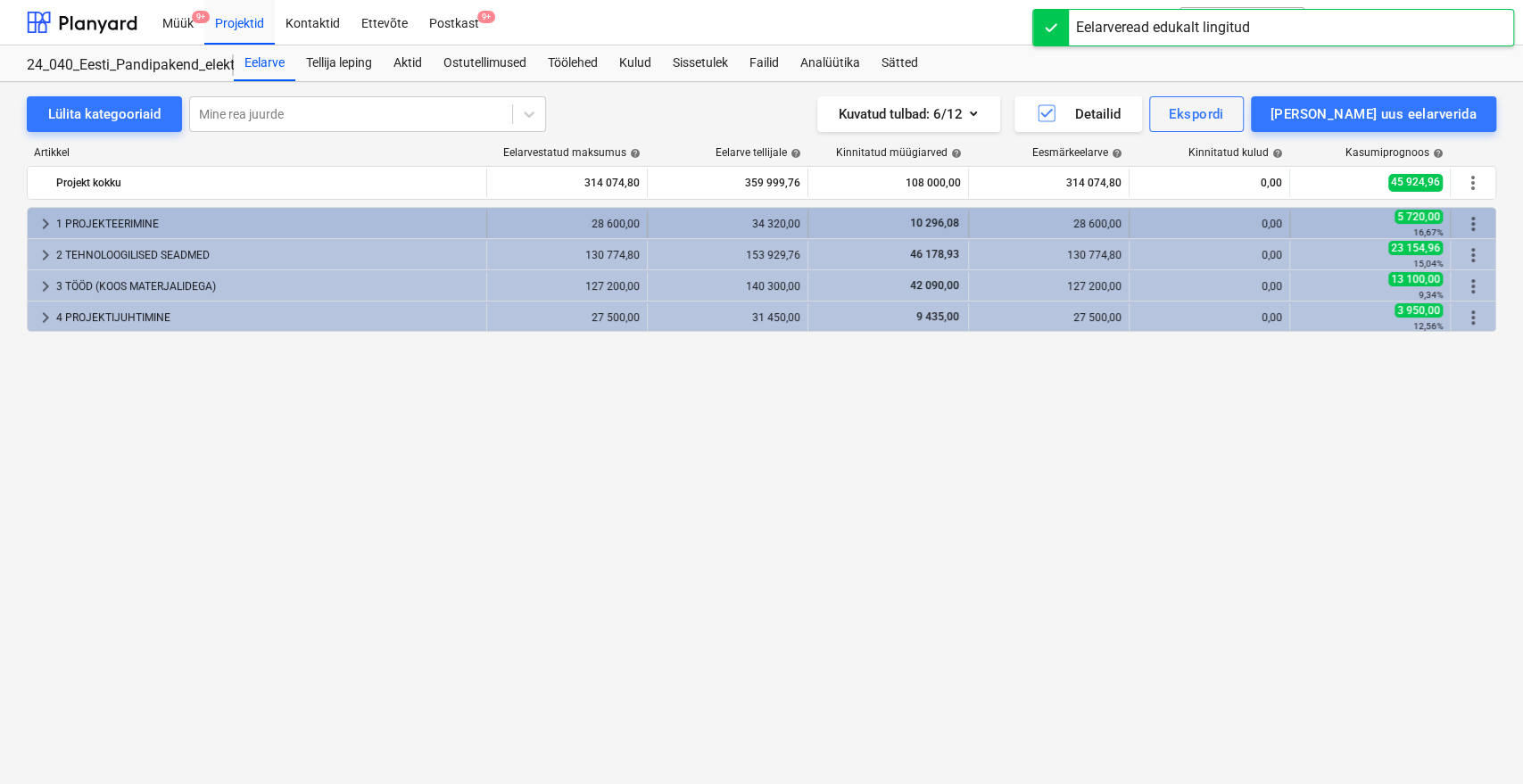
click at [258, 216] on div "1 PROJEKTEERIMINE" at bounding box center [267, 224] width 423 height 28
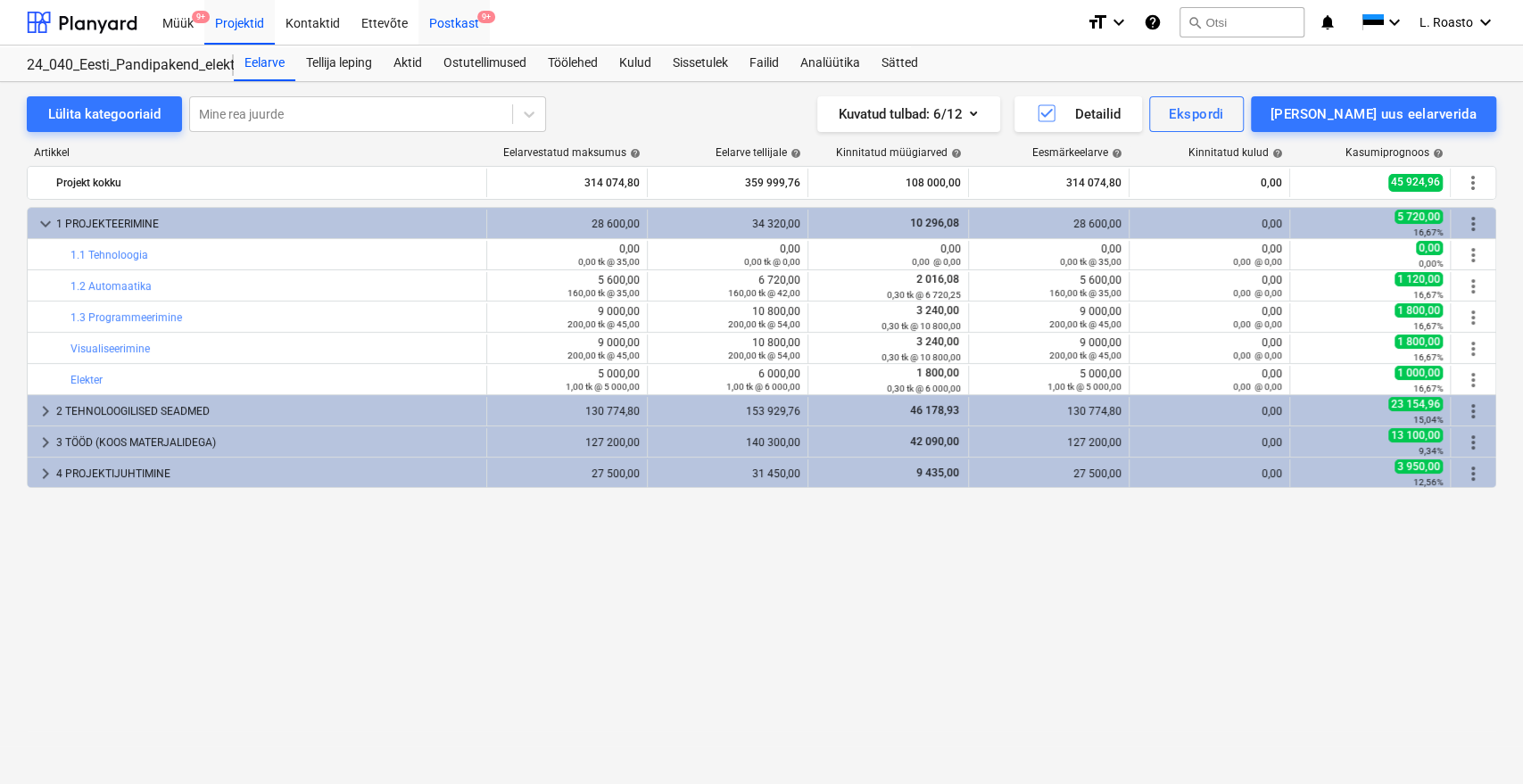
click at [457, 18] on div "Postkast 9+" at bounding box center [454, 22] width 71 height 46
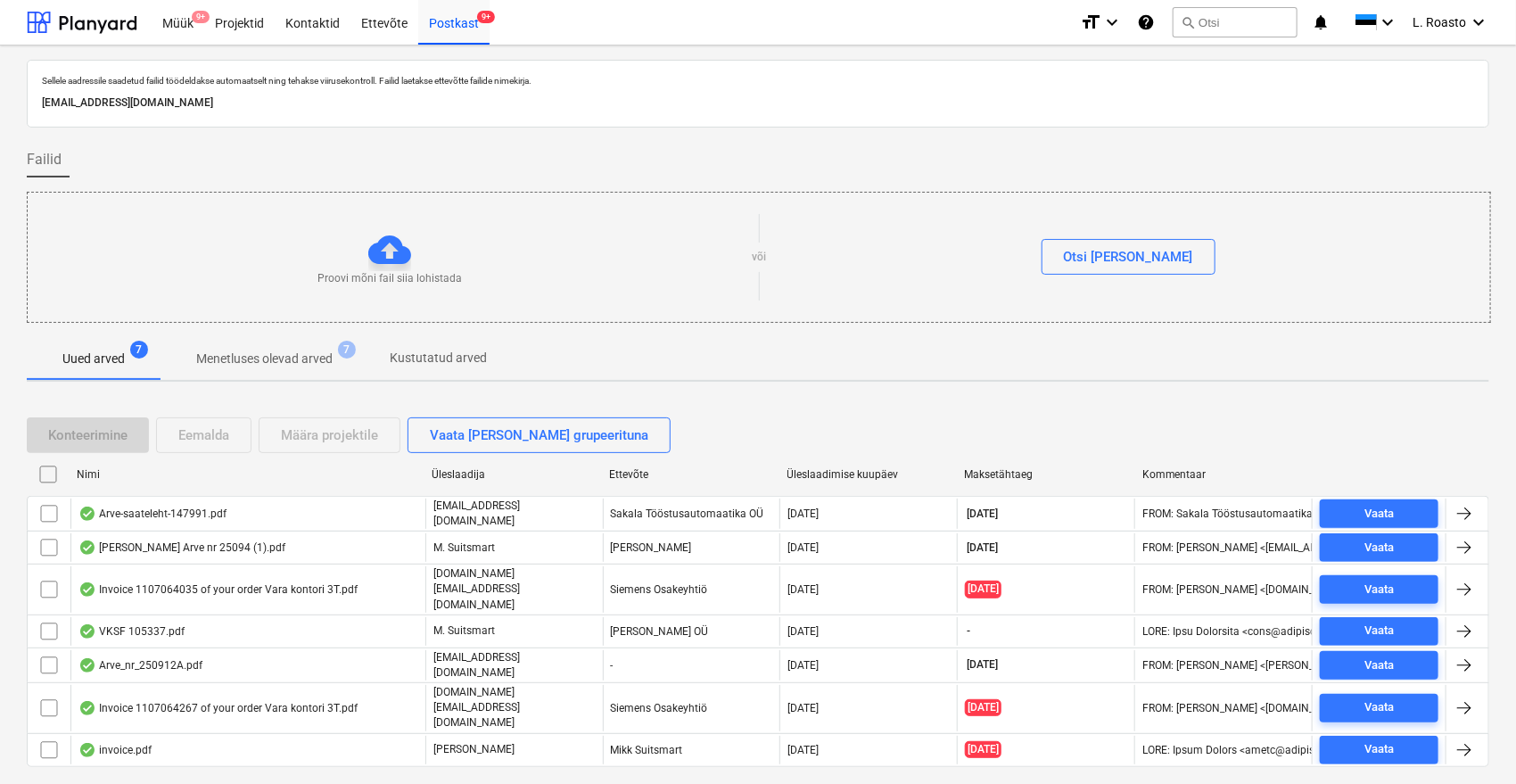
click at [1338, 173] on div "Failid" at bounding box center [758, 159] width 1463 height 36
click at [1451, 10] on div "L. Roasto keyboard_arrow_down" at bounding box center [1450, 22] width 77 height 45
click at [1424, 108] on div "LR Noveleng Services OÜ" at bounding box center [1403, 114] width 152 height 25
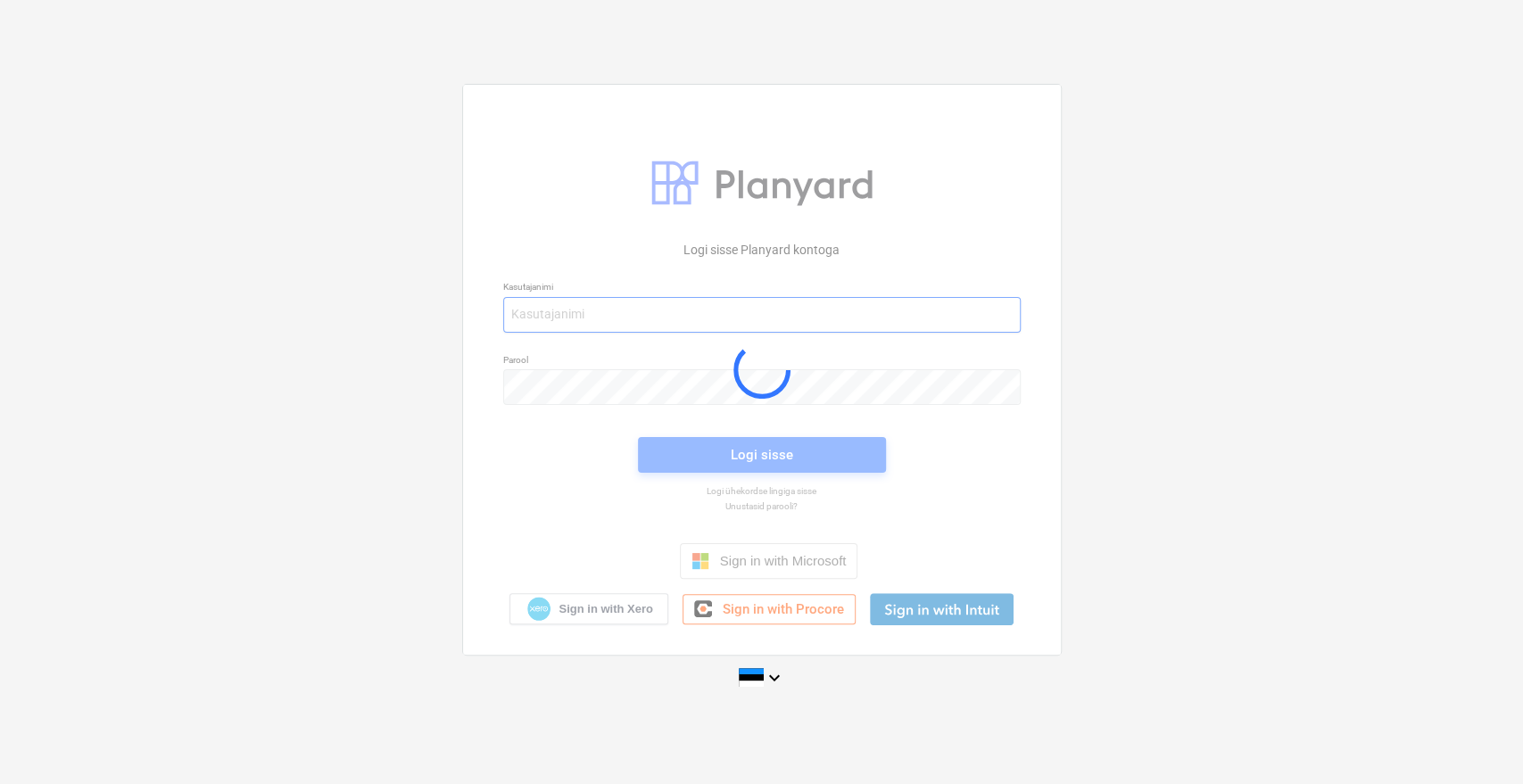
type input "[EMAIL_ADDRESS][DOMAIN_NAME]"
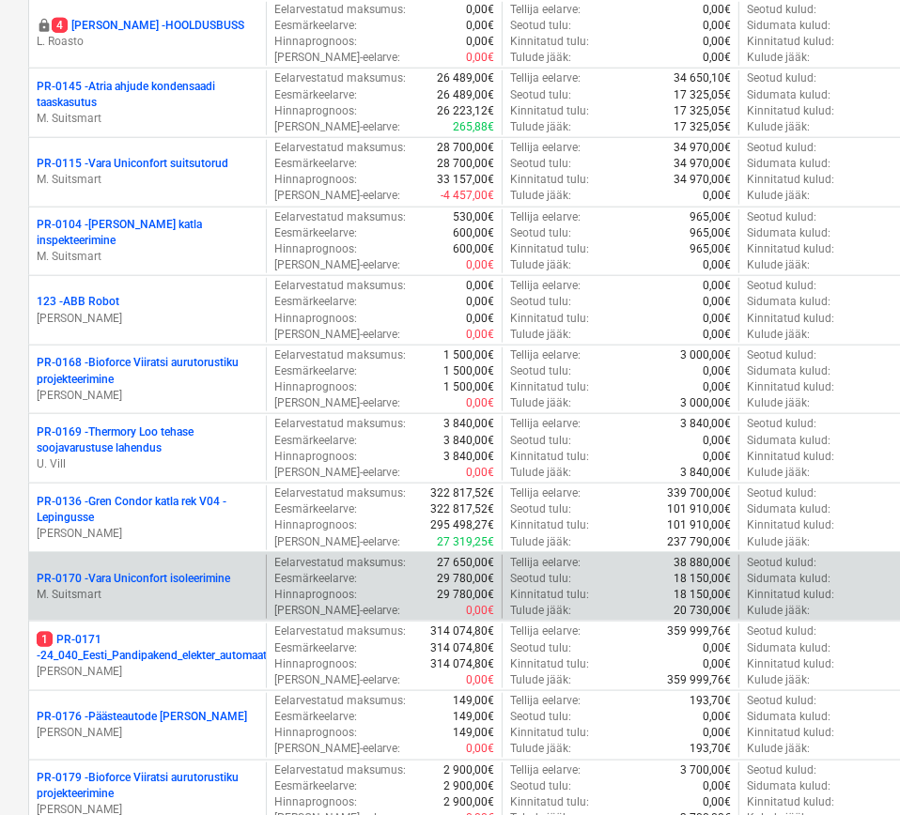
scroll to position [939, 0]
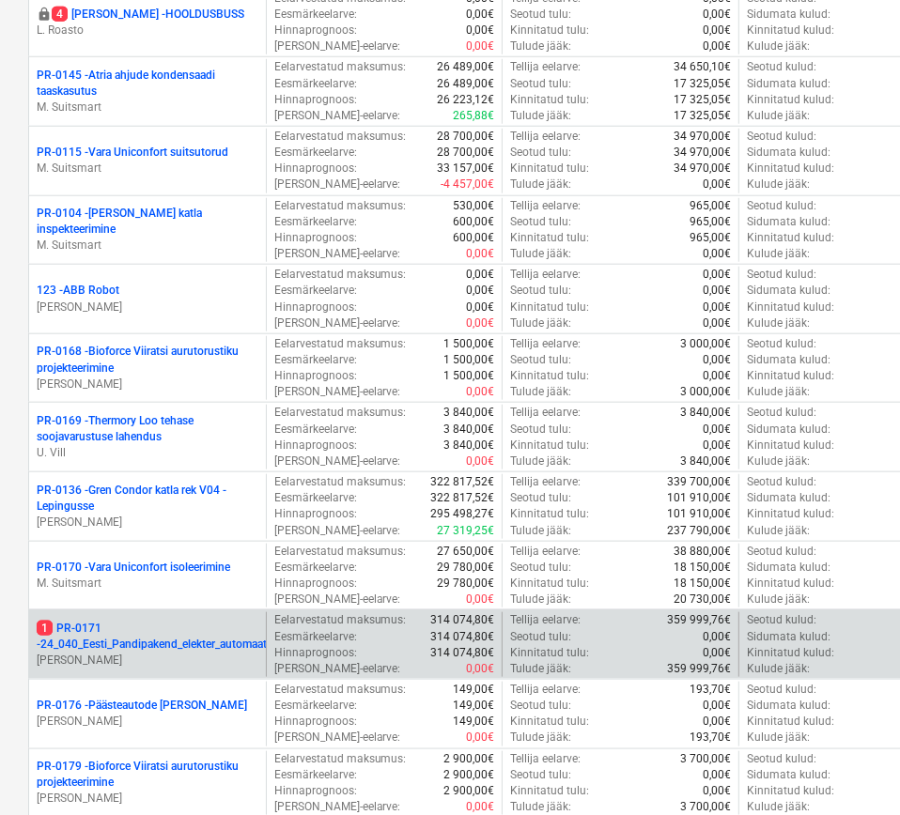
click at [135, 625] on p "1 PR-0171 - 24_040_Eesti_Pandipakend_elekter_automaatika_V02" at bounding box center [172, 637] width 270 height 32
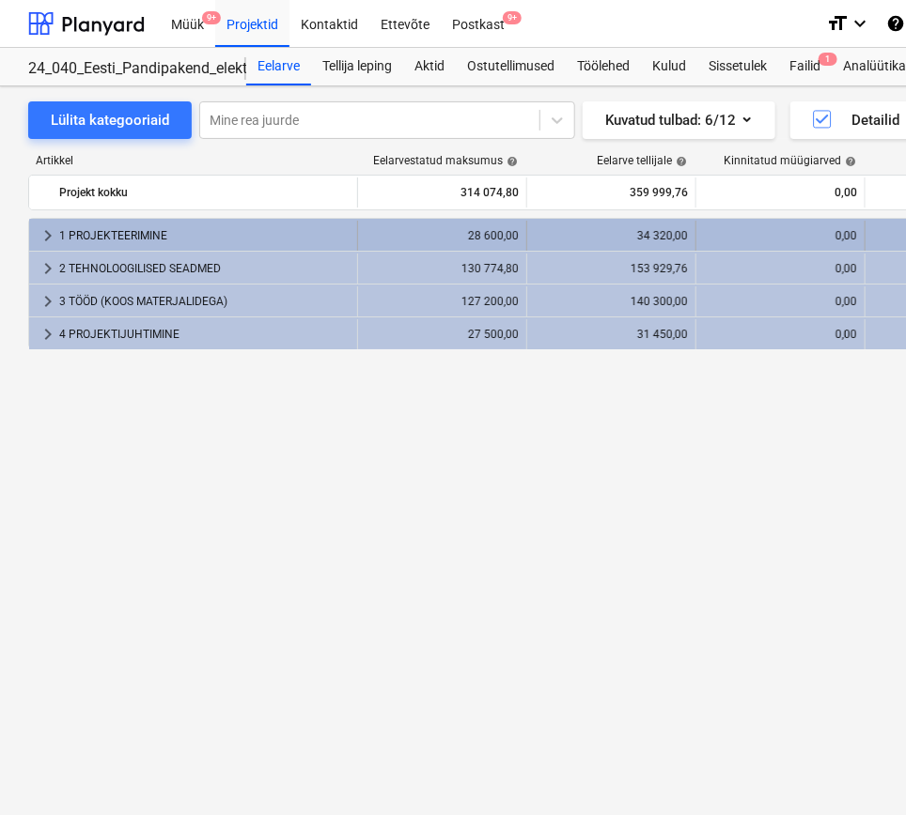
click at [242, 232] on div "1 PROJEKTEERIMINE" at bounding box center [204, 236] width 290 height 30
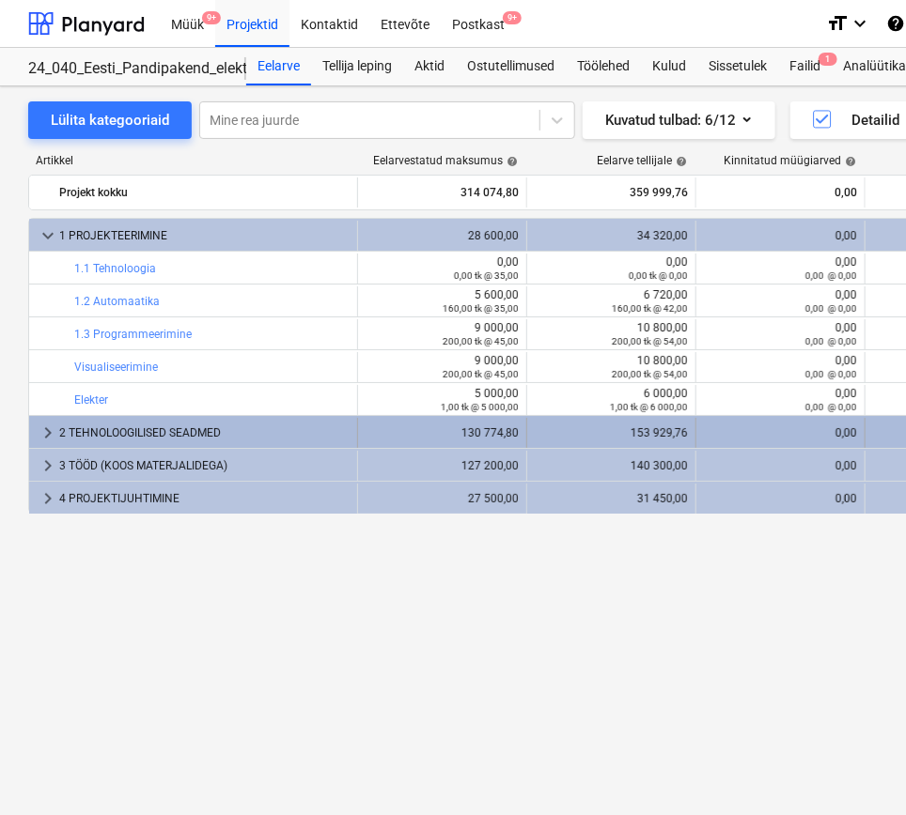
click at [178, 430] on div "2 TEHNOLOOGILISED SEADMED" at bounding box center [204, 433] width 290 height 30
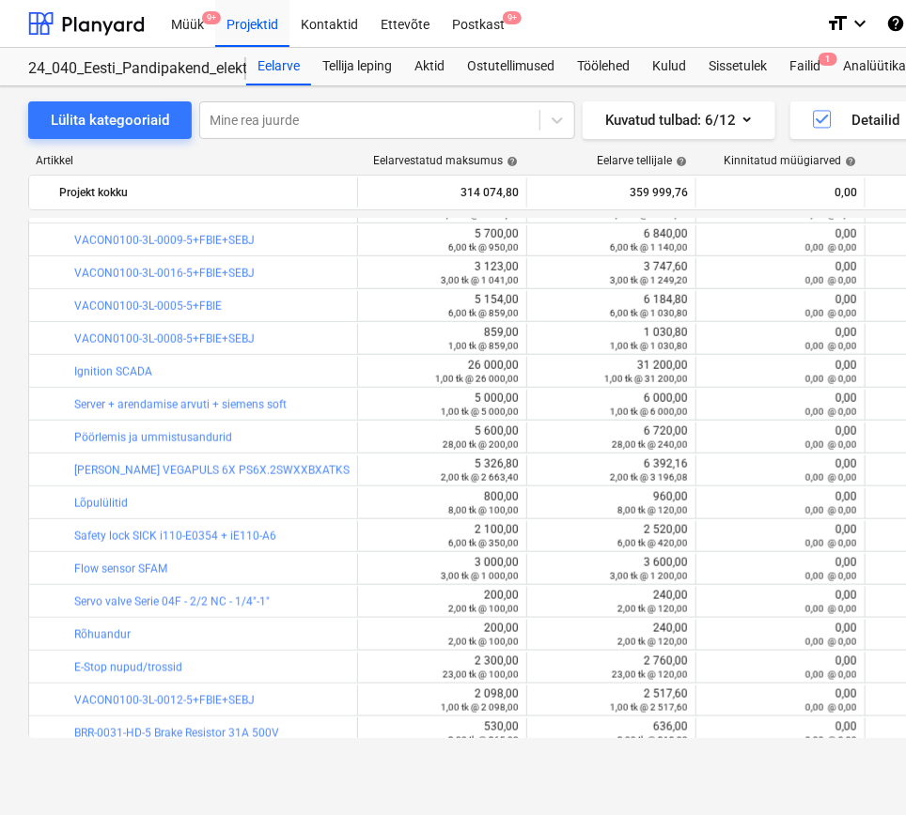
scroll to position [729, 0]
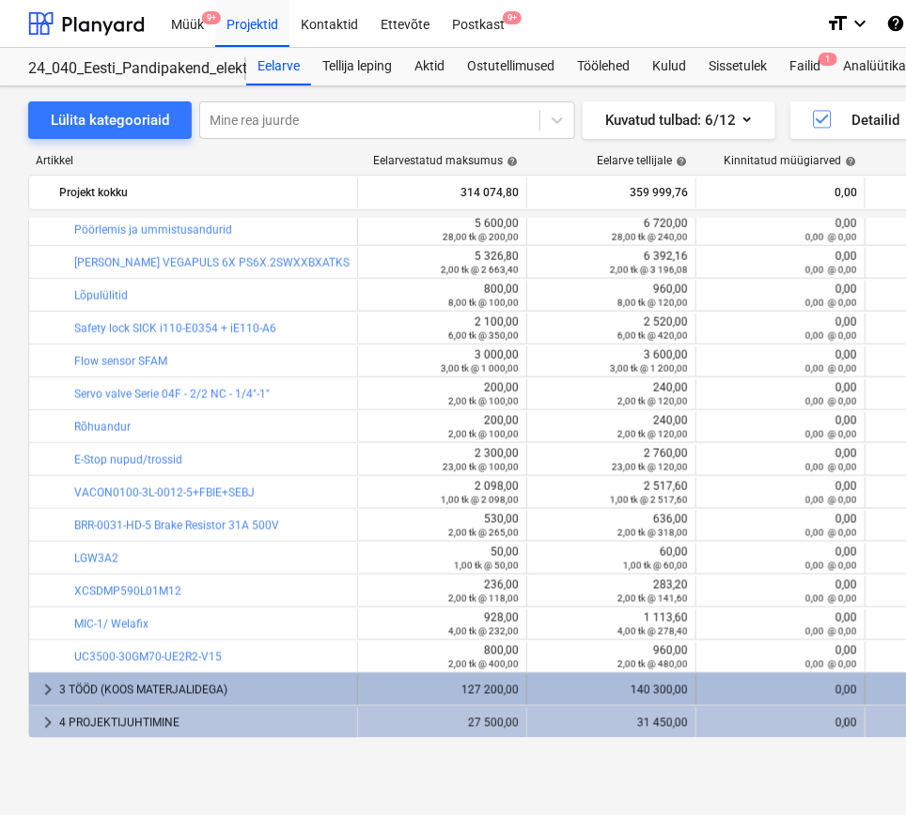
click at [176, 688] on div "3 TÖÖD (KOOS MATERJALIDEGA)" at bounding box center [204, 690] width 290 height 30
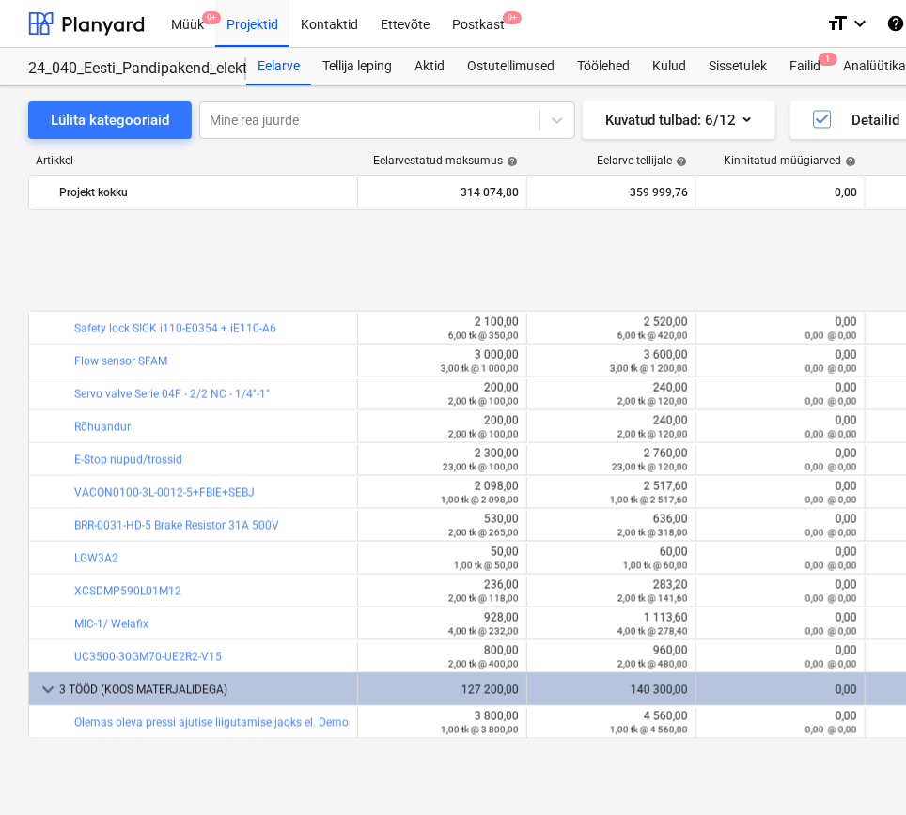
scroll to position [893, 0]
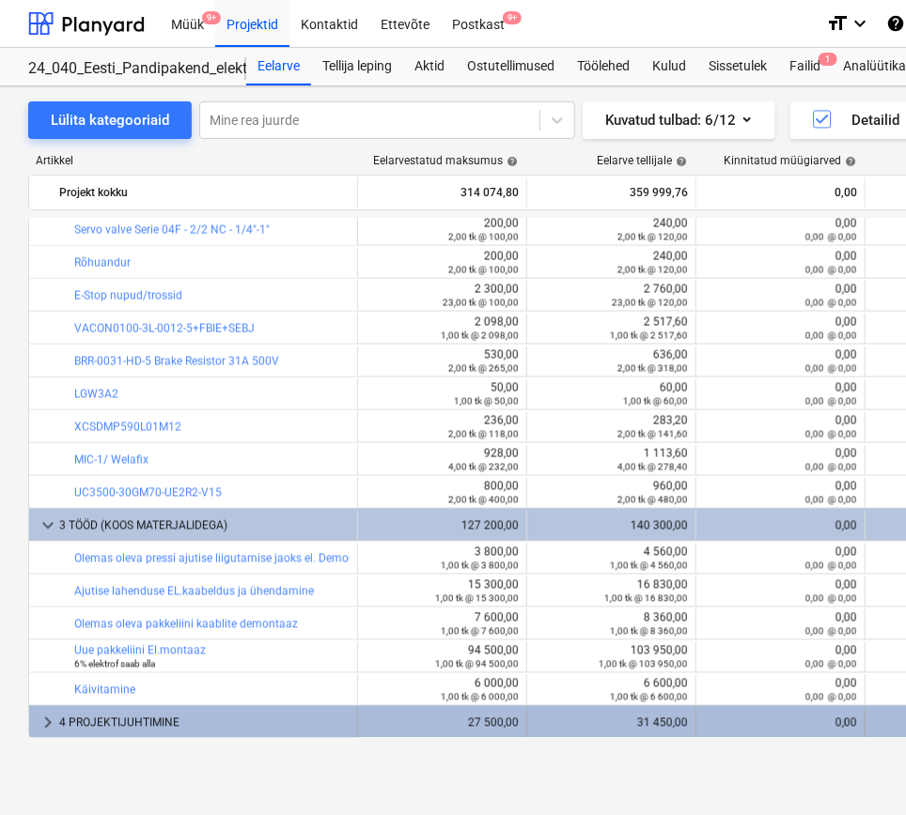
click at [168, 720] on div "4 PROJEKTIJUHTIMINE" at bounding box center [204, 723] width 290 height 30
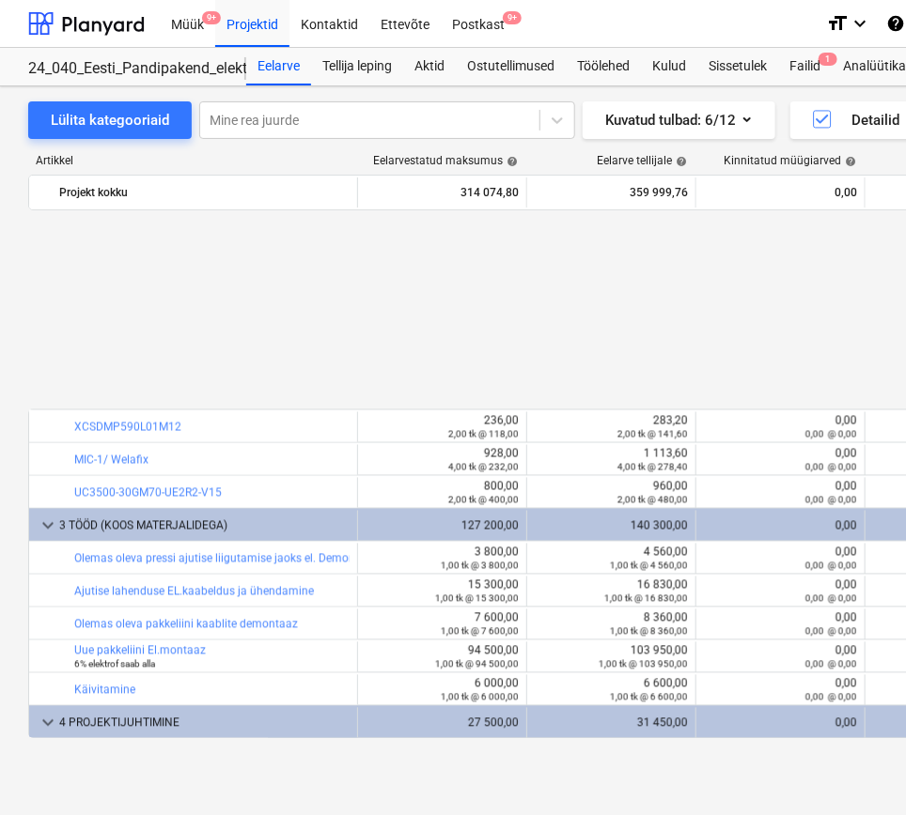
scroll to position [1124, 0]
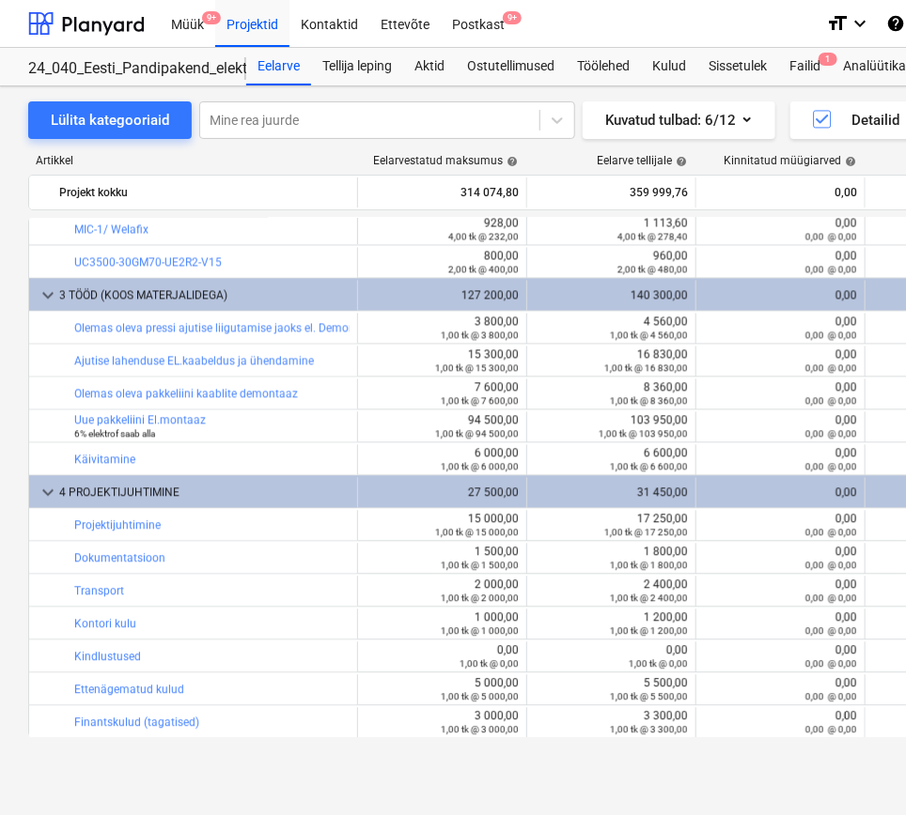
drag, startPoint x: 592, startPoint y: 131, endPoint x: 604, endPoint y: 211, distance: 81.7
click at [592, 131] on div "Lülita kategooriaid Mine rea juurde Kuvatud tulbad : 6/12 Detailid Ekspordi Lis…" at bounding box center [642, 120] width 1229 height 38
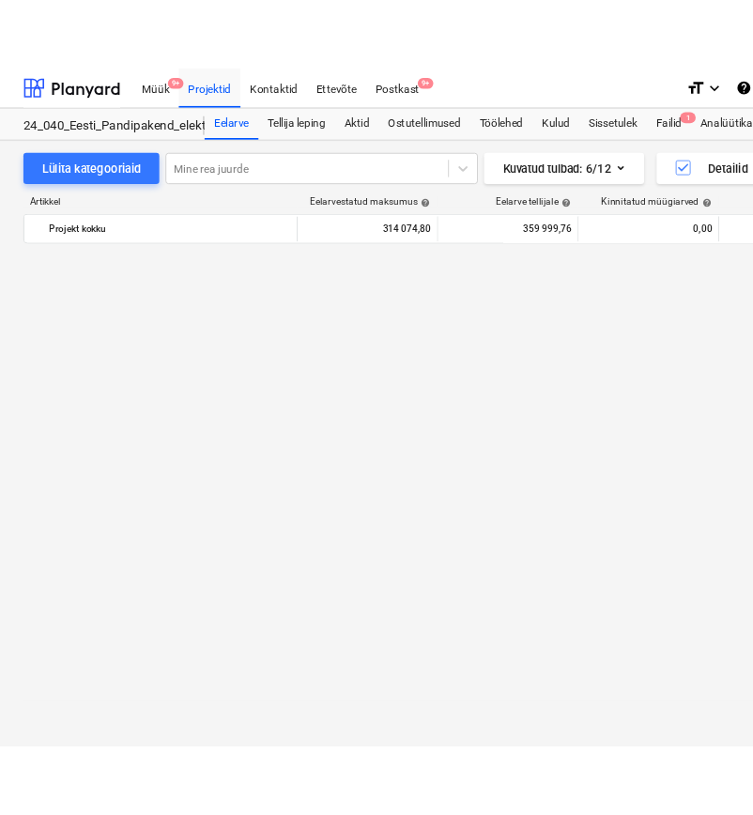
scroll to position [0, 0]
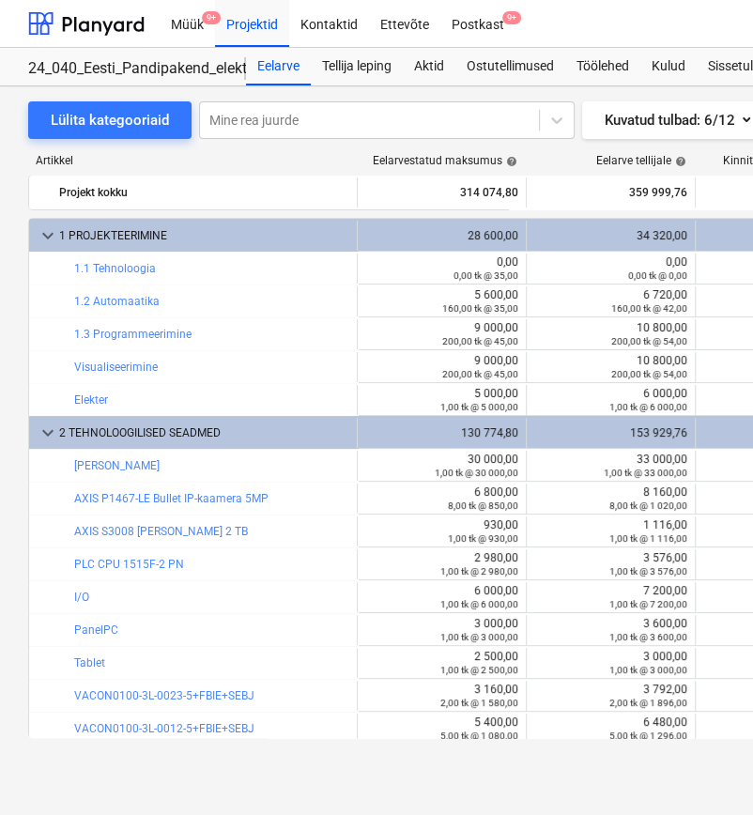
click at [319, 155] on div "Artikkel" at bounding box center [192, 160] width 329 height 13
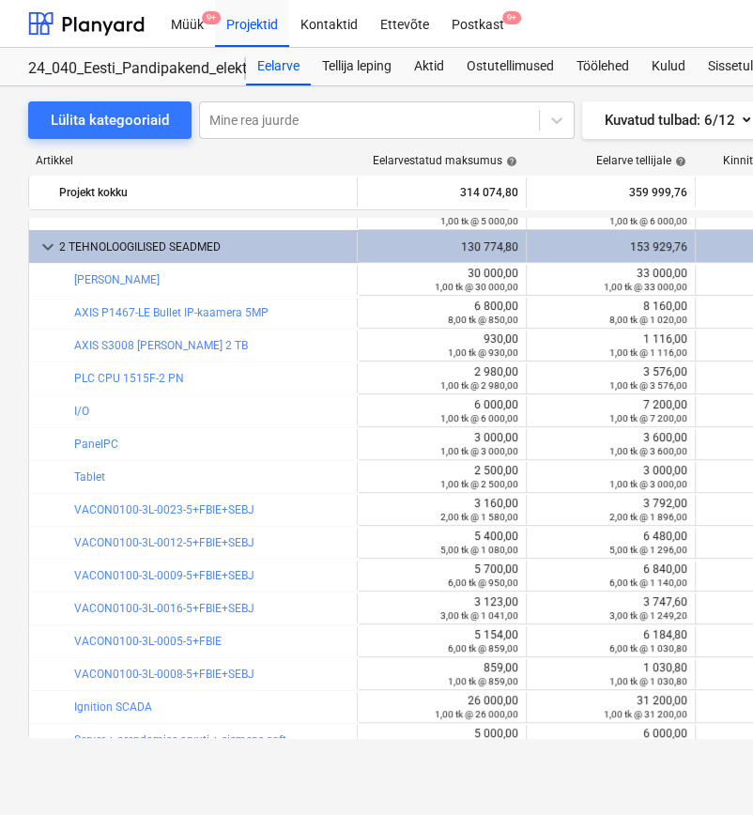
scroll to position [209, 0]
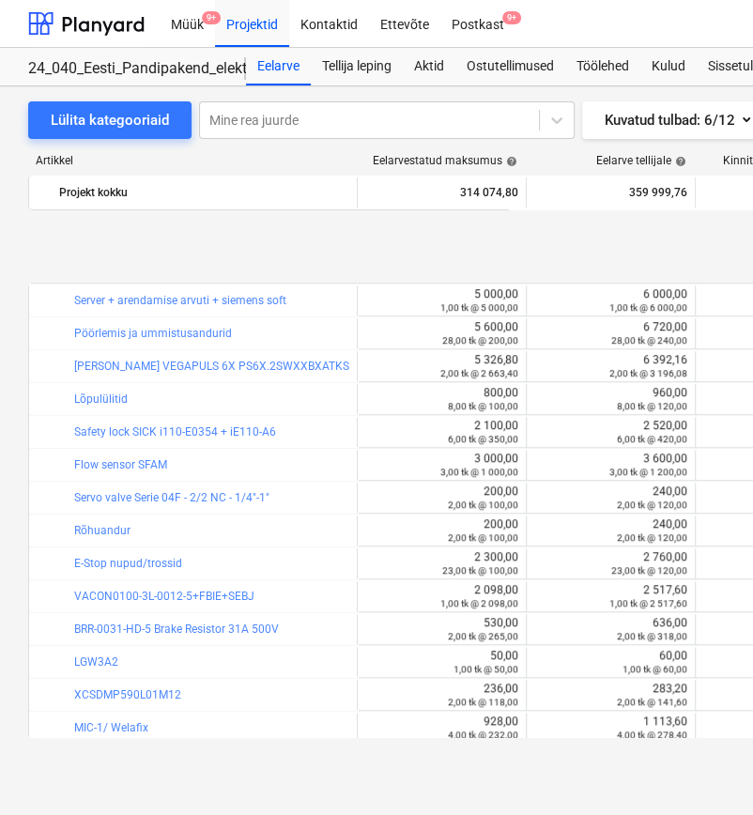
scroll to position [730, 0]
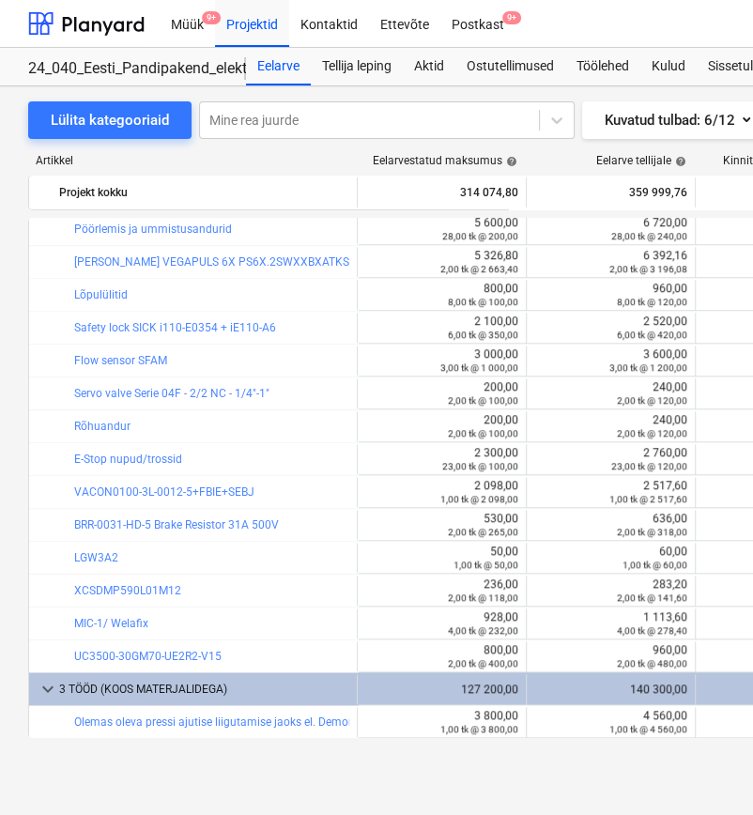
click at [287, 770] on div "Lülita kategooriaid Mine rea juurde Kuvatud tulbad : 6/12 Detailid Ekspordi Lis…" at bounding box center [642, 431] width 1285 height 690
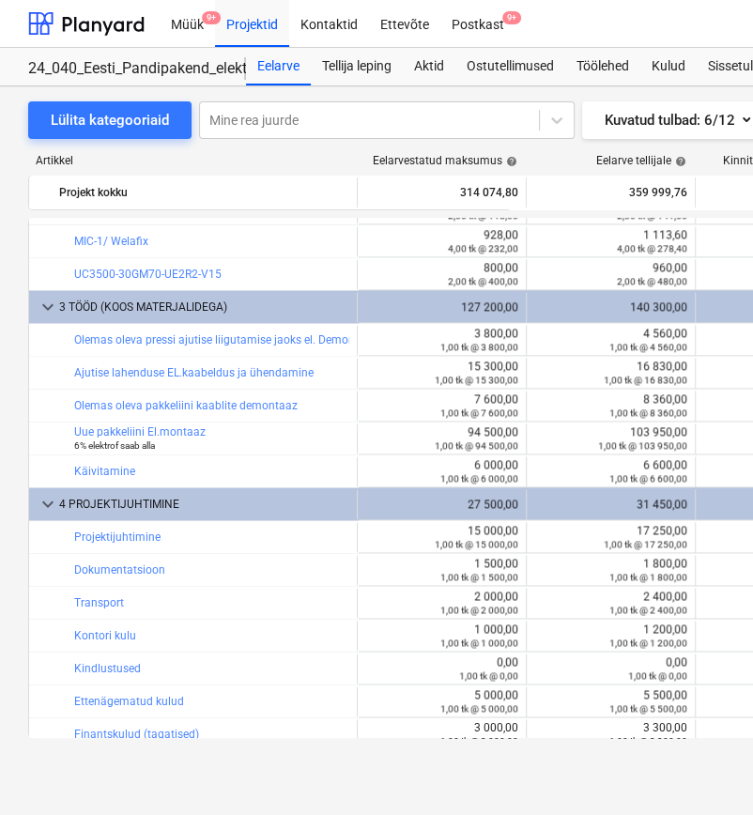
scroll to position [1124, 0]
